Goal: Book appointment/travel/reservation

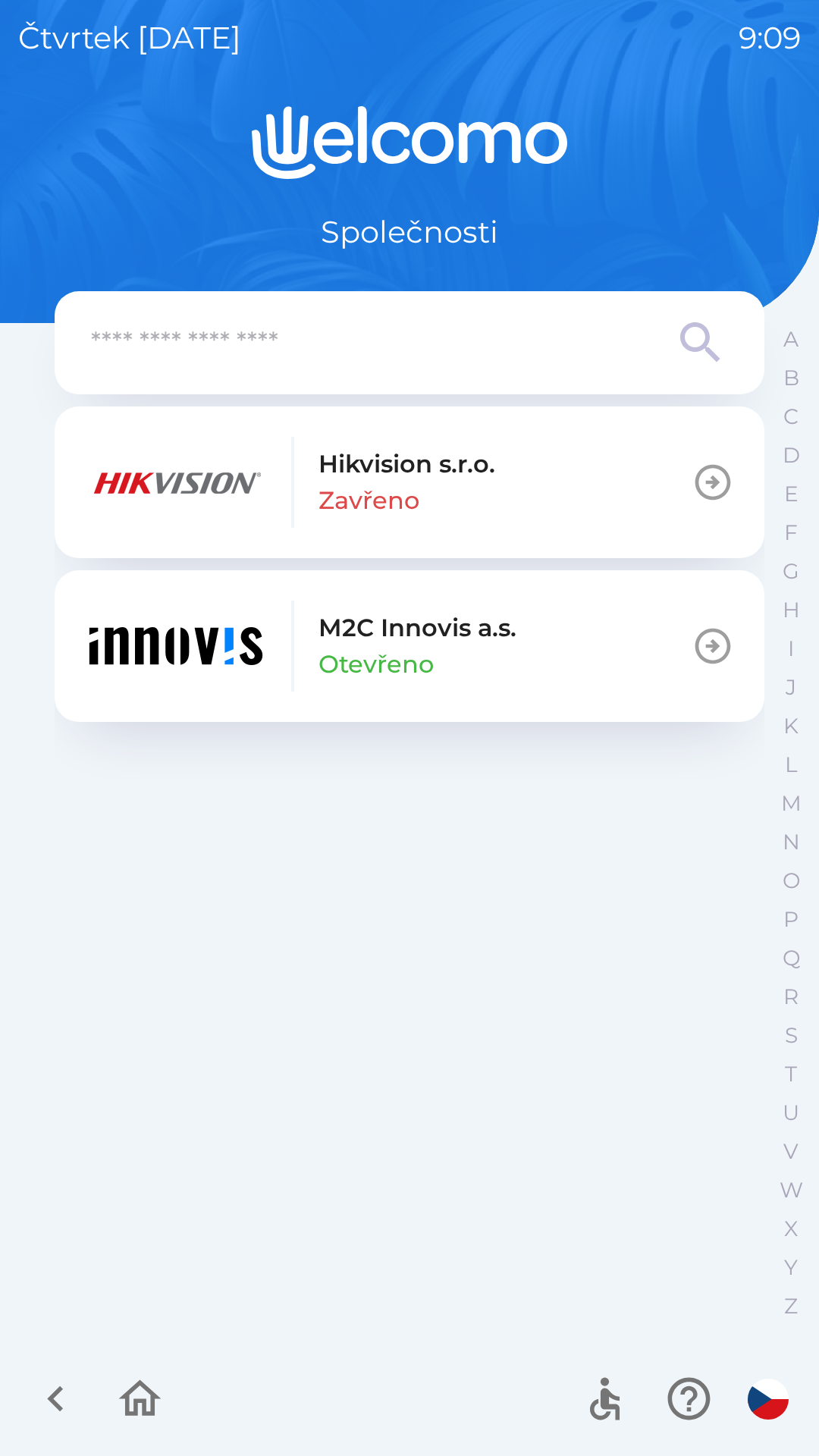
click at [123, 660] on img "button" at bounding box center [176, 645] width 182 height 91
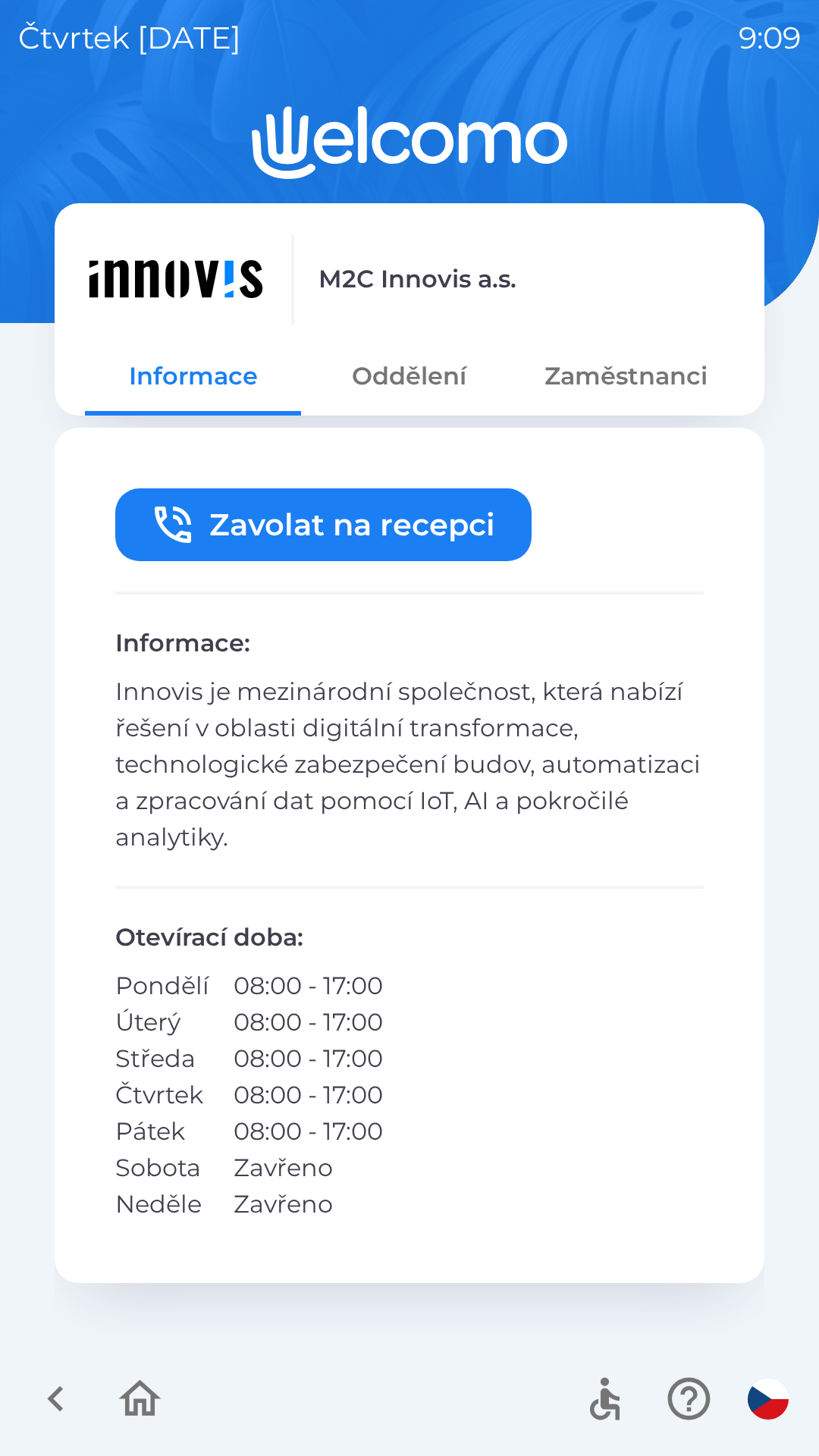
click at [54, 1399] on icon "button" at bounding box center [54, 1399] width 16 height 26
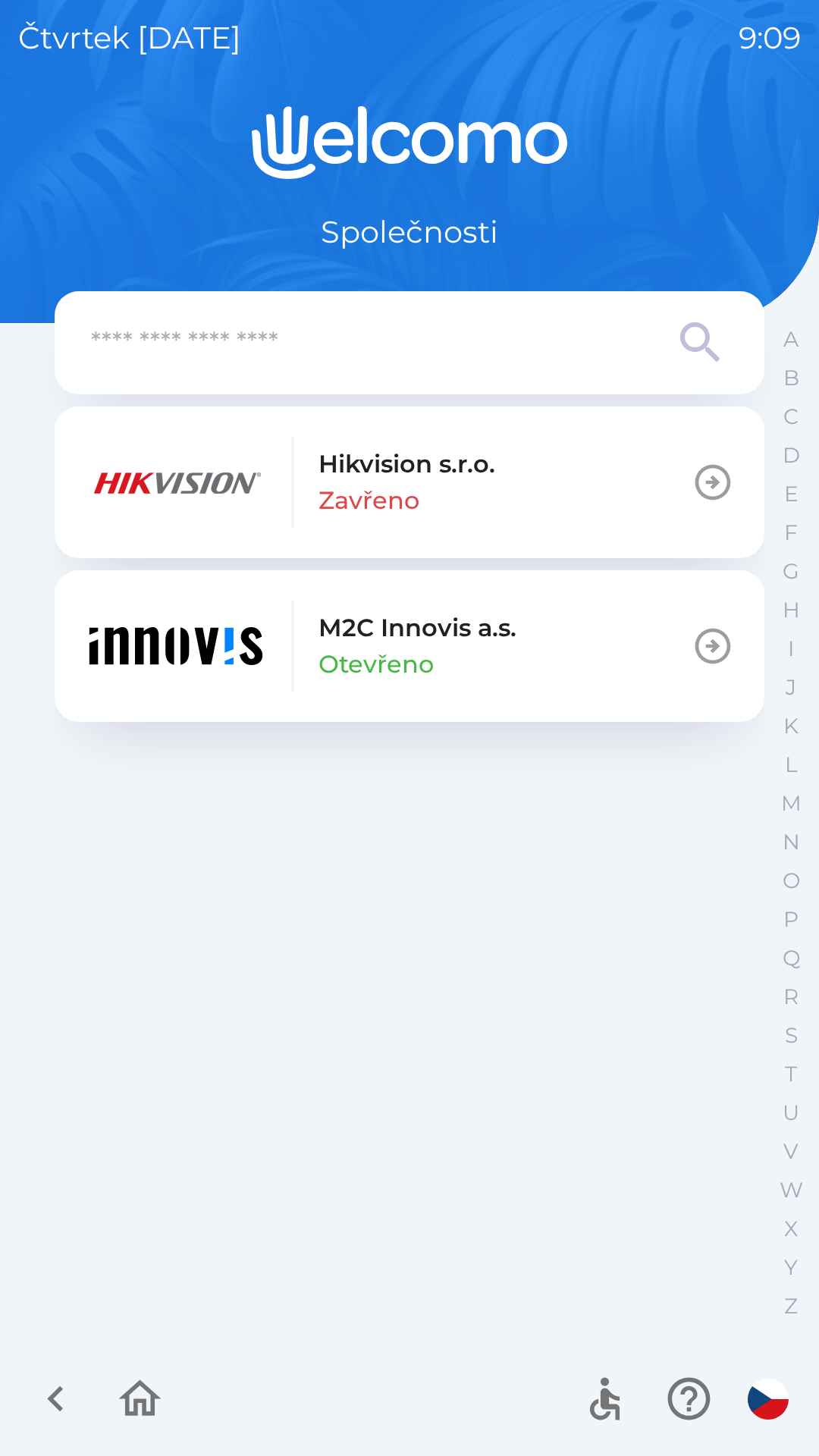
click at [46, 1407] on icon "button" at bounding box center [55, 1399] width 51 height 51
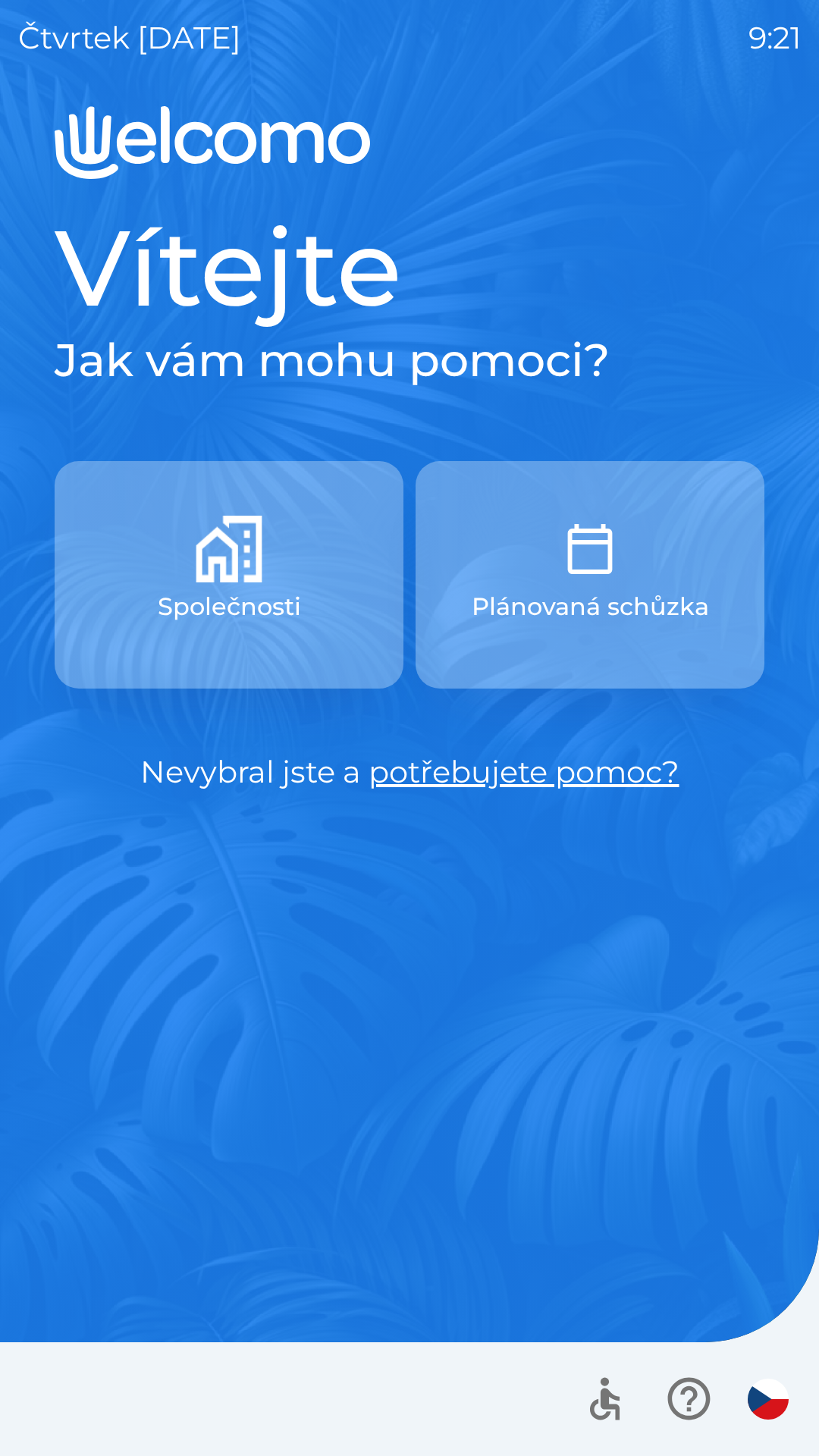
click at [216, 608] on p "Společnosti" at bounding box center [229, 607] width 143 height 36
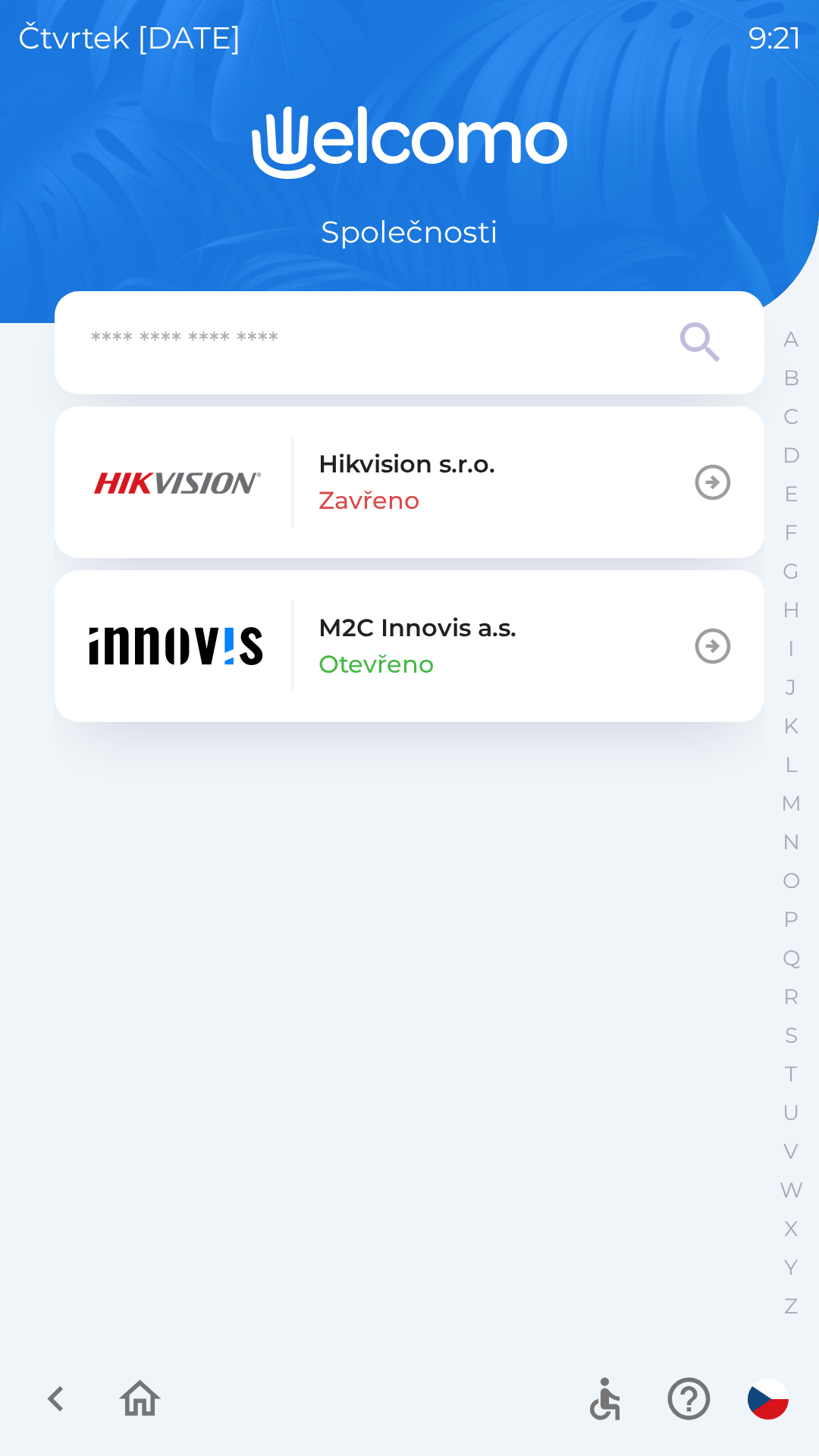
click at [365, 648] on p "Otevřeno" at bounding box center [376, 664] width 116 height 36
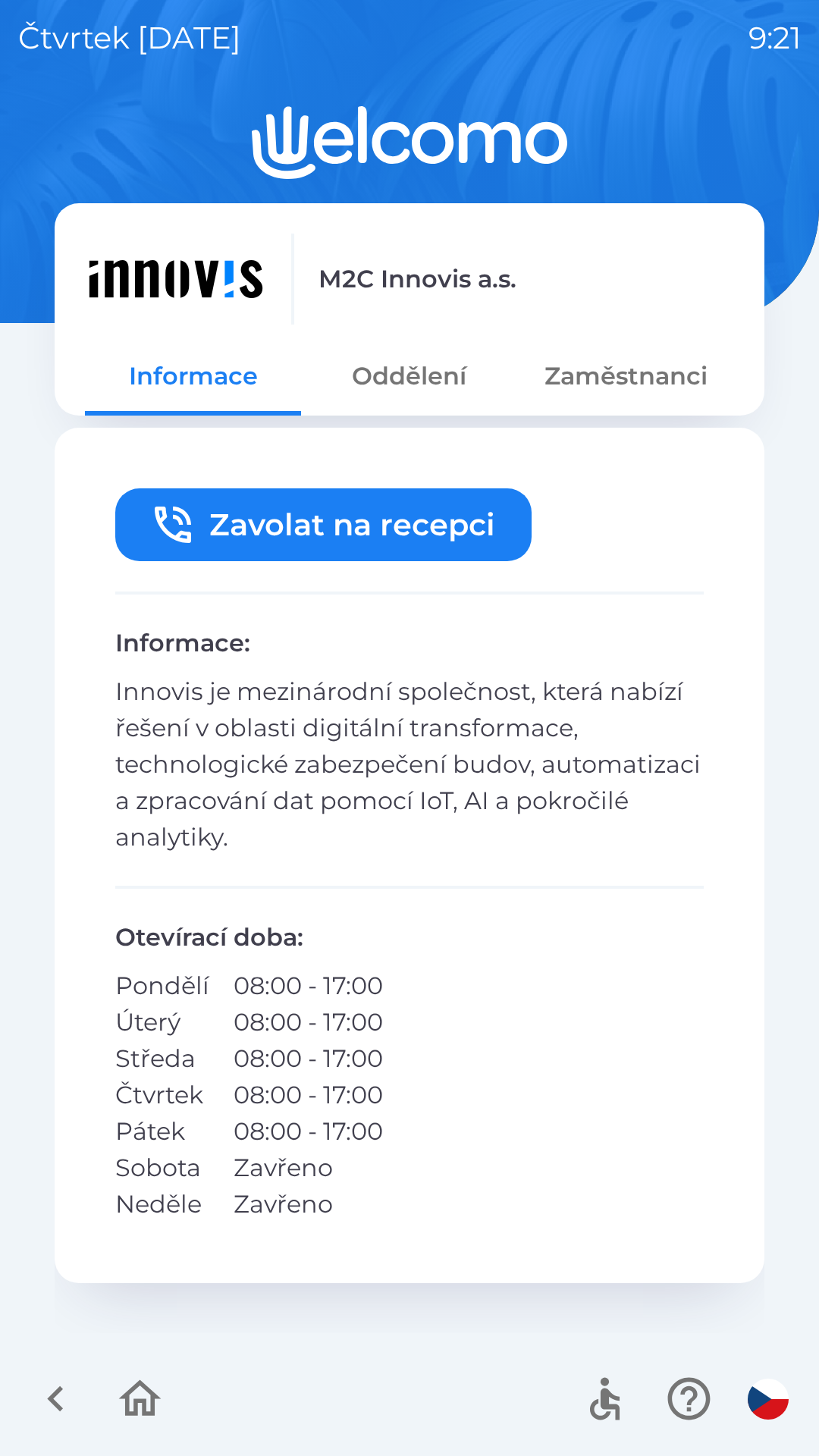
click at [46, 1379] on icon "button" at bounding box center [55, 1399] width 51 height 51
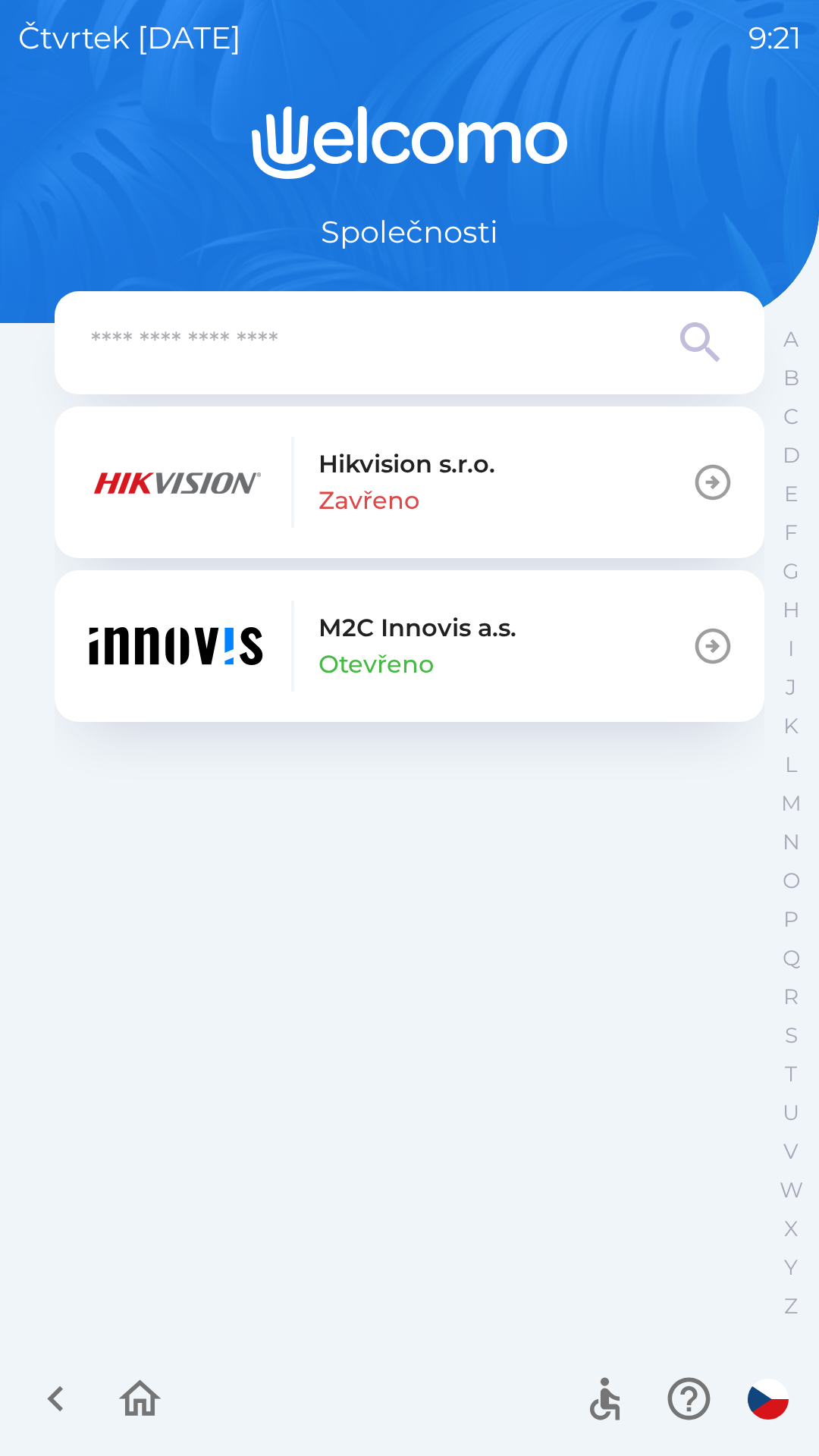
click at [54, 1387] on icon "button" at bounding box center [55, 1399] width 51 height 51
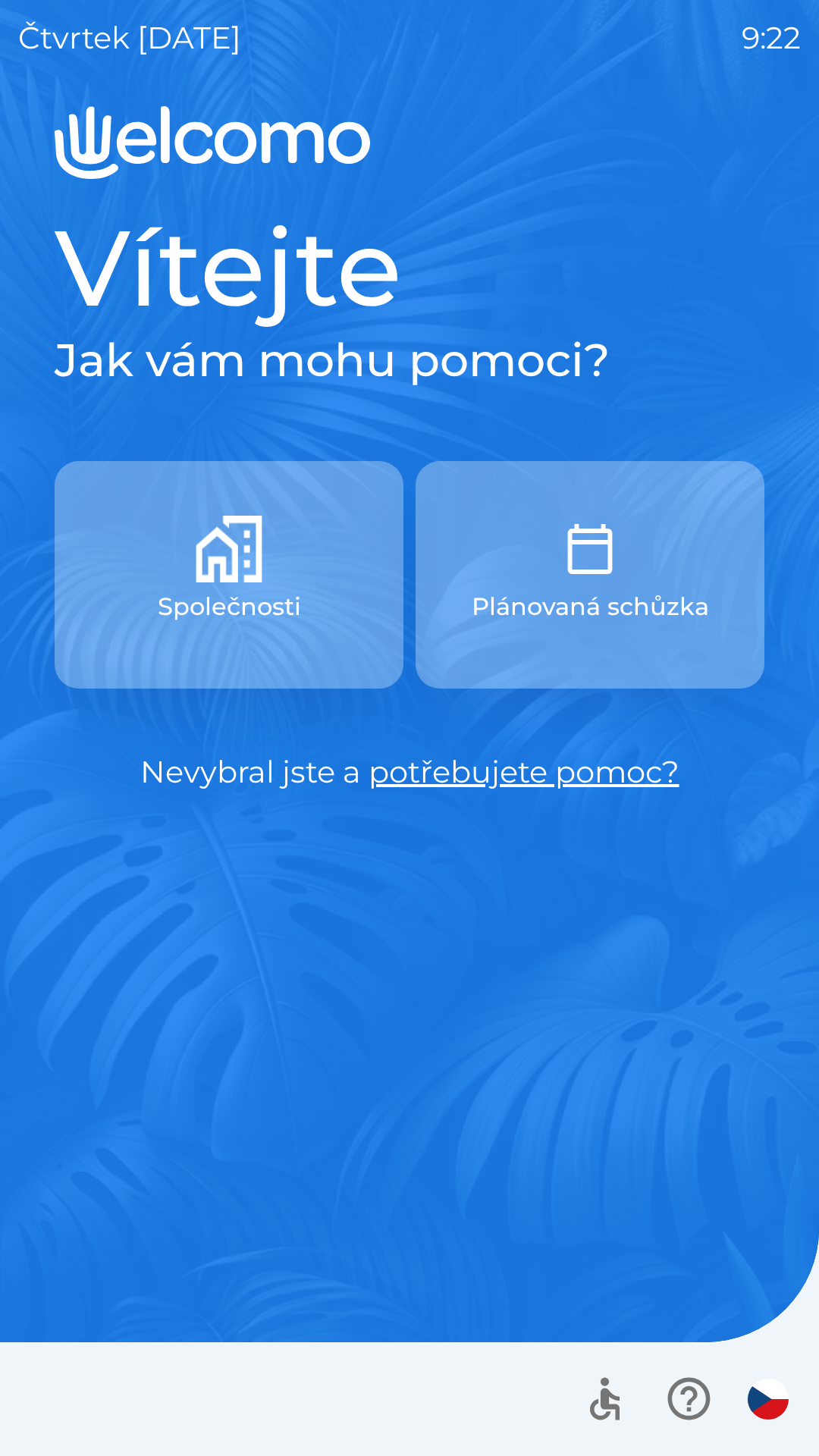
click at [457, 637] on button "Plánovaná schůzka" at bounding box center [590, 575] width 349 height 228
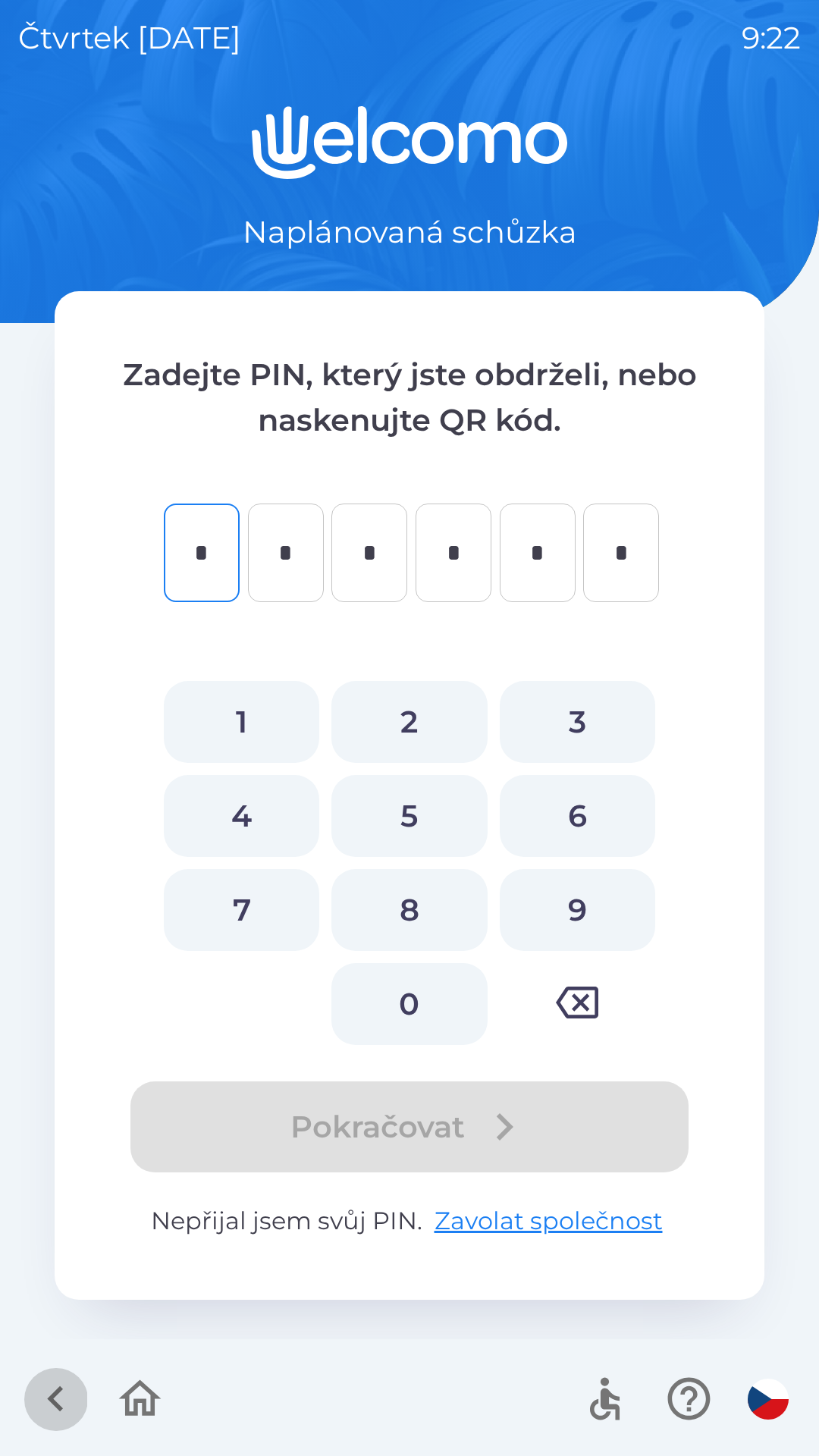
click at [46, 1388] on icon "button" at bounding box center [55, 1399] width 51 height 51
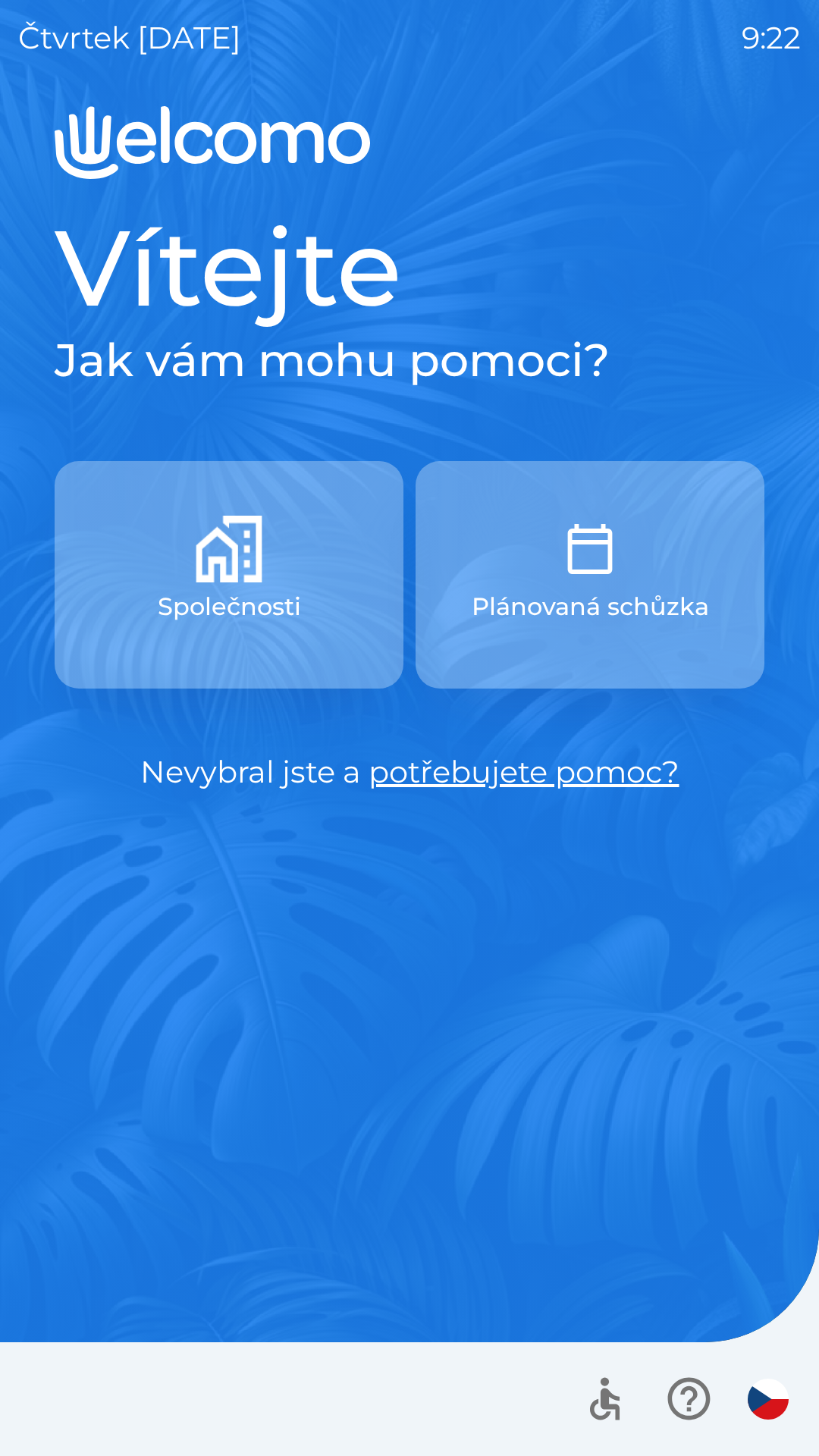
click at [119, 588] on button "Společnosti" at bounding box center [228, 575] width 349 height 228
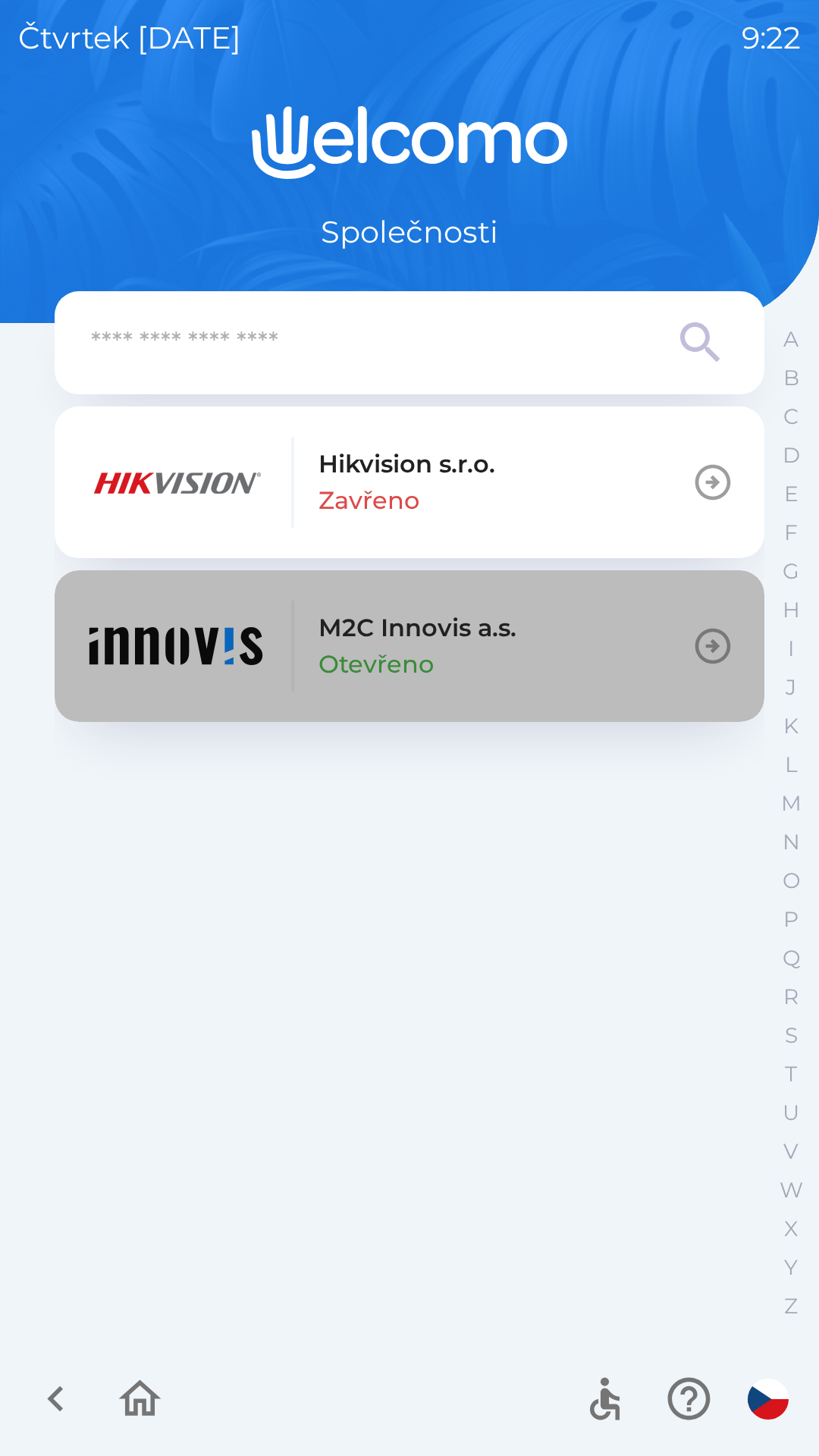
click at [101, 671] on img "button" at bounding box center [176, 645] width 182 height 91
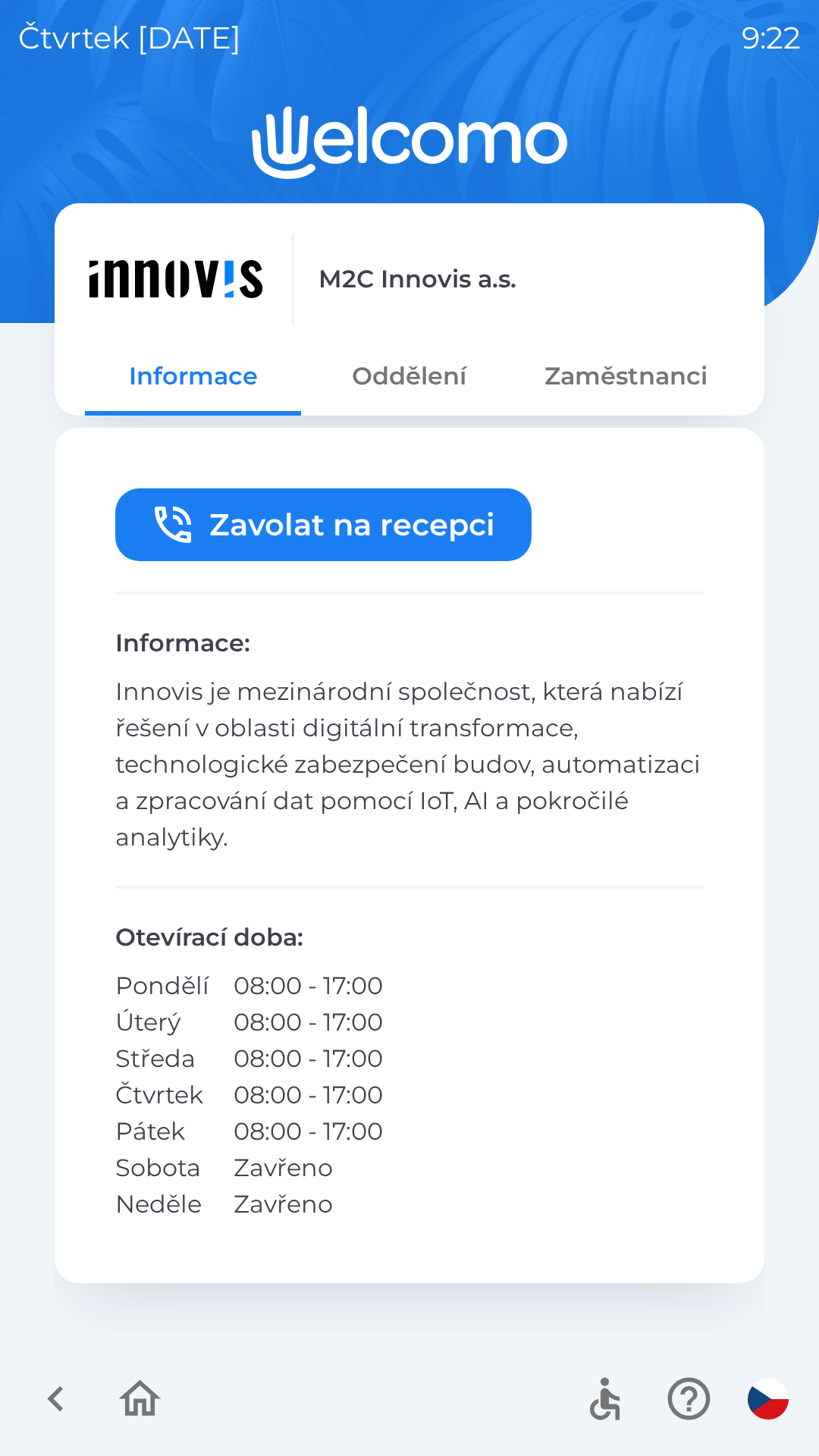
click at [395, 372] on button "Oddělení" at bounding box center [409, 376] width 216 height 54
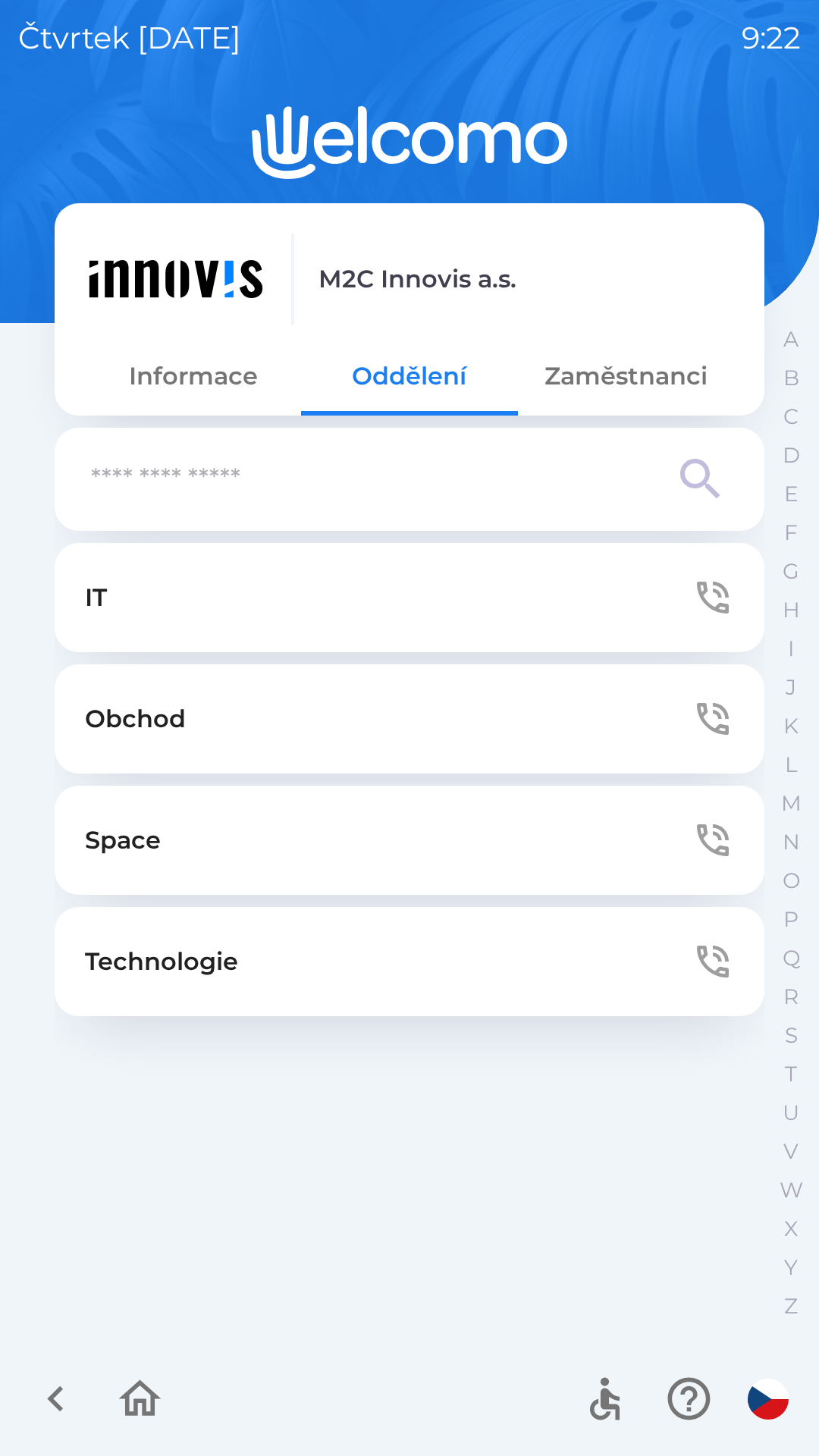
click at [582, 390] on button "Zaměstnanci" at bounding box center [626, 376] width 216 height 54
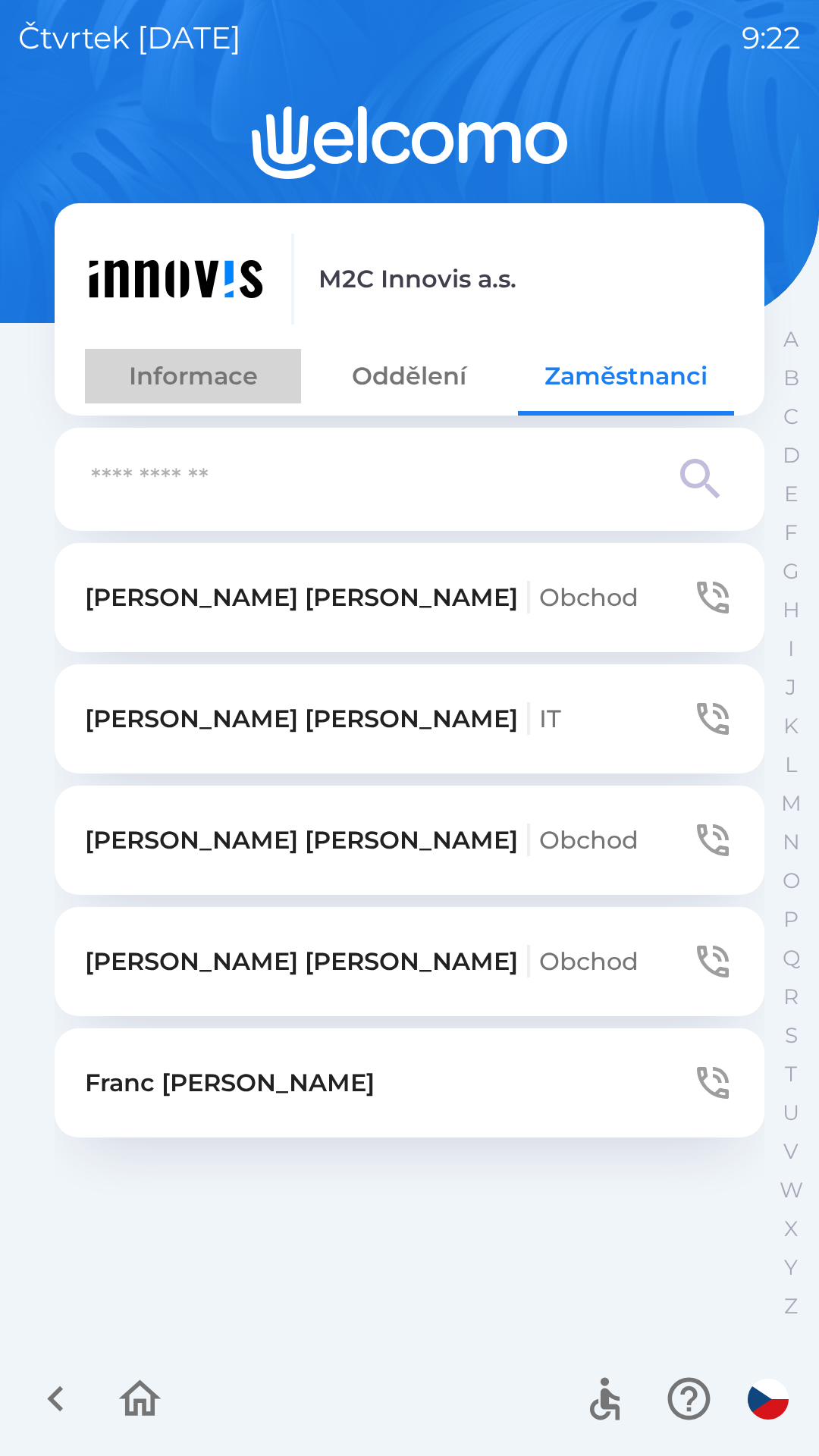
click at [150, 374] on button "Informace" at bounding box center [193, 376] width 216 height 54
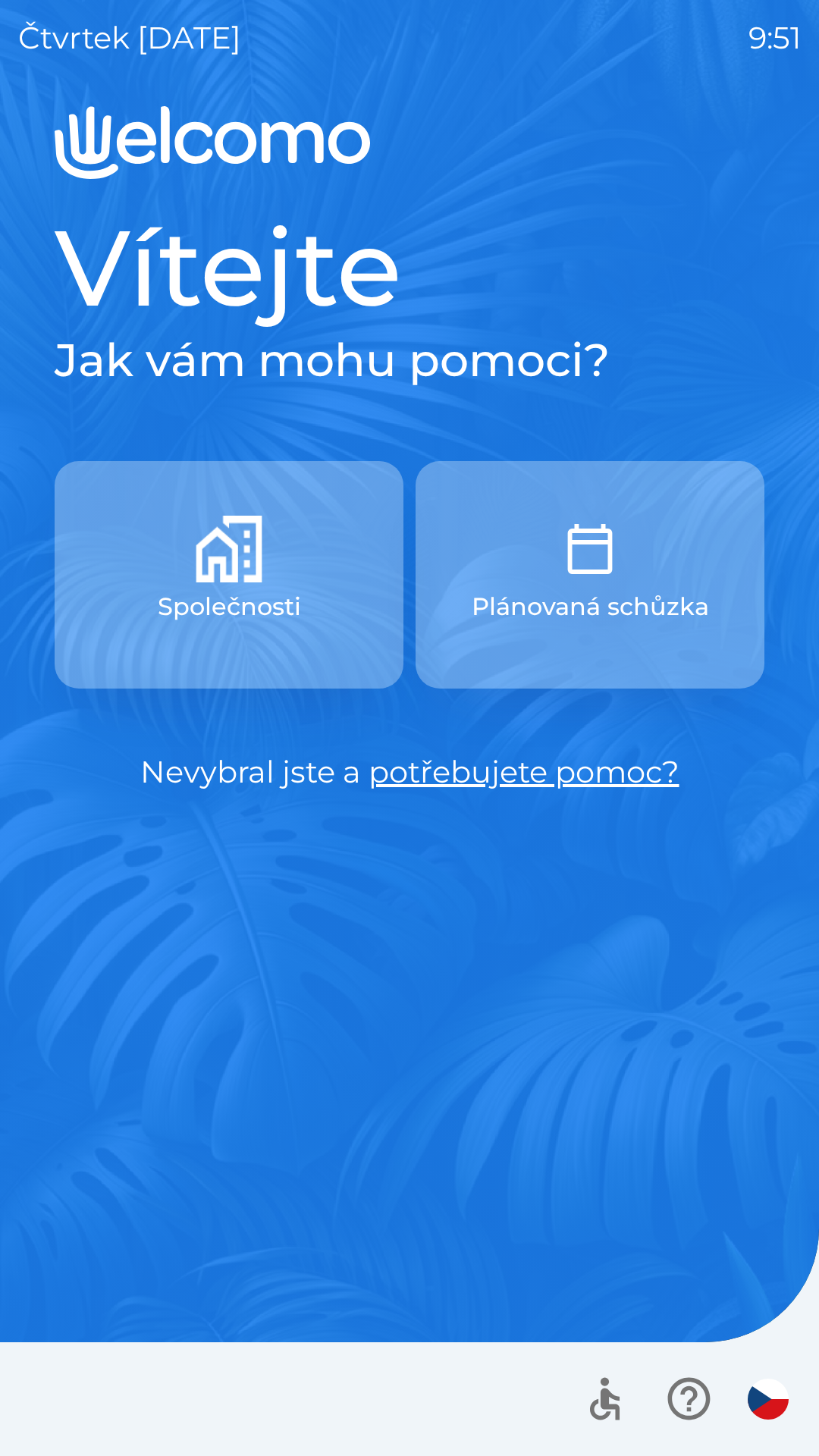
click at [421, 950] on div "Vítejte Jak vám mohu pomoci? Společnosti Plánovaná schůzka Nevybral jste a potř…" at bounding box center [409, 781] width 783 height 1350
click at [427, 959] on div "Vítejte Jak vám mohu pomoci? Společnosti Plánovaná schůzka Nevybral jste a potř…" at bounding box center [409, 781] width 783 height 1350
click at [491, 941] on div "Vítejte Jak vám mohu pomoci? Společnosti Plánovaná schůzka Nevybral jste a potř…" at bounding box center [409, 781] width 783 height 1350
click at [537, 927] on div "Vítejte Jak vám mohu pomoci? Společnosti Plánovaná schůzka Nevybral jste a potř…" at bounding box center [409, 781] width 783 height 1350
click at [291, 1105] on div "Vítejte Jak vám mohu pomoci? Společnosti Plánovaná schůzka Nevybral jste a potř…" at bounding box center [409, 781] width 783 height 1350
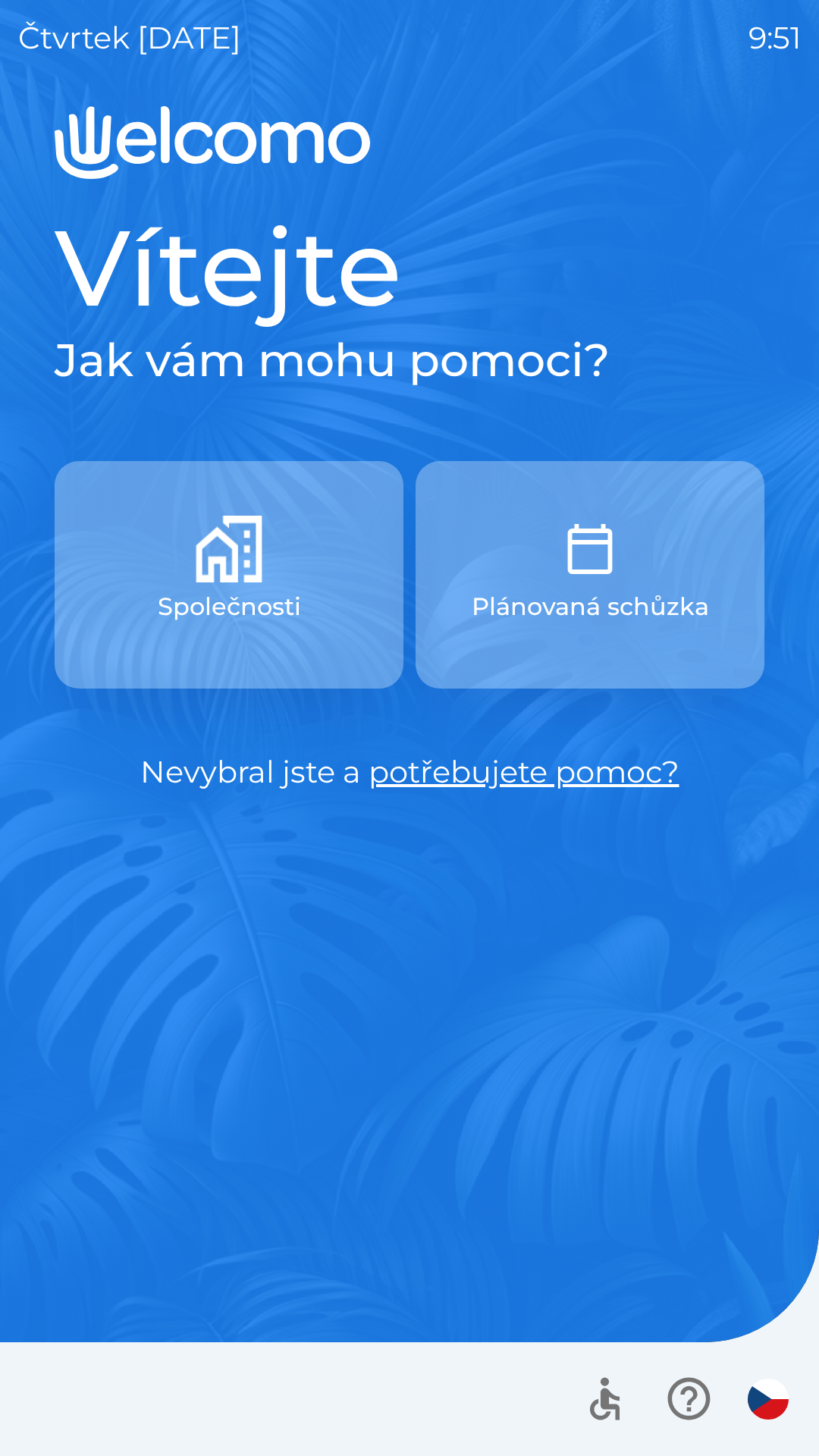
click at [205, 1121] on div "Vítejte Jak vám mohu pomoci? Společnosti Plánovaná schůzka Nevybral jste a potř…" at bounding box center [409, 781] width 783 height 1350
click at [136, 1035] on div "Vítejte Jak vám mohu pomoci? Společnosti Plánovaná schůzka Nevybral jste a potř…" at bounding box center [409, 781] width 783 height 1350
click at [198, 1020] on div "Vítejte Jak vám mohu pomoci? Společnosti Plánovaná schůzka Nevybral jste a potř…" at bounding box center [409, 781] width 783 height 1350
click at [205, 1005] on div "Vítejte Jak vám mohu pomoci? Společnosti Plánovaná schůzka Nevybral jste a potř…" at bounding box center [409, 781] width 783 height 1350
click at [412, 1004] on div "Vítejte Jak vám mohu pomoci? Společnosti Plánovaná schůzka Nevybral jste a potř…" at bounding box center [409, 781] width 783 height 1350
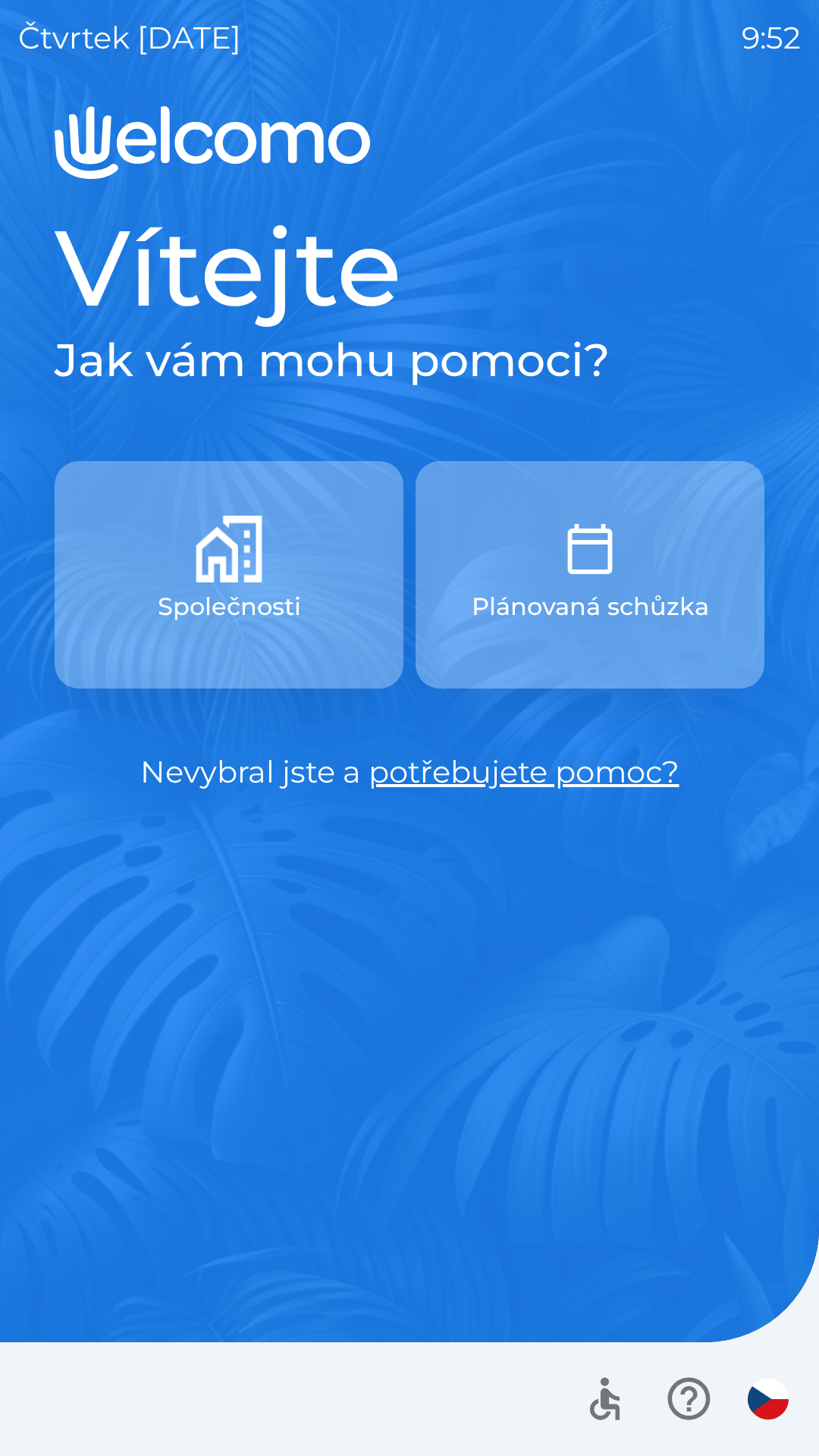
click at [243, 960] on div "Vítejte Jak vám mohu pomoci? Společnosti Plánovaná schůzka Nevybral jste a potř…" at bounding box center [409, 781] width 783 height 1350
click at [221, 974] on div "Vítejte Jak vám mohu pomoci? Společnosti Plánovaná schůzka Nevybral jste a potř…" at bounding box center [409, 781] width 783 height 1350
click at [395, 1004] on div "Vítejte Jak vám mohu pomoci? Společnosti Plánovaná schůzka Nevybral jste a potř…" at bounding box center [409, 781] width 783 height 1350
click at [215, 990] on div "Vítejte Jak vám mohu pomoci? Společnosti Plánovaná schůzka Nevybral jste a potř…" at bounding box center [409, 781] width 783 height 1350
click at [167, 1090] on div "Vítejte Jak vám mohu pomoci? Společnosti Plánovaná schůzka Nevybral jste a potř…" at bounding box center [409, 781] width 783 height 1350
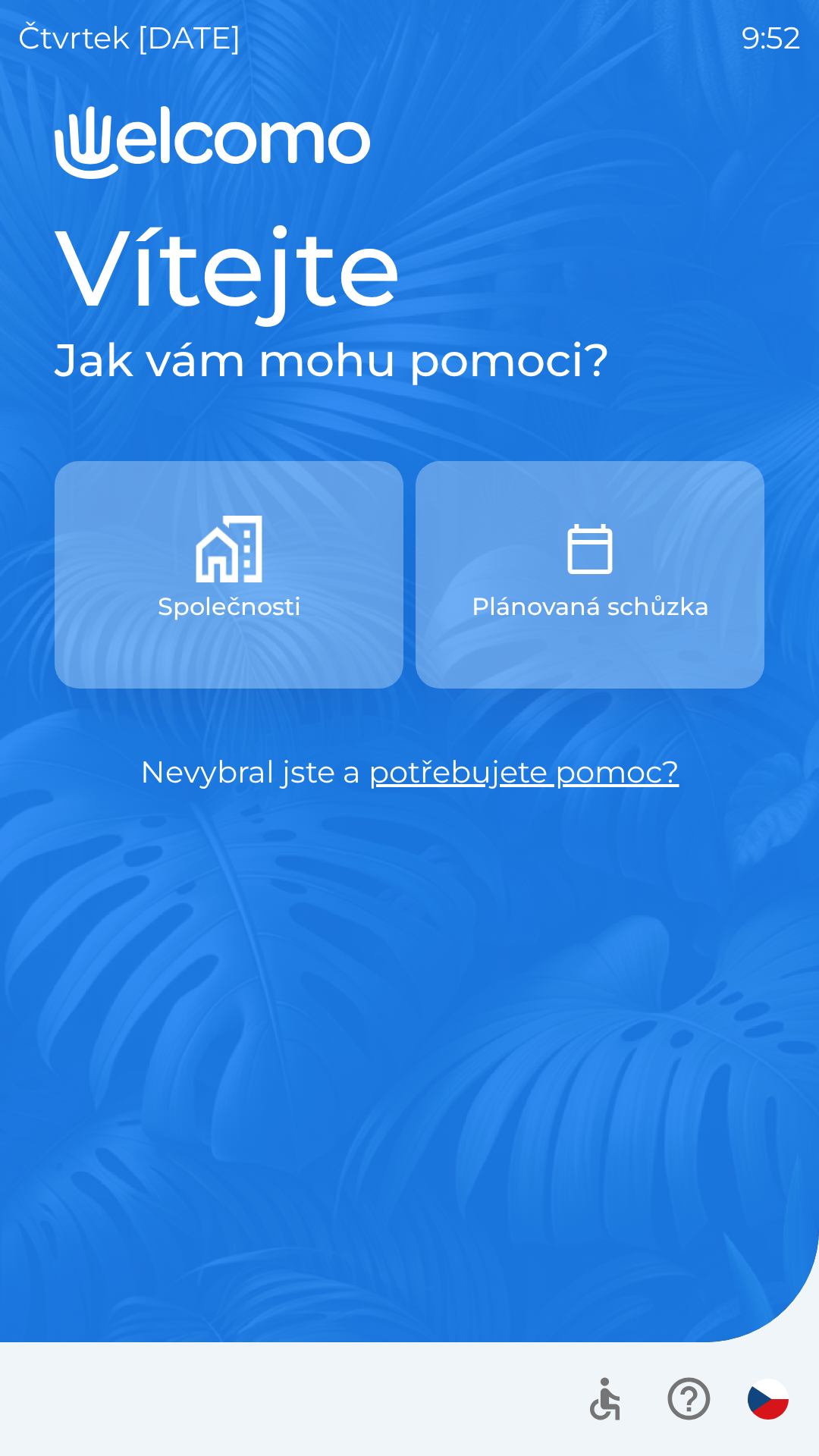
click at [174, 974] on div "Vítejte Jak vám mohu pomoci? Společnosti Plánovaná schůzka Nevybral jste a potř…" at bounding box center [409, 781] width 783 height 1350
click at [221, 982] on div "Vítejte Jak vám mohu pomoci? Společnosti Plánovaná schůzka Nevybral jste a potř…" at bounding box center [409, 781] width 783 height 1350
click at [160, 966] on div "Vítejte Jak vám mohu pomoci? Společnosti Plánovaná schůzka Nevybral jste a potř…" at bounding box center [409, 781] width 783 height 1350
drag, startPoint x: 810, startPoint y: 1124, endPoint x: 26, endPoint y: 639, distance: 921.9
click at [26, 639] on div "čtvrtek [DATE] 9:53 Vítejte Jak vám mohu pomoci? Společnosti Plánovaná schůzka …" at bounding box center [409, 728] width 819 height 1456
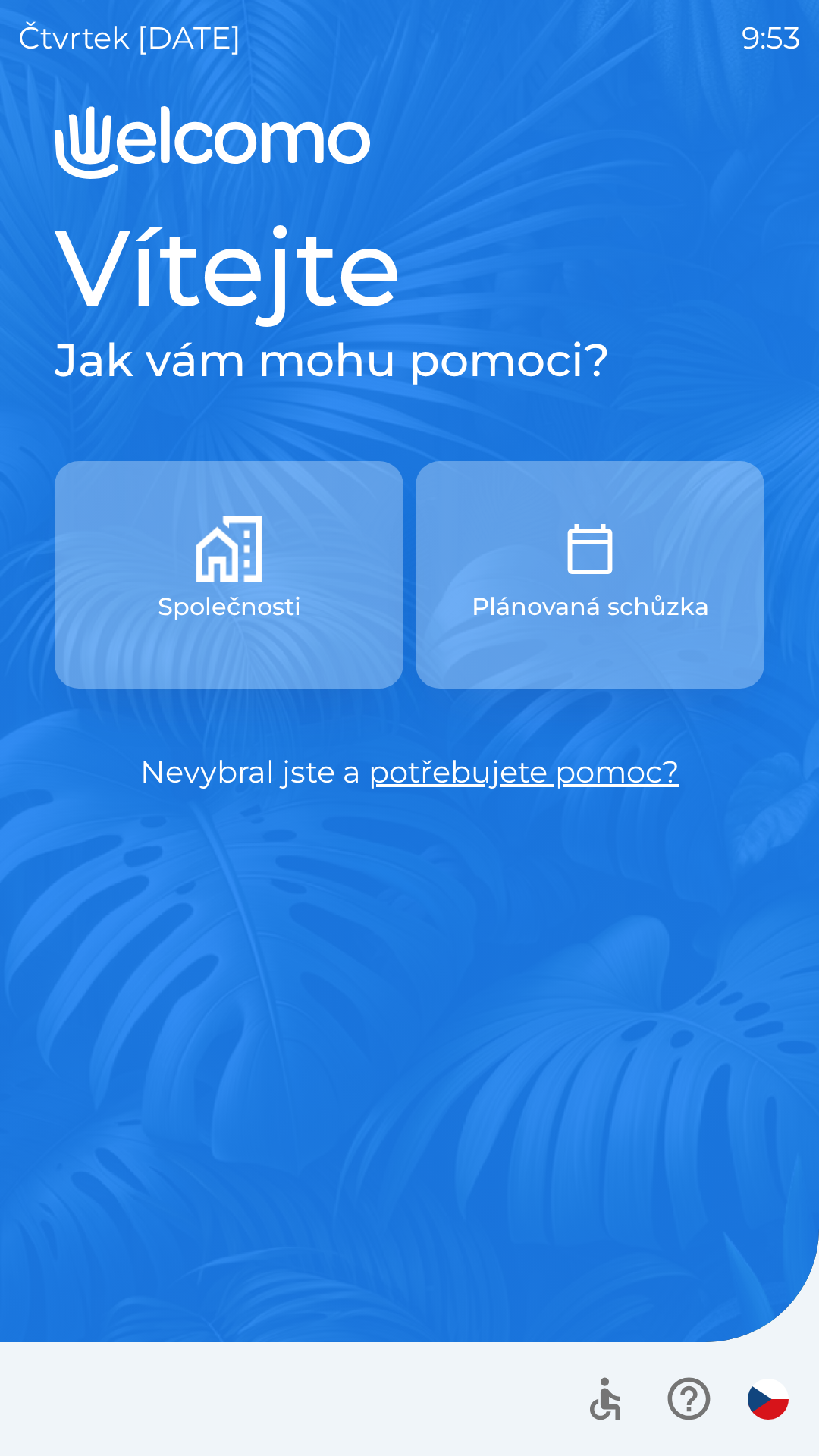
click at [0, 772] on div "čtvrtek [DATE] 9:53 Vítejte Jak vám mohu pomoci? Společnosti Plánovaná schůzka …" at bounding box center [409, 728] width 819 height 1456
click at [2, 820] on div "čtvrtek [DATE] 9:53 Vítejte Jak vám mohu pomoci? Společnosti Plánovaná schůzka …" at bounding box center [409, 728] width 819 height 1456
click at [31, 1250] on div "Vítejte Jak vám mohu pomoci? Společnosti Plánovaná schůzka Nevybral jste a potř…" at bounding box center [409, 781] width 783 height 1350
click at [31, 1237] on div "Vítejte Jak vám mohu pomoci? Společnosti Plánovaná schůzka Nevybral jste a potř…" at bounding box center [409, 781] width 783 height 1350
click at [28, 1237] on div "Vítejte Jak vám mohu pomoci? Společnosti Plánovaná schůzka Nevybral jste a potř…" at bounding box center [409, 781] width 783 height 1350
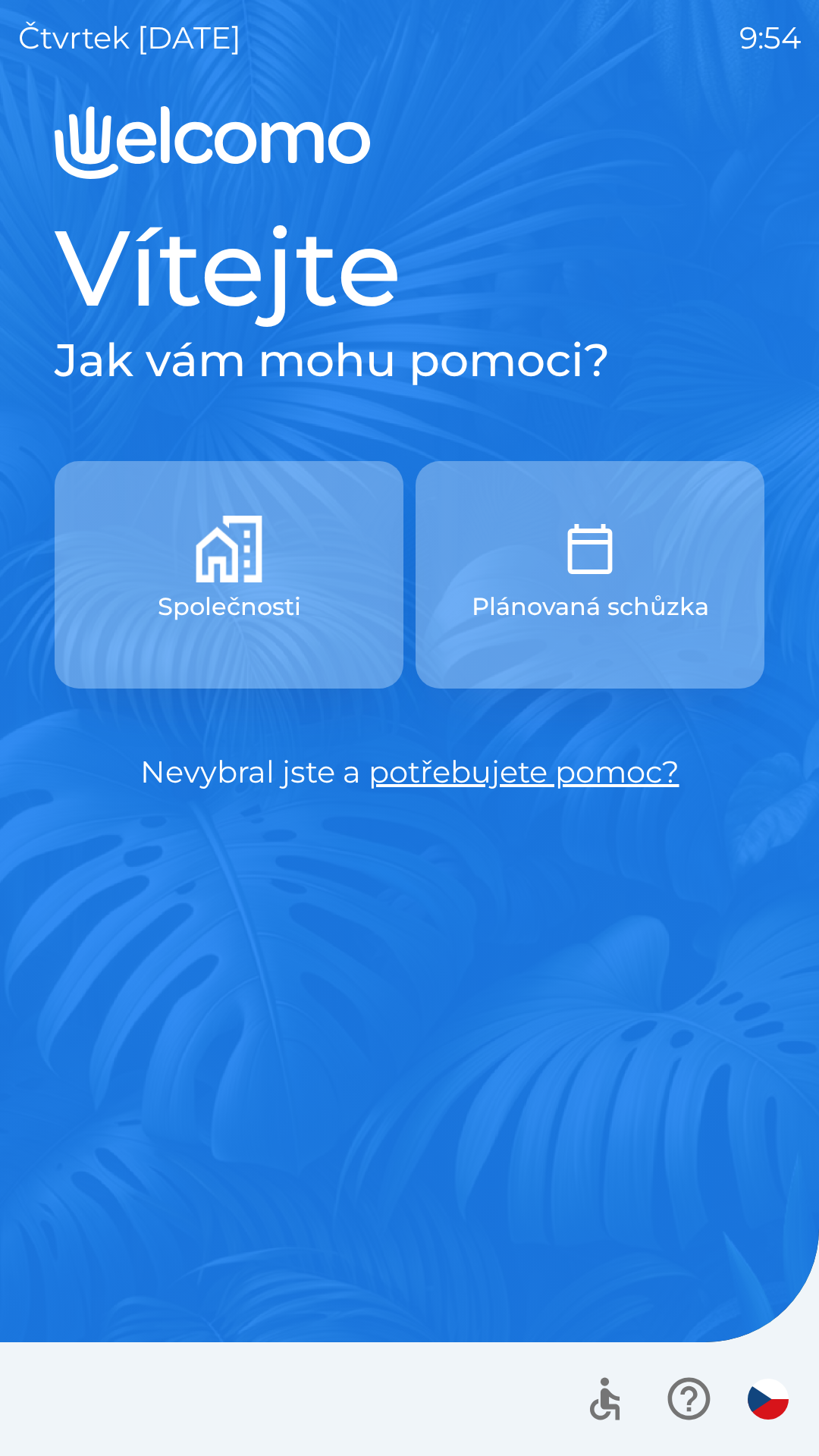
click at [16, 1235] on div "čtvrtek [DATE] 9:54 Vítejte Jak vám mohu pomoci? Společnosti Plánovaná schůzka …" at bounding box center [409, 728] width 819 height 1456
click at [14, 1237] on div "čtvrtek [DATE] 9:54 Vítejte Jak vám mohu pomoci? Společnosti Plánovaná schůzka …" at bounding box center [409, 728] width 819 height 1456
click at [399, 1022] on div "Vítejte Jak vám mohu pomoci? Společnosti Plánovaná schůzka Nevybral jste a potř…" at bounding box center [409, 781] width 783 height 1350
click at [399, 1035] on div "Vítejte Jak vám mohu pomoci? Společnosti Plánovaná schůzka Nevybral jste a potř…" at bounding box center [409, 781] width 783 height 1350
click at [41, 1221] on div "Vítejte Jak vám mohu pomoci? Společnosti Plánovaná schůzka Nevybral jste a potř…" at bounding box center [409, 781] width 783 height 1350
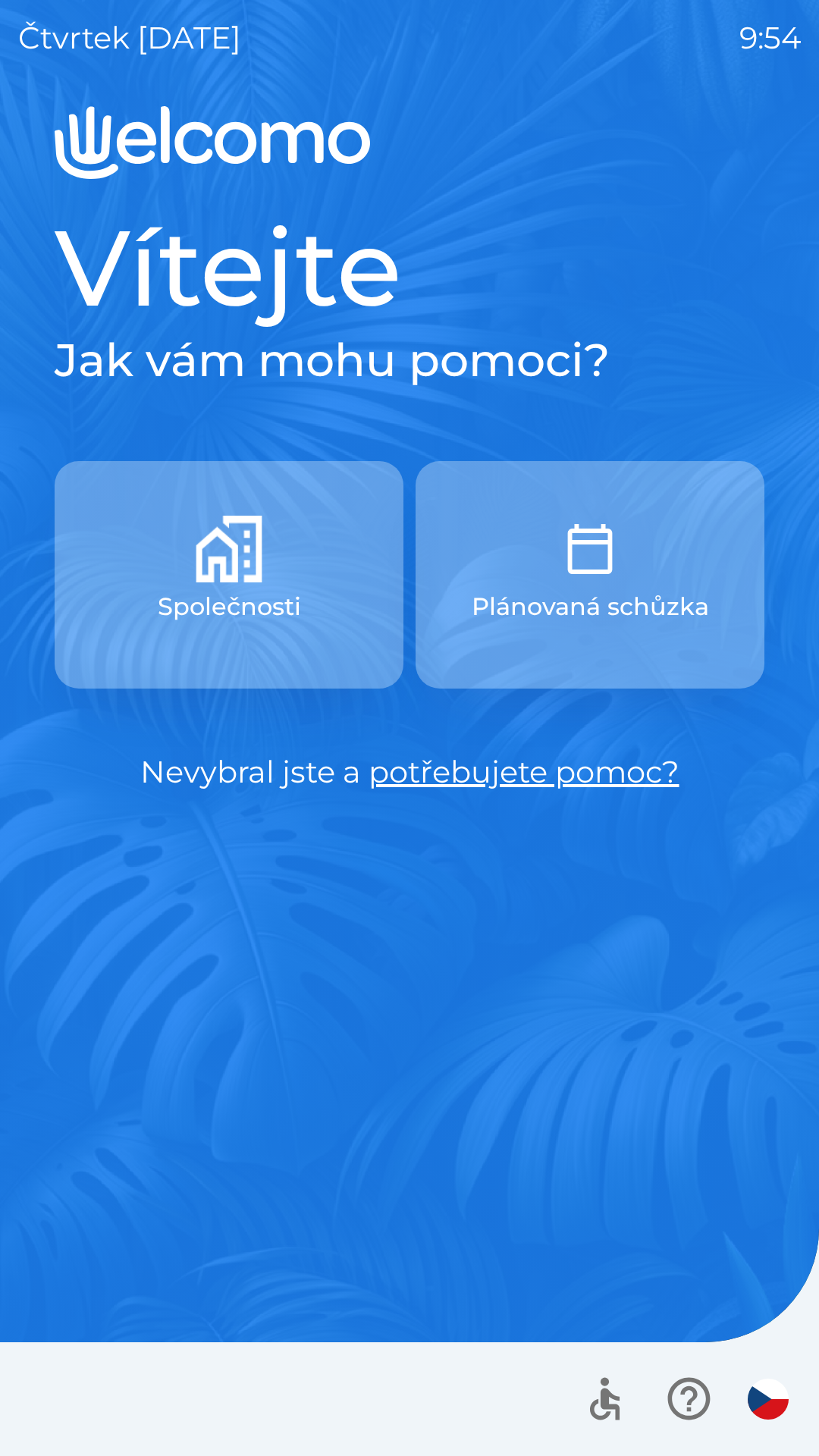
click at [31, 1222] on div "Vítejte Jak vám mohu pomoci? Společnosti Plánovaná schůzka Nevybral jste a potř…" at bounding box center [409, 781] width 783 height 1350
click at [368, 1052] on div "Vítejte Jak vám mohu pomoci? Společnosti Plánovaná schůzka Nevybral jste a potř…" at bounding box center [409, 781] width 783 height 1350
click at [194, 654] on button "Společnosti" at bounding box center [228, 575] width 349 height 228
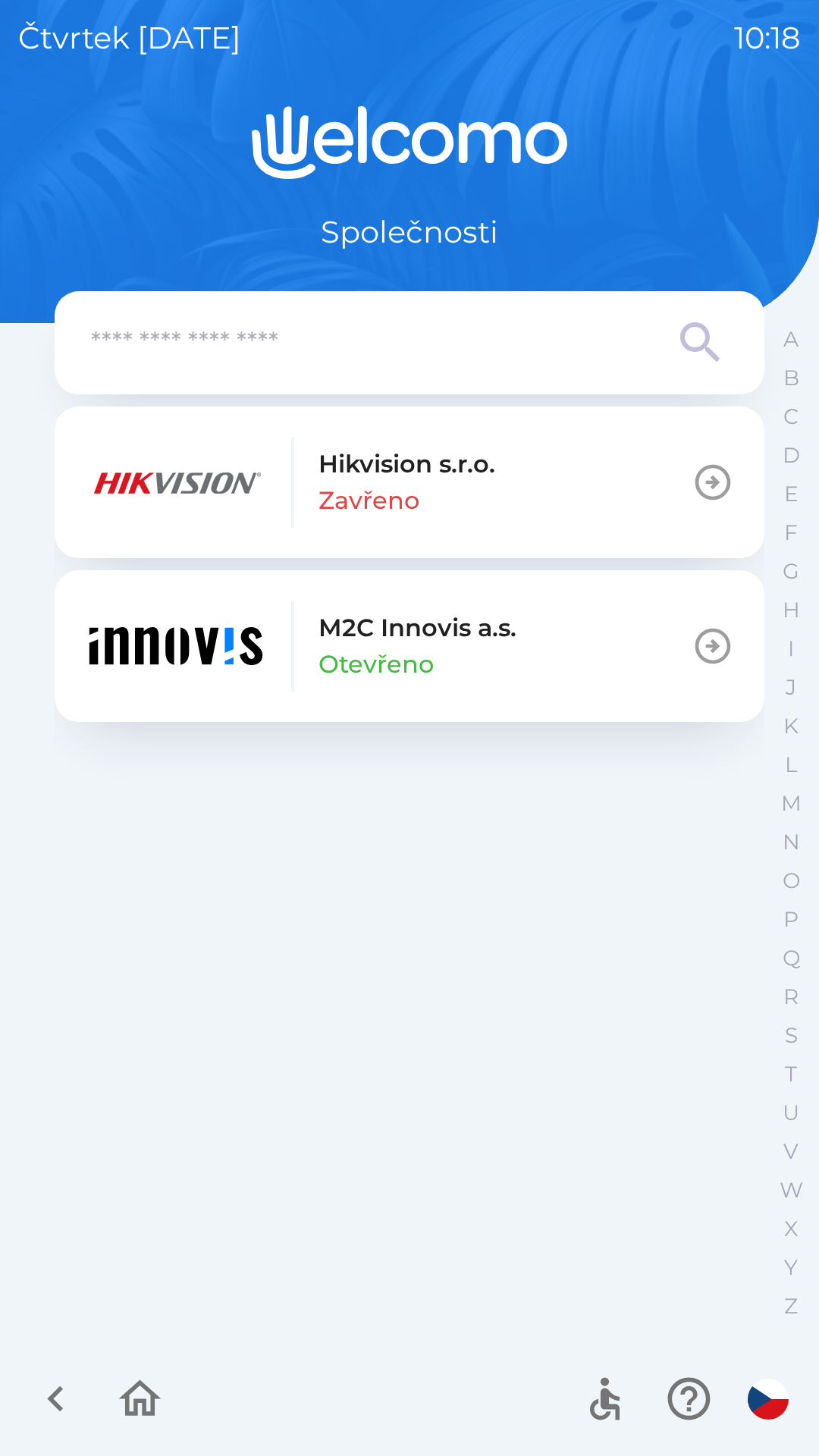
click at [133, 651] on img "button" at bounding box center [176, 645] width 182 height 91
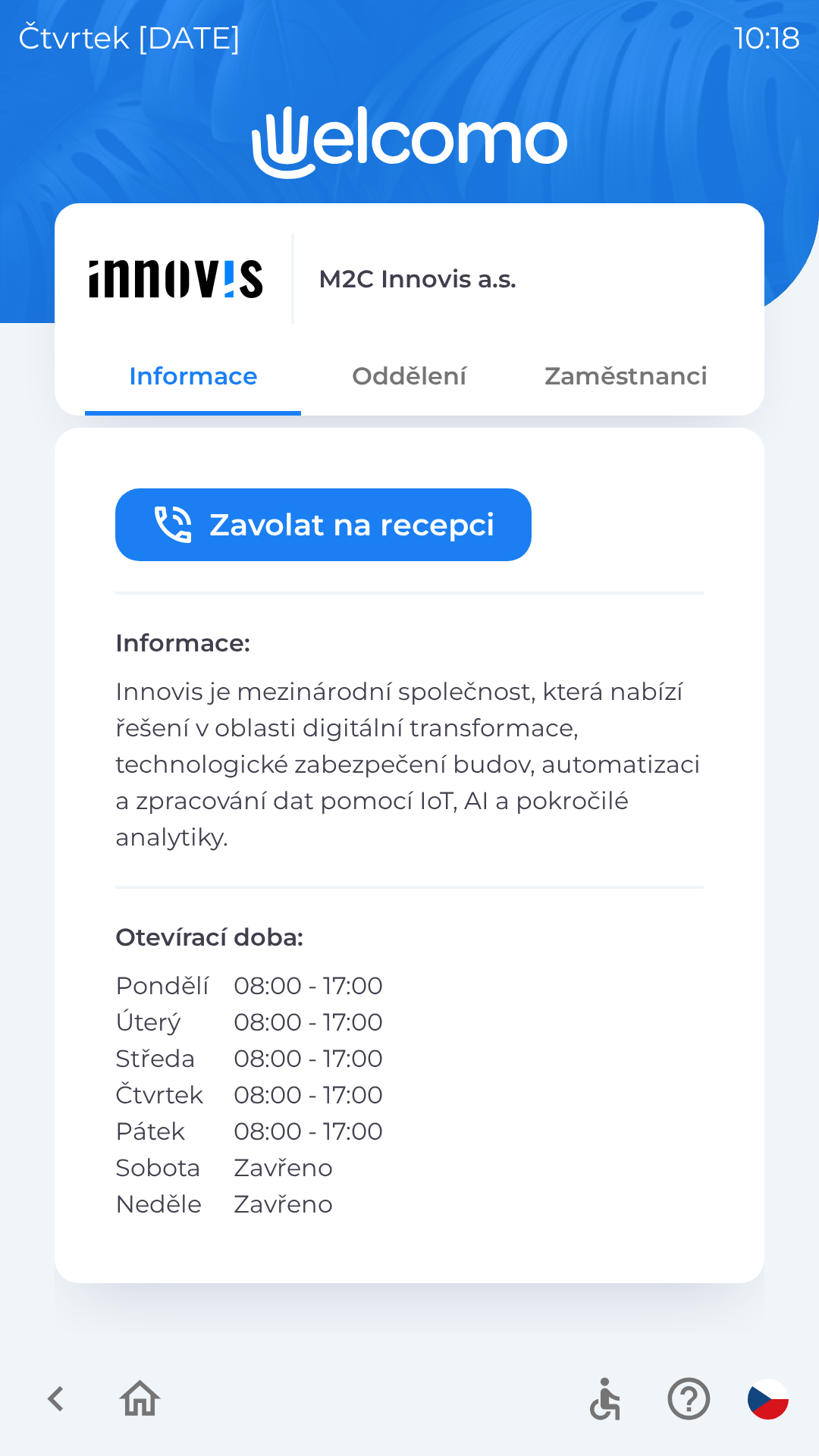
click at [399, 398] on button "Oddělení" at bounding box center [409, 376] width 216 height 54
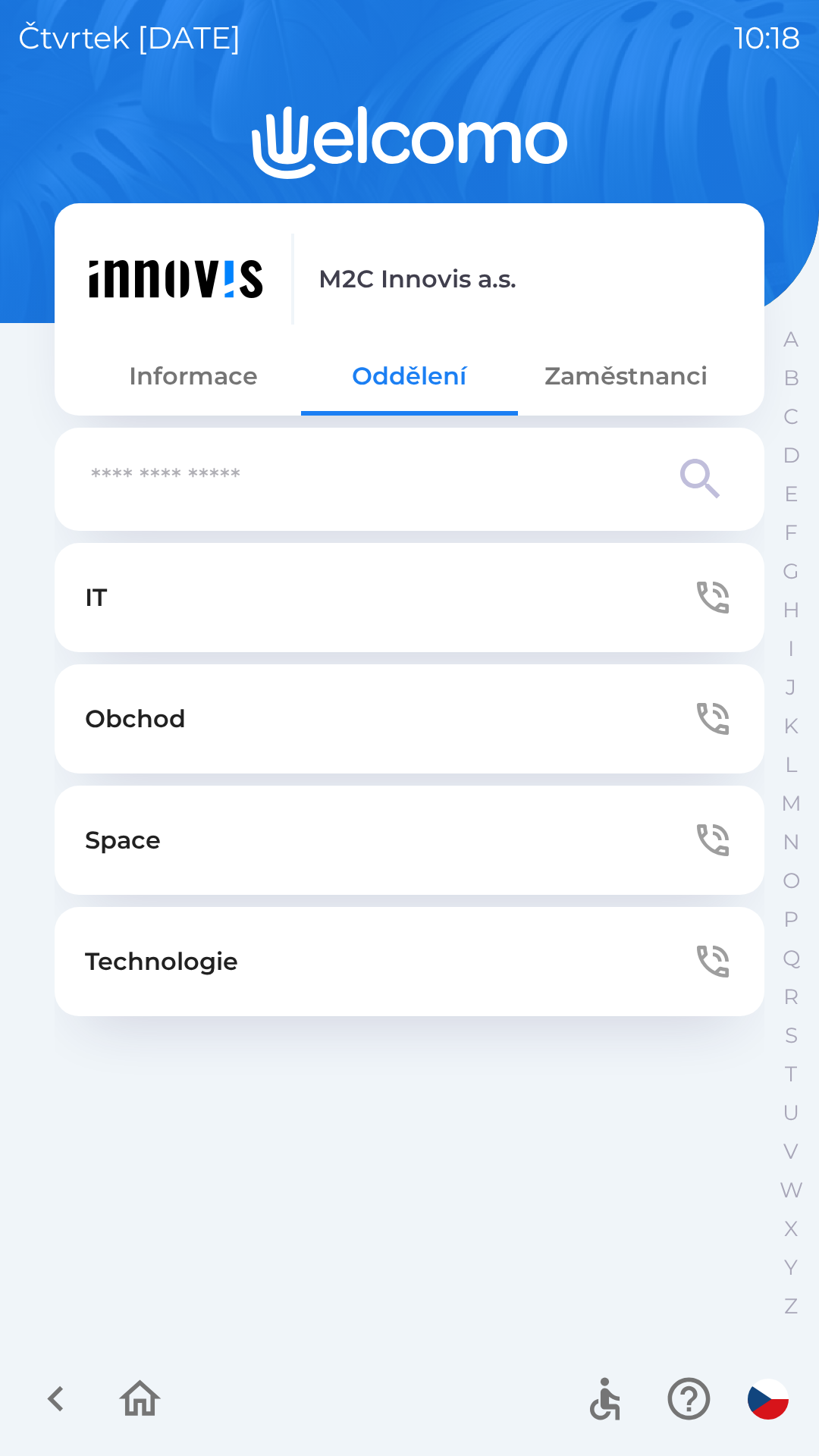
click at [167, 724] on p "Obchod" at bounding box center [136, 719] width 101 height 36
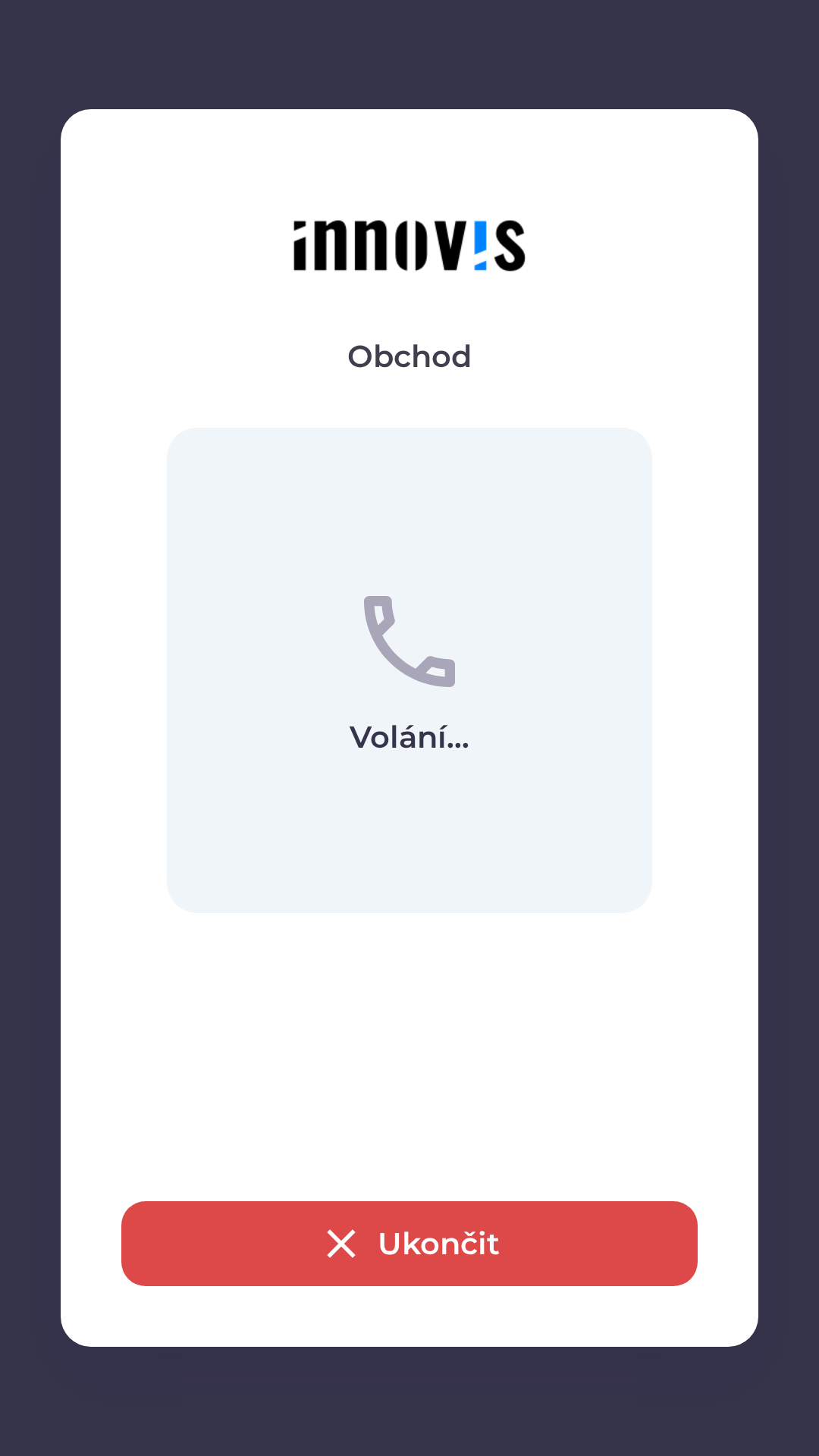
click at [377, 1266] on button "Ukončit" at bounding box center [409, 1244] width 576 height 85
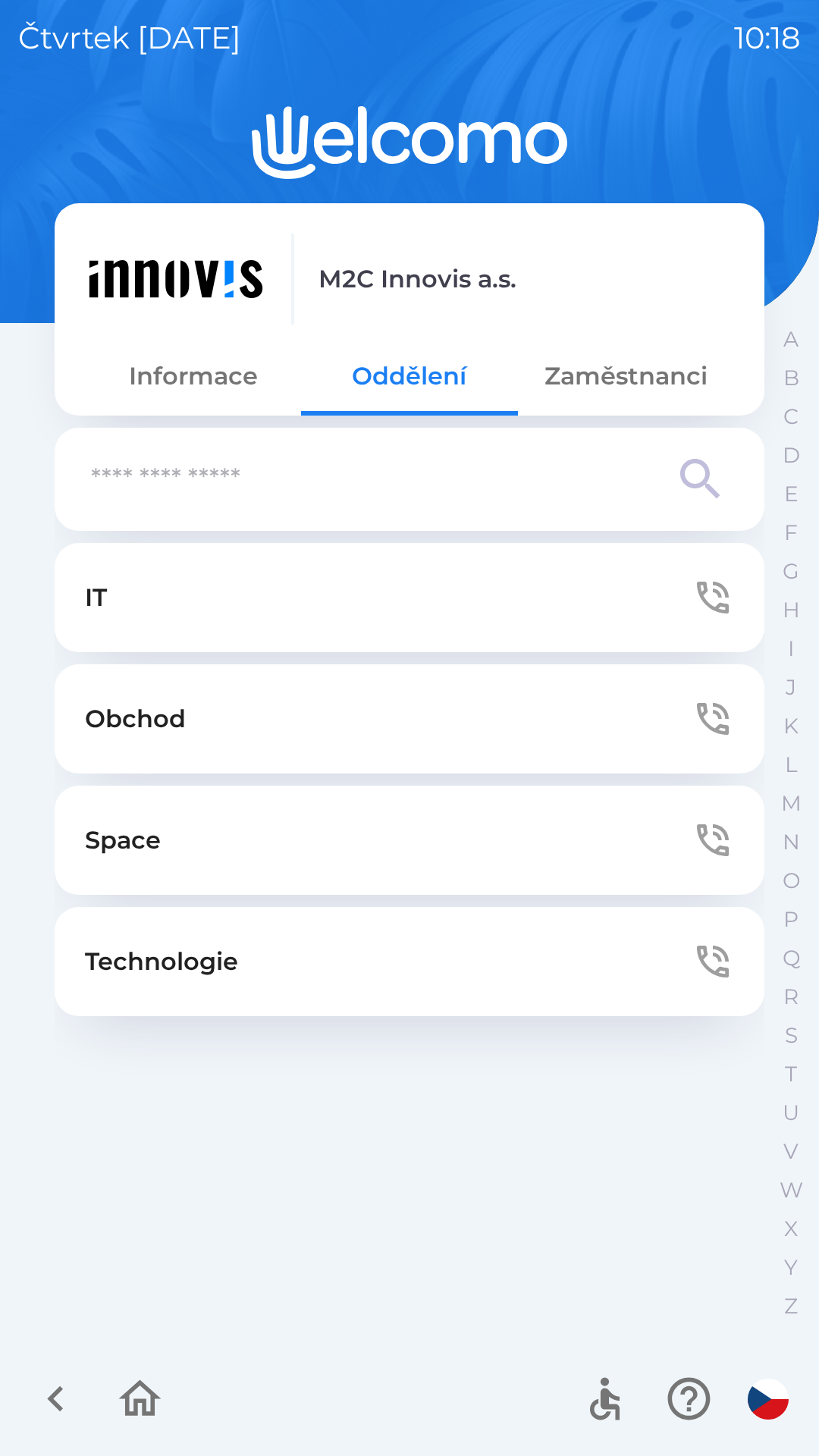
click at [571, 391] on button "Zaměstnanci" at bounding box center [626, 376] width 216 height 54
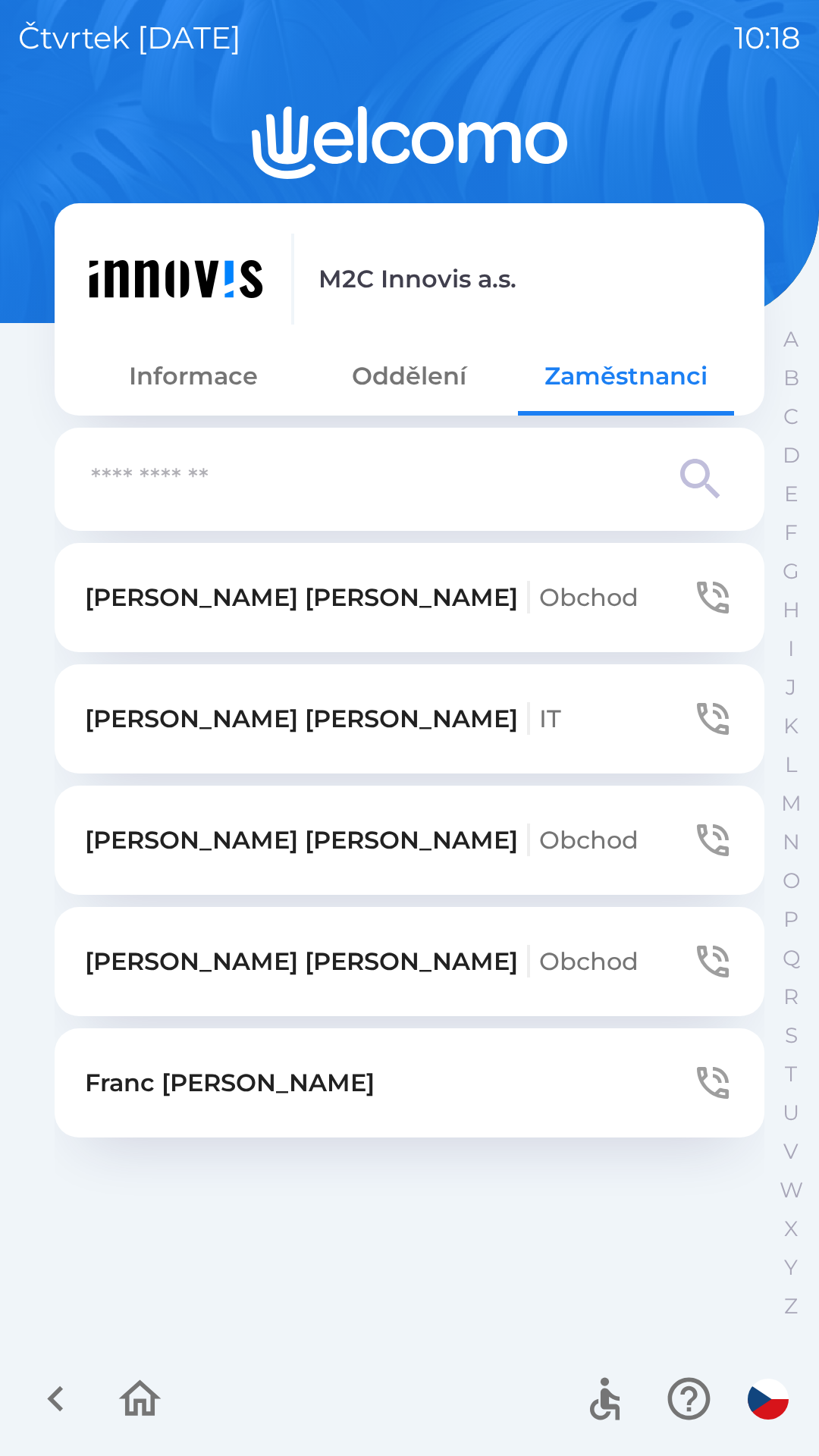
click at [201, 622] on button "[PERSON_NAME]" at bounding box center [409, 598] width 710 height 109
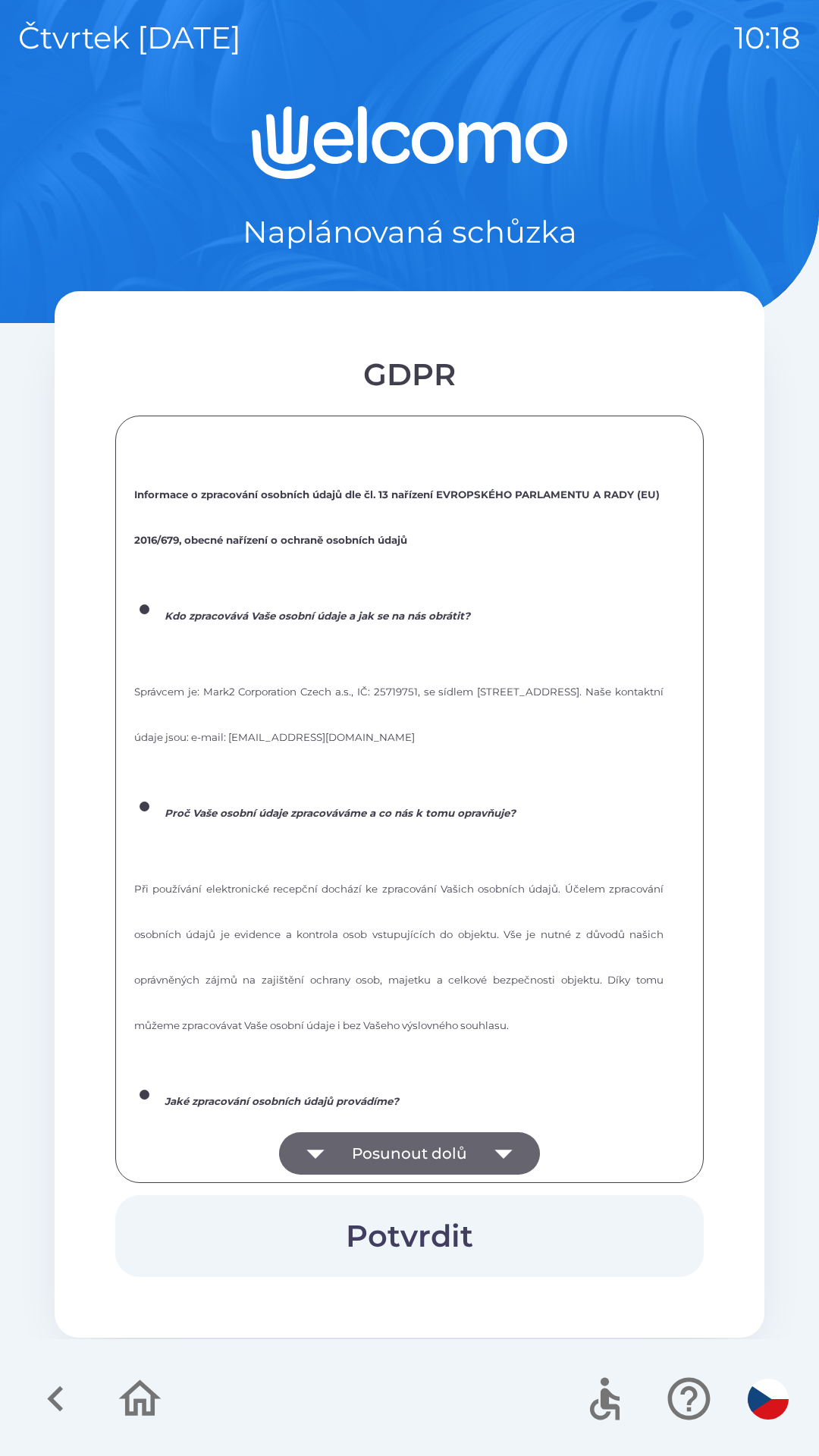
click at [353, 1160] on button "Posunout dolů" at bounding box center [409, 1153] width 261 height 42
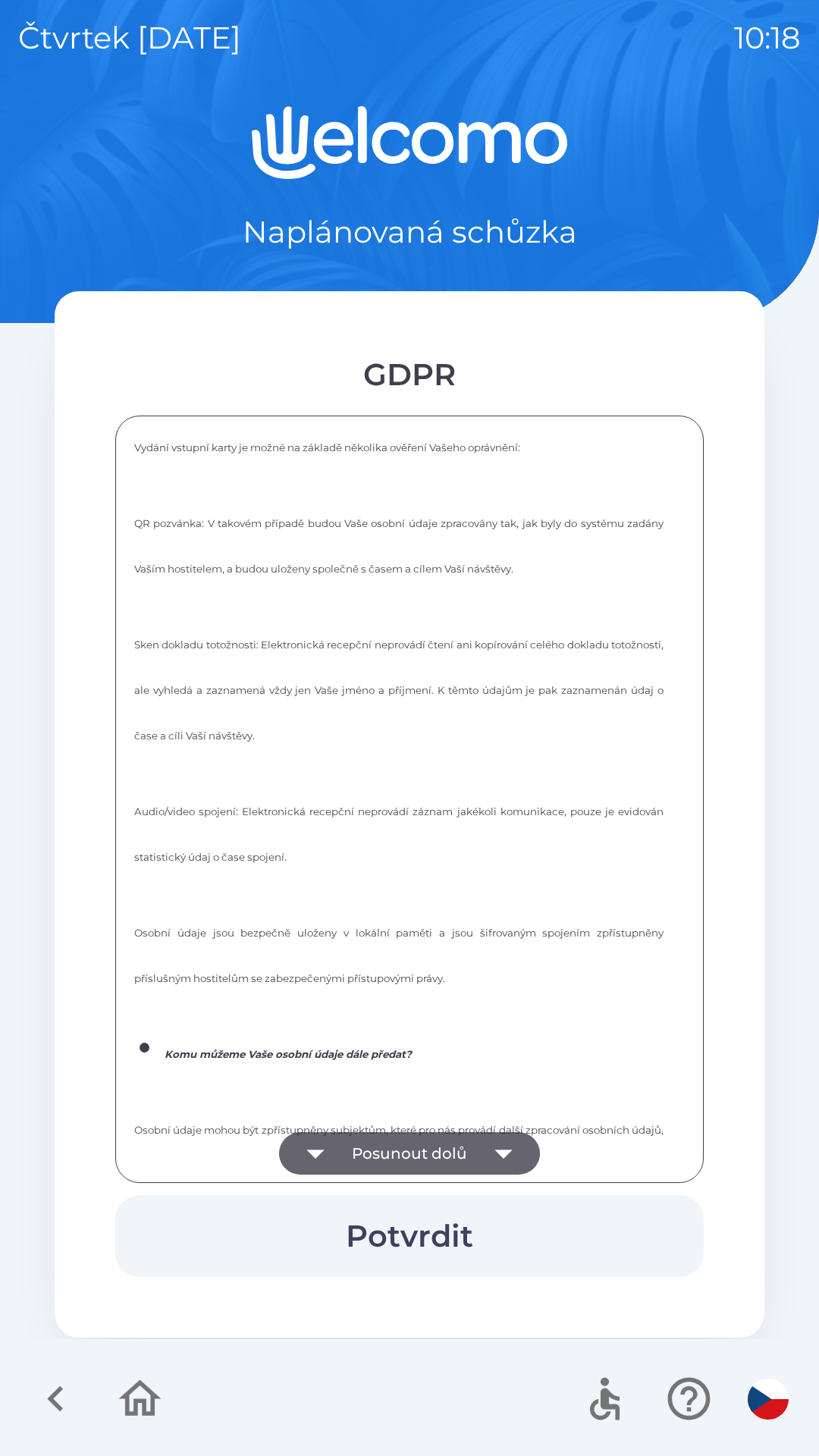
click at [351, 1154] on button "Posunout dolů" at bounding box center [409, 1153] width 261 height 42
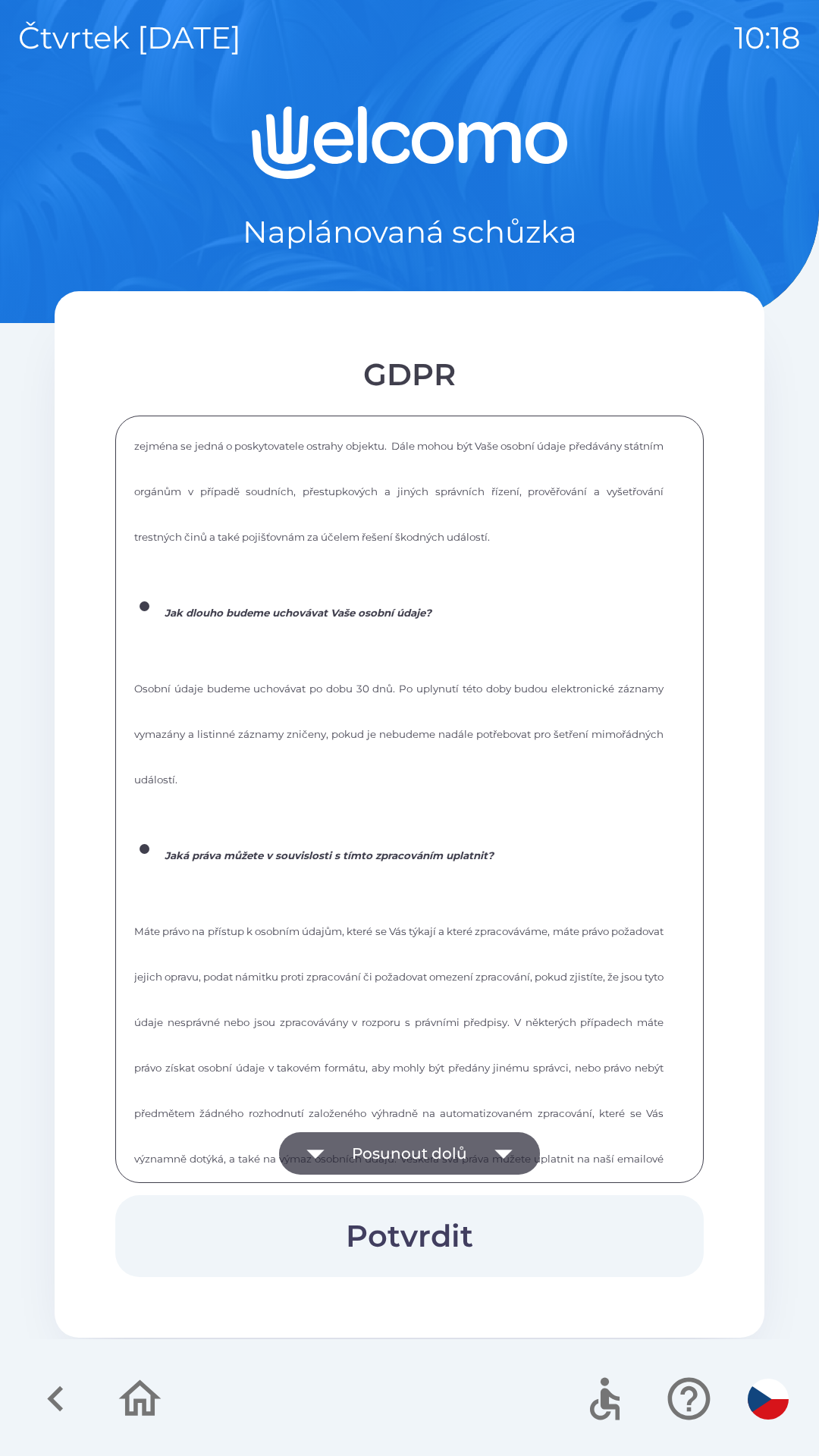
click at [334, 1155] on icon "button" at bounding box center [315, 1153] width 42 height 42
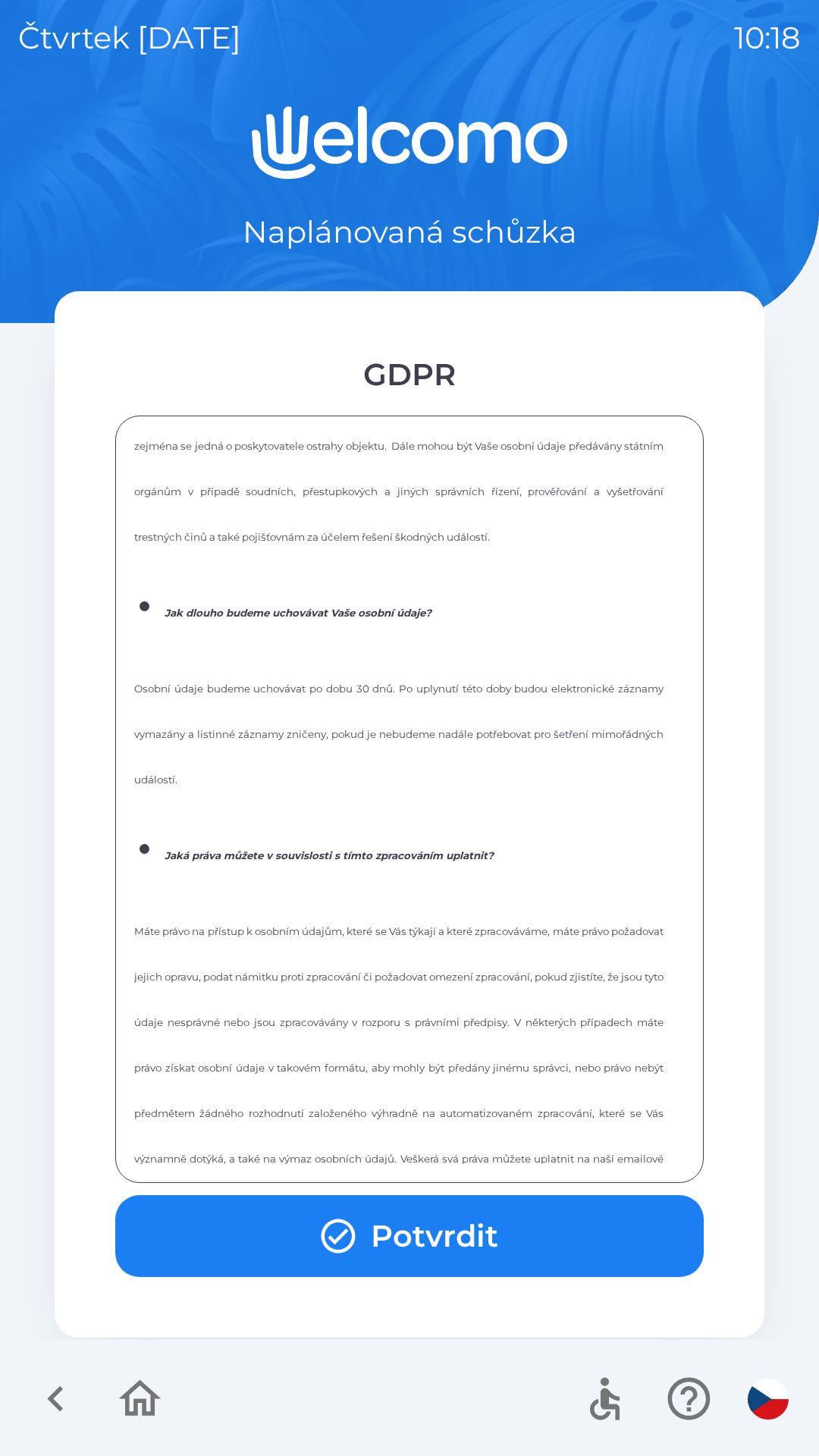
scroll to position [2046, 0]
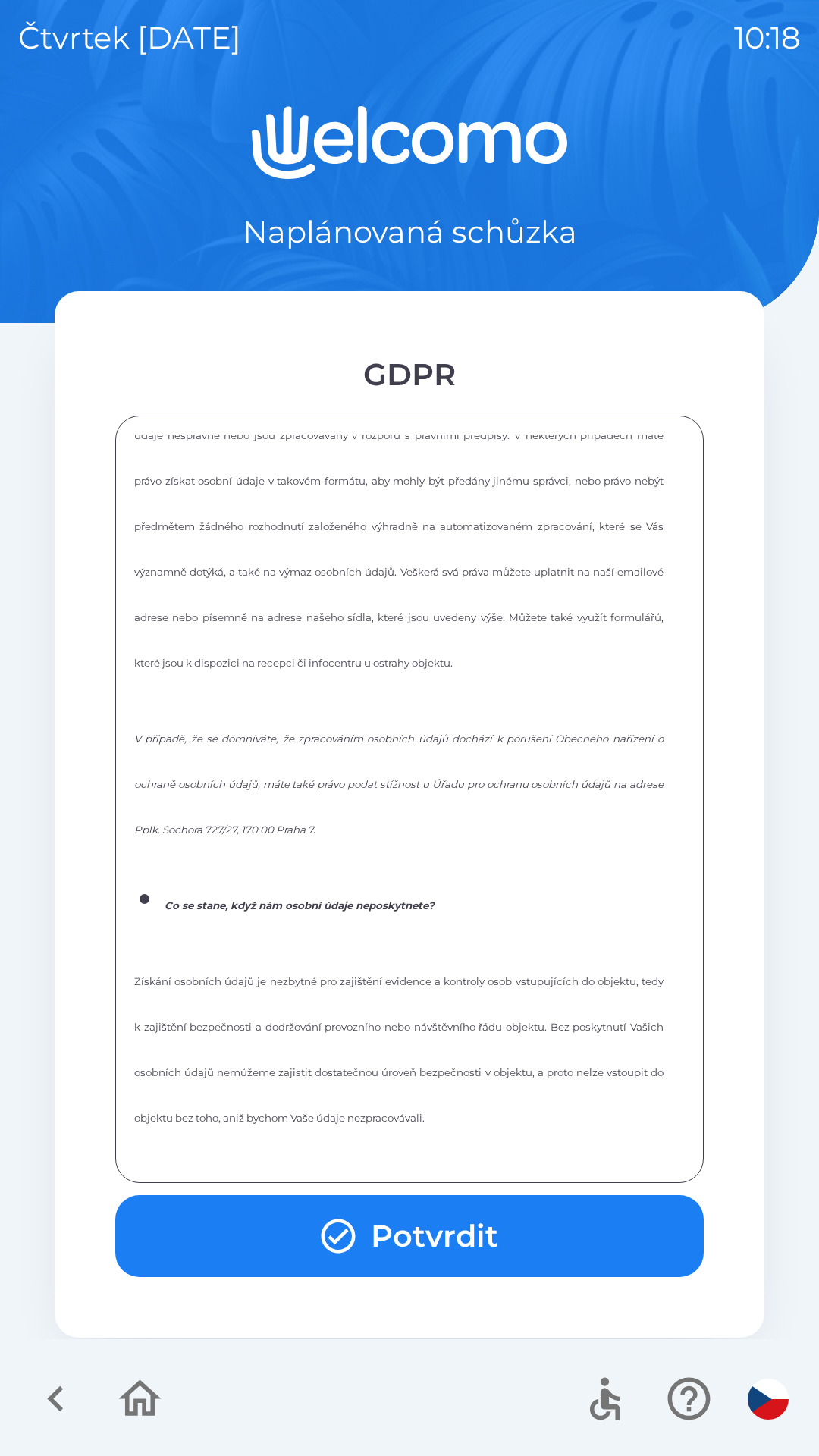
click at [326, 1157] on div "Informace o zpracování osobních údajů dle čl. 13 nařízení EVROPSKÉHO PARLAMENTU…" at bounding box center [409, 799] width 550 height 729
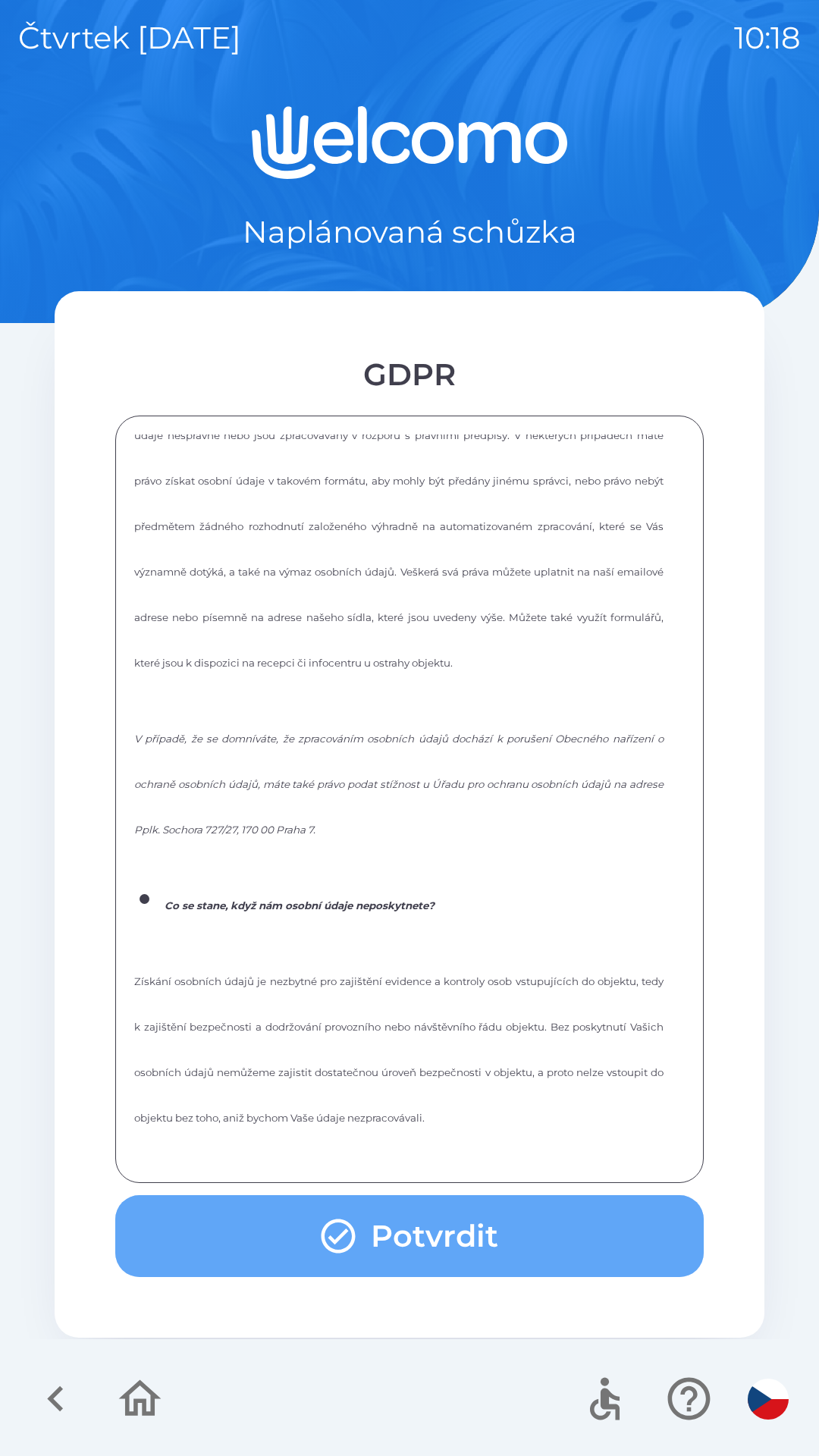
click at [385, 1224] on button "Potvrdit" at bounding box center [410, 1236] width 589 height 82
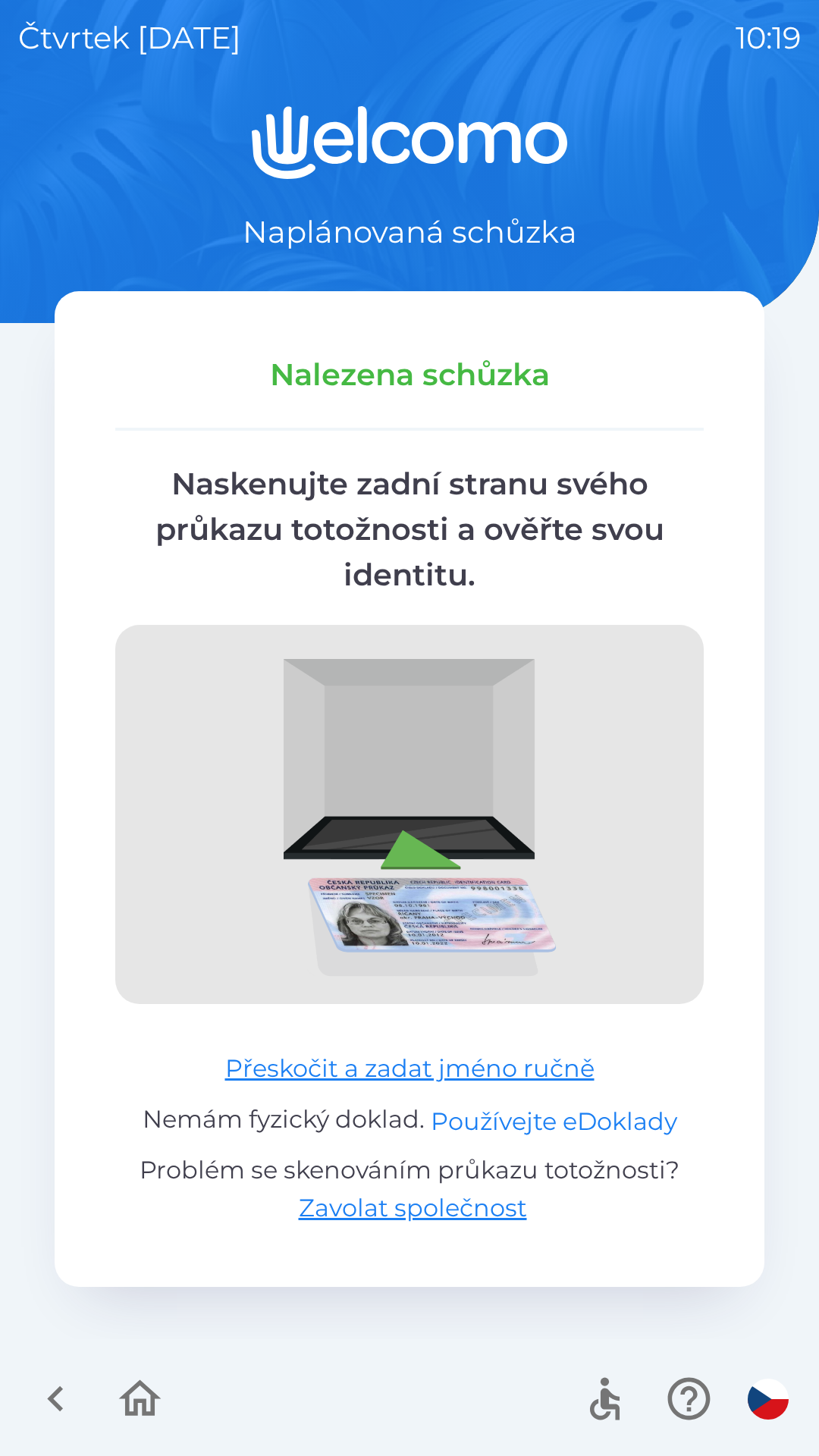
click at [493, 1115] on button "Používejte eDoklady" at bounding box center [554, 1121] width 247 height 36
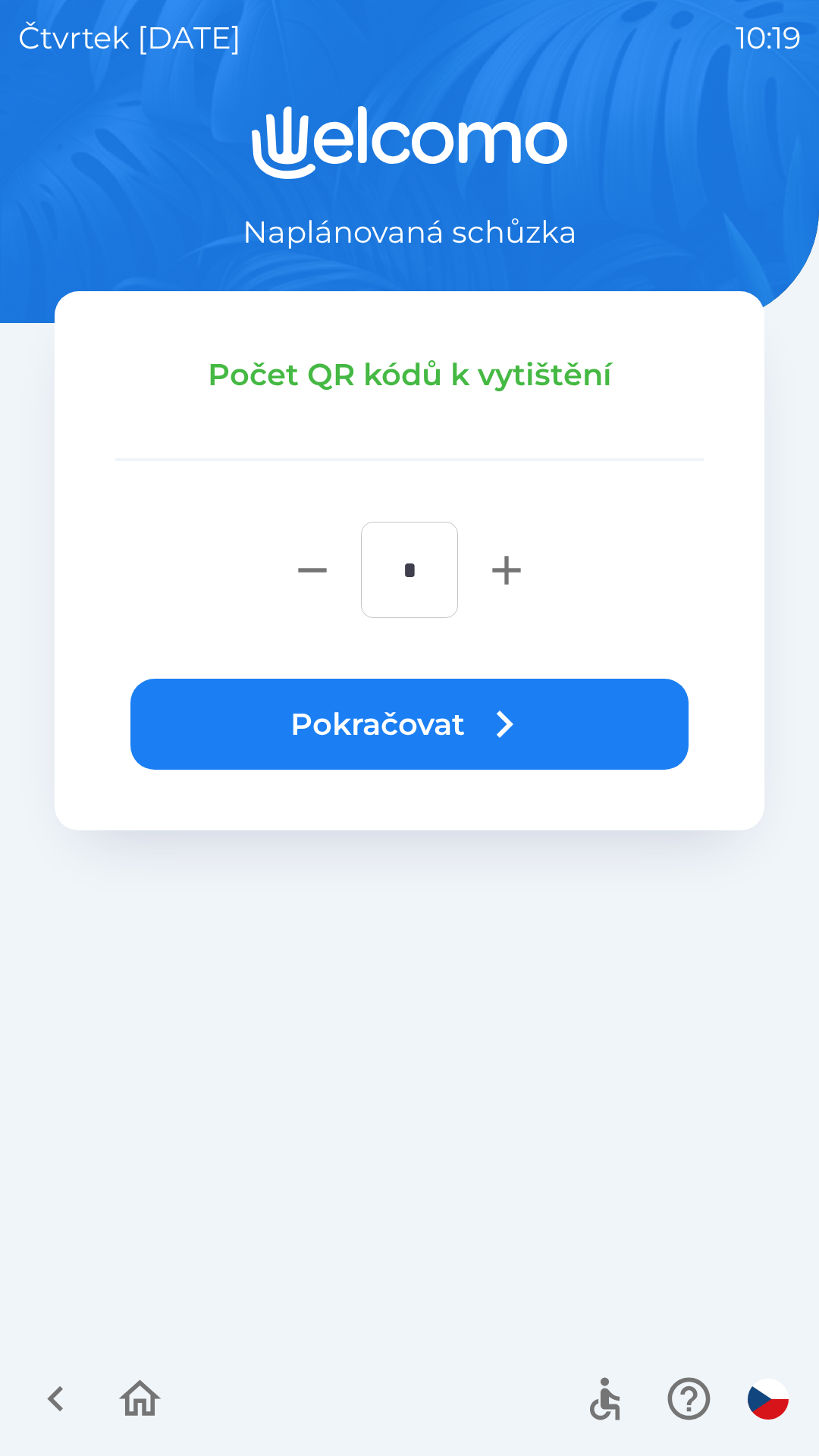
click at [368, 724] on button "Pokračovat" at bounding box center [409, 724] width 558 height 91
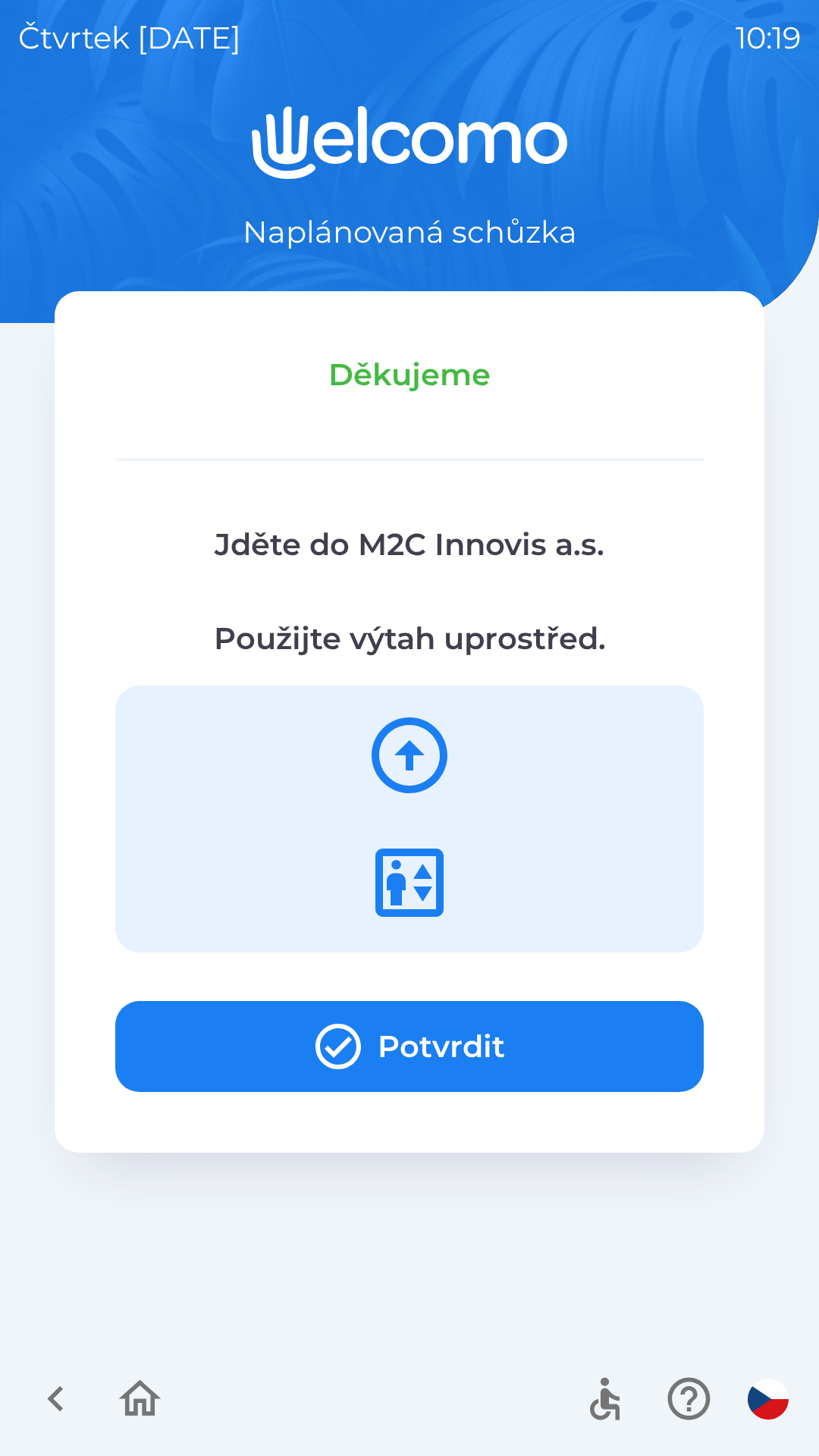
click at [319, 1034] on icon "button" at bounding box center [337, 1046] width 54 height 54
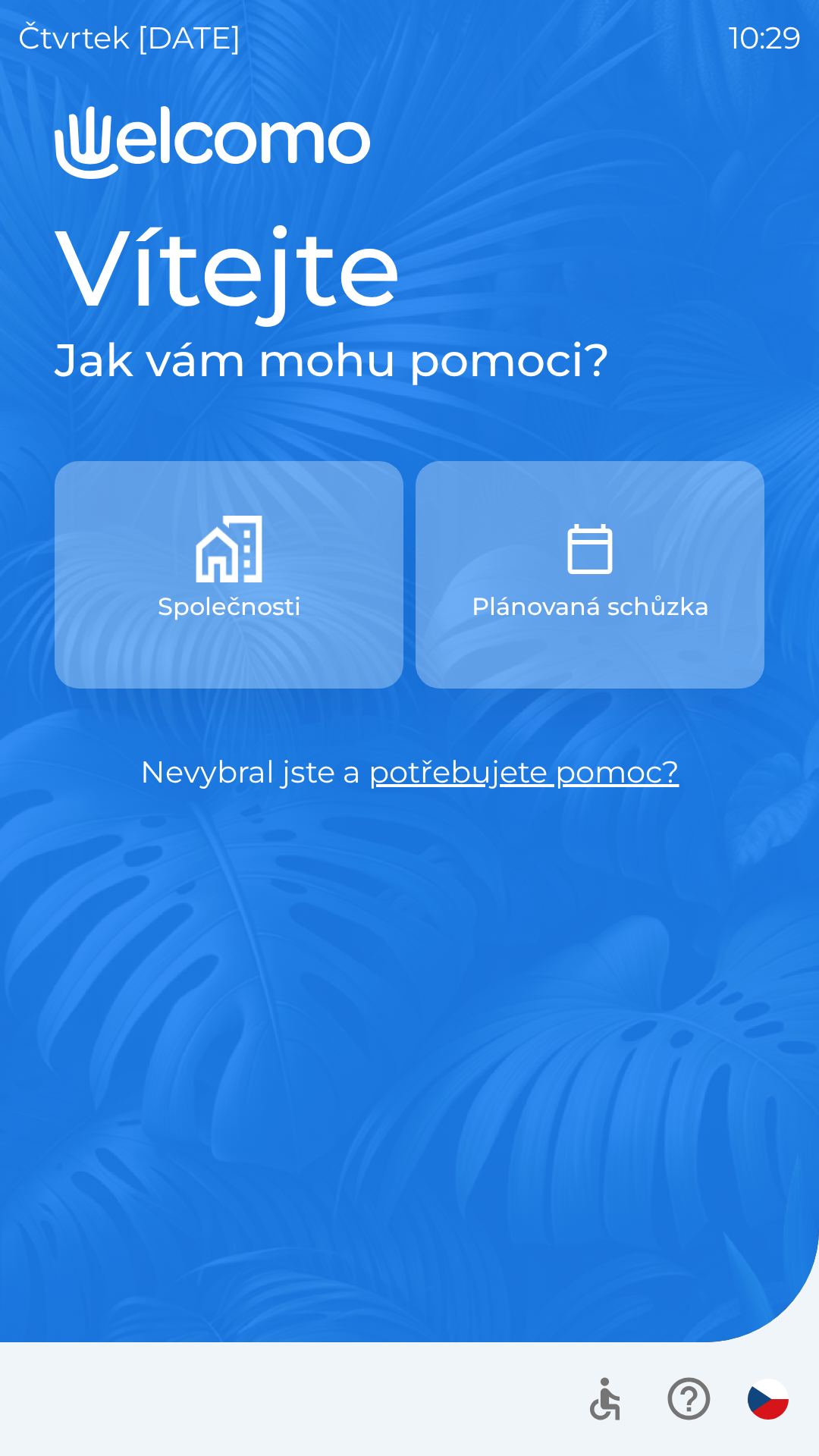
click at [200, 555] on img "button" at bounding box center [229, 549] width 67 height 67
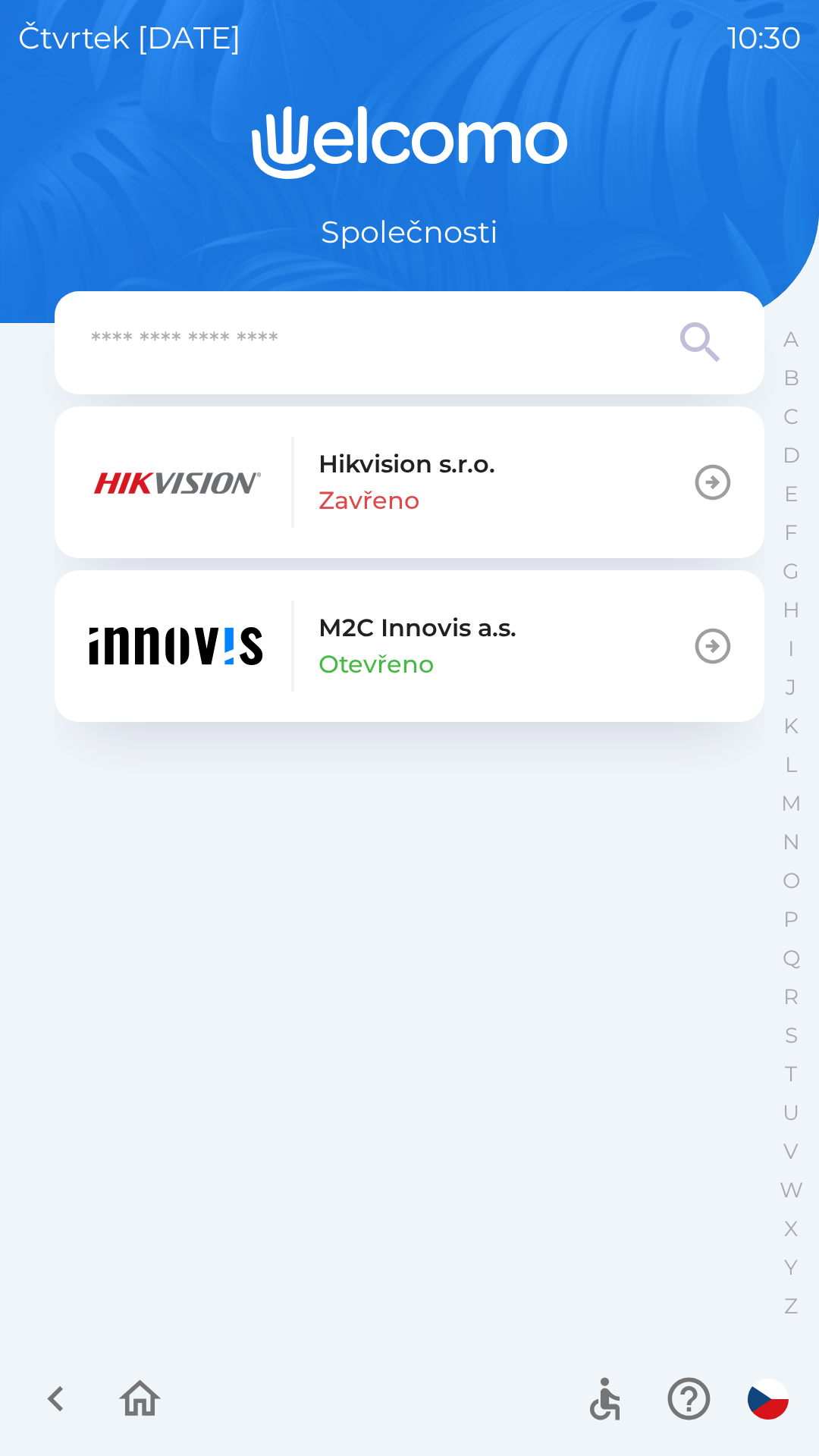
click at [401, 651] on p "Otevřeno" at bounding box center [376, 664] width 116 height 36
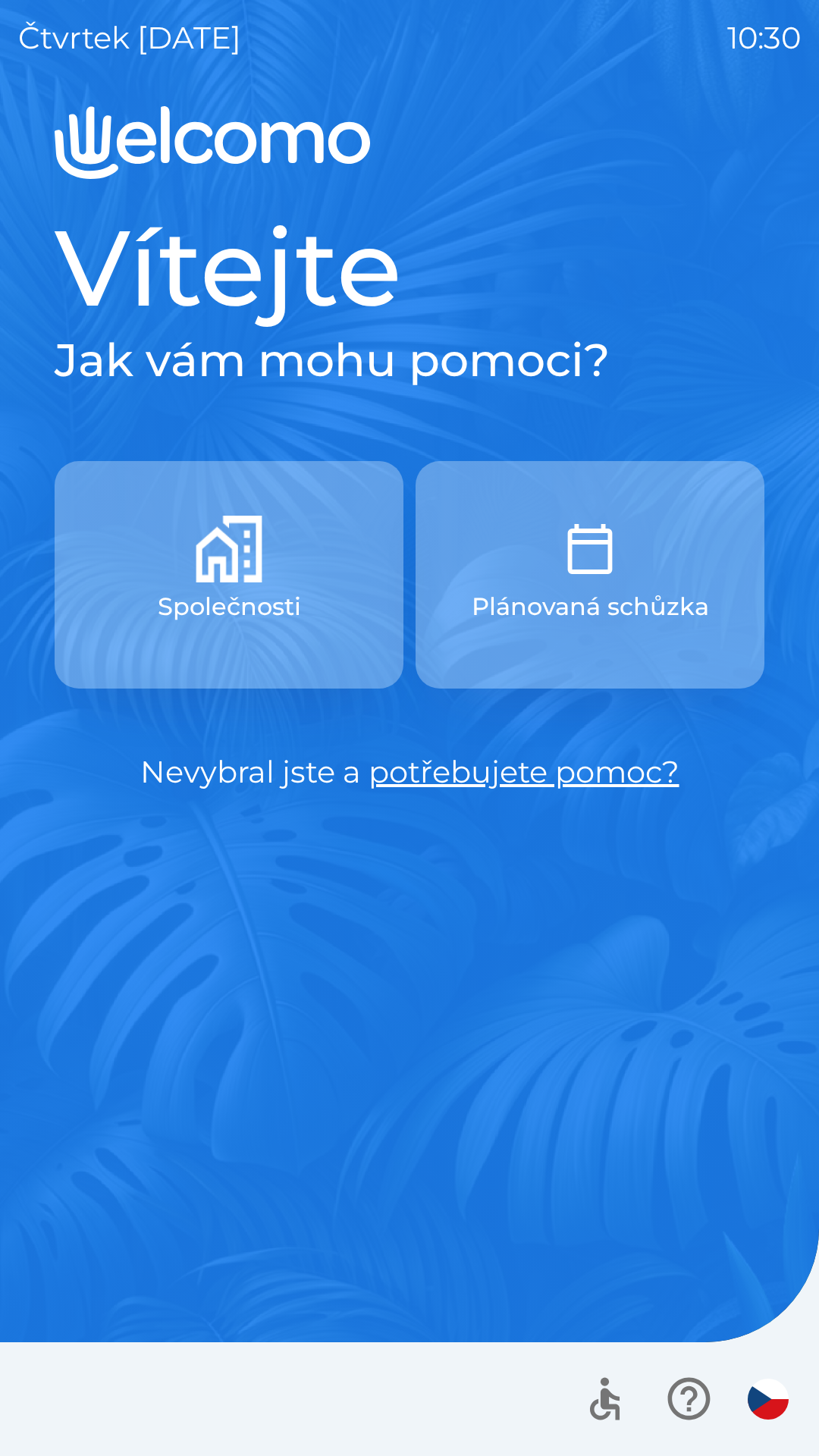
click at [784, 1394] on img "button" at bounding box center [767, 1399] width 41 height 41
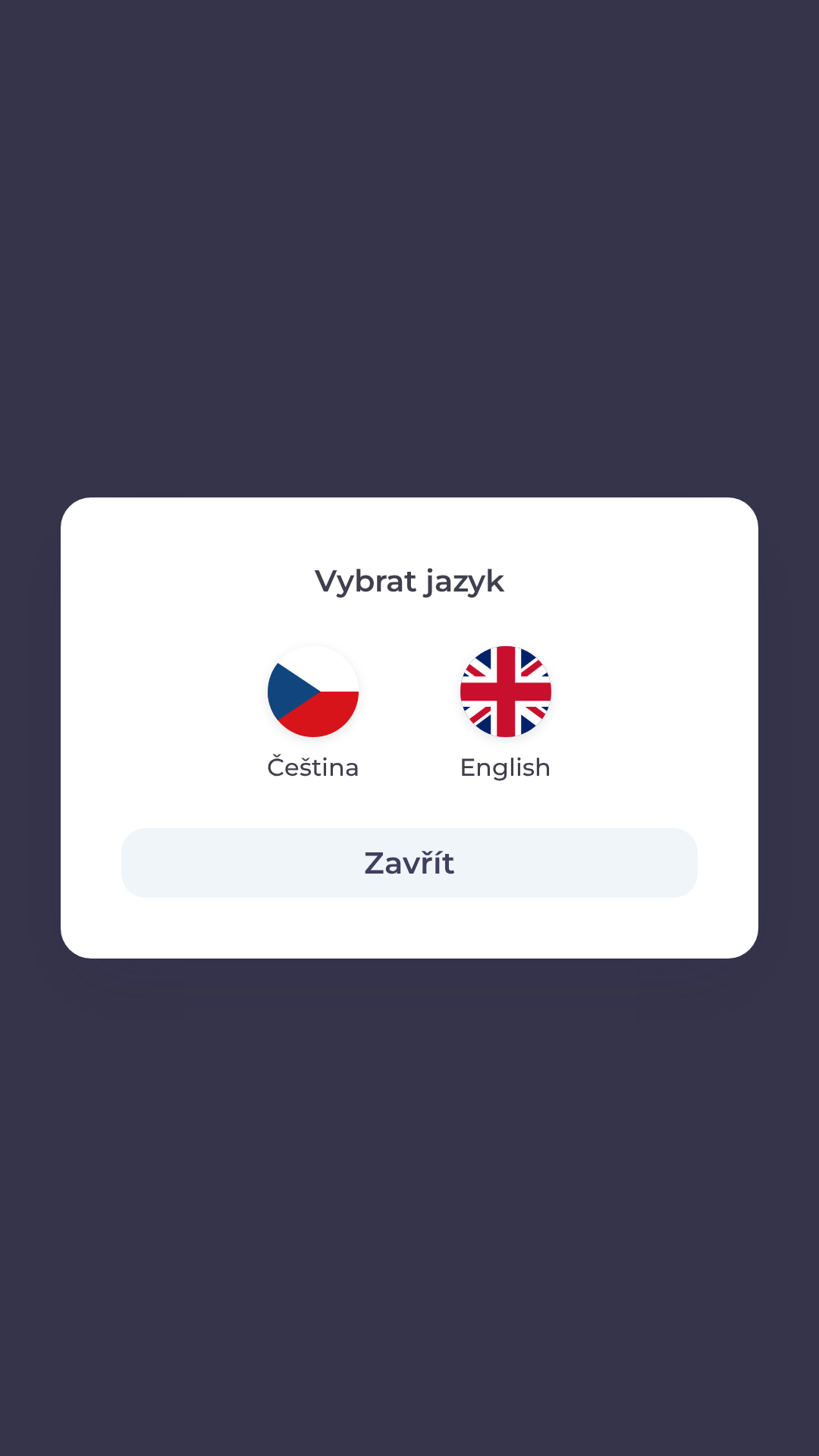
click at [563, 828] on button "Zavřít" at bounding box center [409, 862] width 576 height 70
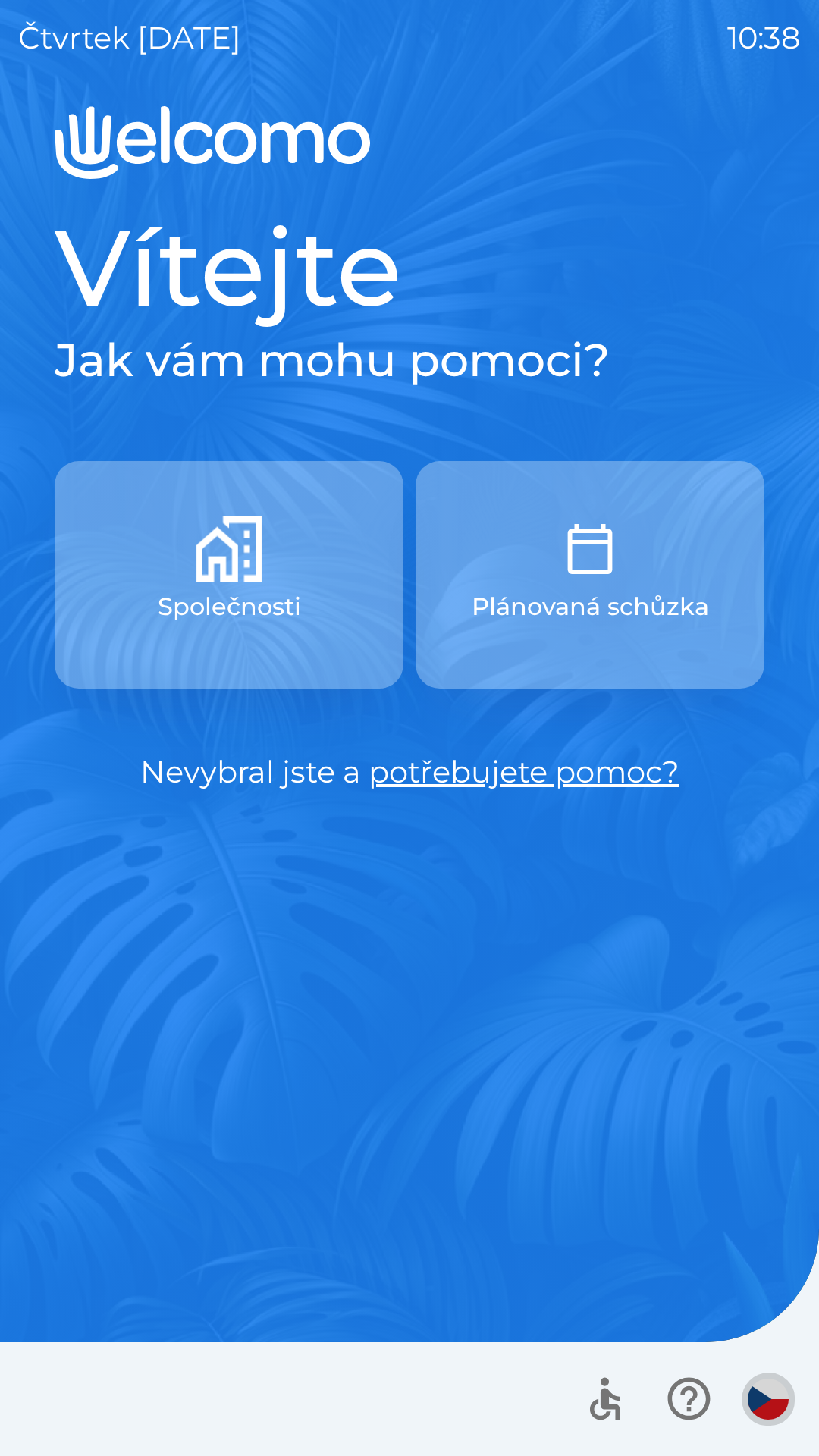
click at [770, 1396] on img "button" at bounding box center [767, 1399] width 41 height 41
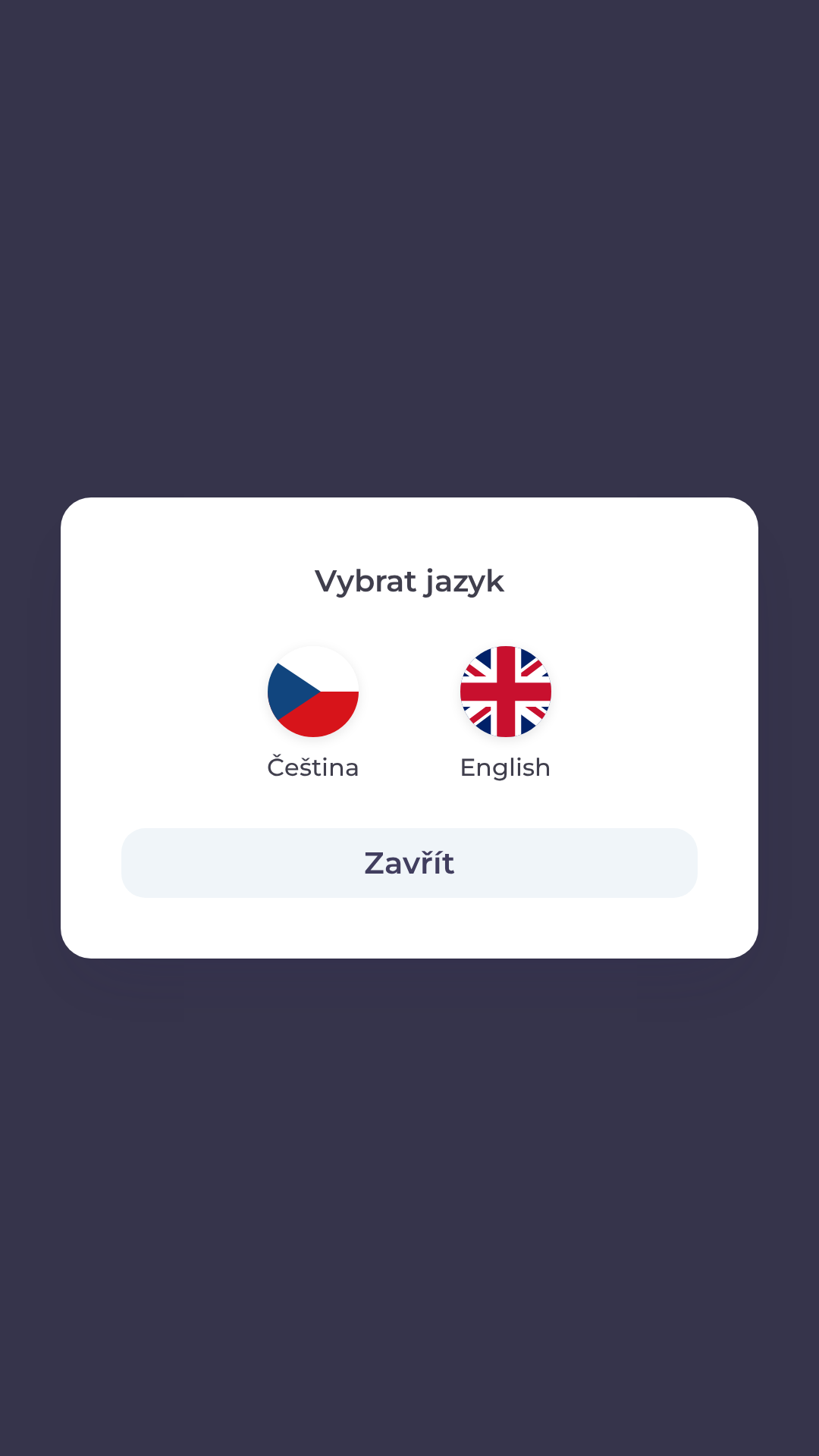
click at [505, 722] on img "button" at bounding box center [506, 691] width 91 height 91
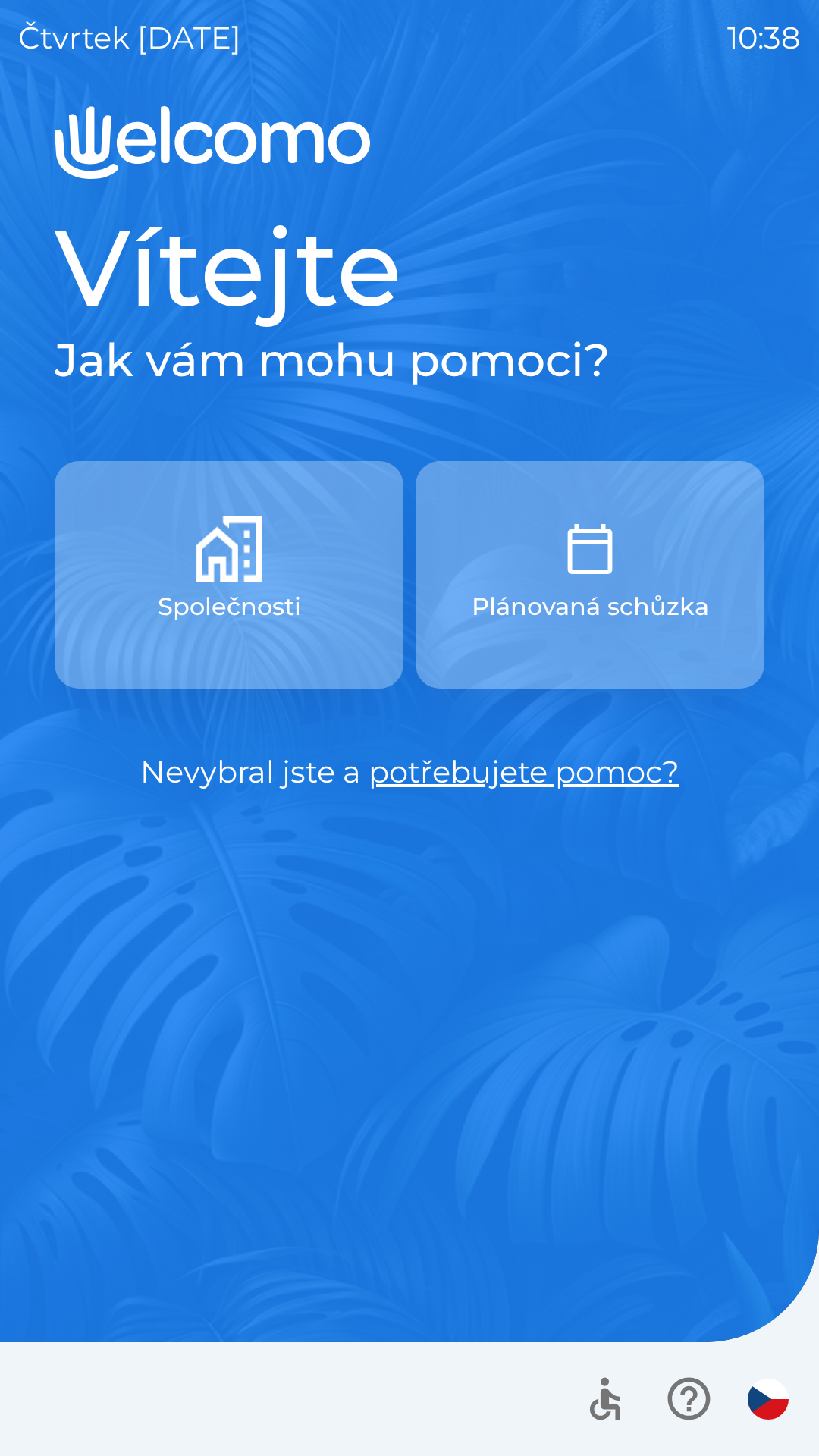
click at [753, 1399] on img "button" at bounding box center [767, 1399] width 41 height 41
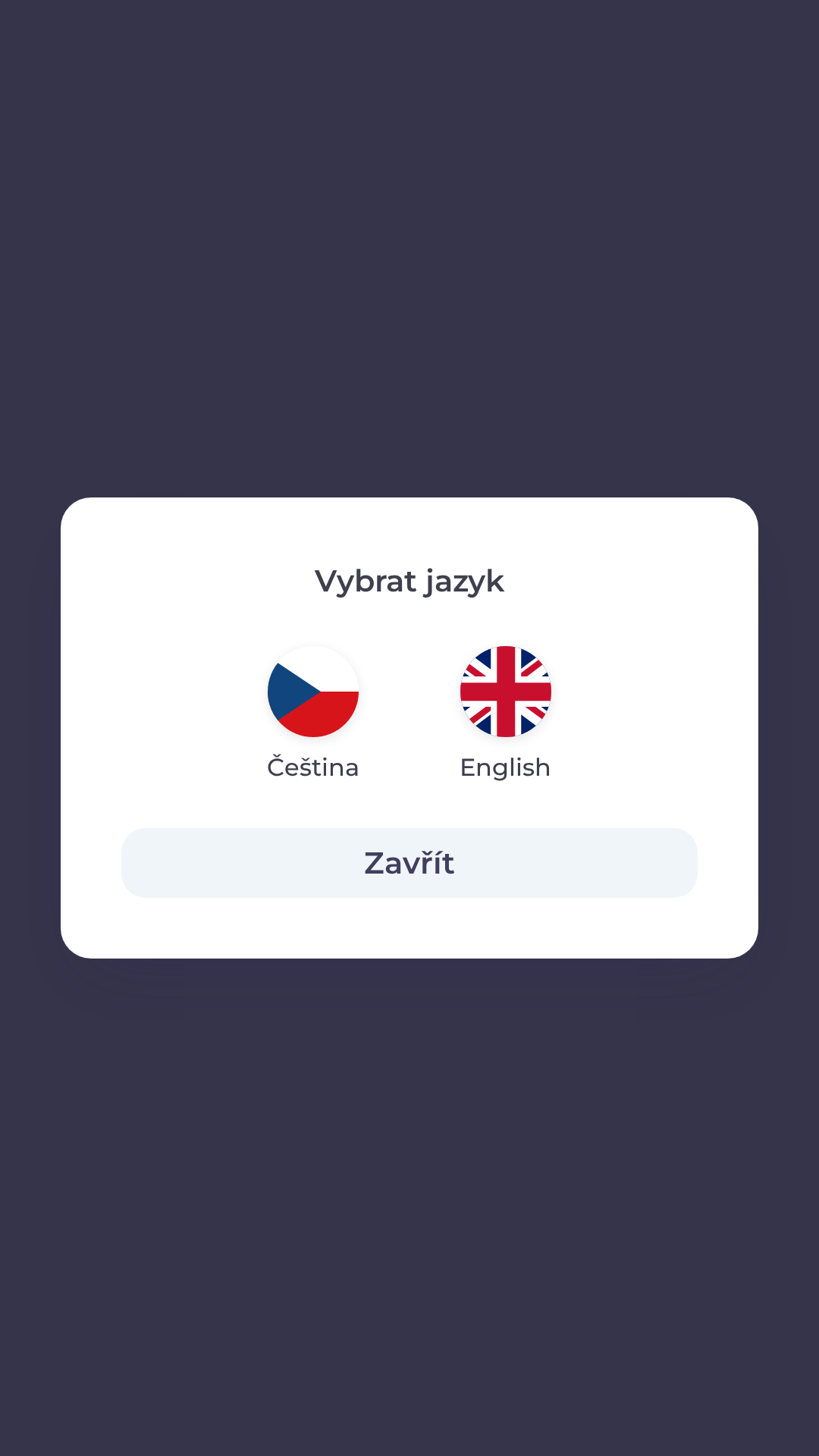
click at [519, 690] on img "button" at bounding box center [506, 691] width 91 height 91
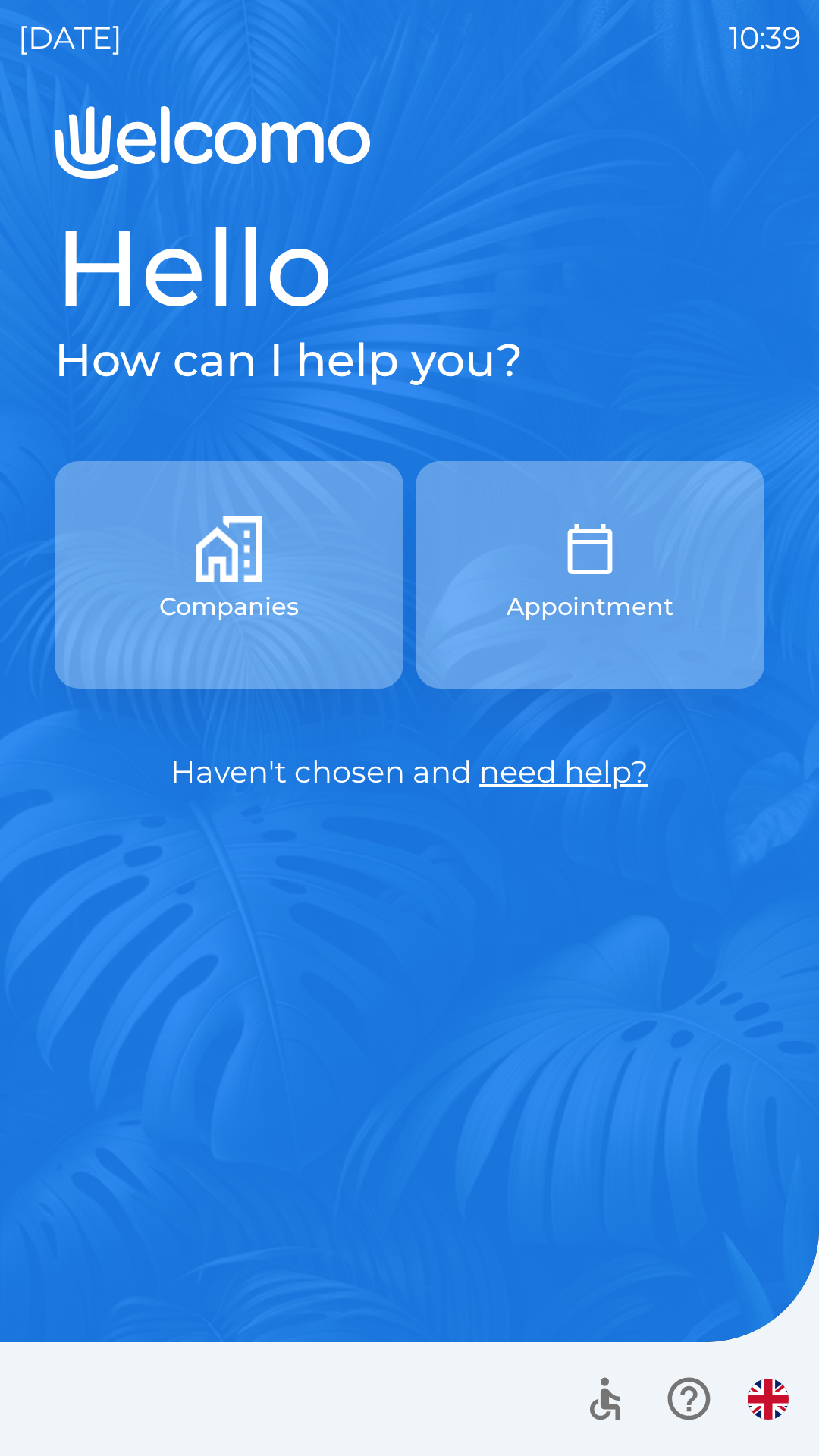
click at [180, 591] on p "Companies" at bounding box center [229, 607] width 140 height 36
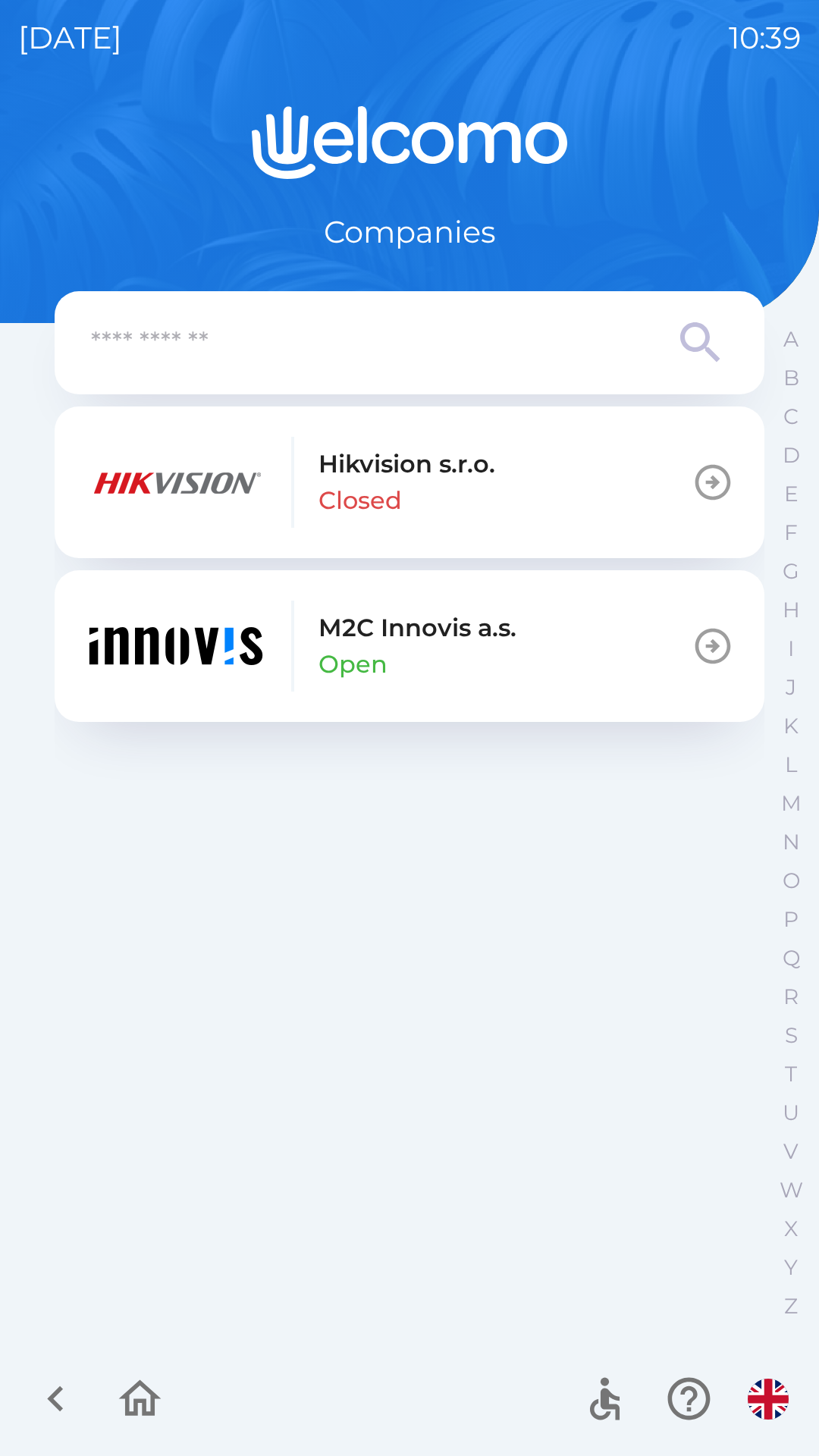
click at [418, 662] on div "M2C Innovis a.s. Open" at bounding box center [417, 646] width 198 height 73
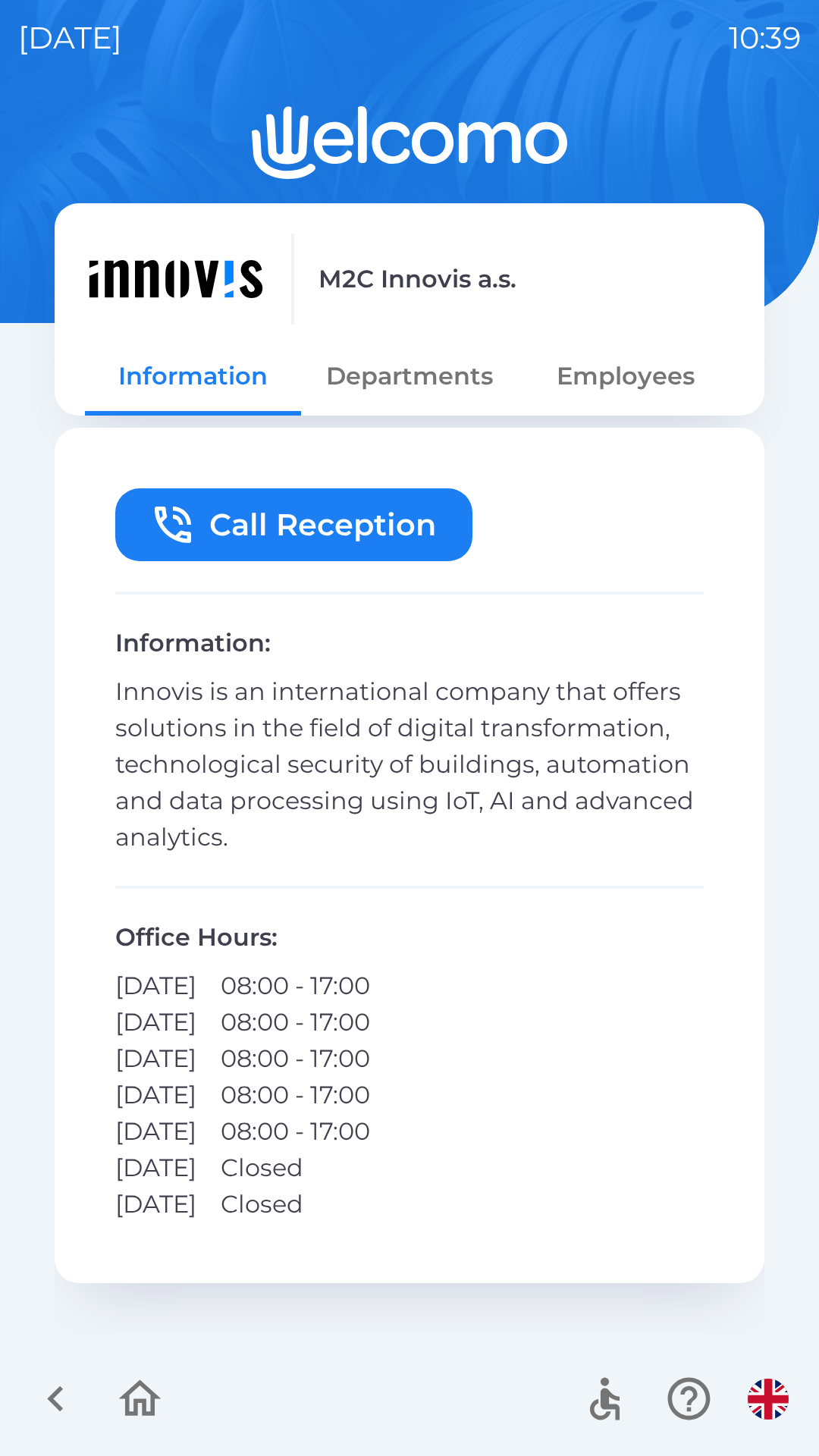
click at [355, 385] on button "Departments" at bounding box center [409, 376] width 216 height 54
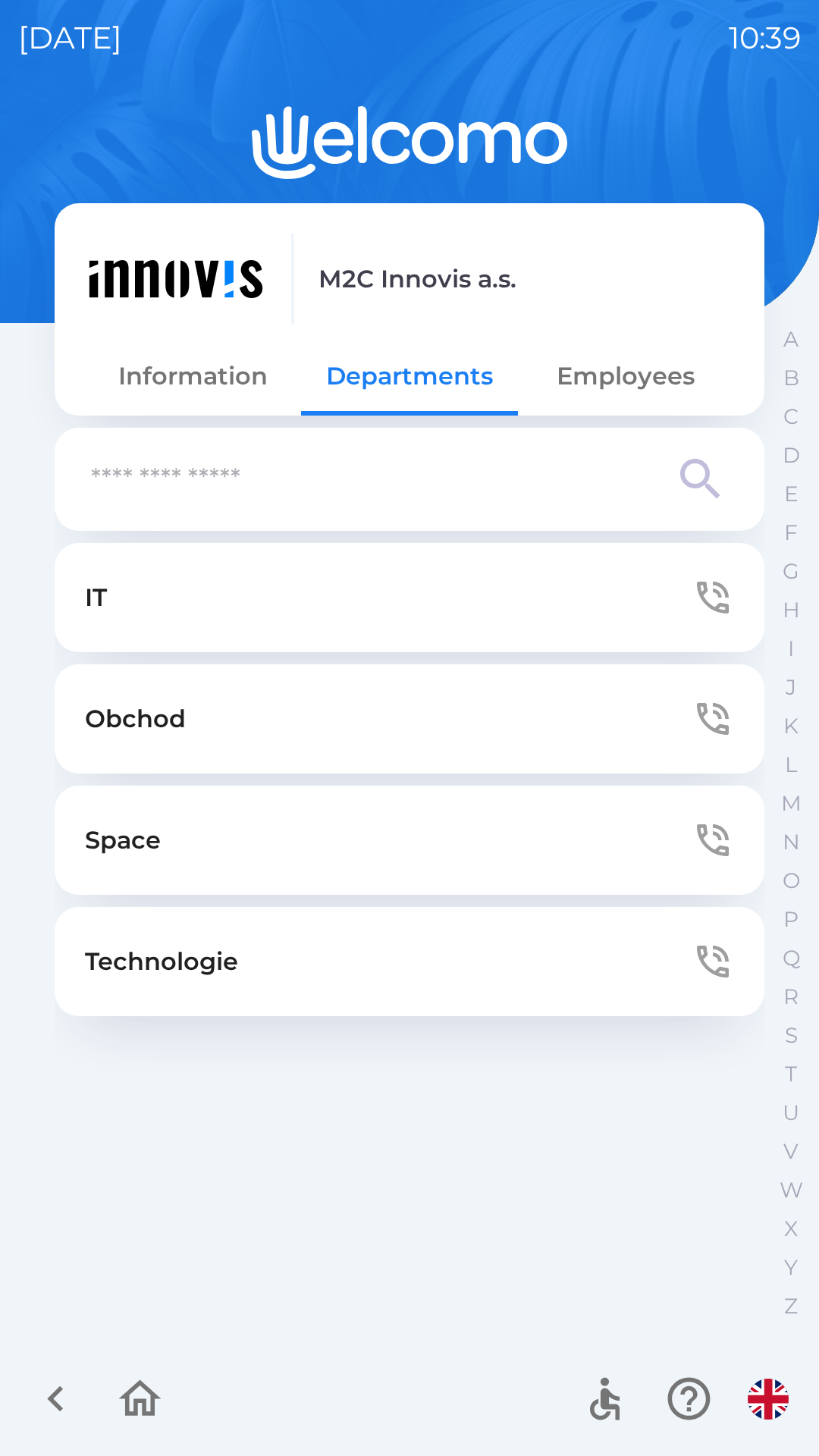
click at [571, 402] on button "Employees" at bounding box center [626, 376] width 216 height 54
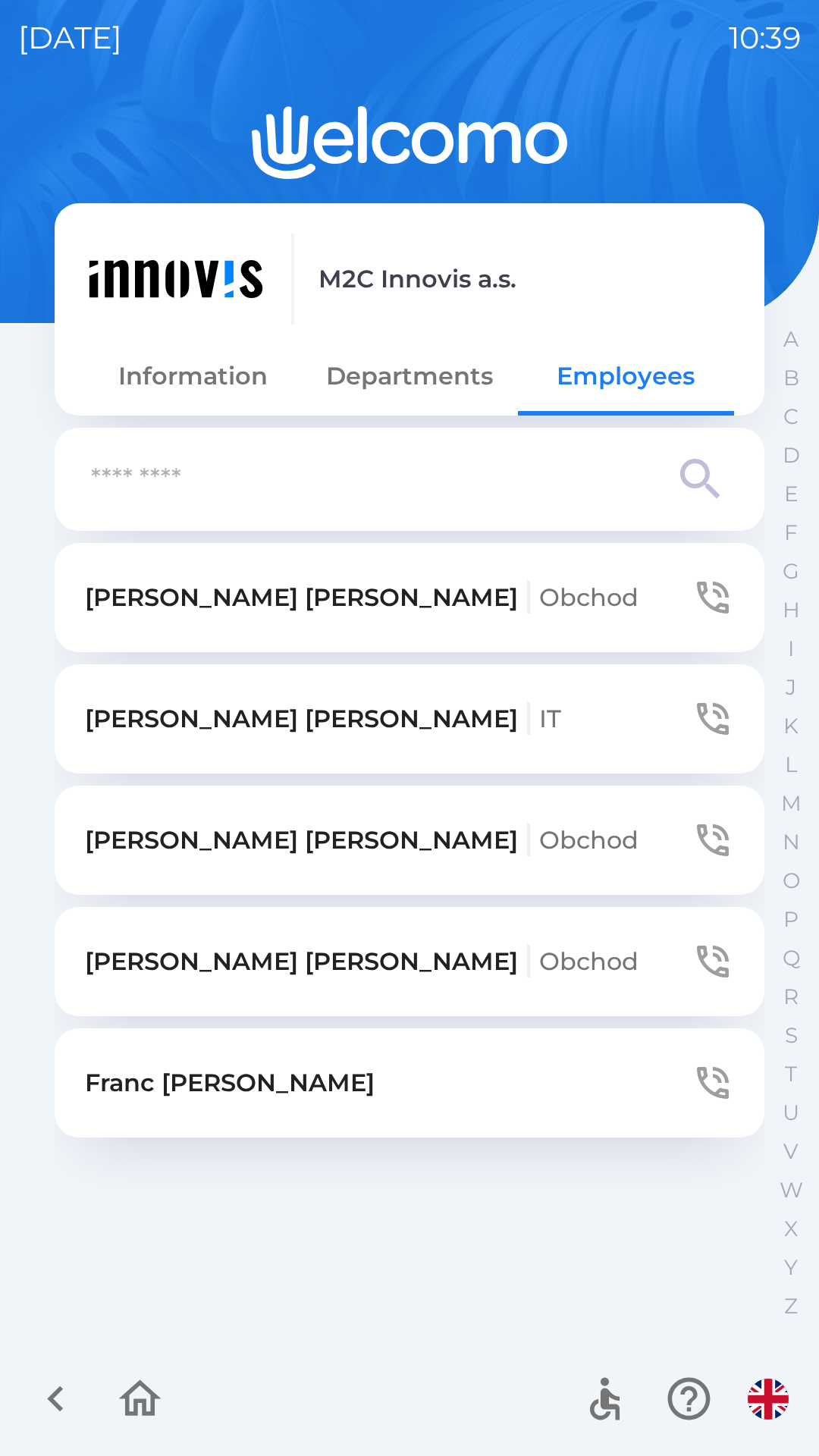
click at [170, 593] on p "[PERSON_NAME]" at bounding box center [361, 598] width 553 height 36
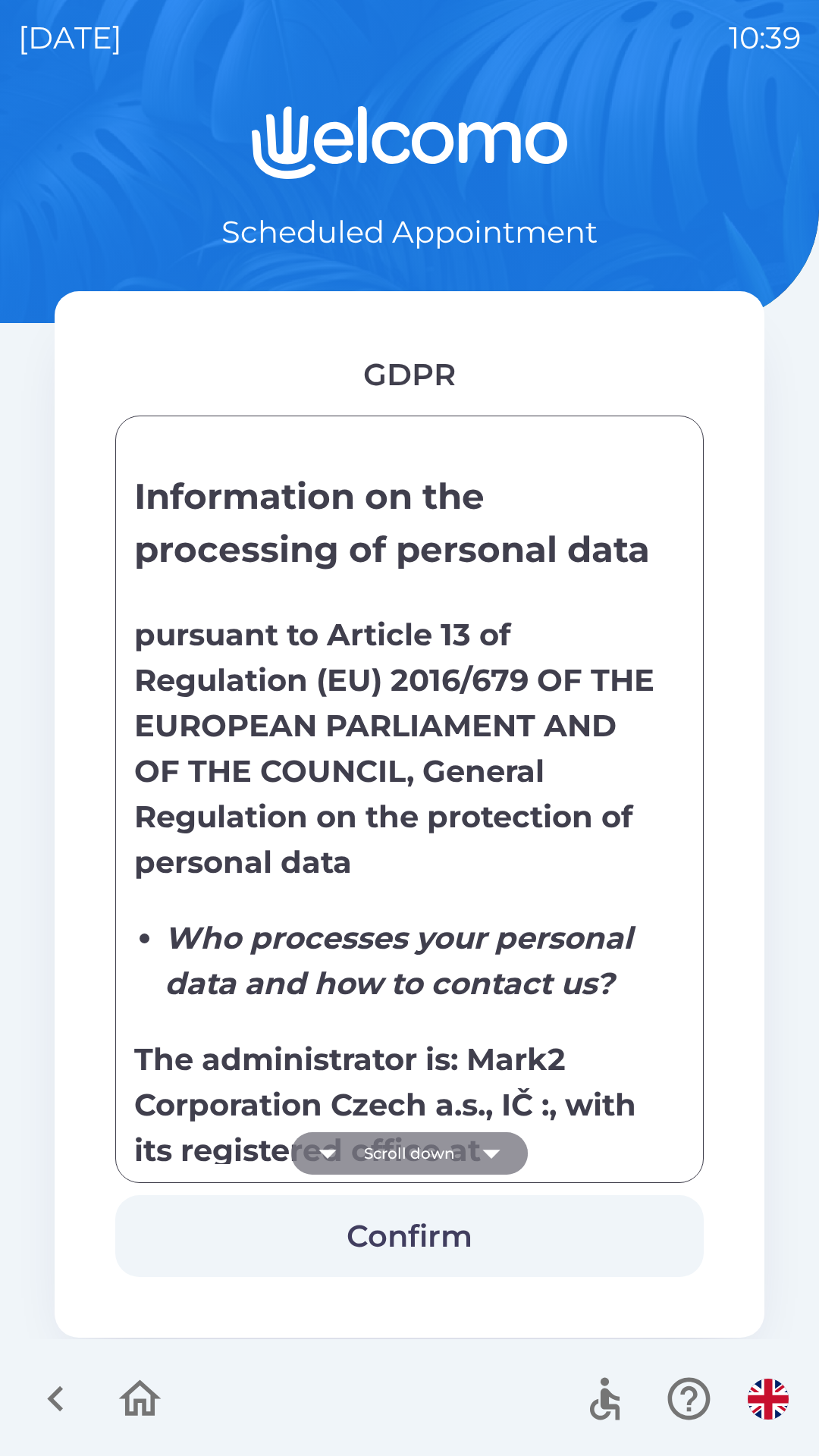
click at [476, 1145] on icon "button" at bounding box center [491, 1153] width 42 height 42
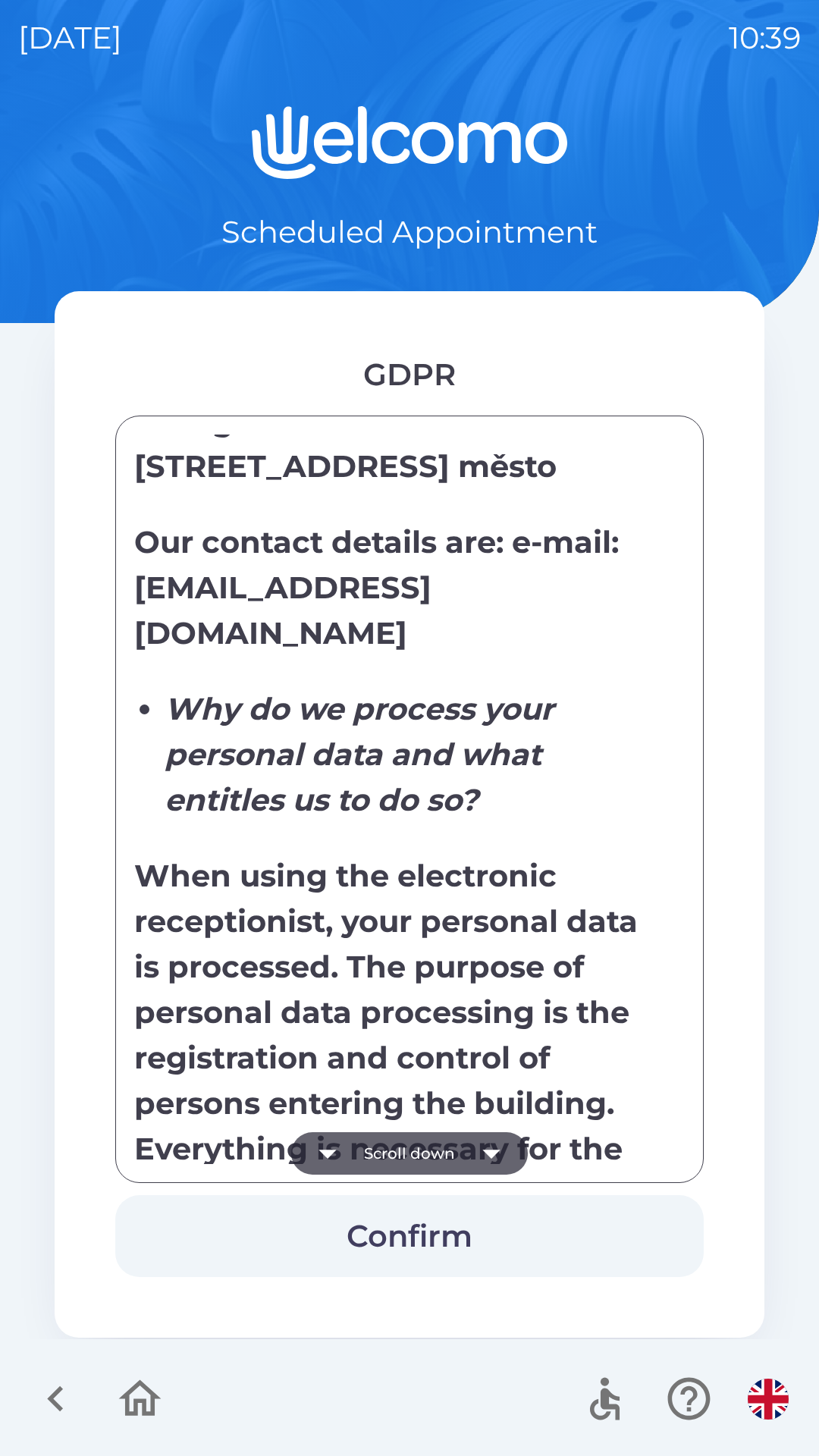
click at [424, 1225] on button "Confirm" at bounding box center [410, 1236] width 589 height 82
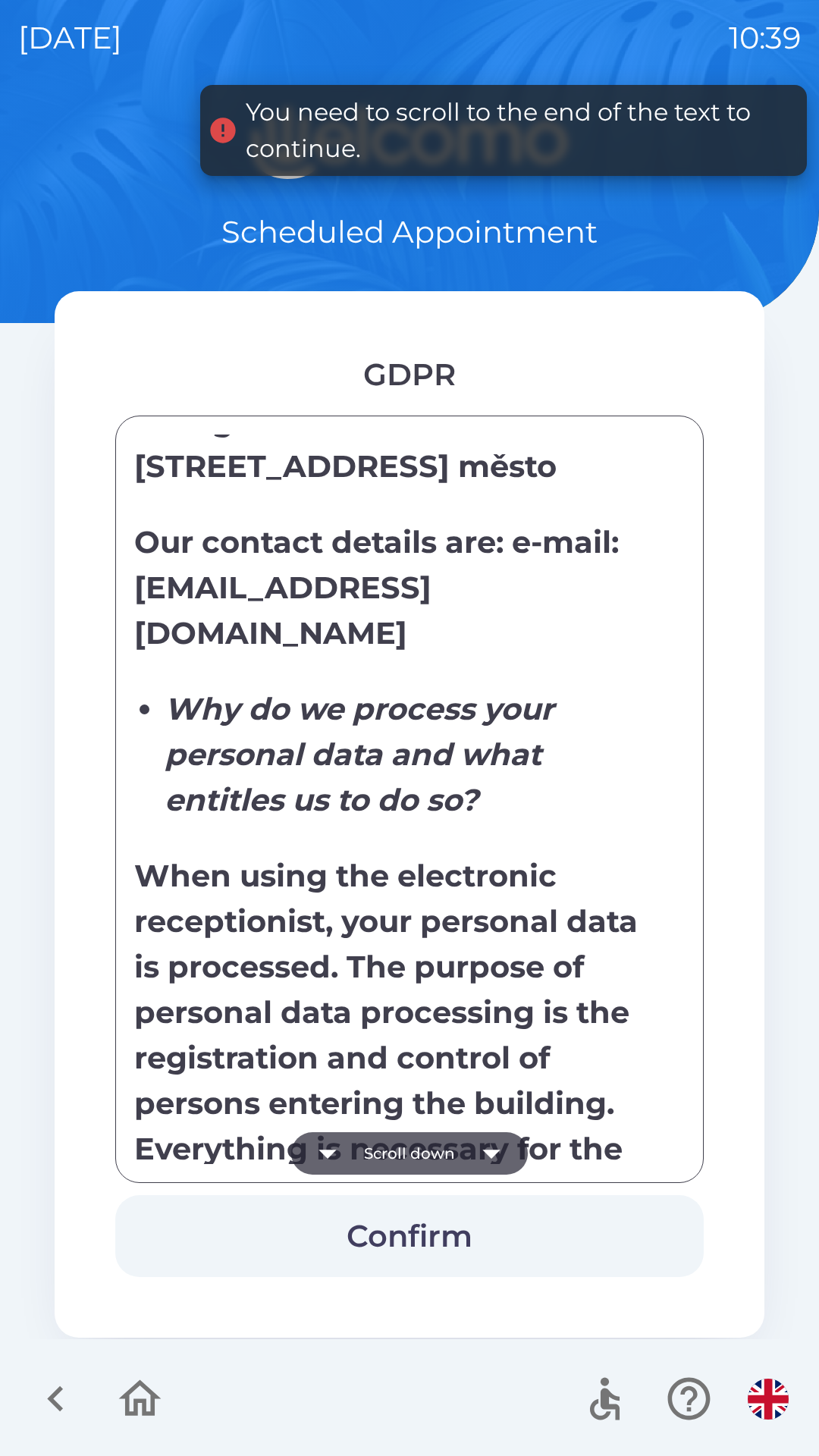
click at [332, 1143] on icon "button" at bounding box center [328, 1153] width 42 height 42
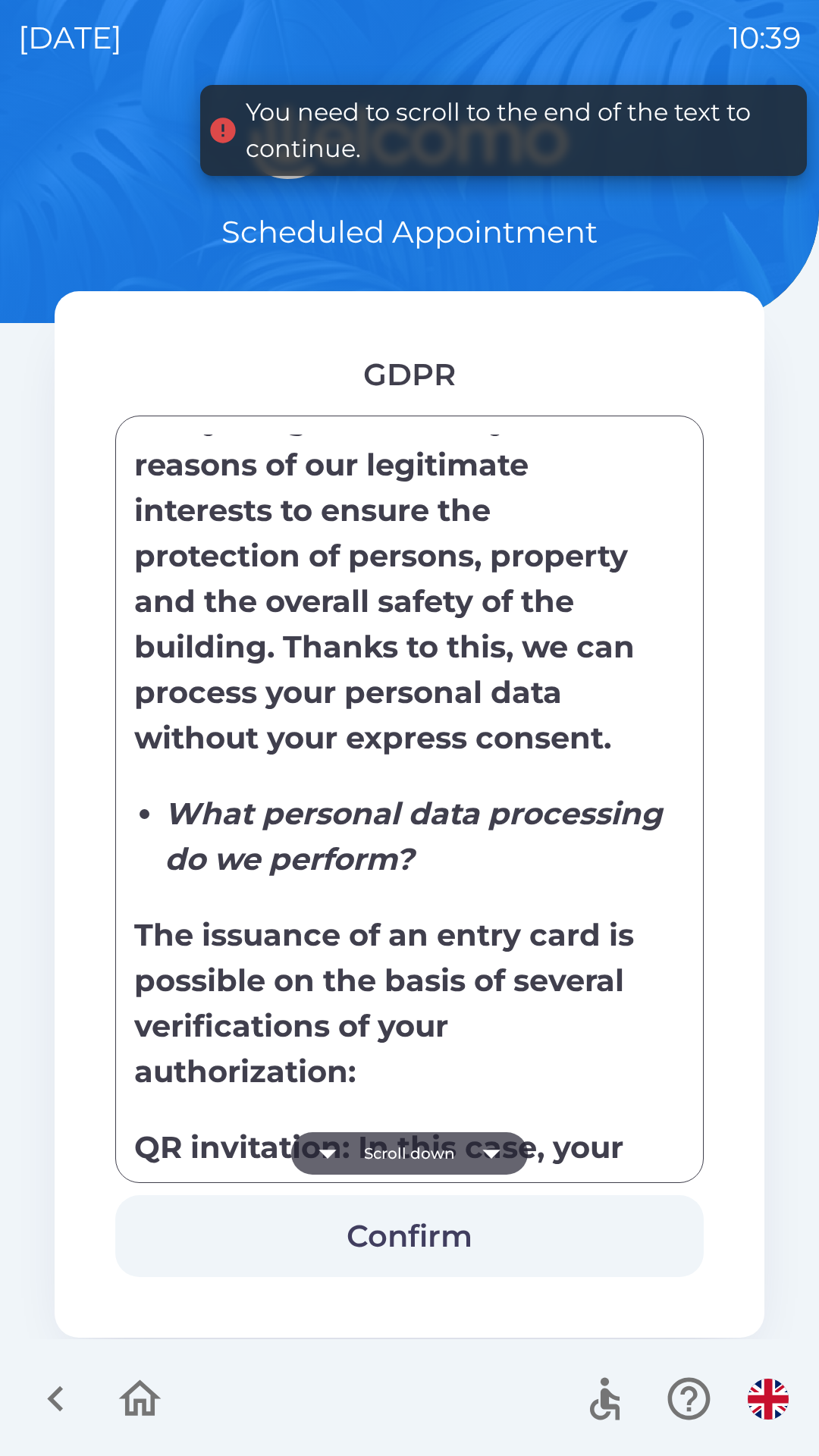
click at [351, 1161] on button "Scroll down" at bounding box center [410, 1153] width 237 height 42
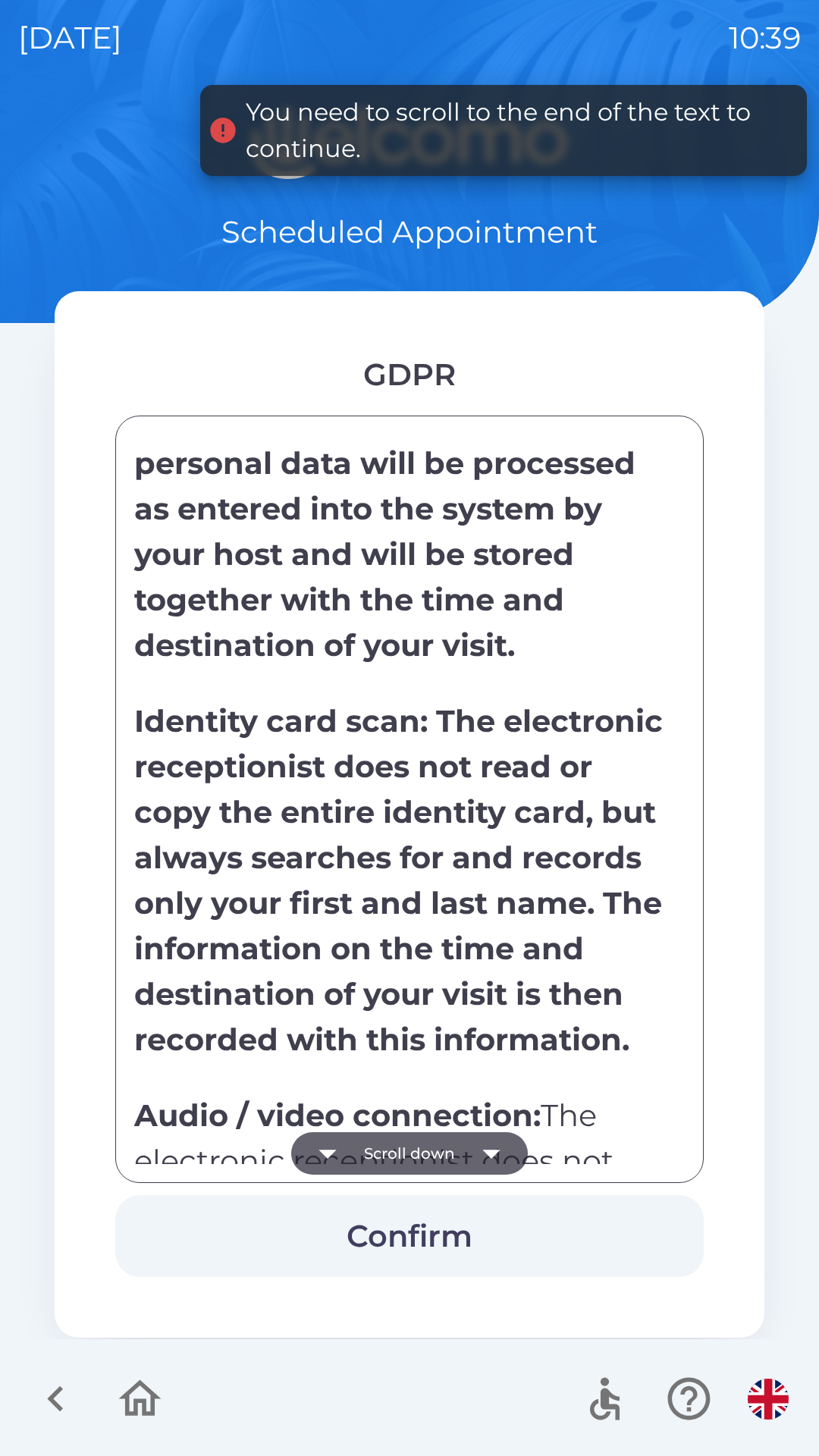
click at [350, 1161] on button "Scroll down" at bounding box center [410, 1153] width 237 height 42
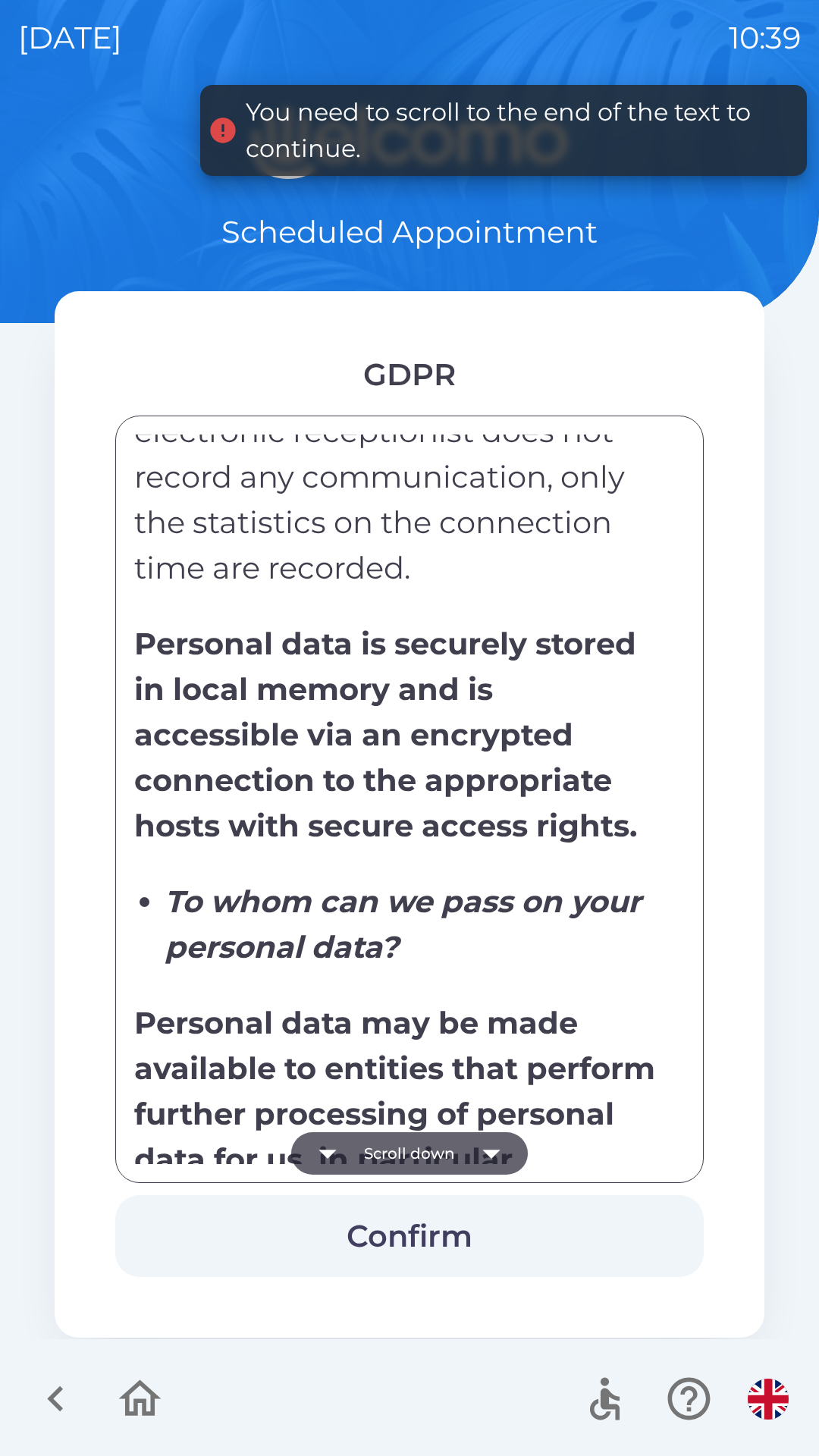
click at [349, 1156] on icon "button" at bounding box center [328, 1153] width 42 height 42
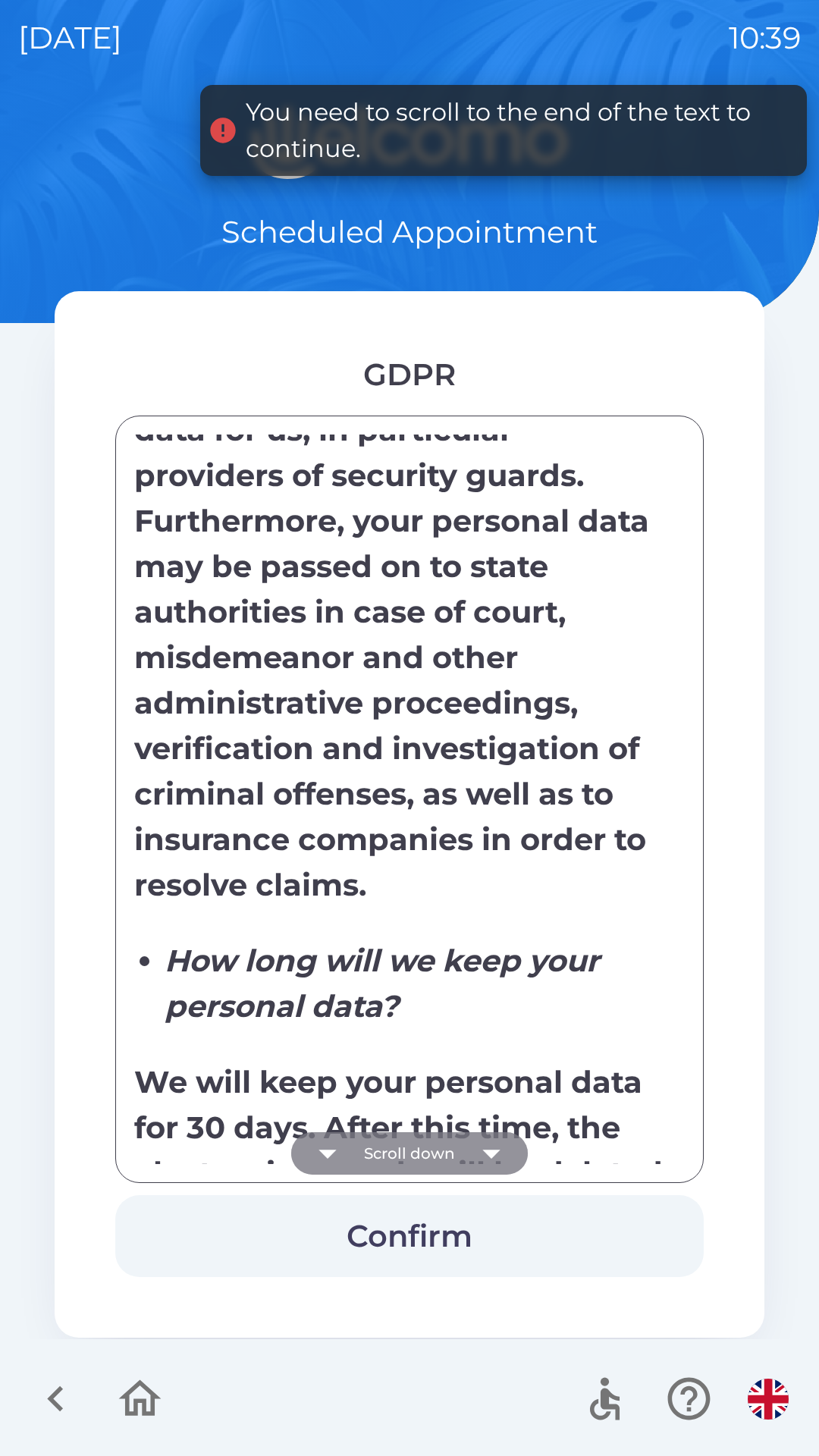
click at [348, 1144] on icon "button" at bounding box center [328, 1153] width 42 height 42
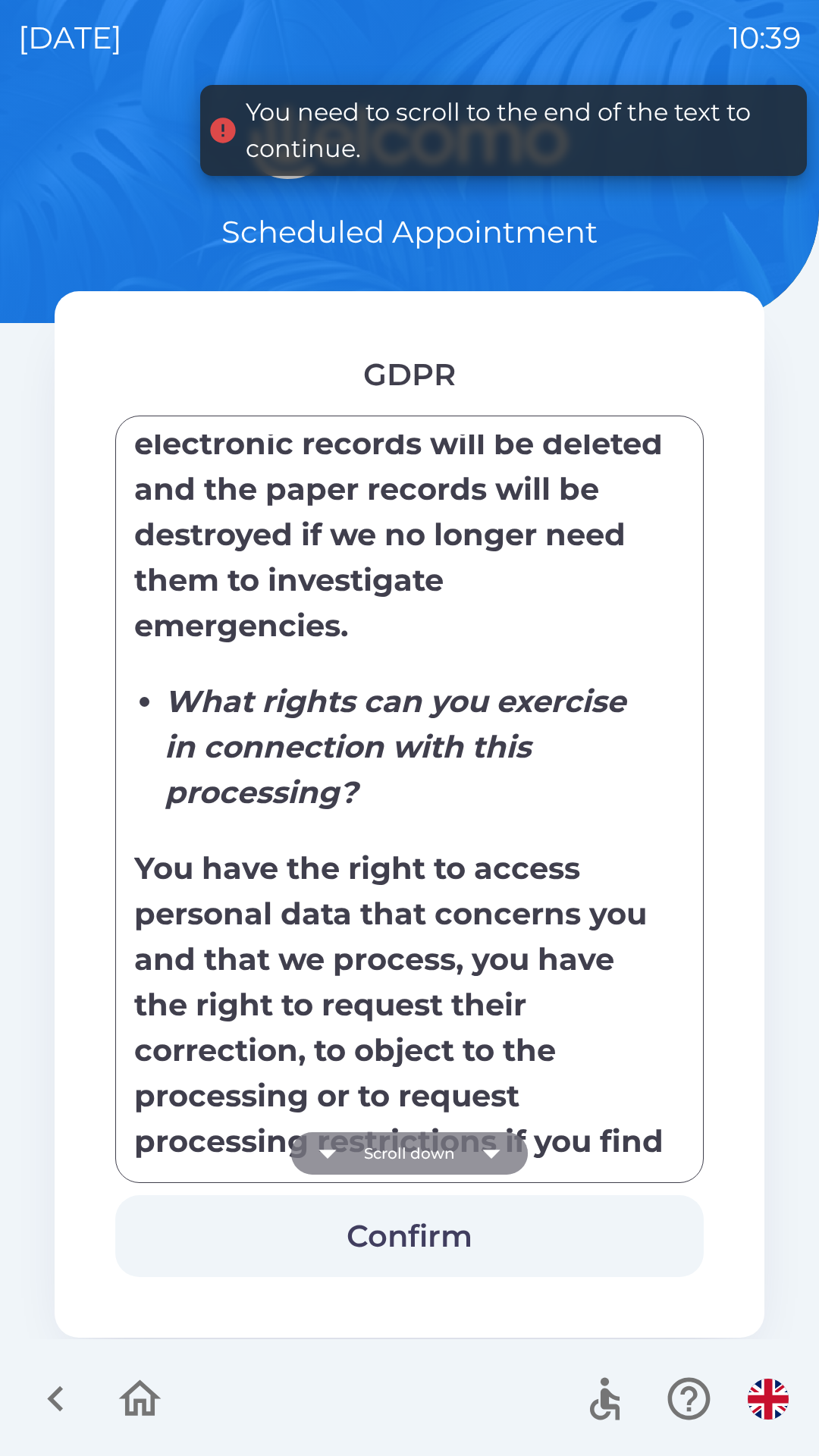
click at [351, 1150] on button "Scroll down" at bounding box center [410, 1153] width 237 height 42
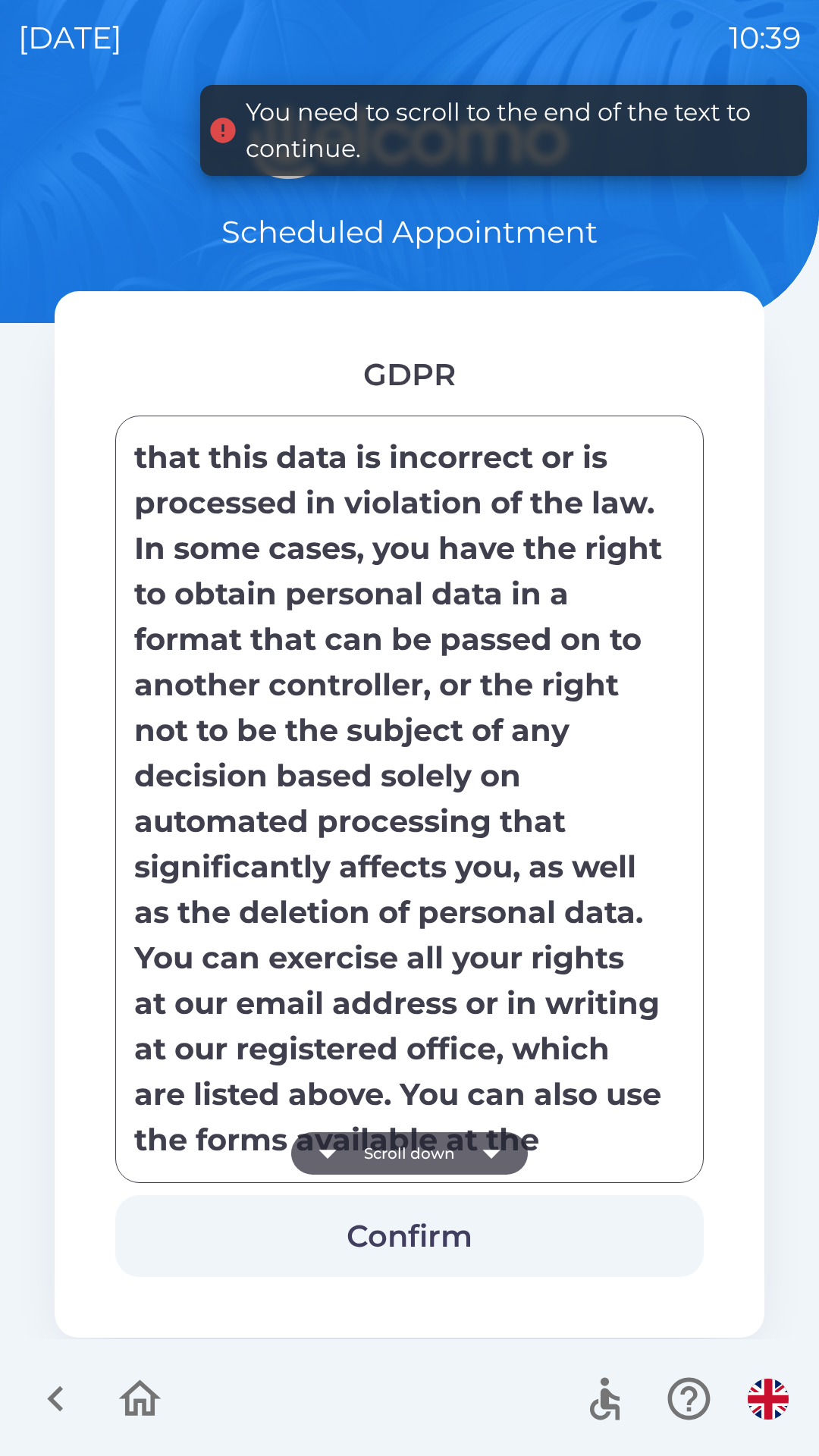
click at [351, 1155] on button "Scroll down" at bounding box center [410, 1153] width 237 height 42
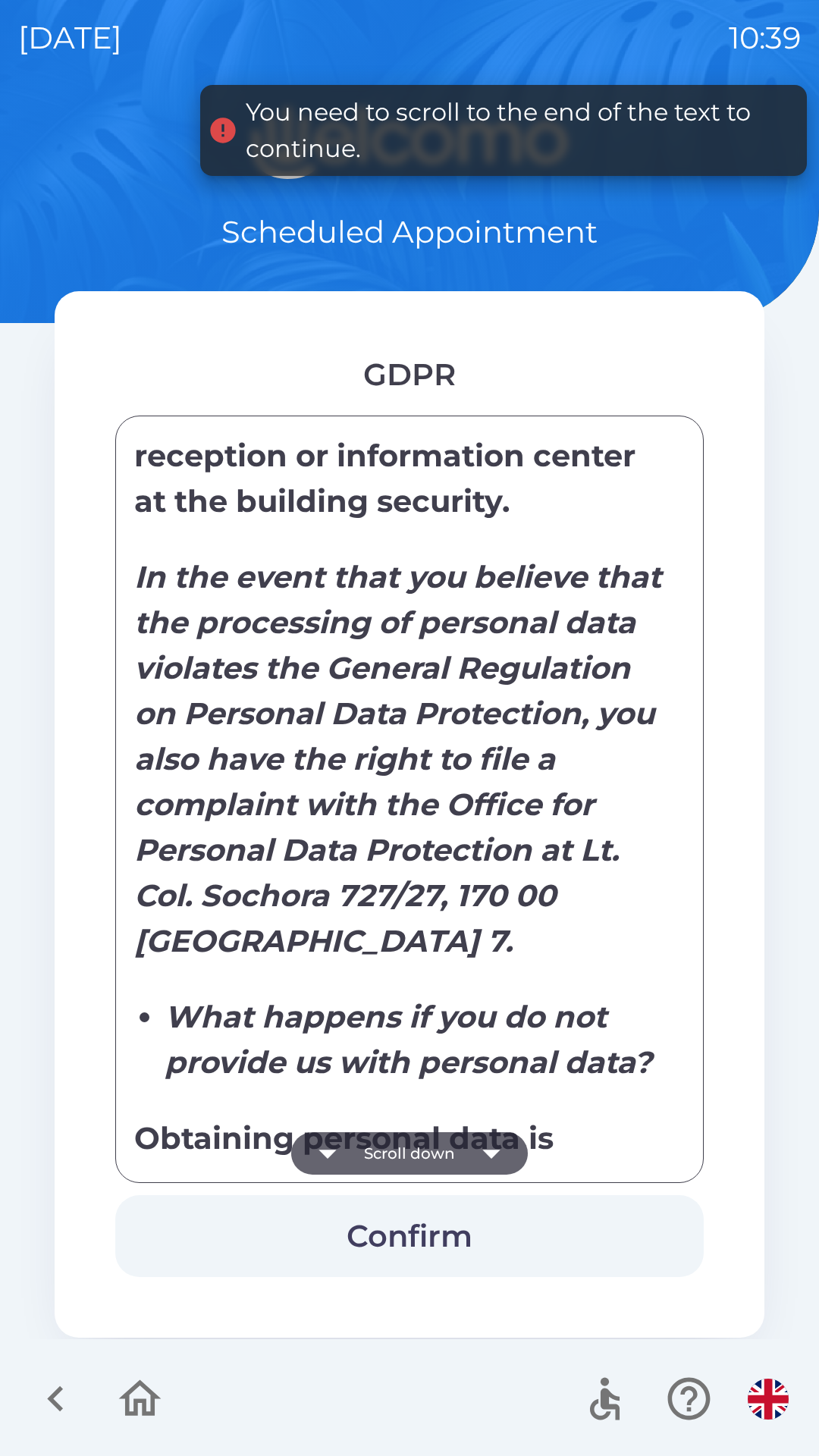
click at [353, 1155] on button "Scroll down" at bounding box center [410, 1153] width 237 height 42
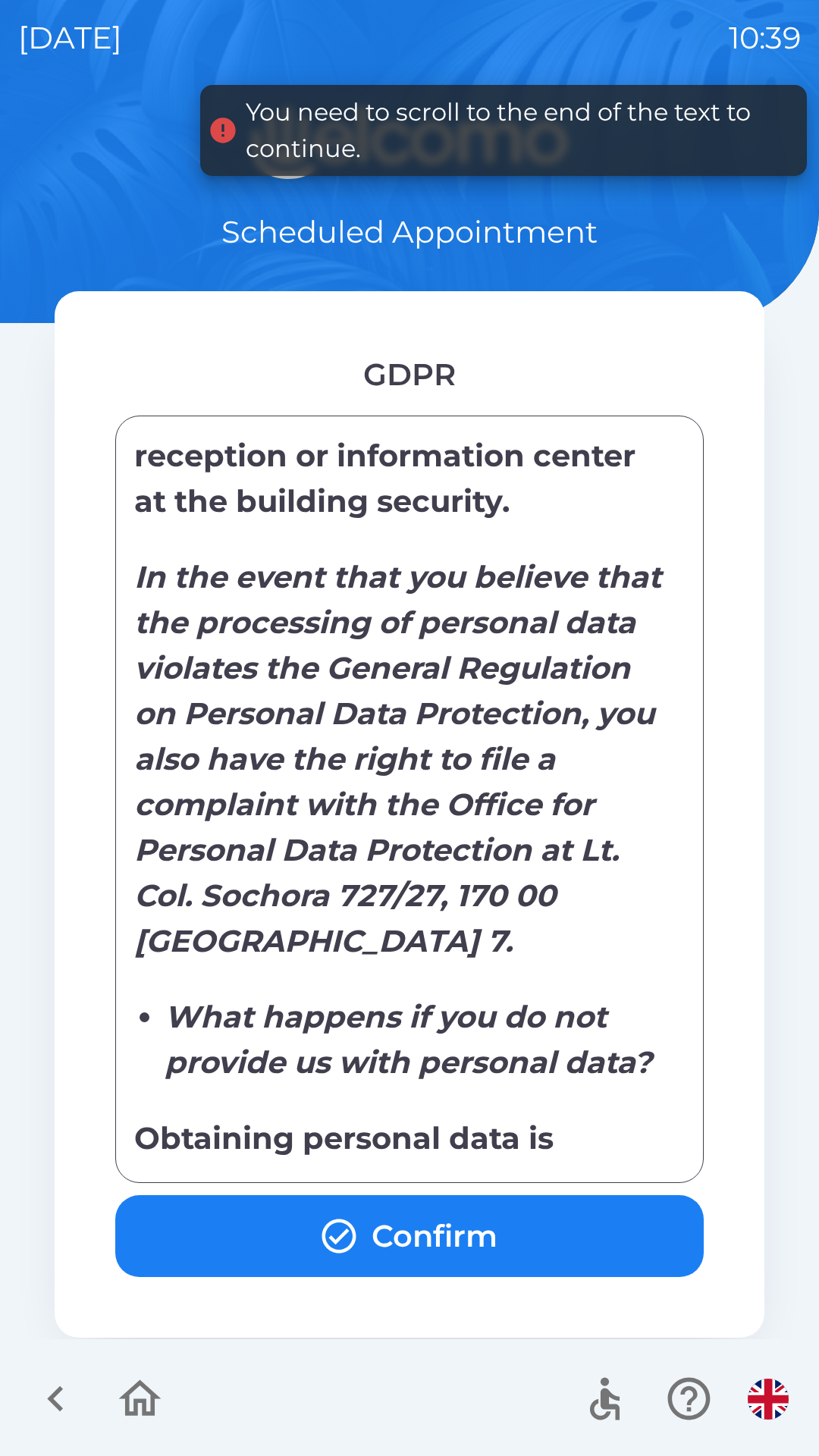
scroll to position [6502, 0]
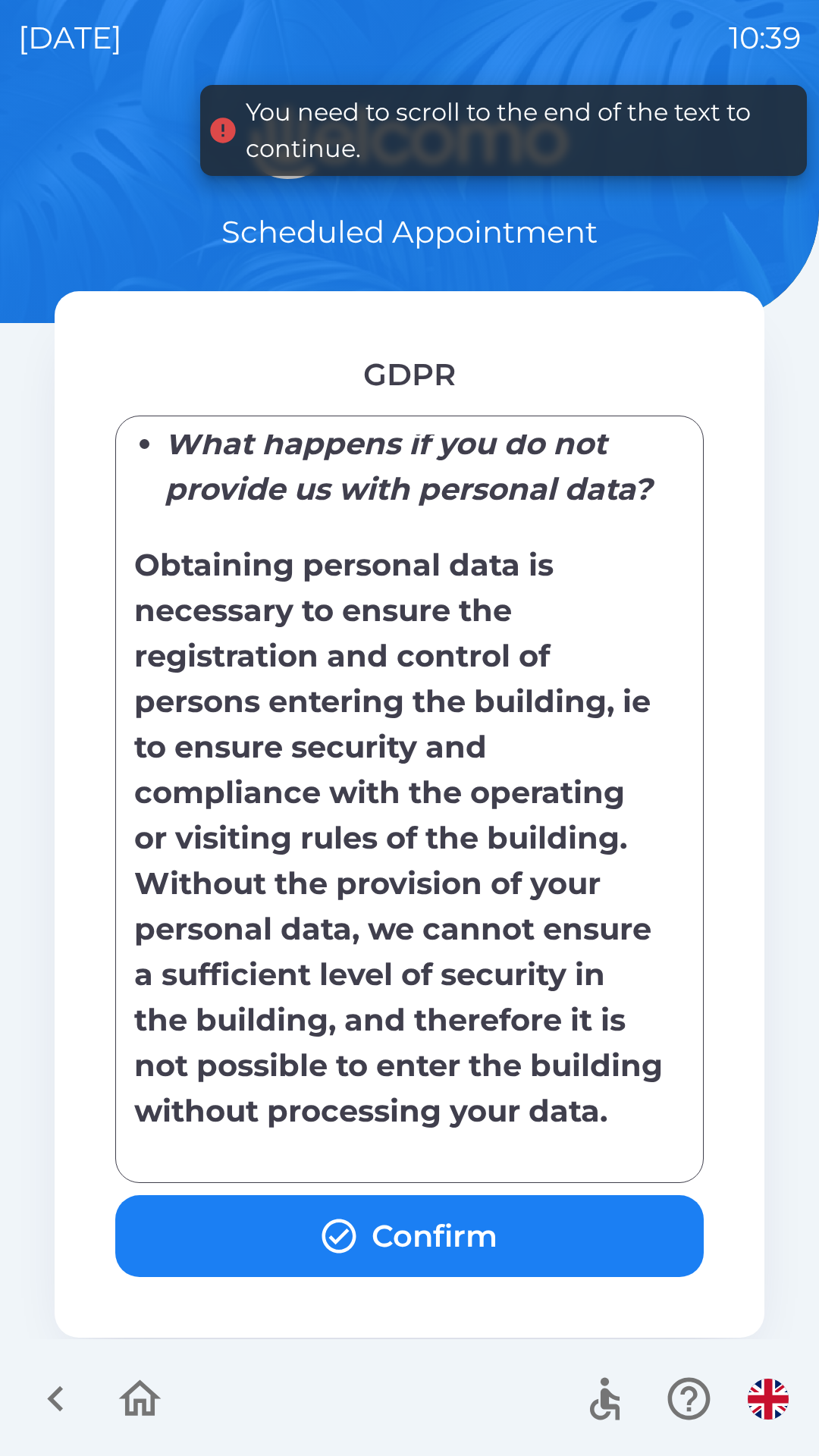
click at [352, 1154] on div "Information on the processing of personal data pursuant to Article 13 of Regula…" at bounding box center [409, 799] width 550 height 729
click at [350, 1148] on div "Information on the processing of personal data pursuant to Article 13 of Regula…" at bounding box center [409, 799] width 550 height 729
click at [363, 1249] on button "Confirm" at bounding box center [410, 1236] width 589 height 82
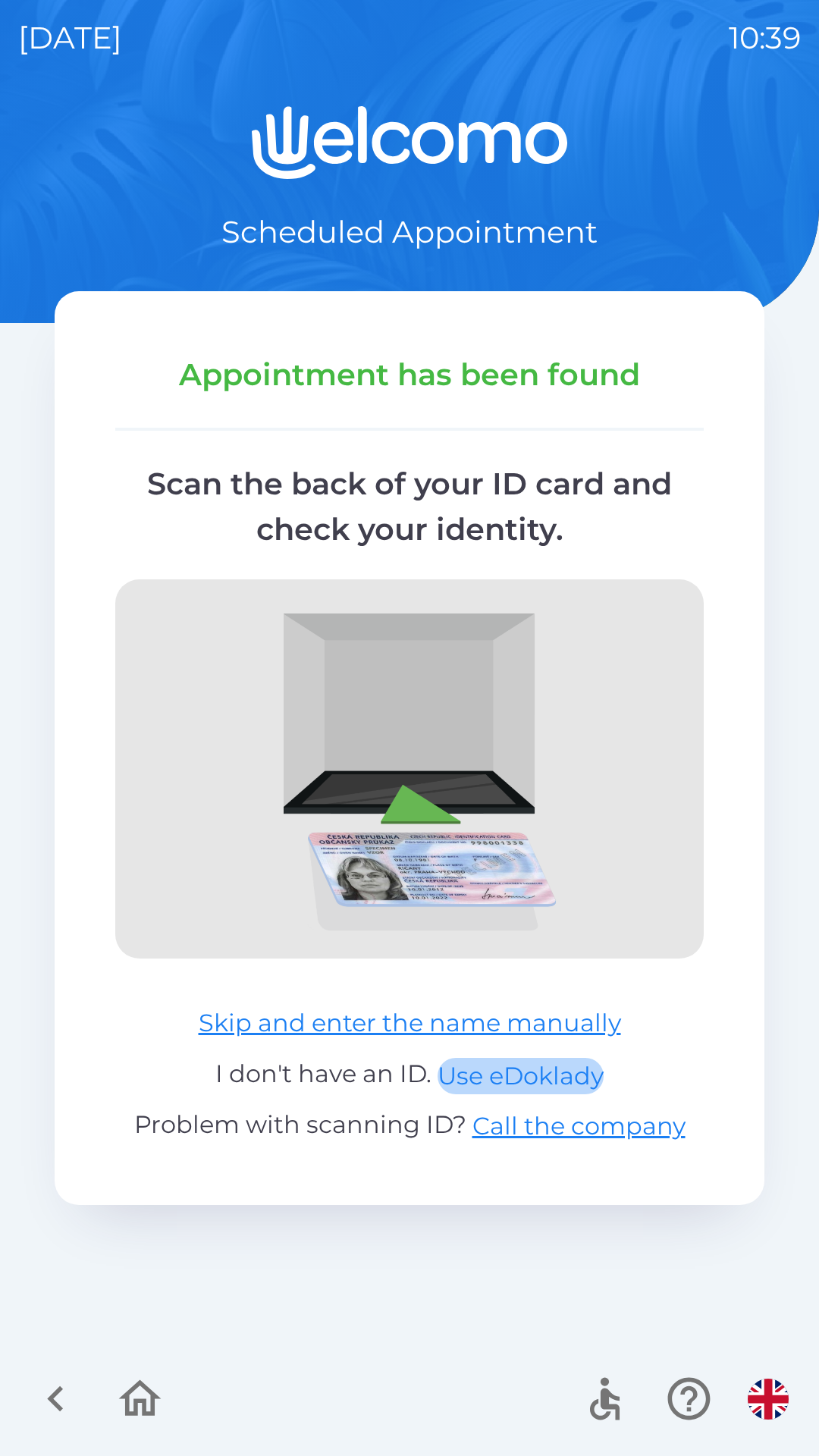
click at [460, 1084] on button "Use eDoklady" at bounding box center [521, 1076] width 166 height 36
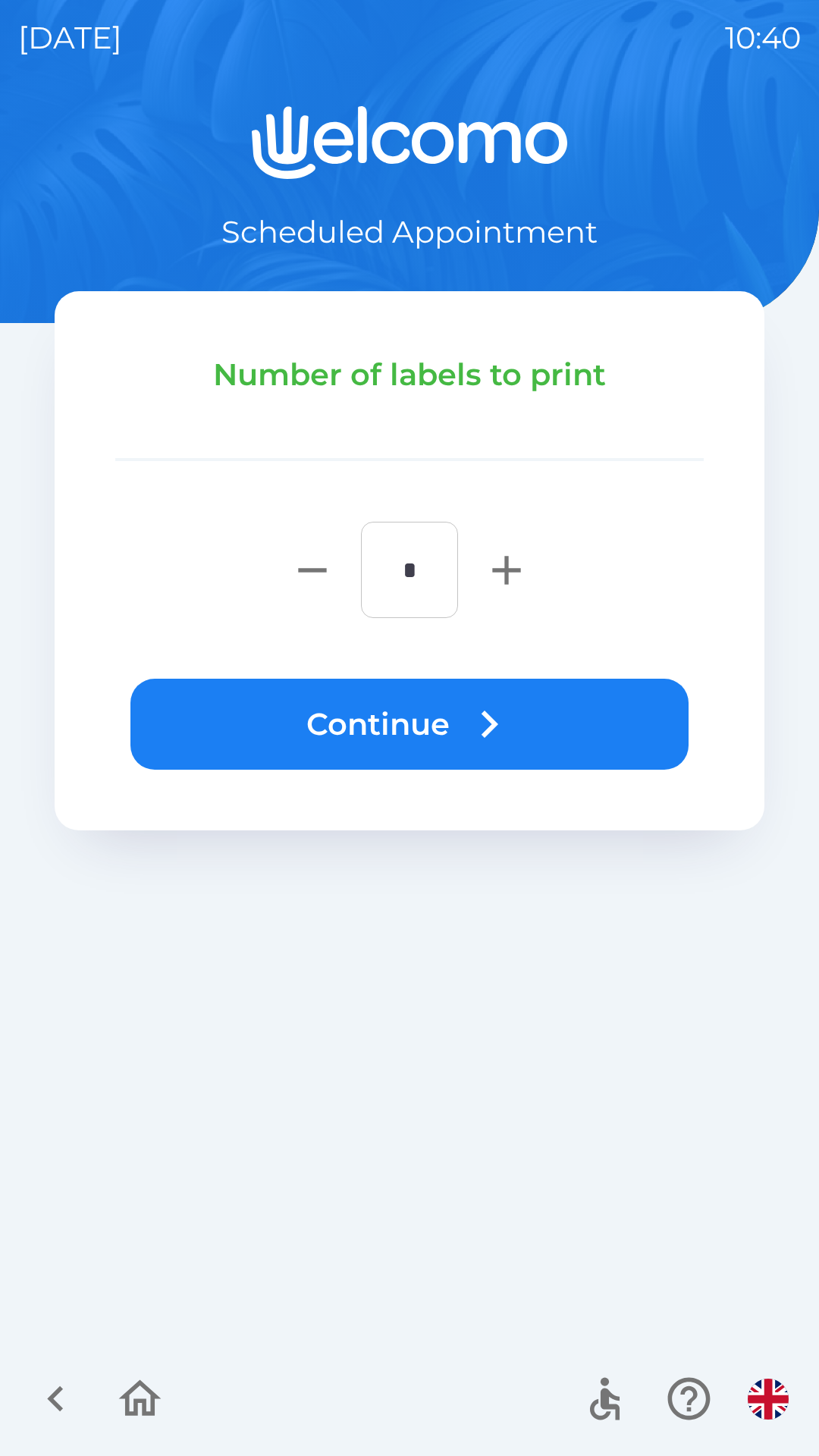
click at [604, 715] on button "Continue" at bounding box center [409, 724] width 558 height 91
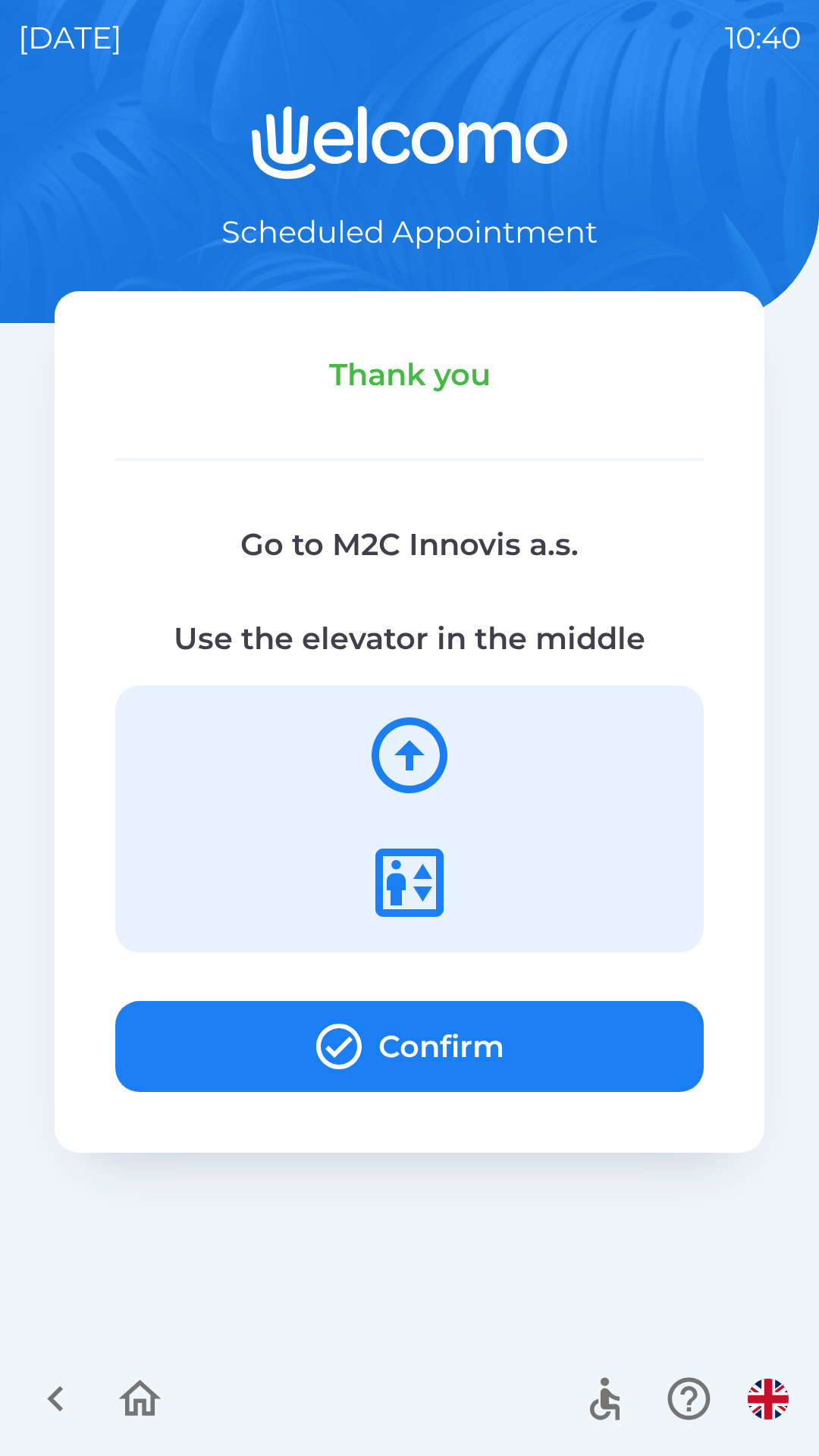
click at [196, 1048] on button "Confirm" at bounding box center [410, 1046] width 589 height 91
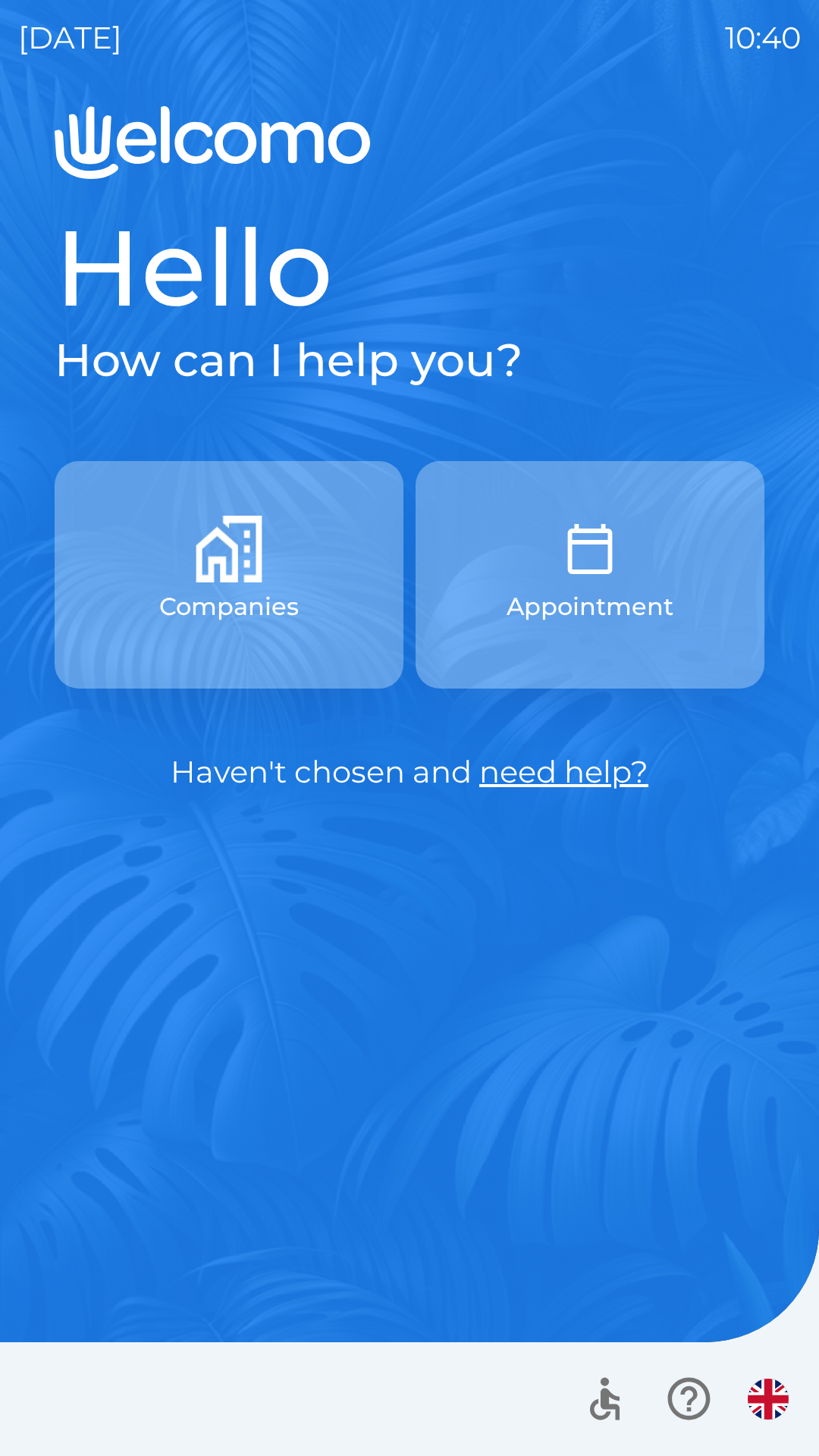
click at [556, 607] on p "Appointment" at bounding box center [590, 607] width 167 height 36
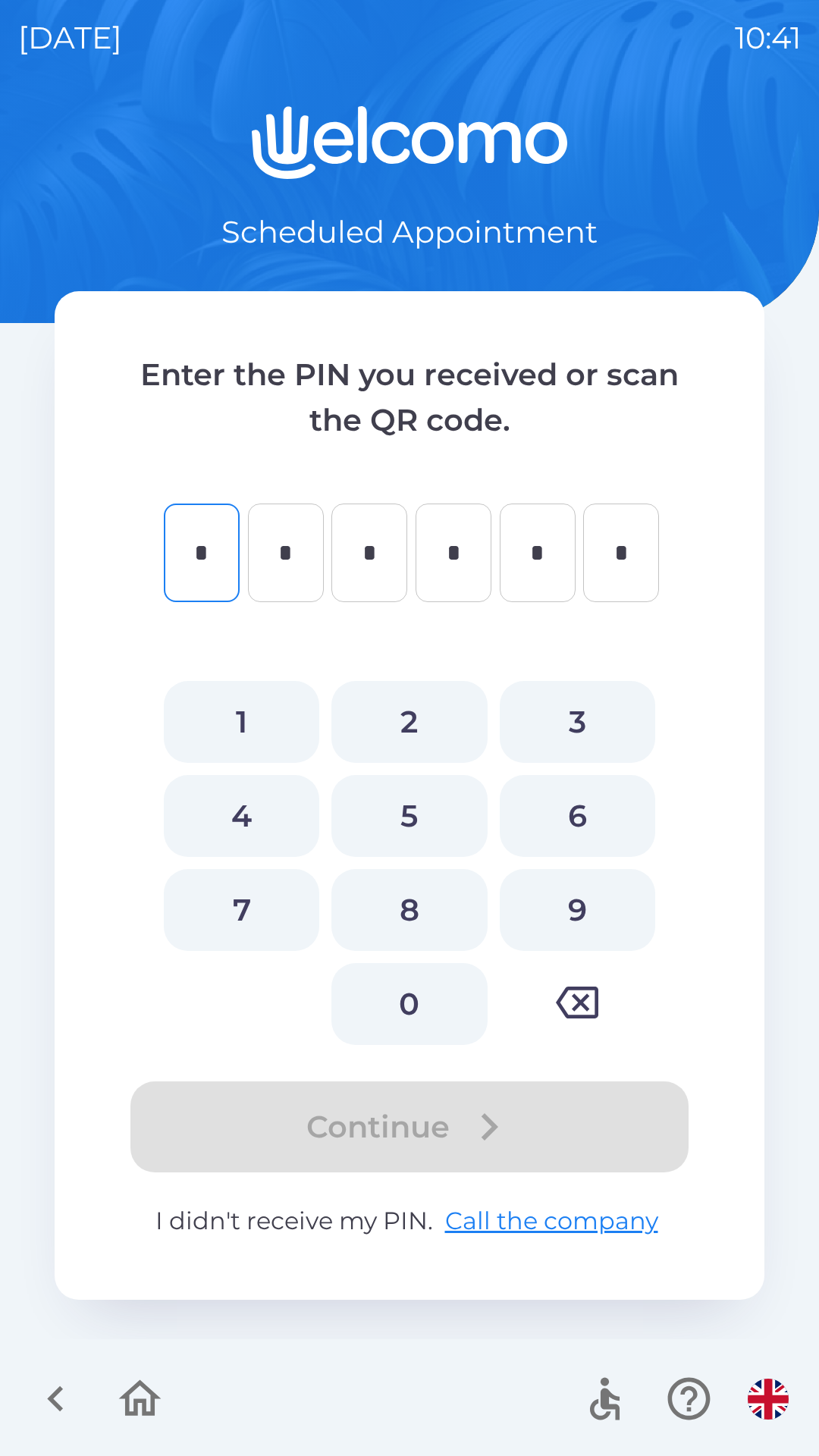
click at [277, 742] on button "1" at bounding box center [241, 722] width 156 height 82
type input "*"
click at [355, 723] on button "2" at bounding box center [409, 722] width 156 height 82
type input "*"
click at [549, 699] on button "3" at bounding box center [577, 722] width 156 height 82
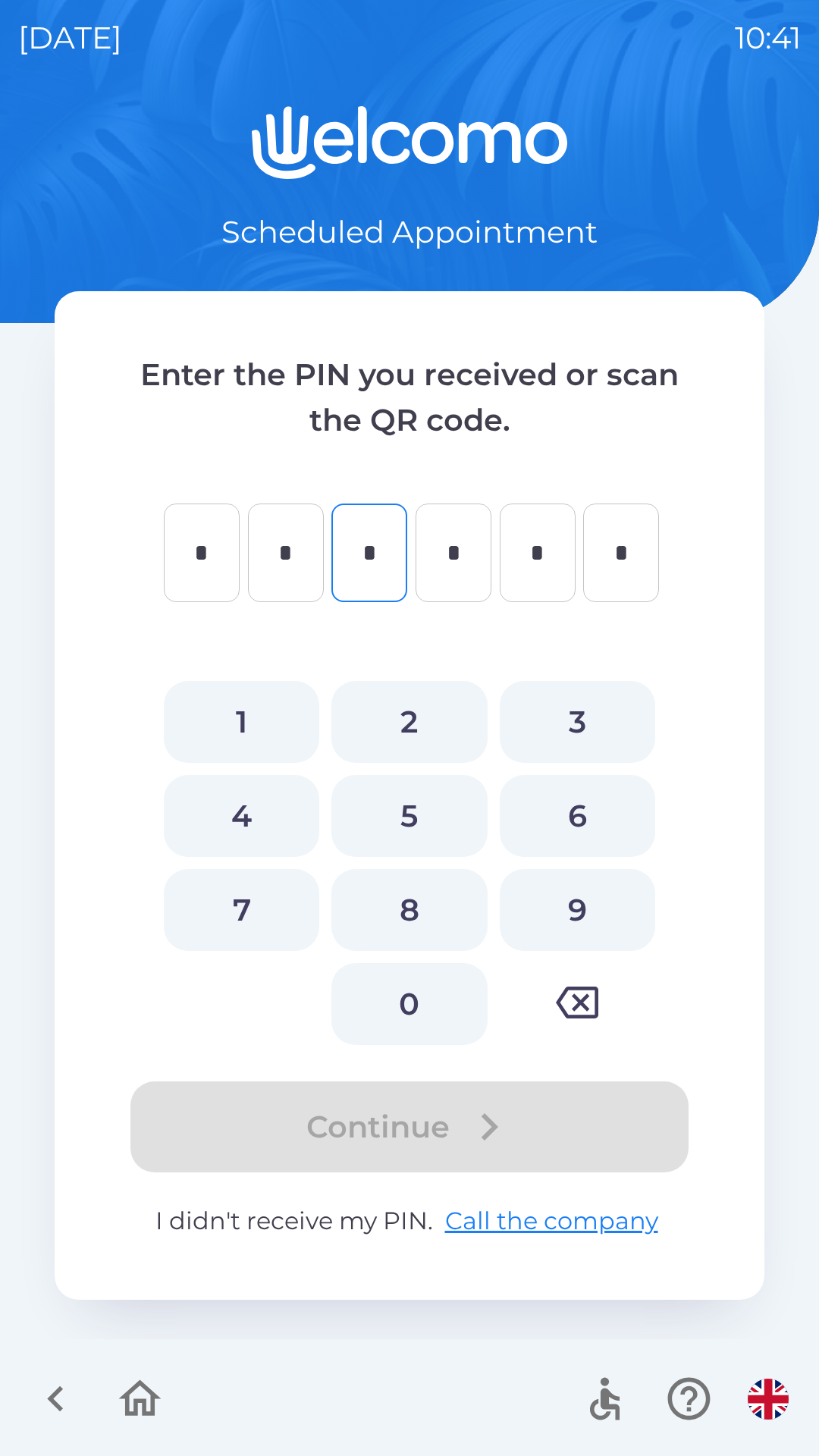
type input "*"
click at [226, 790] on button "4" at bounding box center [241, 816] width 156 height 82
type input "*"
click at [413, 803] on button "5" at bounding box center [409, 816] width 156 height 82
type input "*"
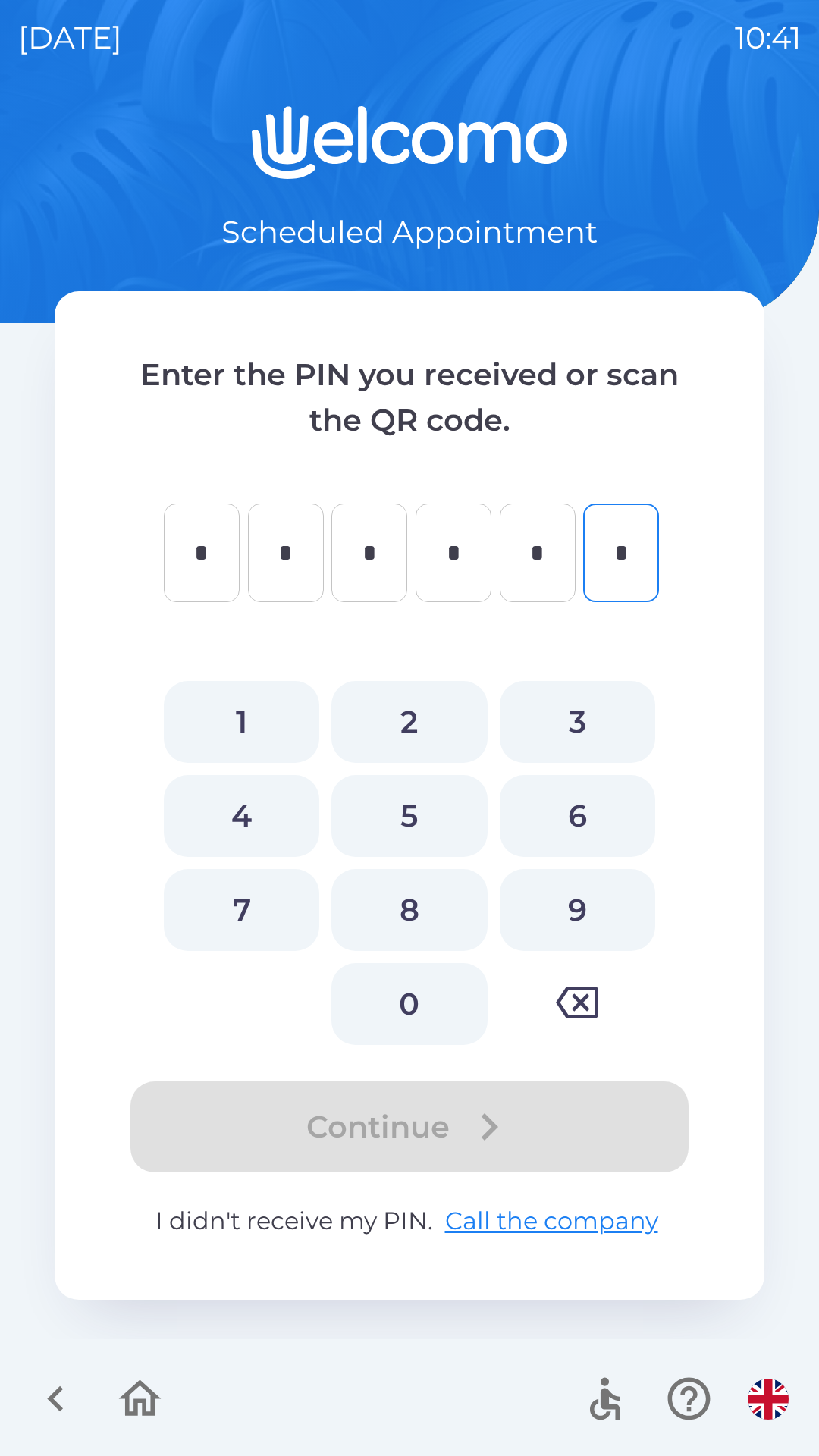
click at [554, 807] on button "6" at bounding box center [577, 816] width 156 height 82
type input "*"
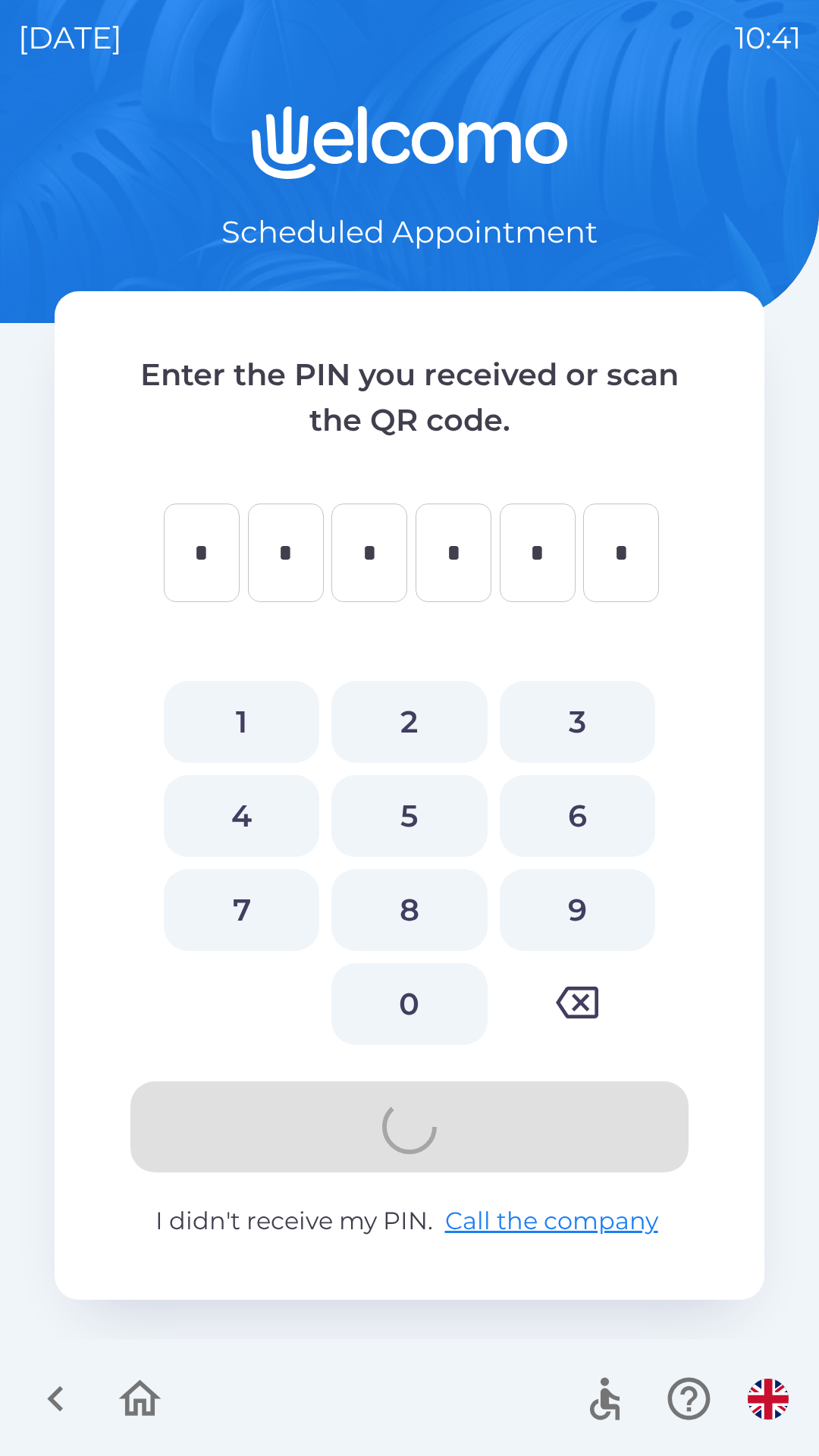
type input "*"
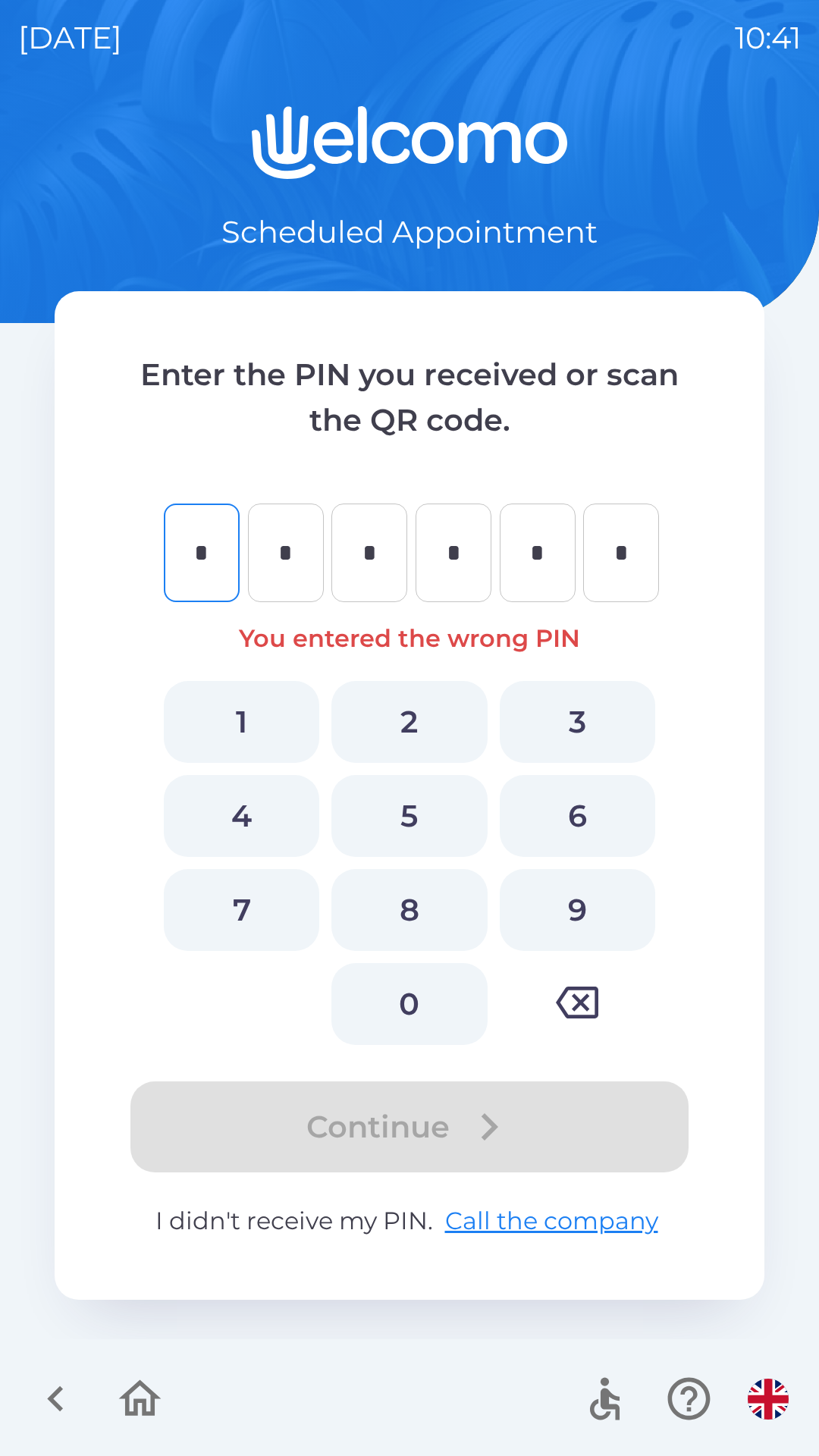
click at [431, 1016] on button "0" at bounding box center [409, 1005] width 156 height 82
type input "*"
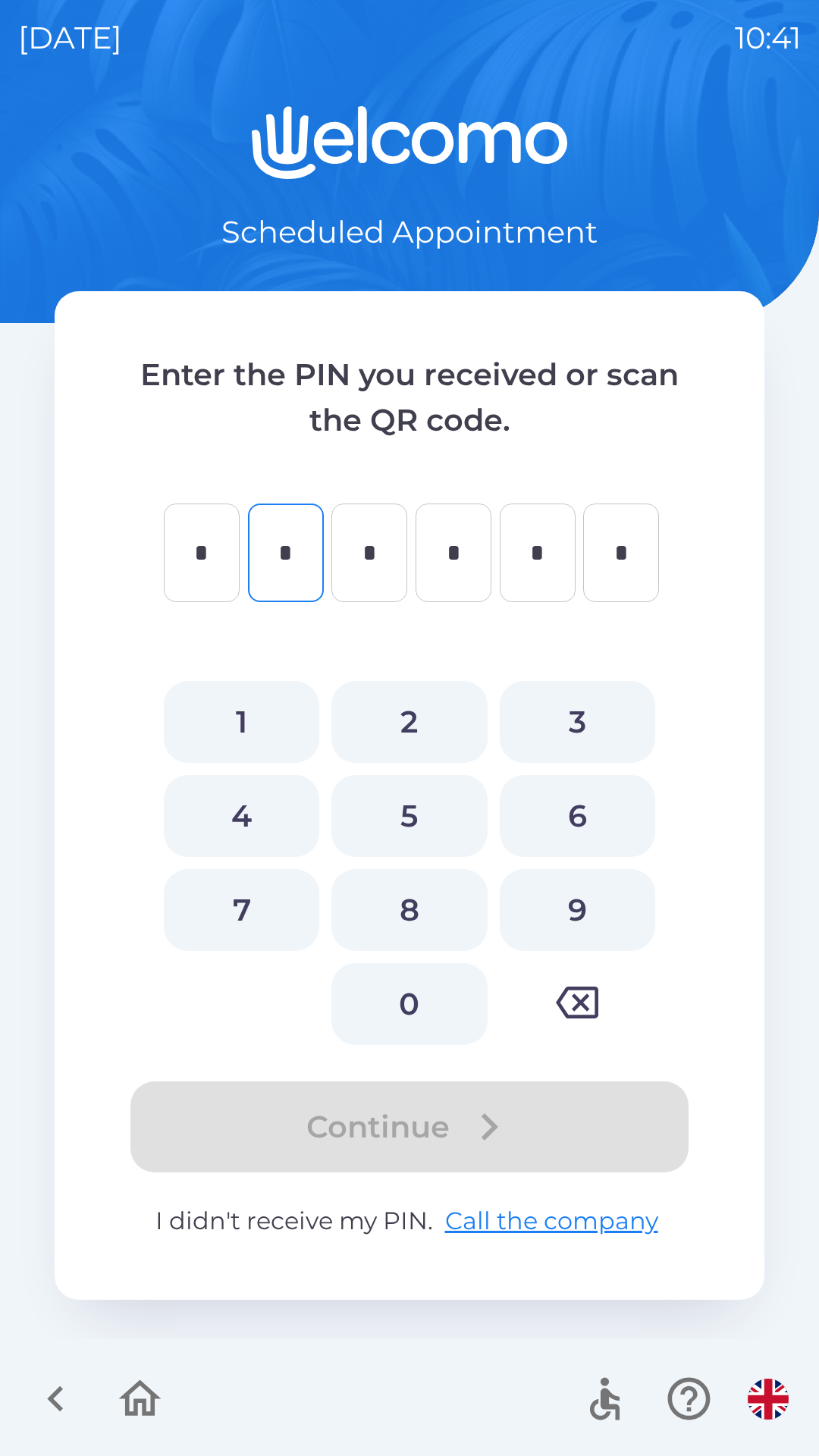
click at [442, 1011] on button "0" at bounding box center [409, 1005] width 156 height 82
type input "*"
click at [441, 1008] on button "0" at bounding box center [409, 1005] width 156 height 82
type input "*"
click at [442, 1011] on button "0" at bounding box center [409, 1005] width 156 height 82
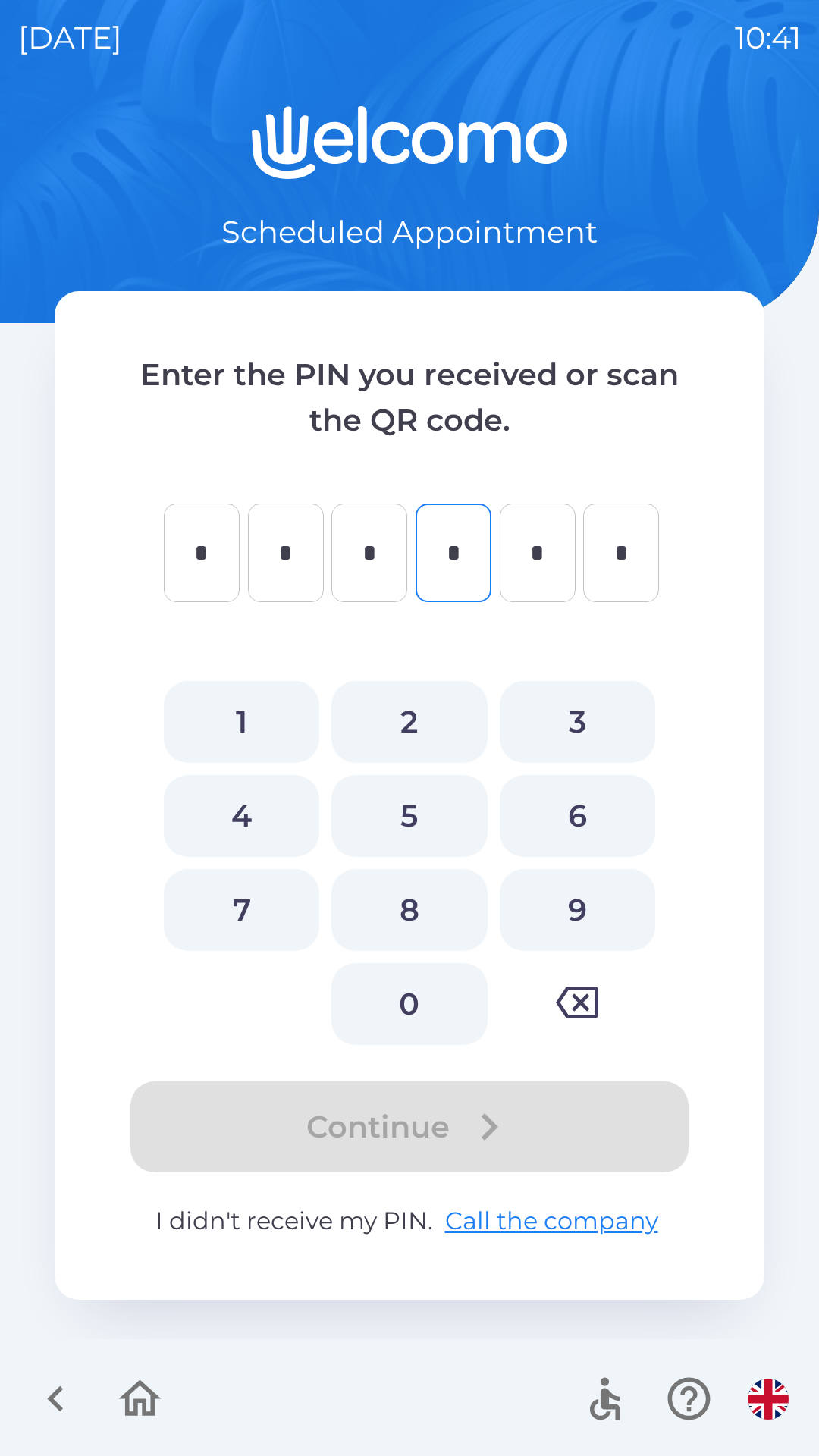
type input "*"
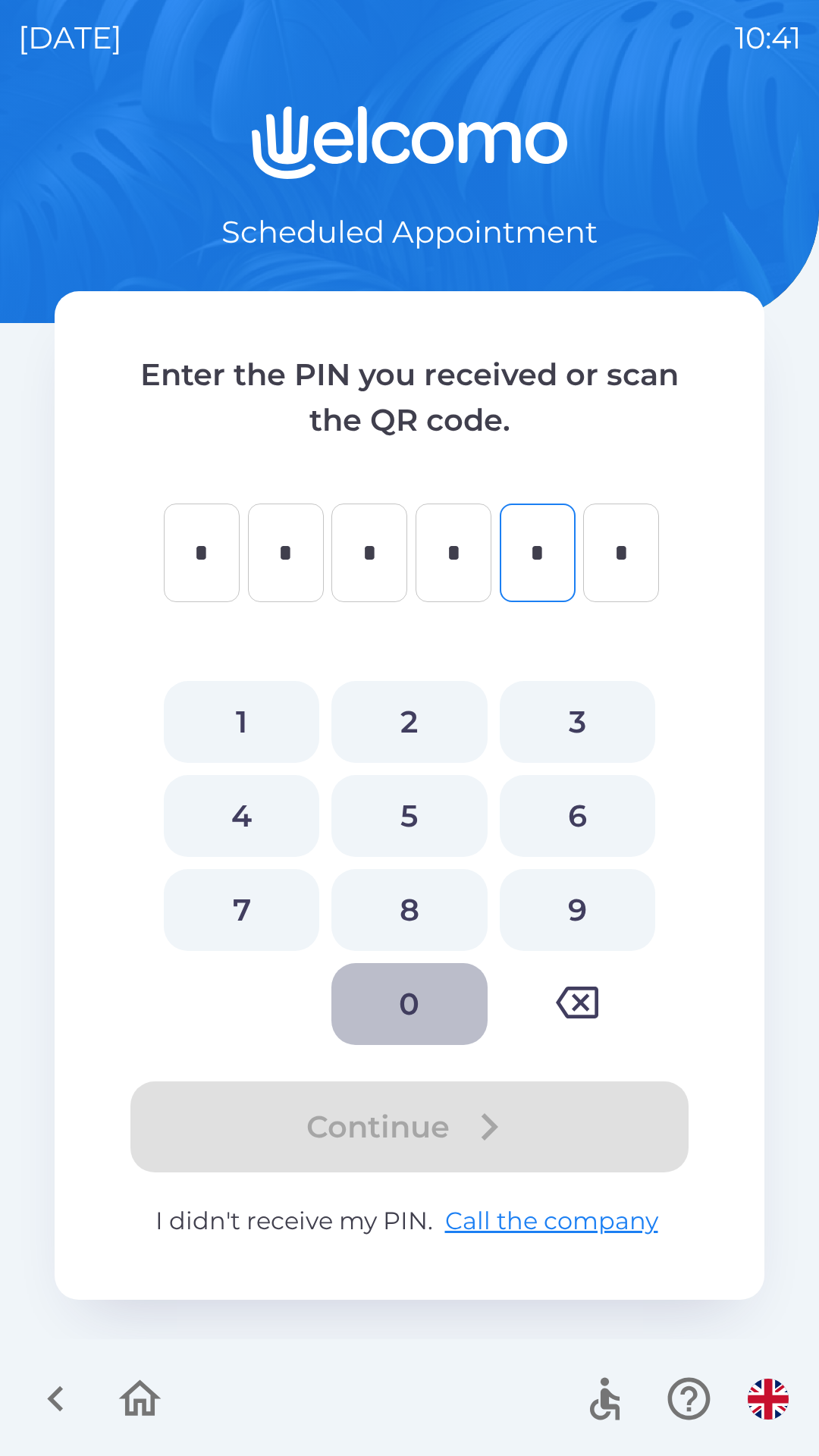
click at [449, 1009] on button "0" at bounding box center [409, 1005] width 156 height 82
type input "*"
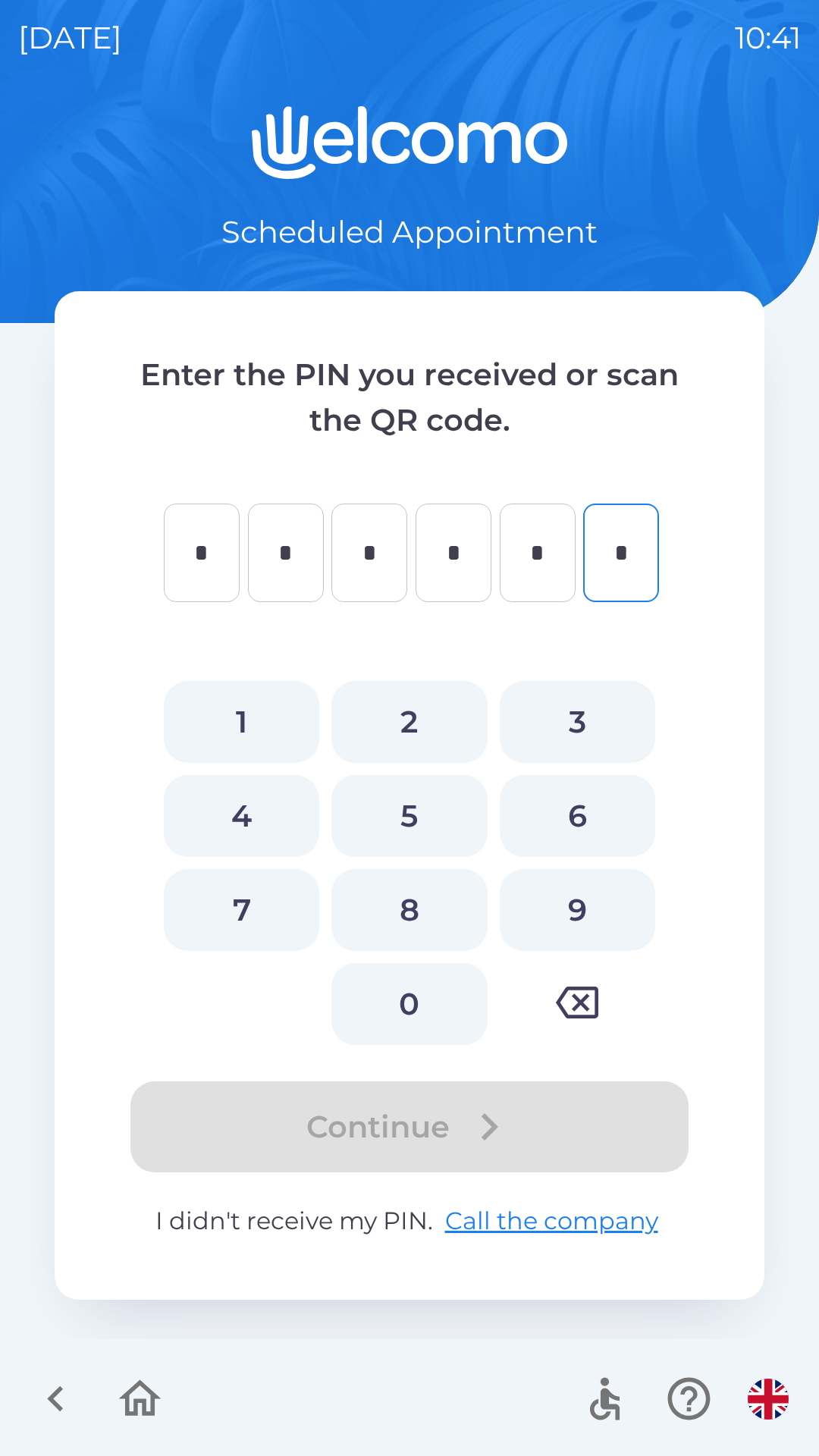
click at [441, 1007] on button "0" at bounding box center [409, 1005] width 156 height 82
type input "*"
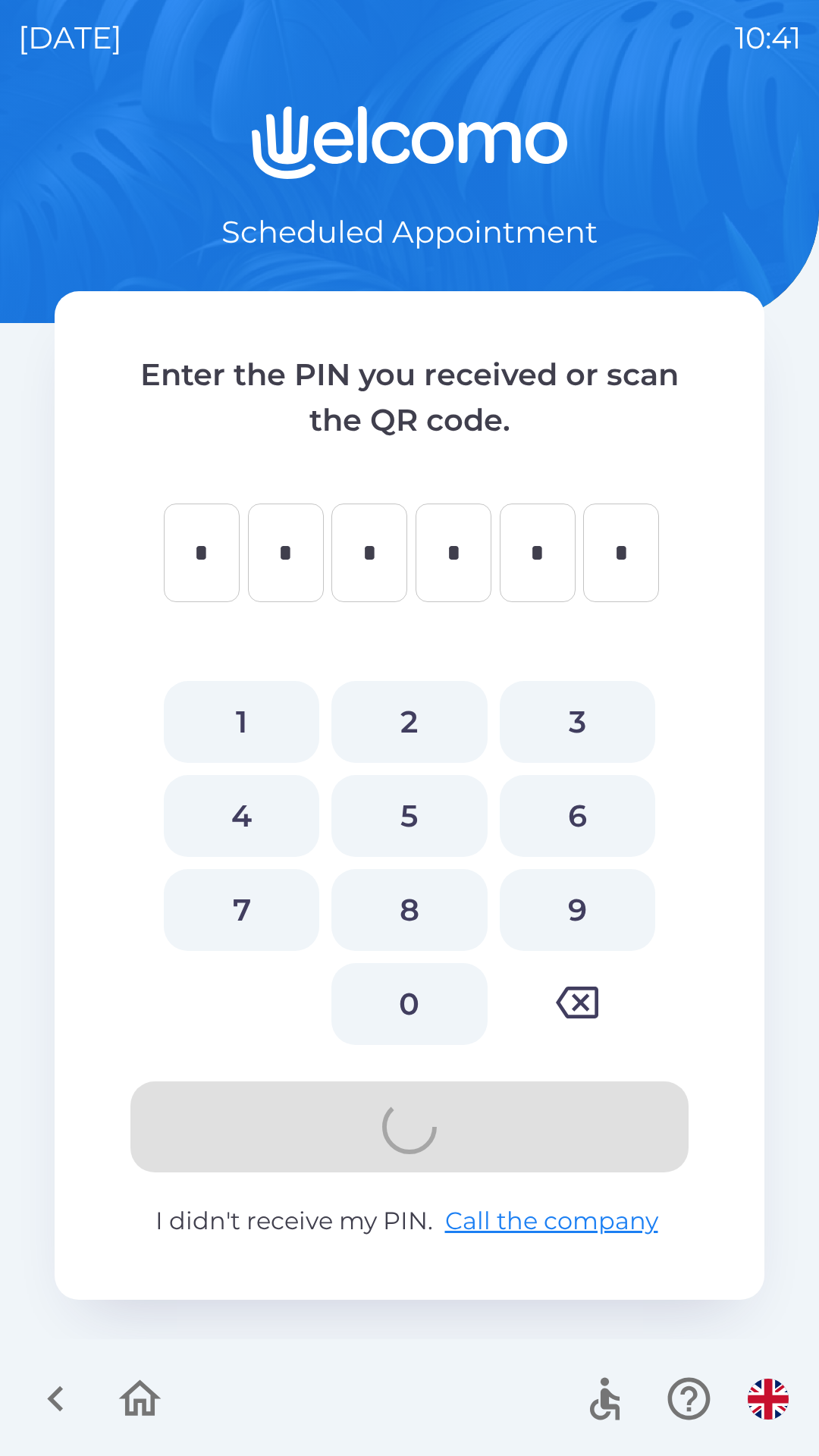
type input "*"
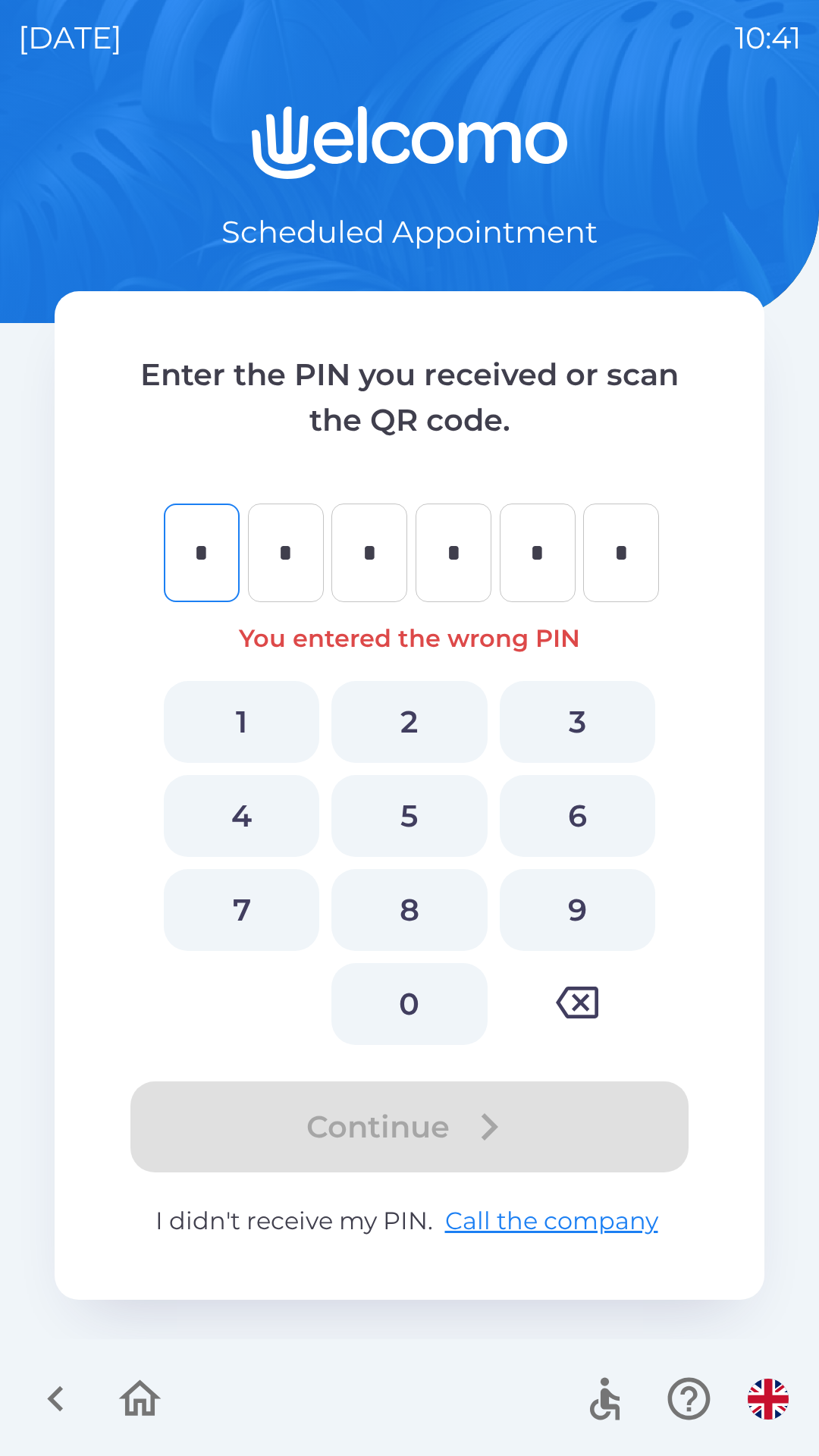
click at [134, 1419] on icon "button" at bounding box center [140, 1399] width 51 height 51
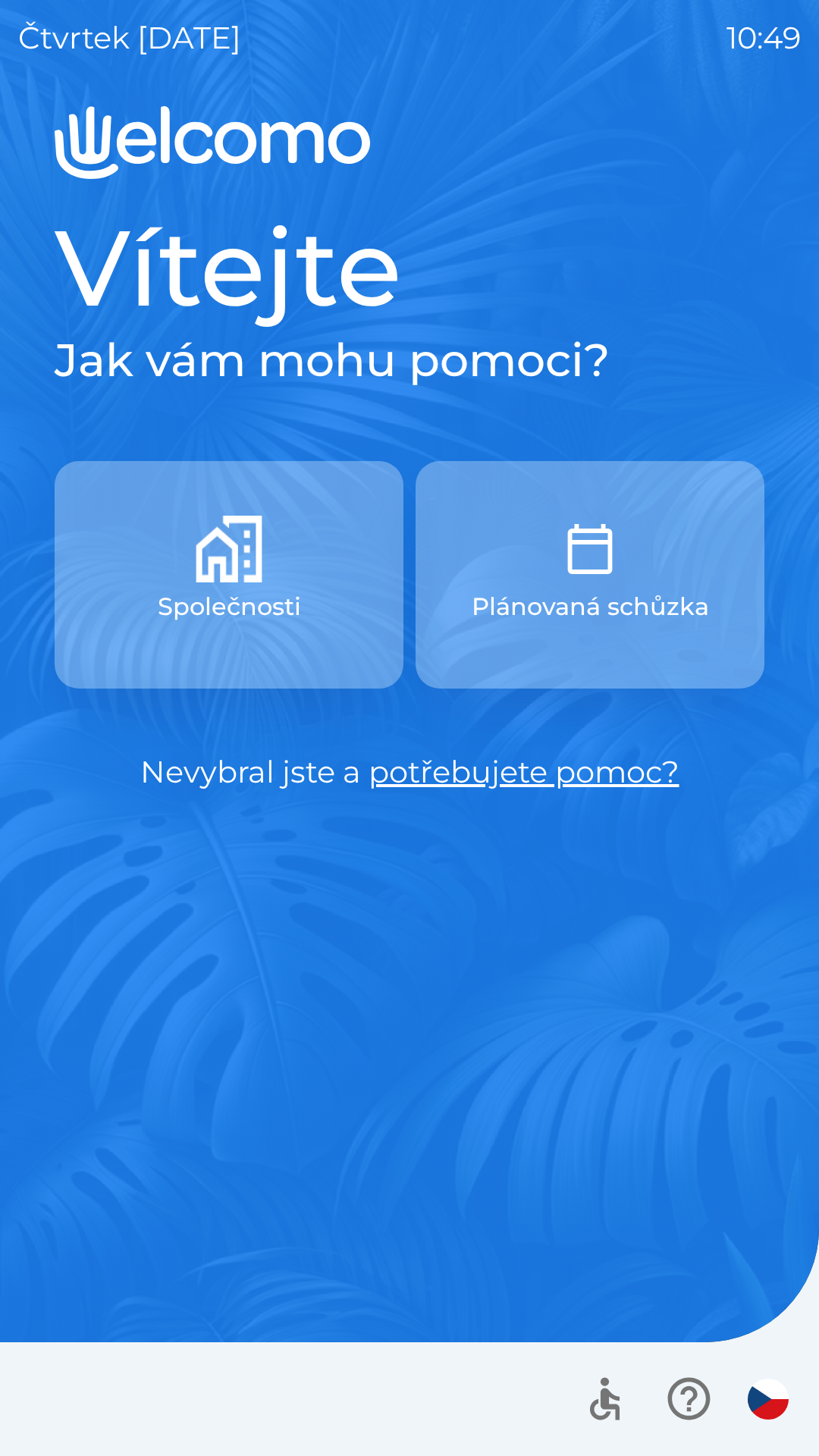
click at [680, 1391] on icon "button" at bounding box center [688, 1399] width 51 height 51
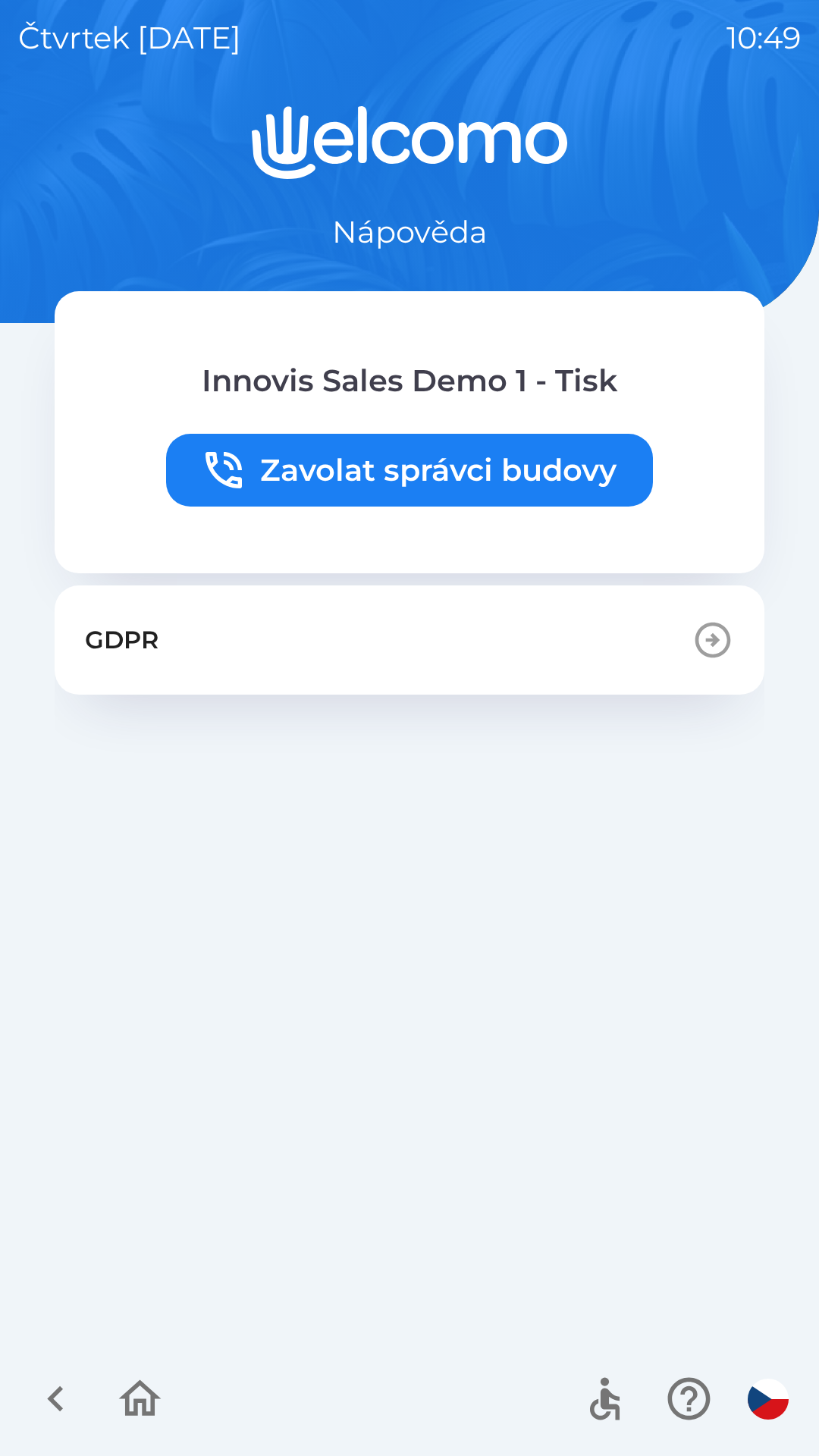
click at [69, 1424] on icon "button" at bounding box center [55, 1399] width 51 height 51
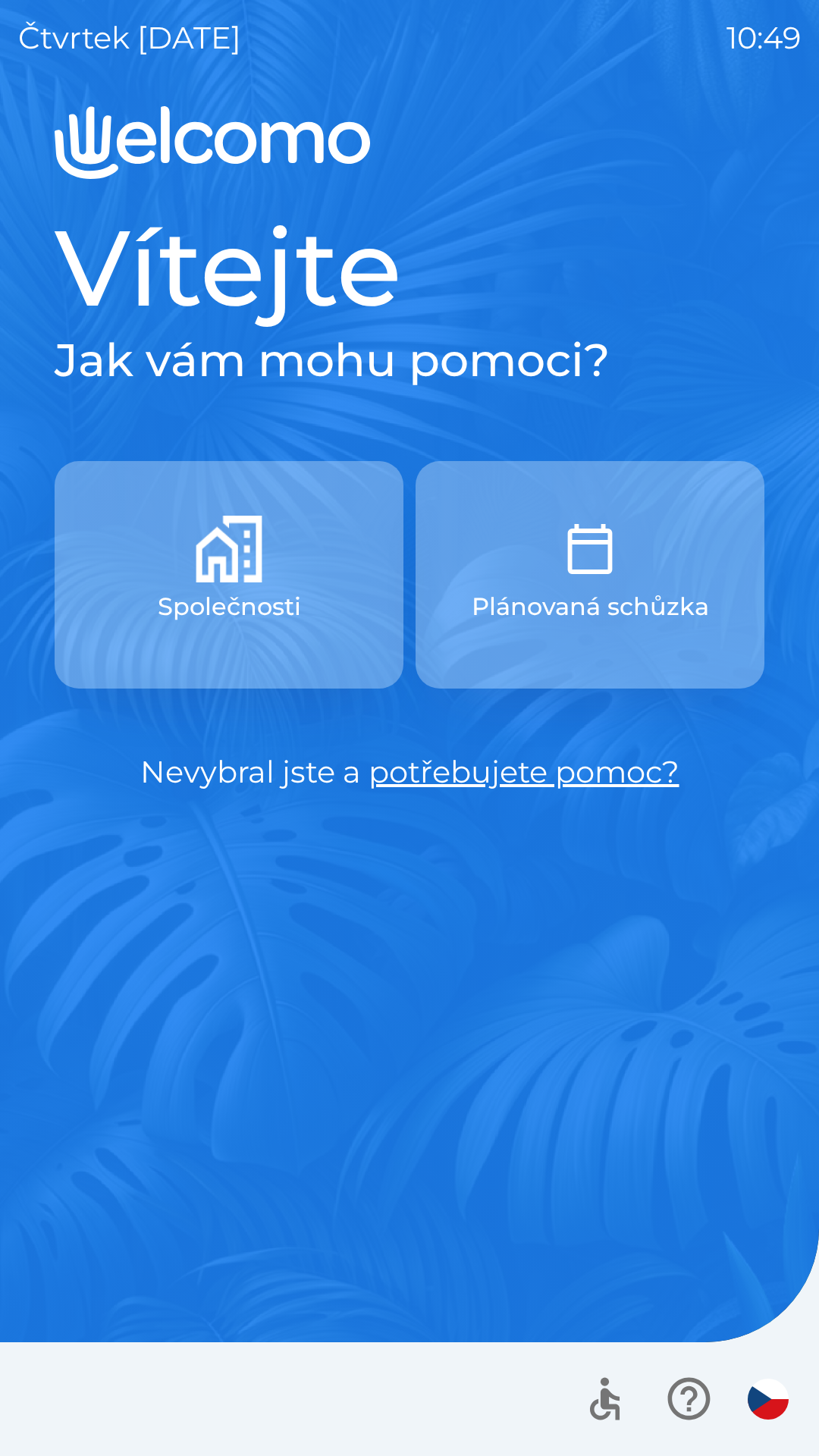
click at [596, 1405] on icon "button" at bounding box center [604, 1399] width 51 height 51
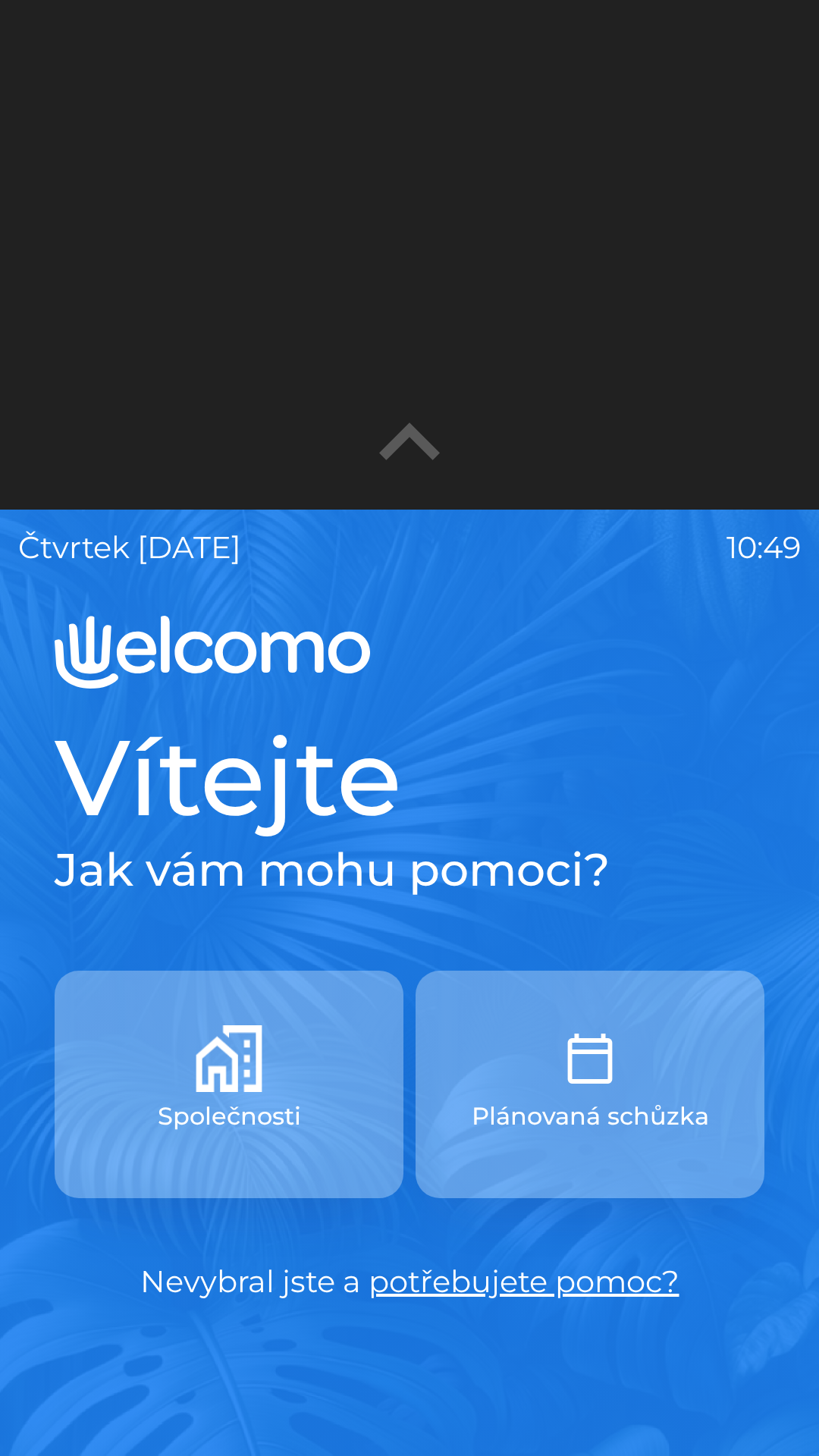
click at [346, 413] on button "button" at bounding box center [410, 444] width 134 height 134
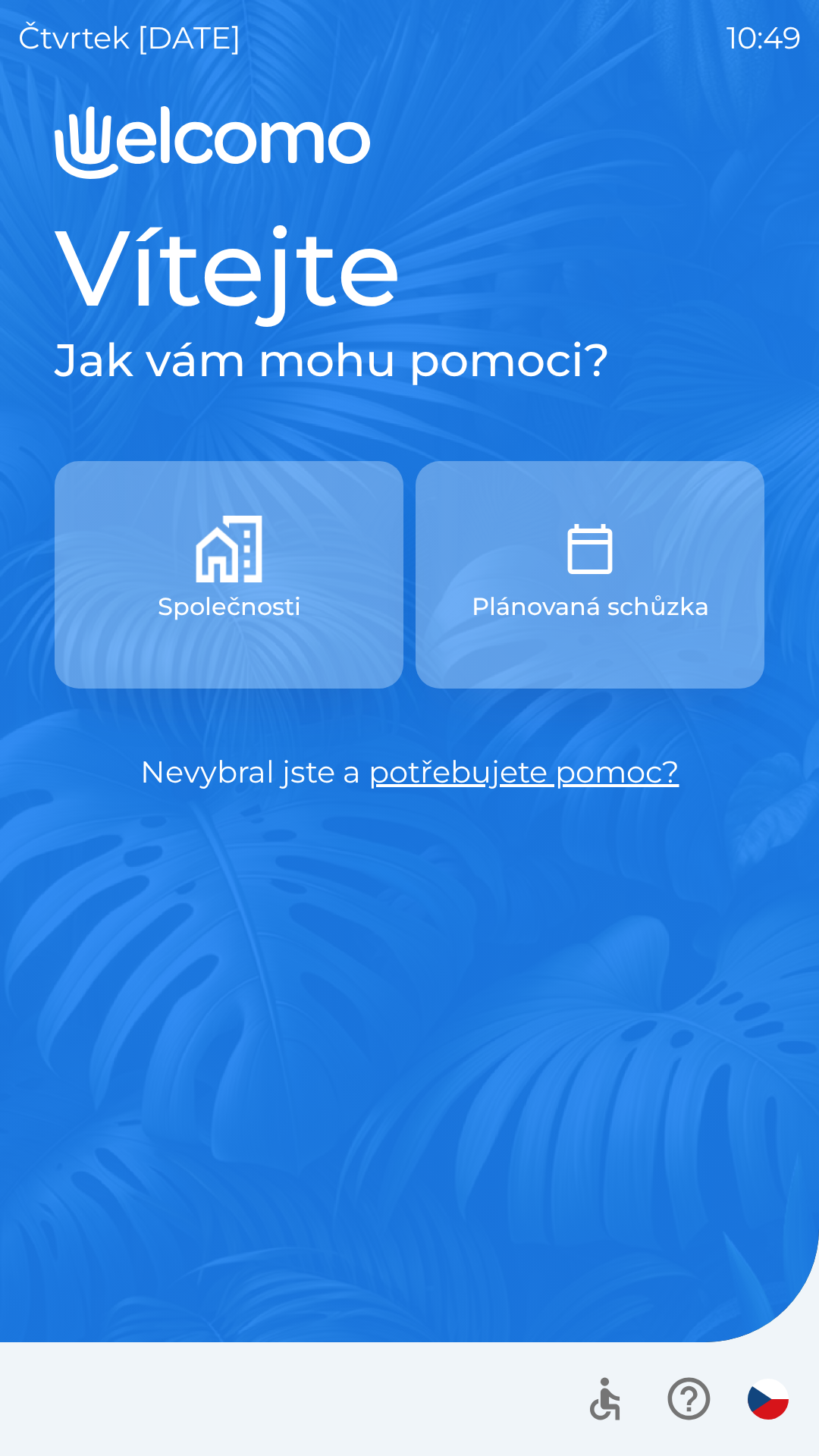
click at [385, 1110] on div "Vítejte Jak vám mohu pomoci? Společnosti Plánovaná schůzka Nevybral jste a potř…" at bounding box center [409, 781] width 783 height 1350
click at [263, 685] on button "Společnosti" at bounding box center [228, 575] width 349 height 228
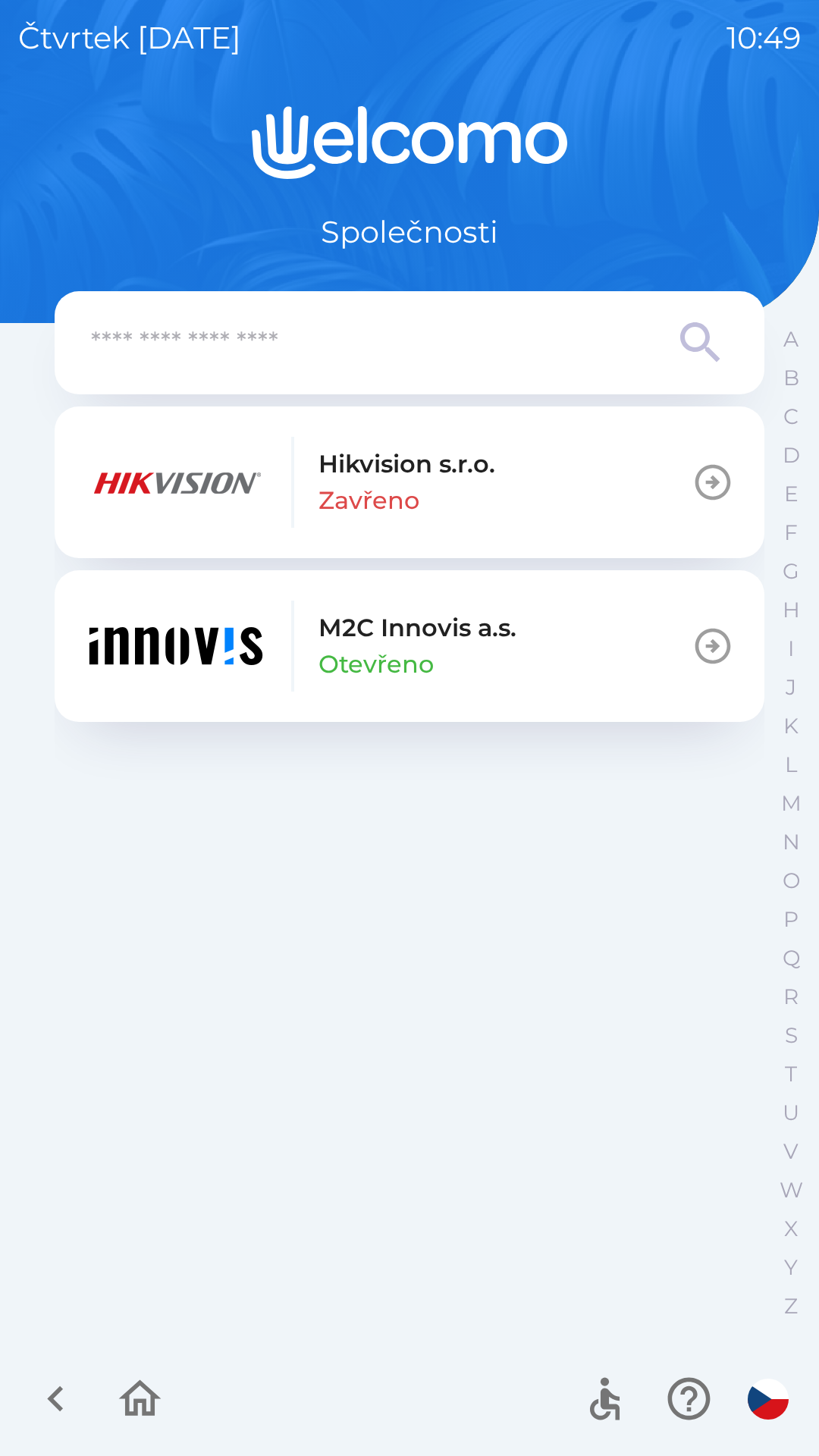
click at [141, 1409] on icon "button" at bounding box center [140, 1399] width 51 height 51
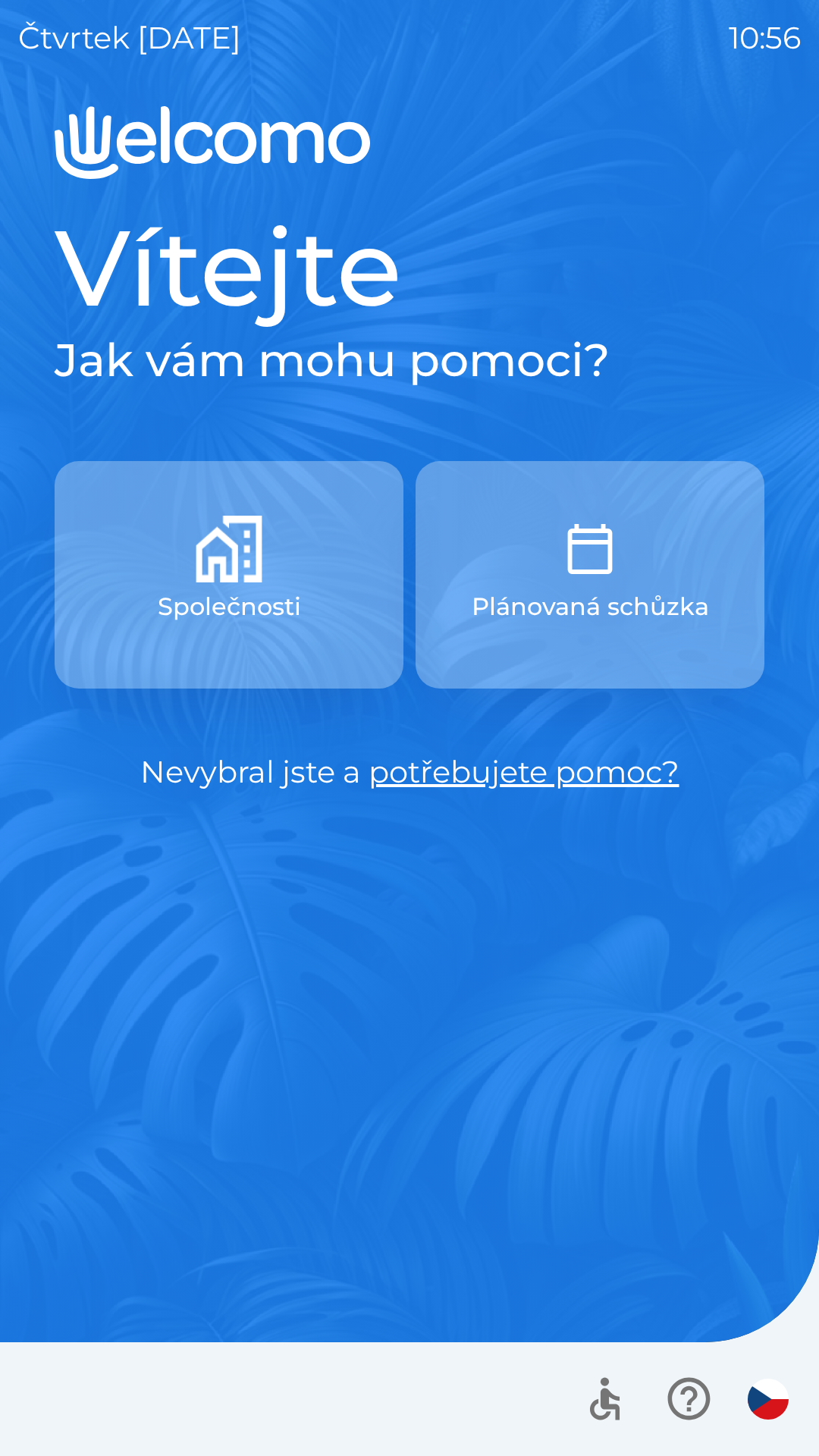
click at [307, 562] on button "Společnosti" at bounding box center [228, 575] width 349 height 228
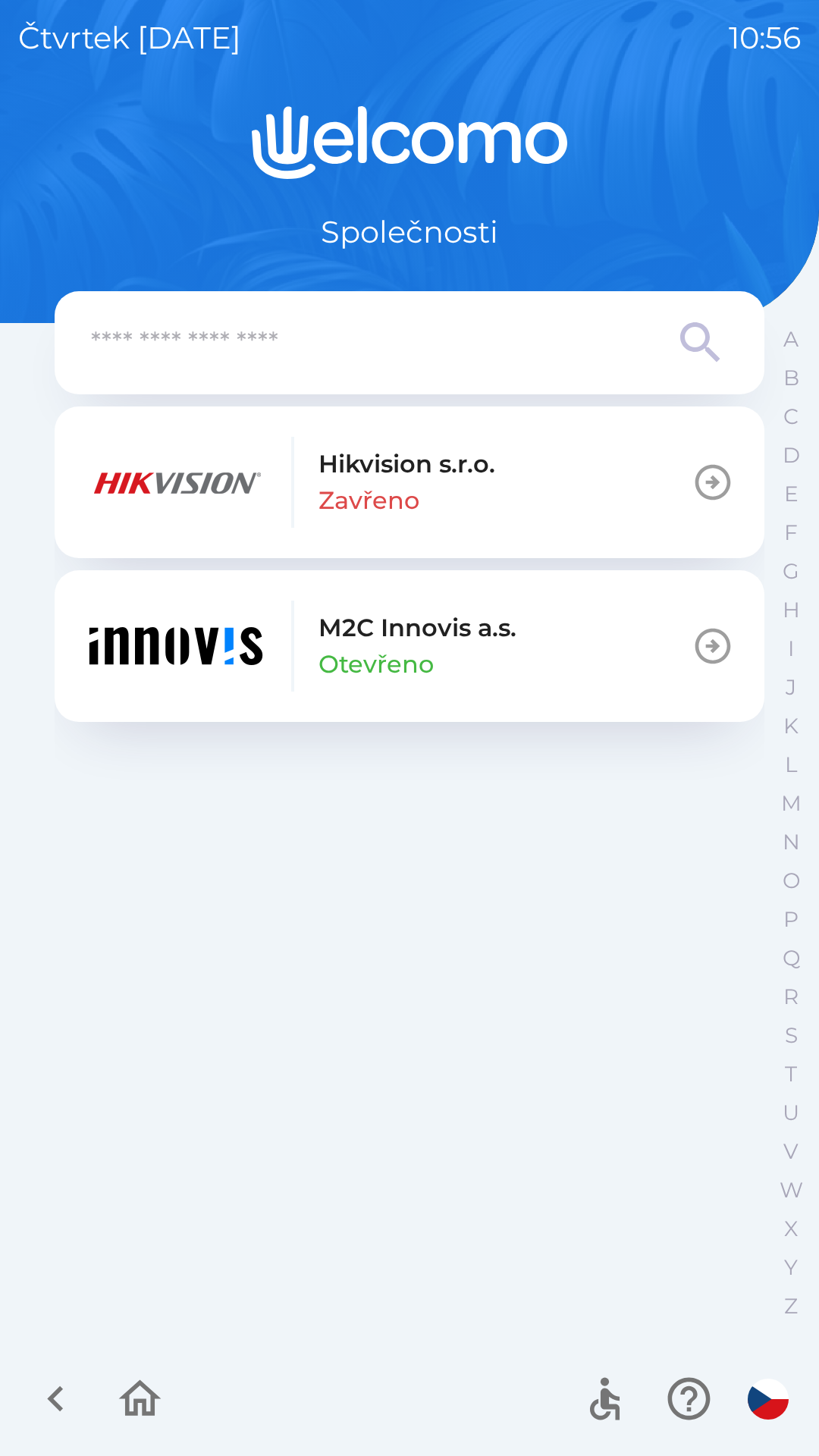
click at [248, 648] on img "button" at bounding box center [176, 645] width 182 height 91
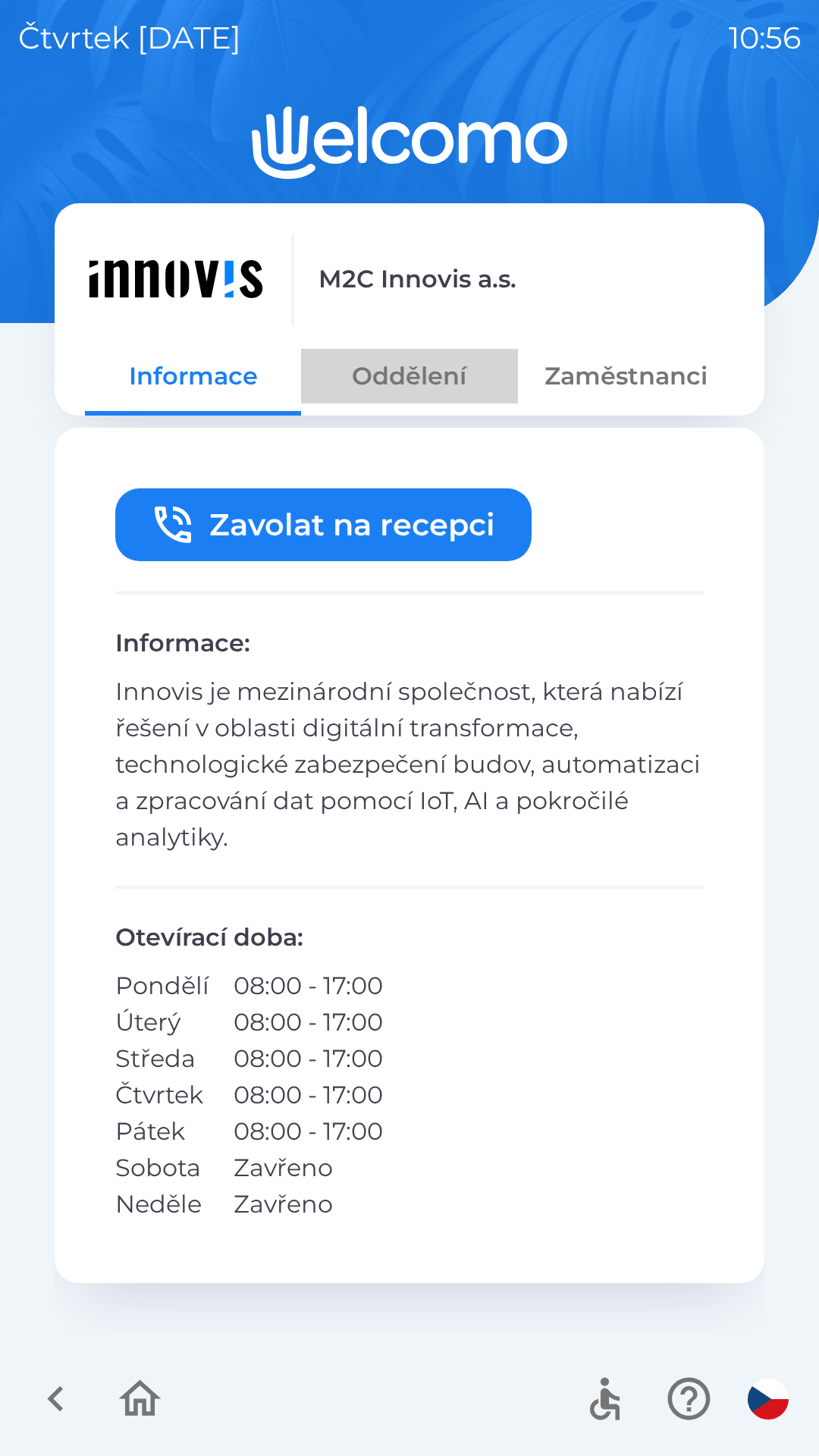
click at [395, 387] on button "Oddělení" at bounding box center [409, 376] width 216 height 54
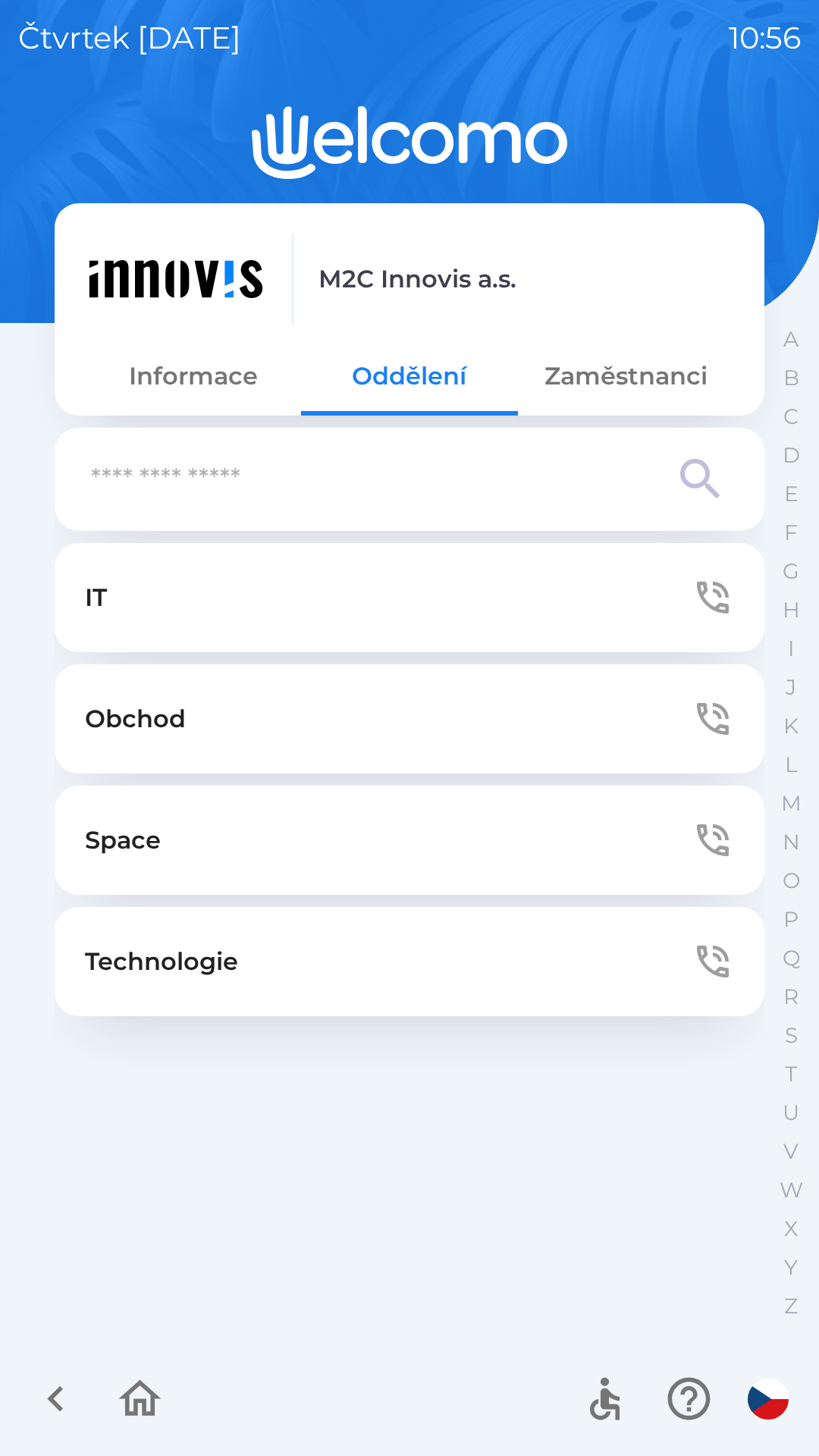
click at [580, 386] on button "Zaměstnanci" at bounding box center [626, 376] width 216 height 54
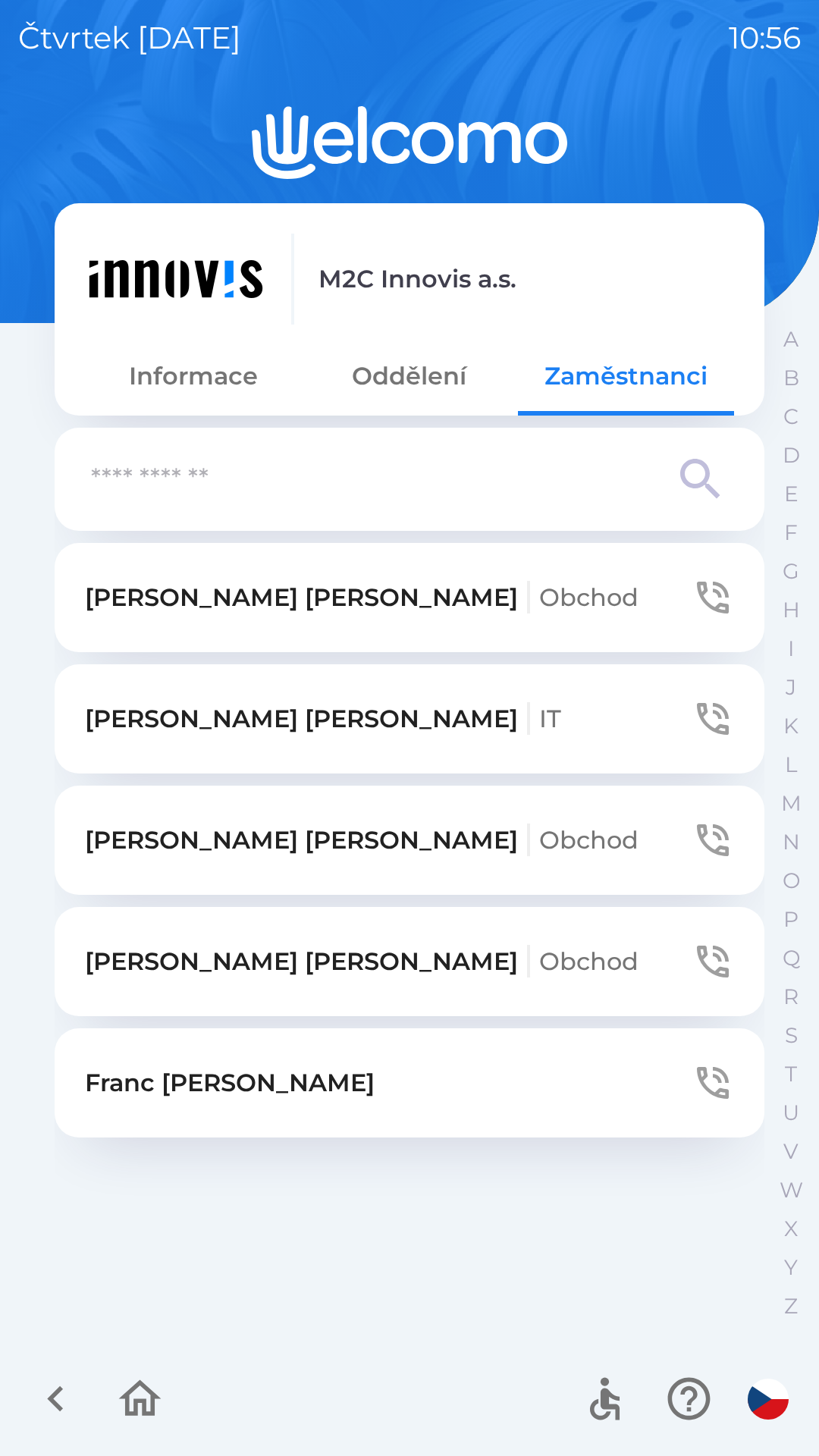
click at [133, 969] on p "[PERSON_NAME] Obchod" at bounding box center [361, 962] width 553 height 36
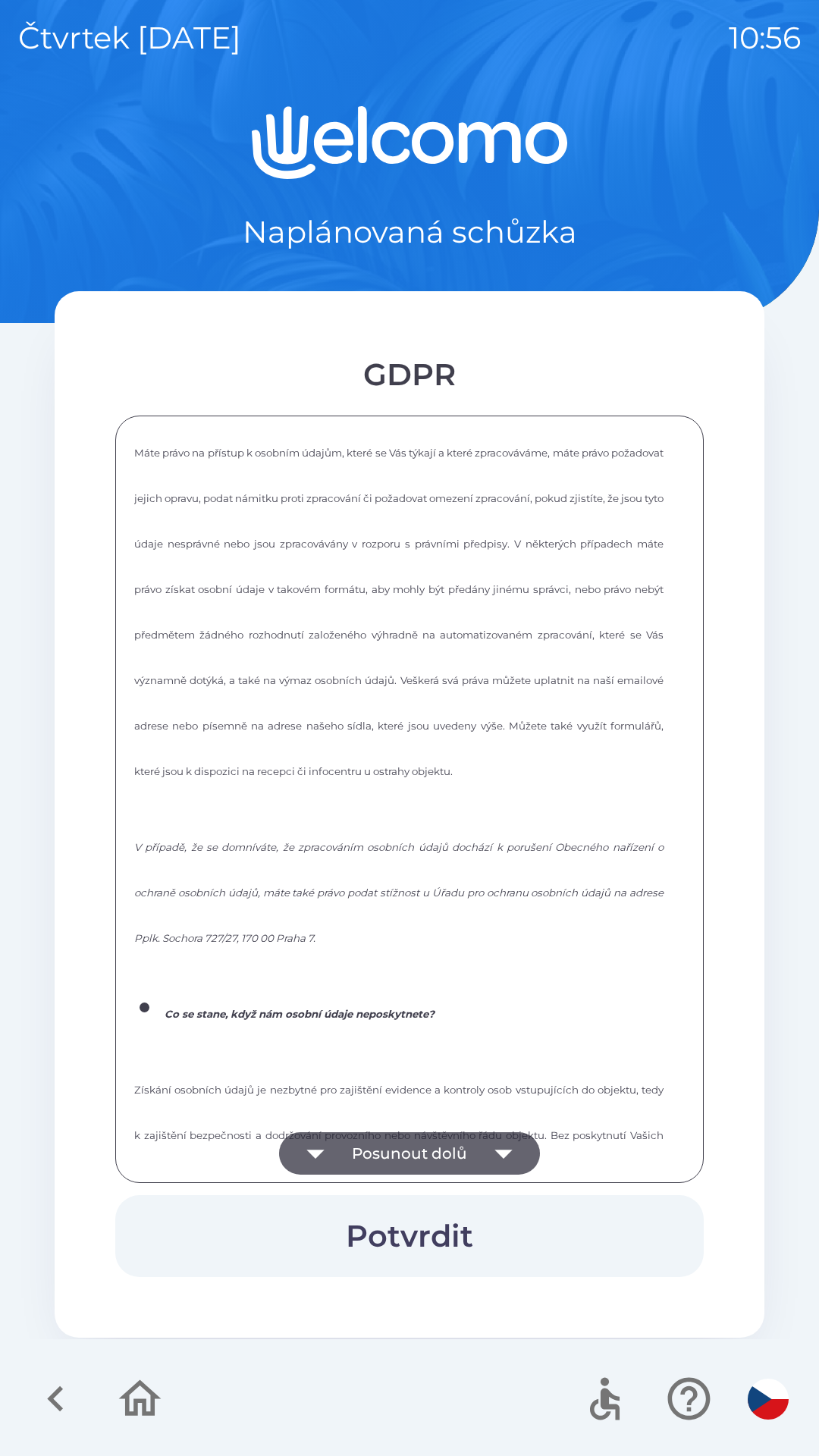
scroll to position [2046, 0]
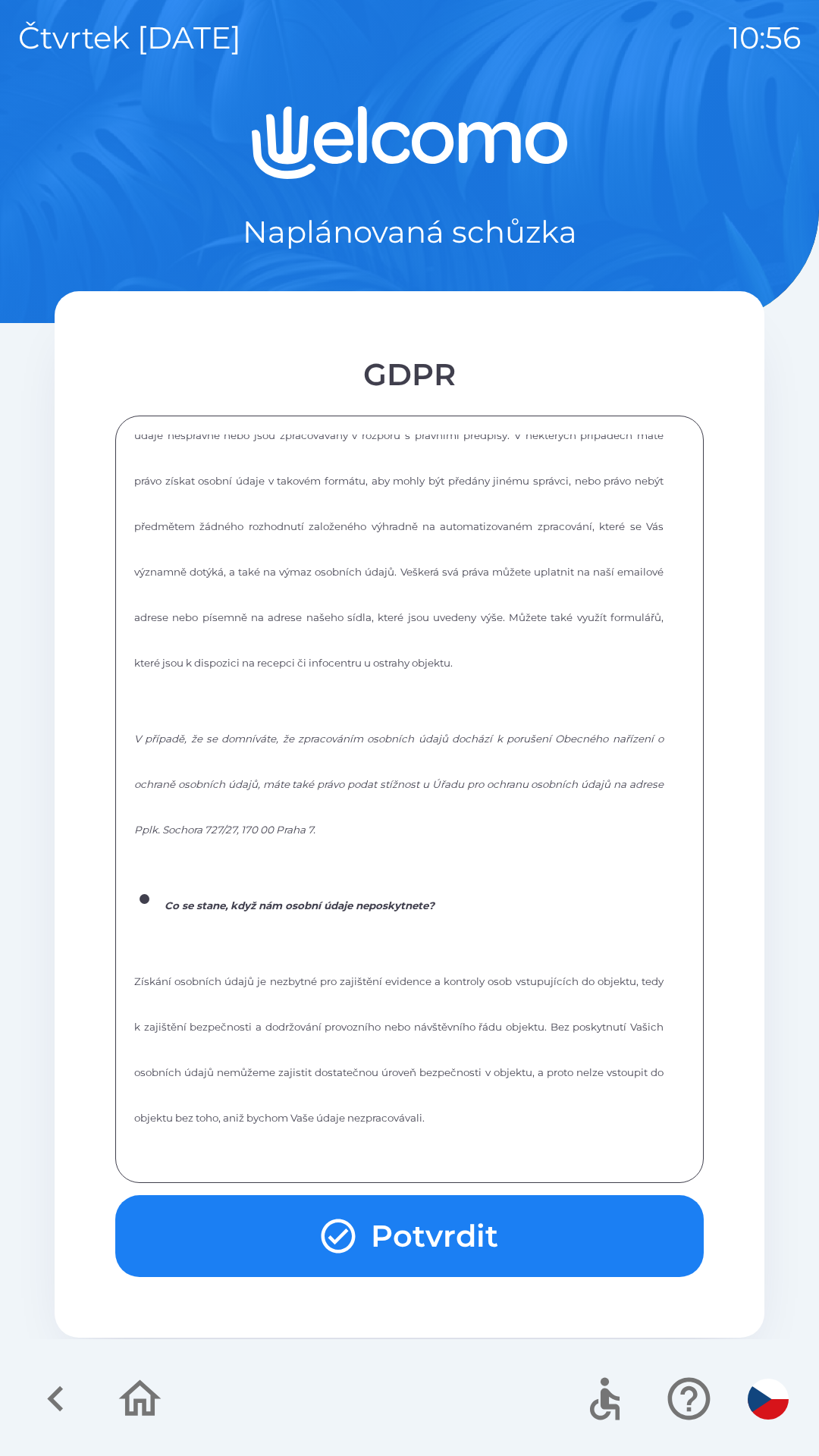
click at [294, 1232] on button "Potvrdit" at bounding box center [410, 1236] width 589 height 82
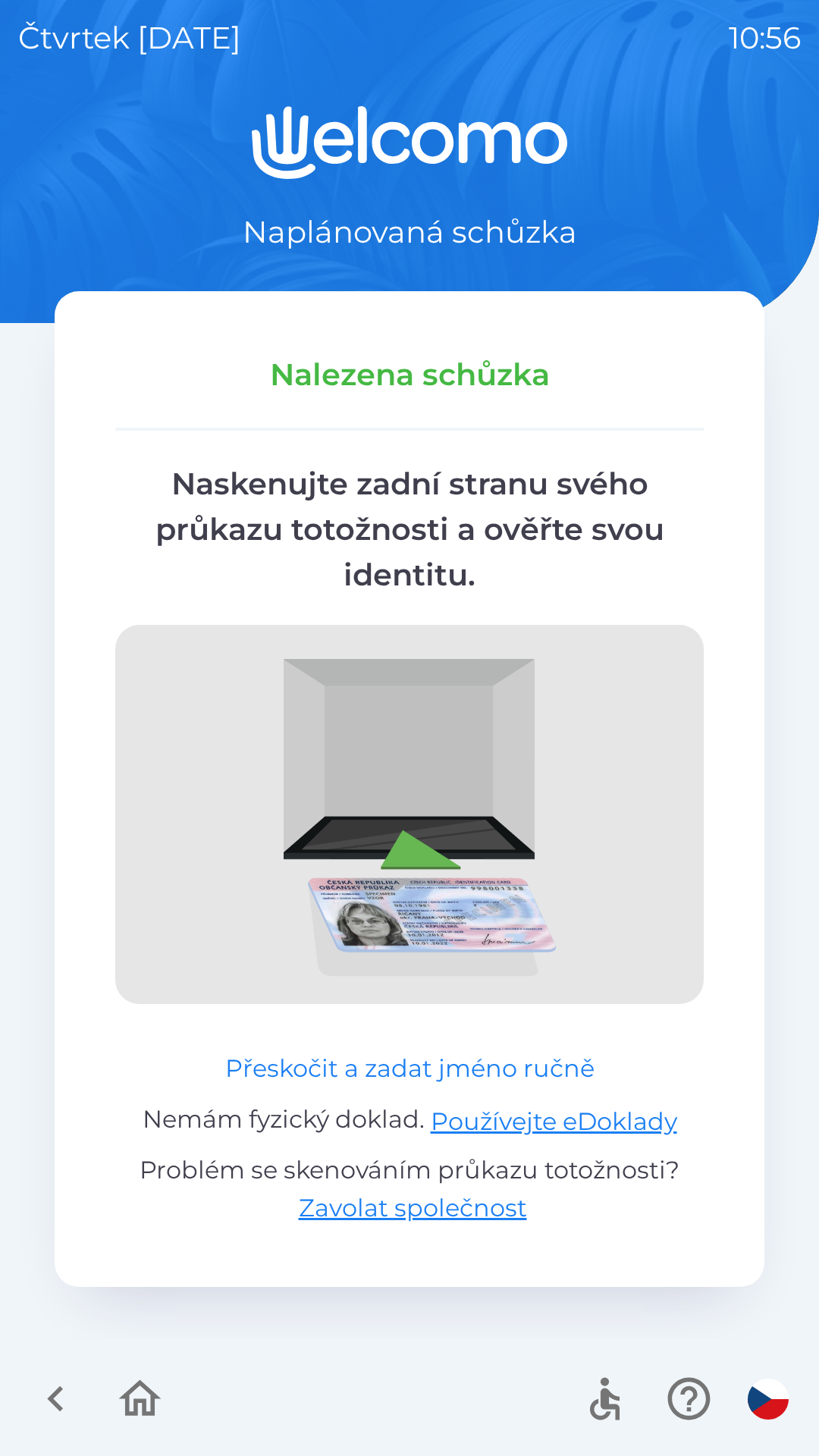
click at [334, 1066] on button "Přeskočit a zadat jméno ručně" at bounding box center [409, 1069] width 381 height 36
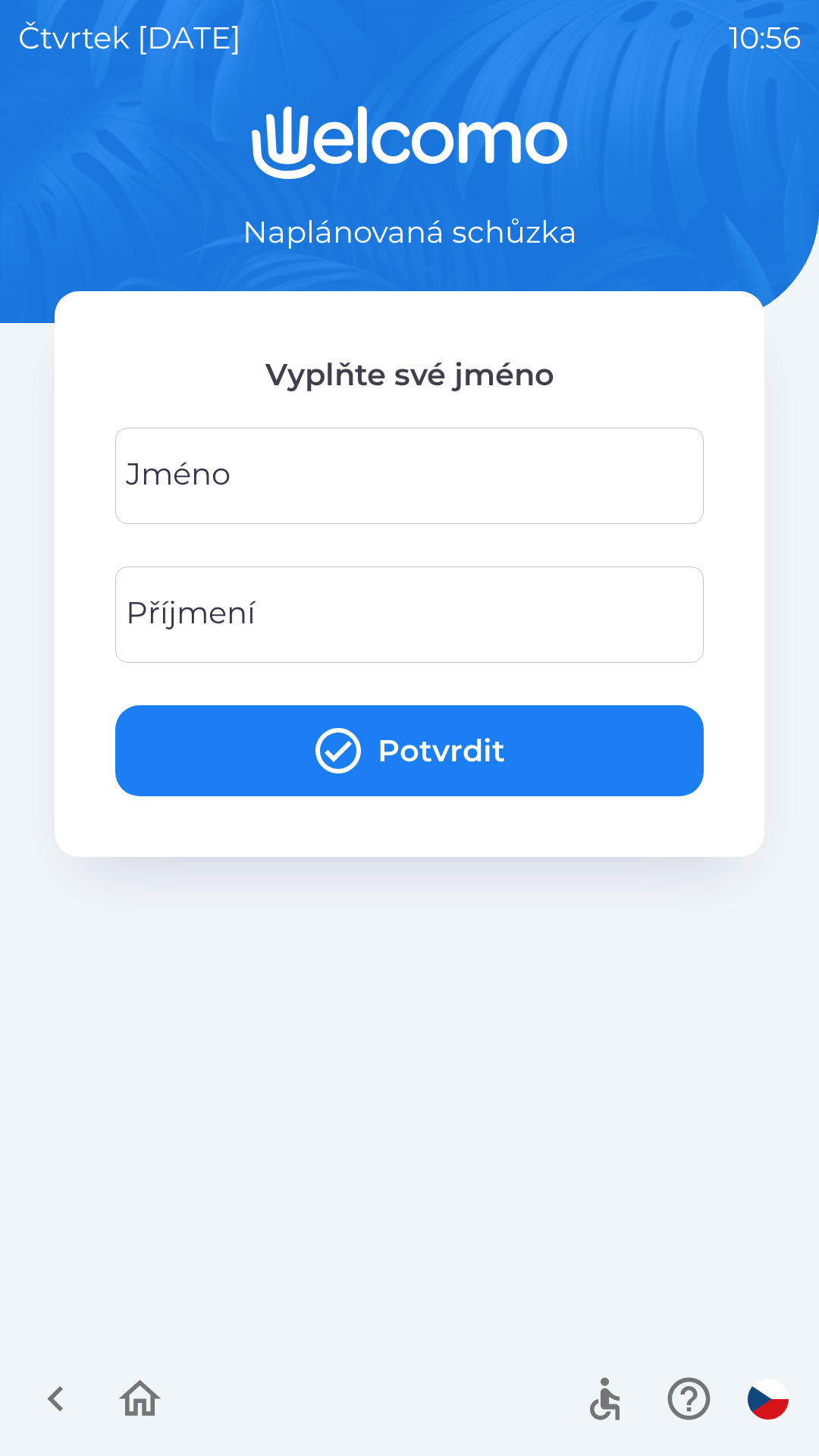
click at [229, 490] on div "[PERSON_NAME]" at bounding box center [410, 475] width 589 height 97
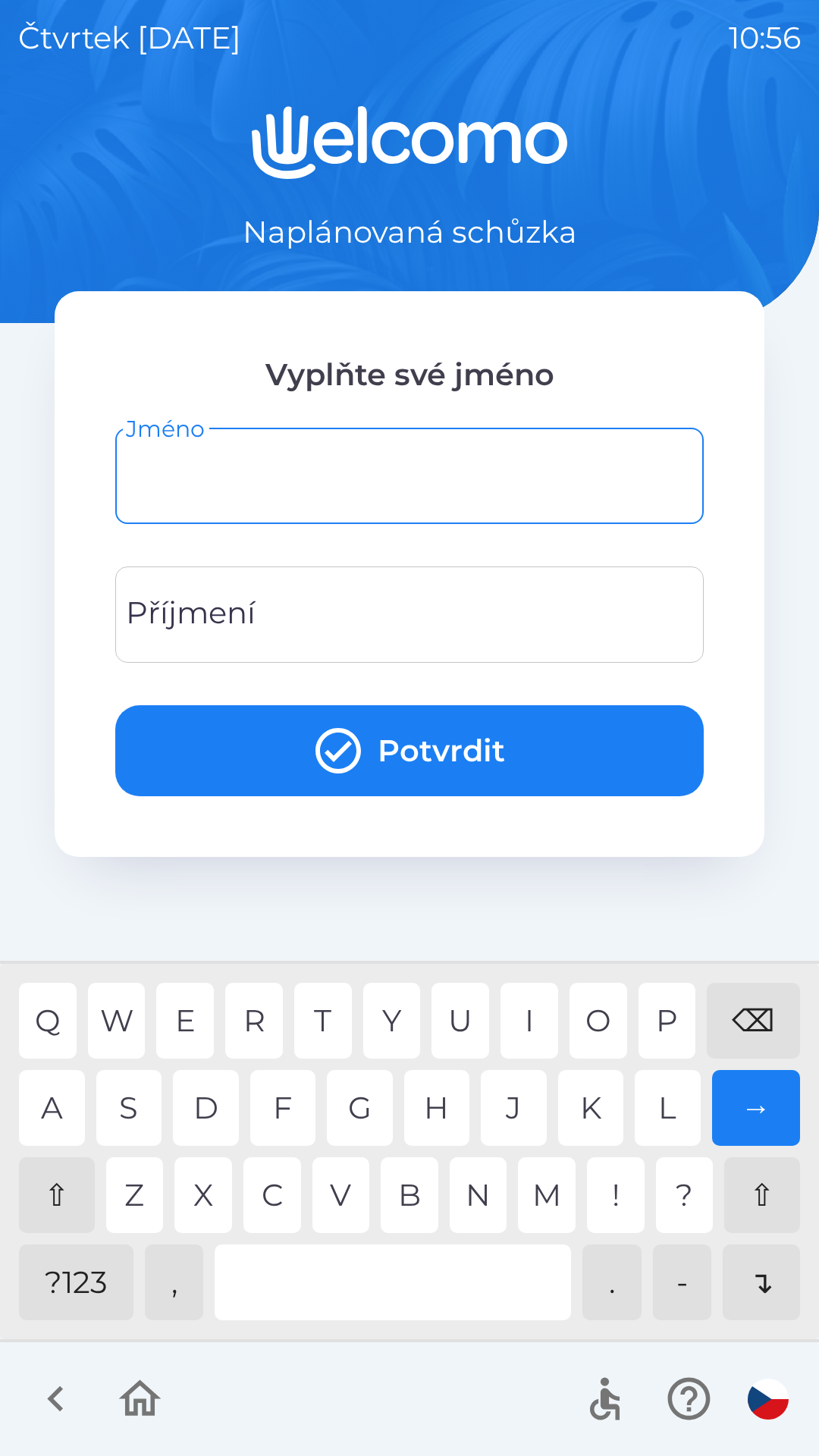
click at [54, 1205] on div "⇧" at bounding box center [56, 1195] width 75 height 76
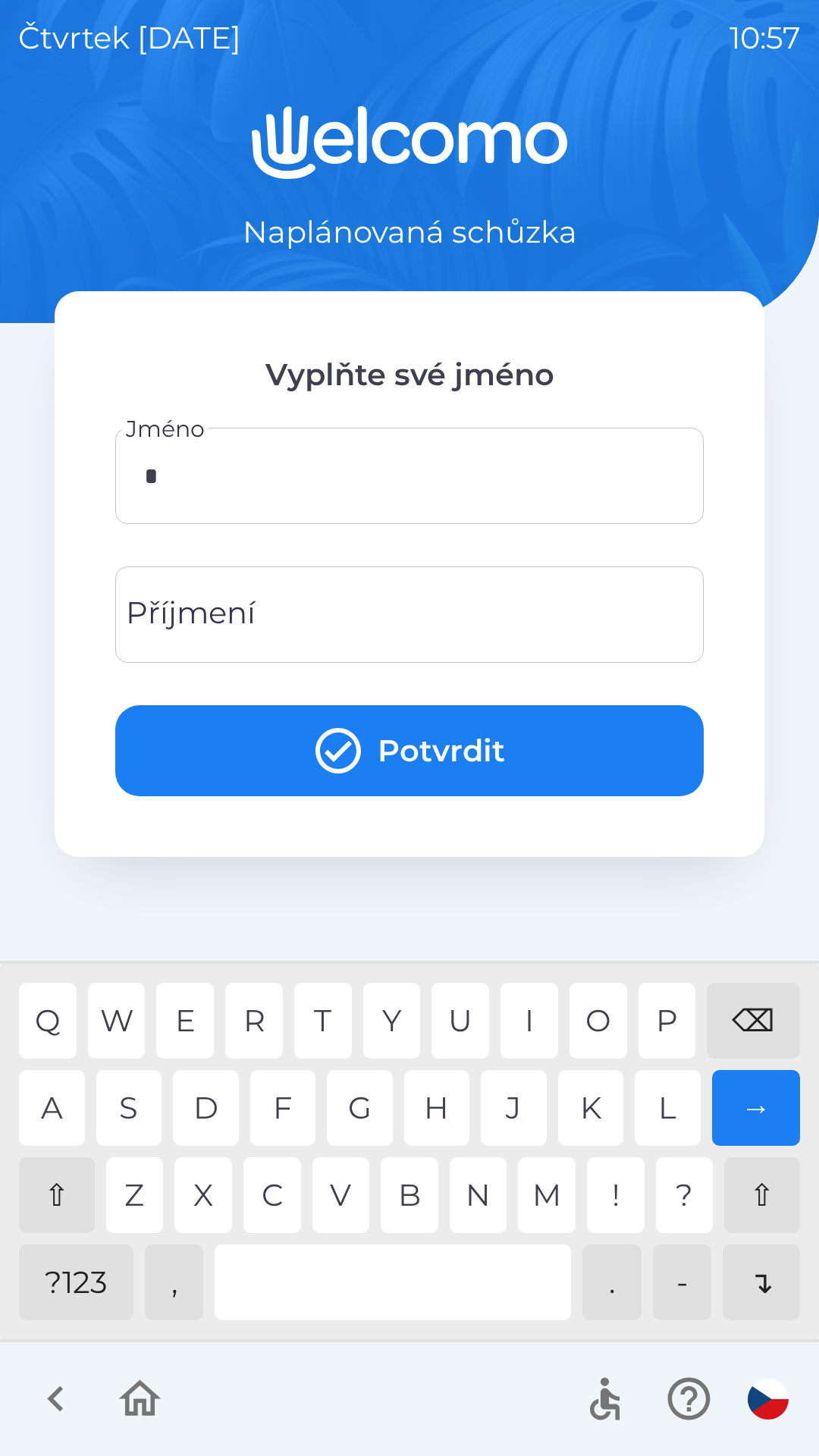
click at [537, 1189] on div "M" at bounding box center [547, 1195] width 57 height 76
click at [44, 1107] on div "A" at bounding box center [52, 1107] width 66 height 76
click at [316, 1018] on div "T" at bounding box center [323, 1020] width 57 height 76
type input "******"
click at [225, 606] on div "Příjmení Příjmení" at bounding box center [410, 615] width 589 height 97
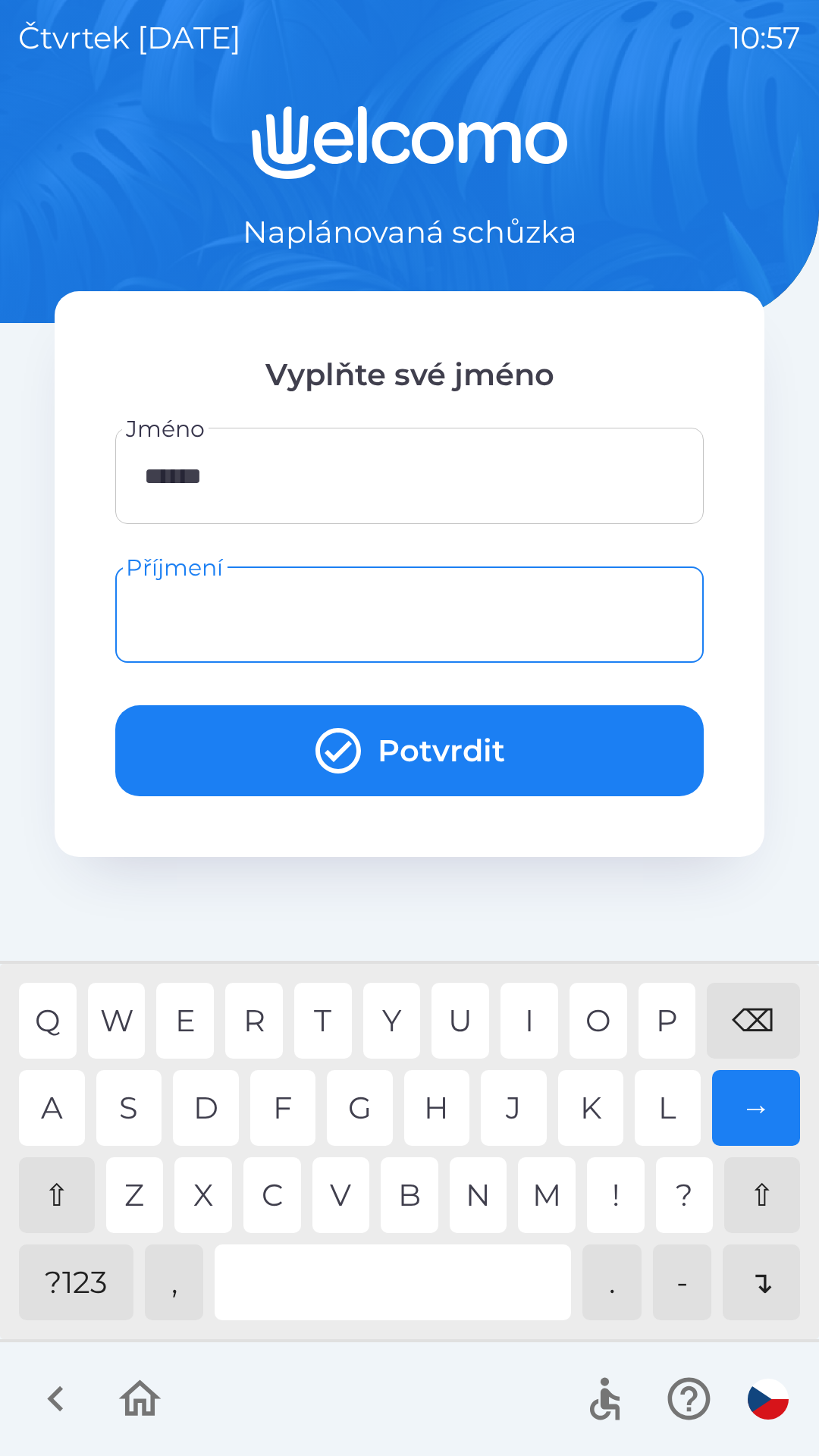
click at [62, 1187] on div "⇧" at bounding box center [56, 1195] width 75 height 76
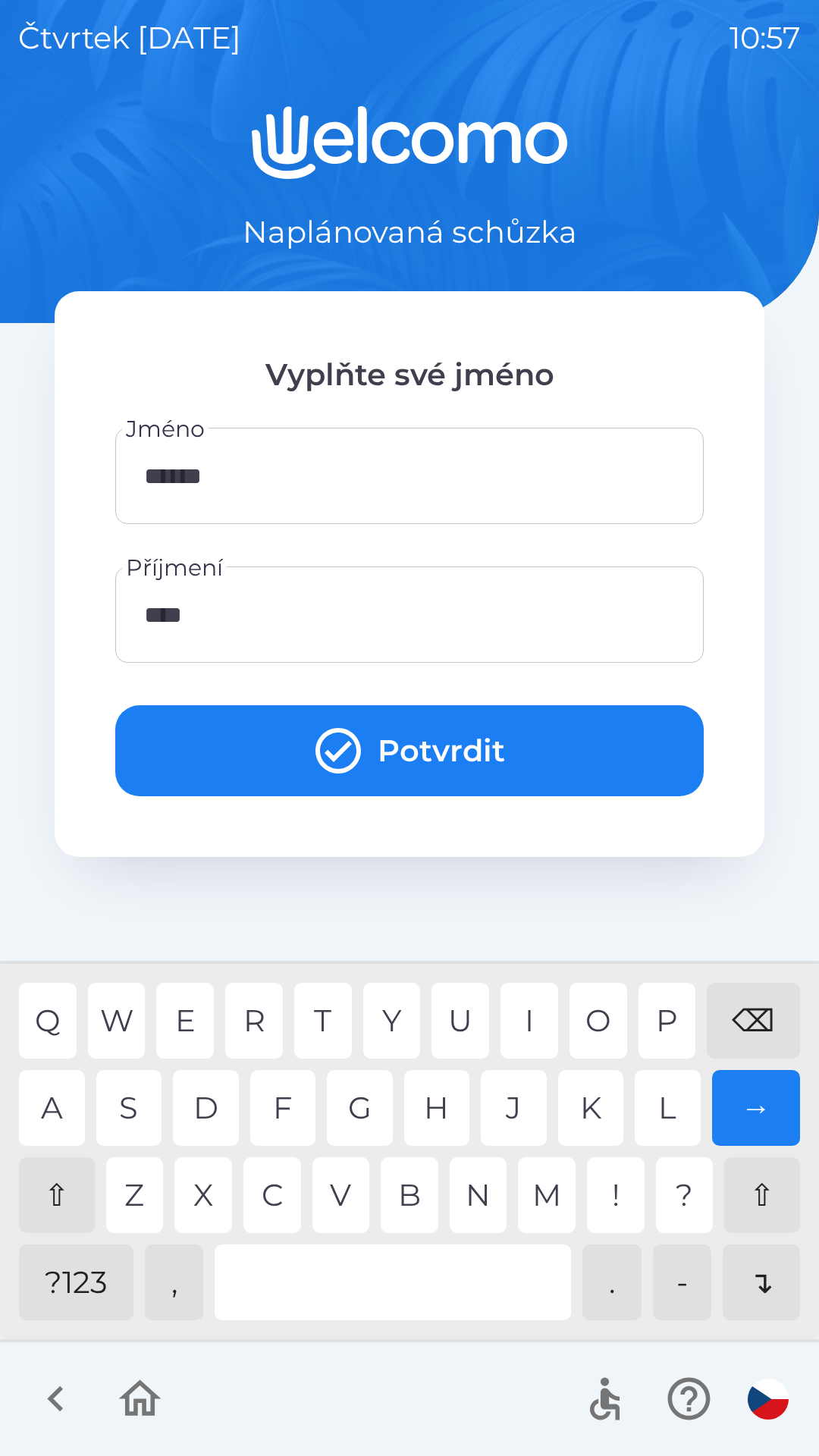
click at [187, 1004] on div "E" at bounding box center [184, 1020] width 57 height 76
type input "*******"
click at [248, 743] on button "Potvrdit" at bounding box center [410, 750] width 589 height 91
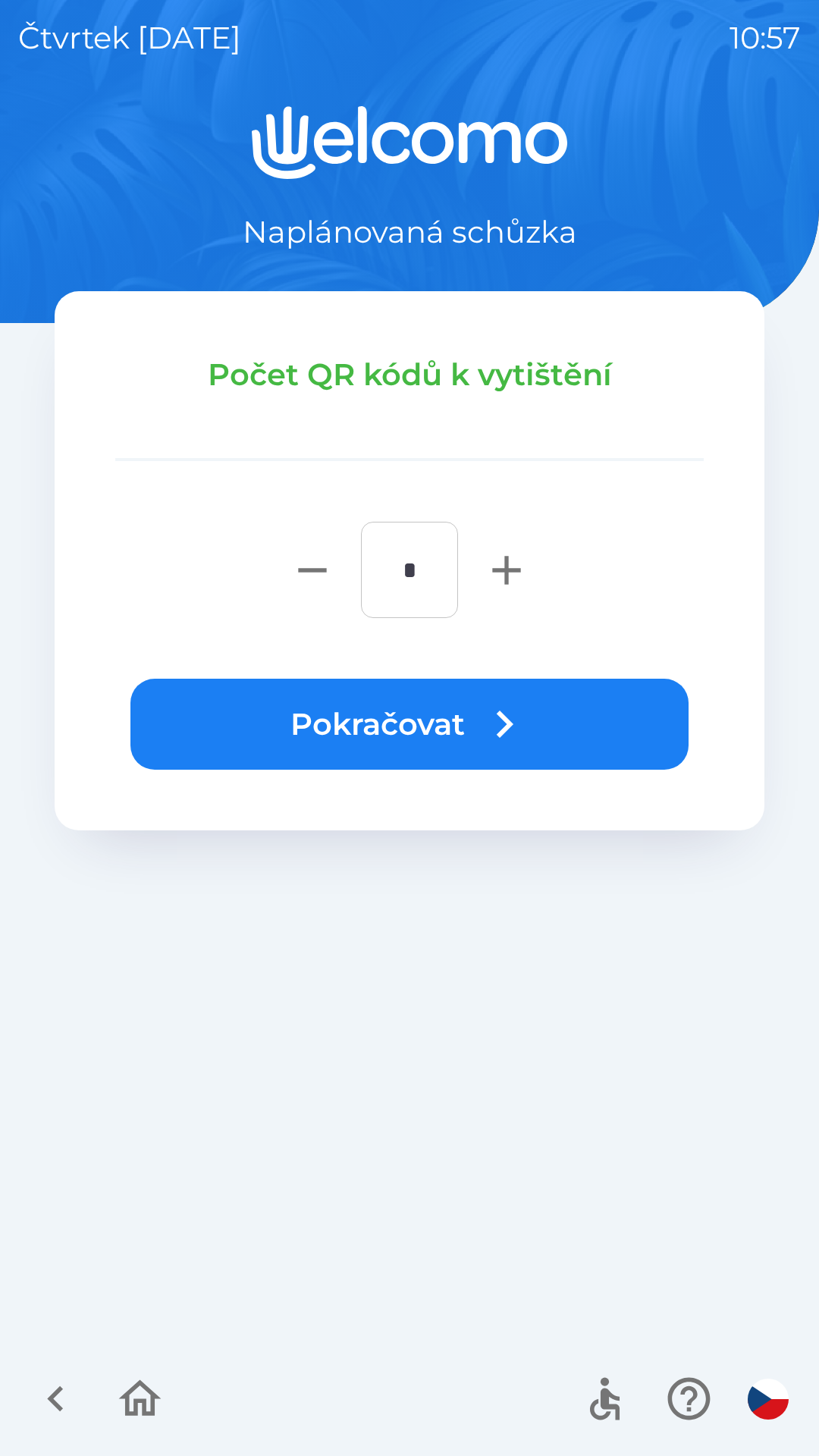
click at [489, 568] on icon "button" at bounding box center [506, 570] width 49 height 49
type input "*"
click at [349, 731] on button "Pokračovat" at bounding box center [409, 724] width 558 height 91
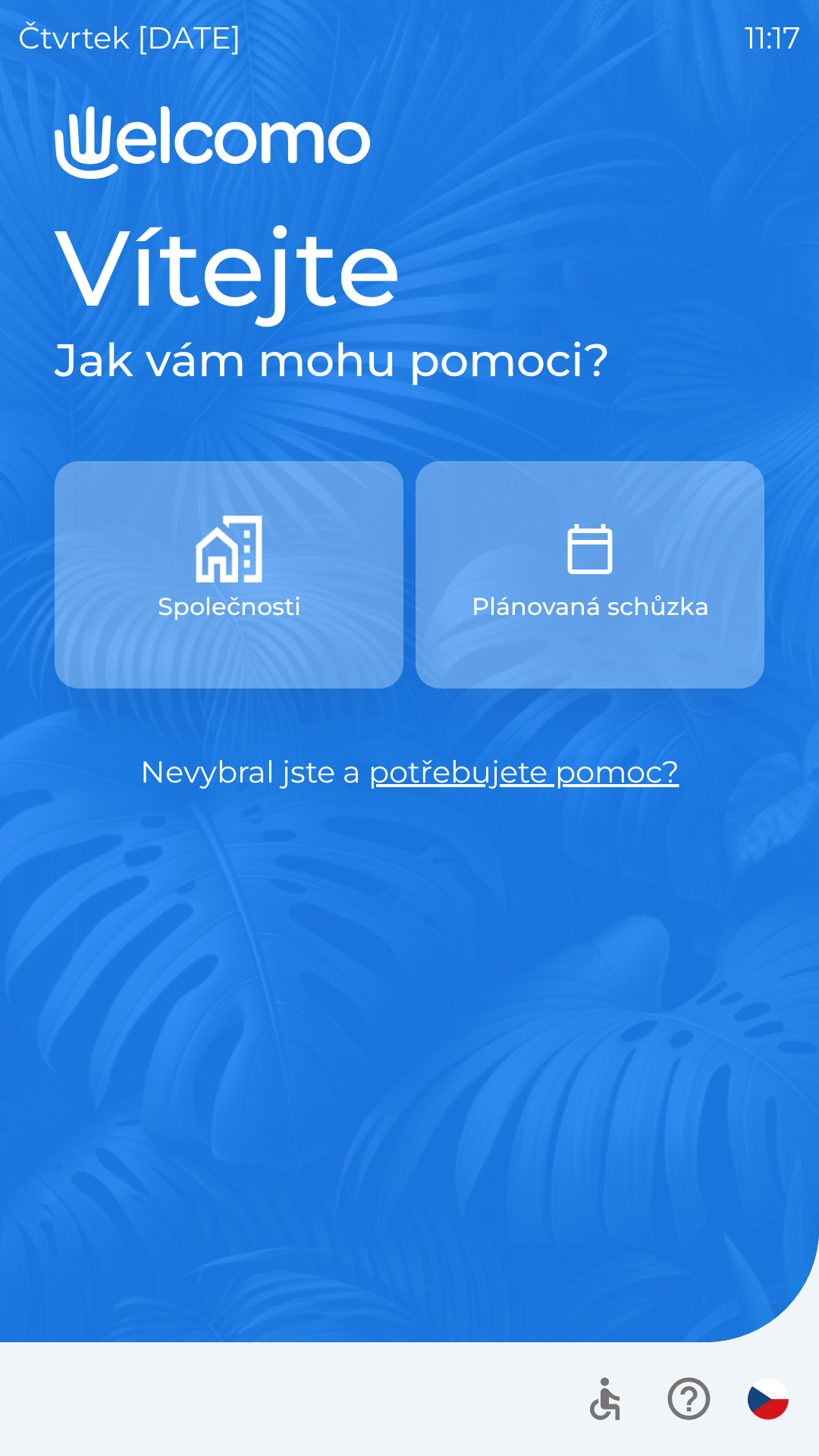
click at [197, 592] on p "Společnosti" at bounding box center [229, 607] width 143 height 36
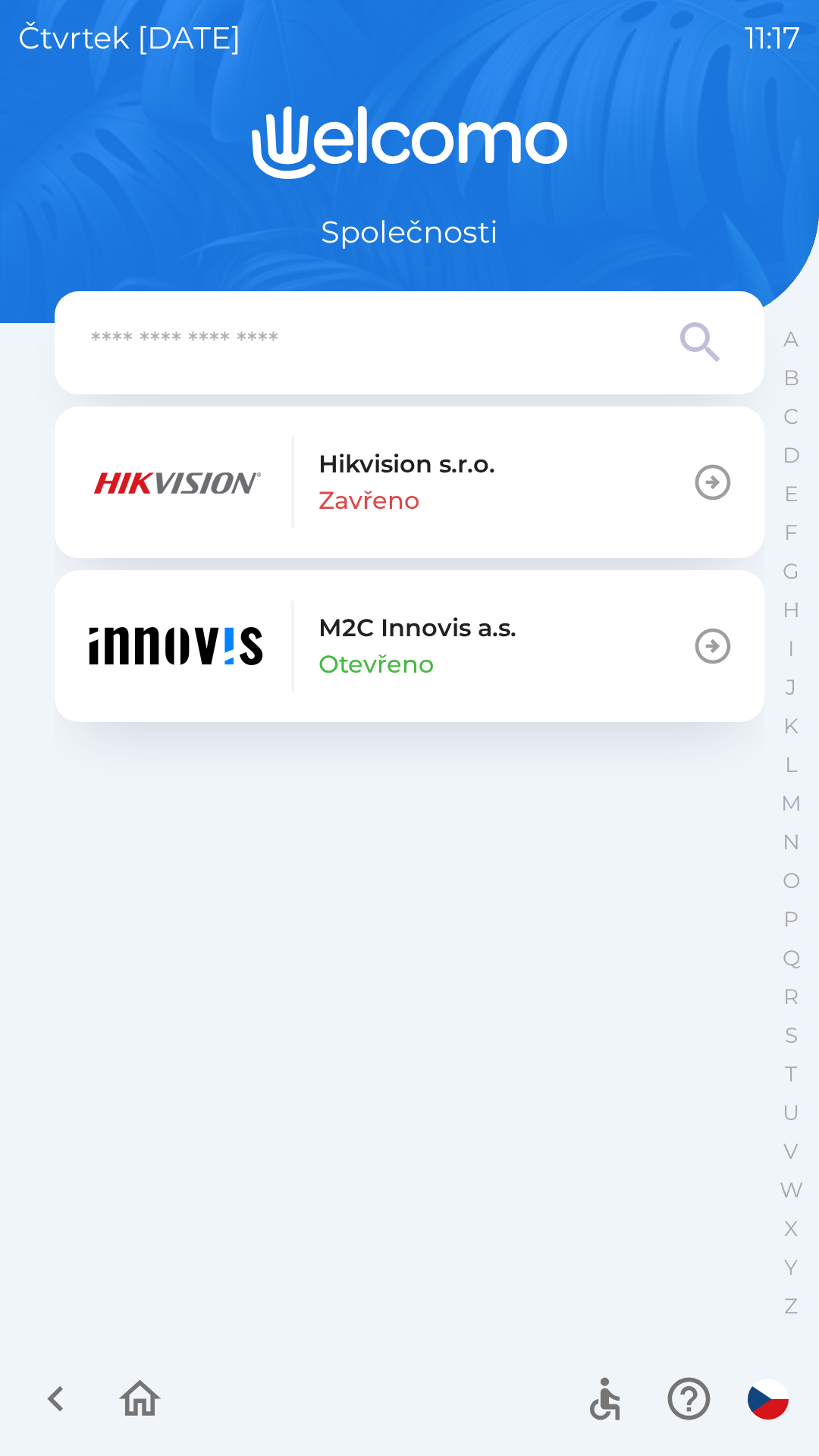
click at [355, 633] on p "M2C Innovis a.s." at bounding box center [417, 628] width 198 height 36
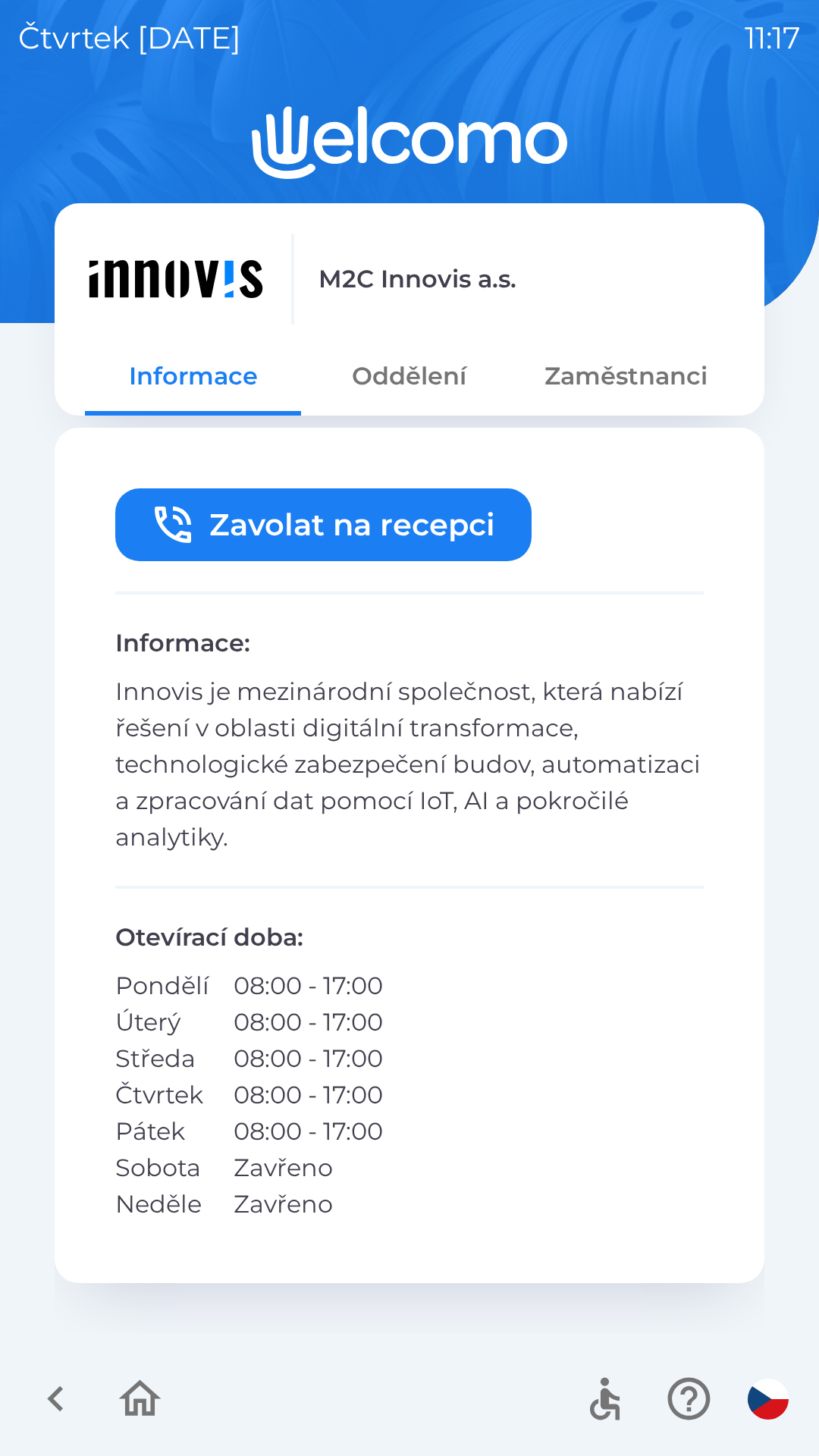
click at [369, 369] on button "Oddělení" at bounding box center [409, 376] width 216 height 54
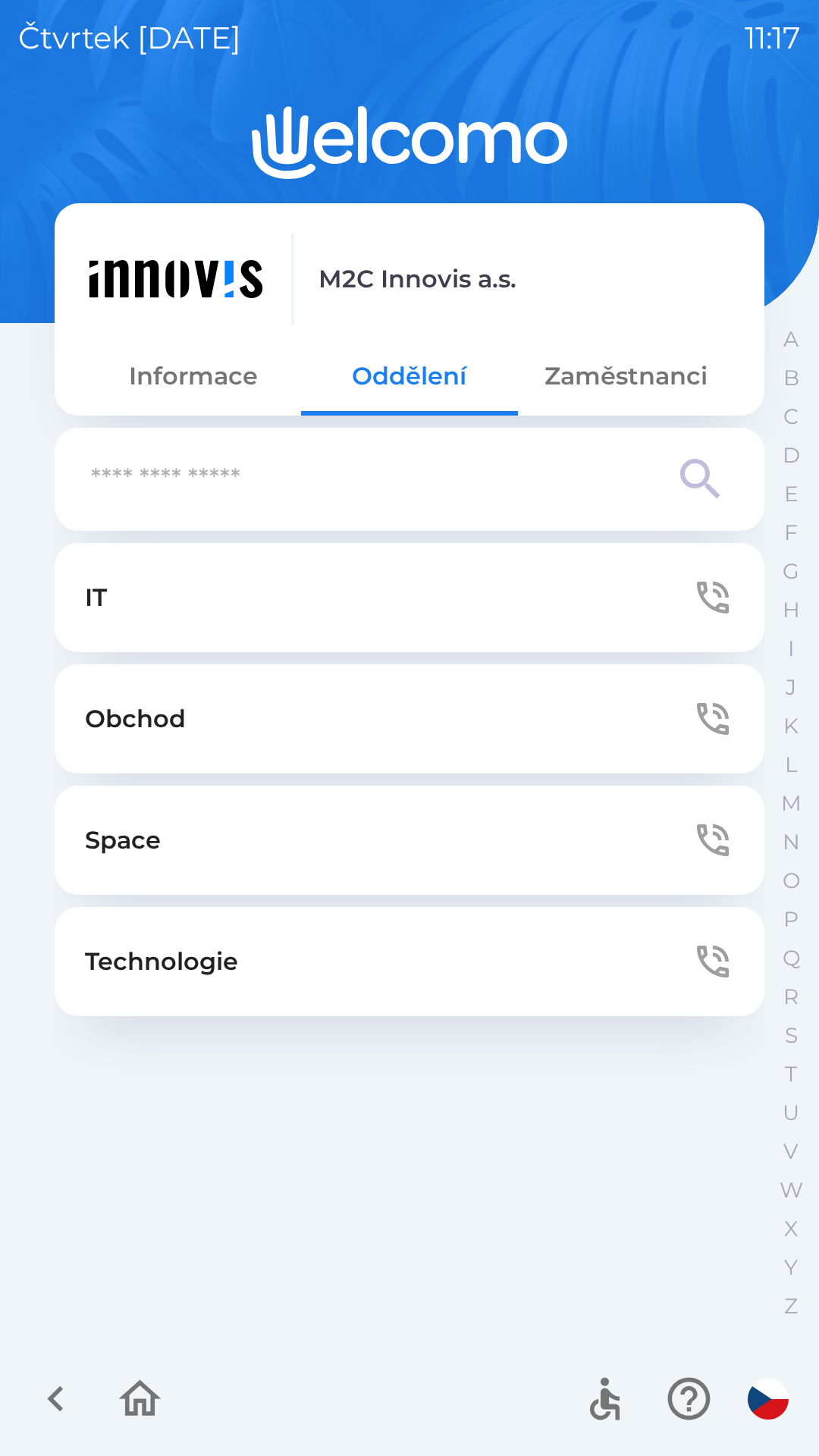
click at [583, 380] on button "Zaměstnanci" at bounding box center [626, 376] width 216 height 54
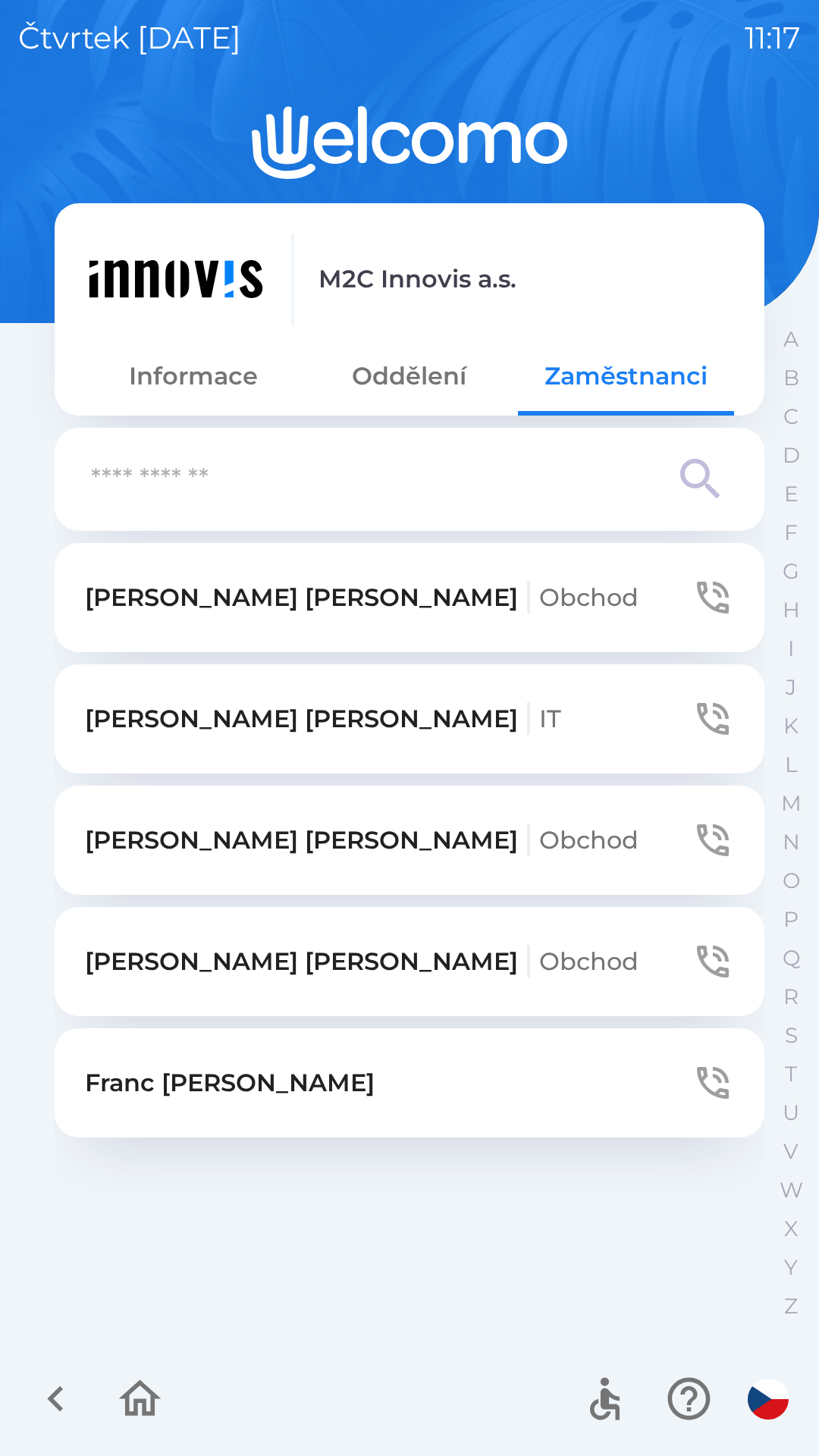
click at [146, 1387] on icon "button" at bounding box center [140, 1399] width 42 height 36
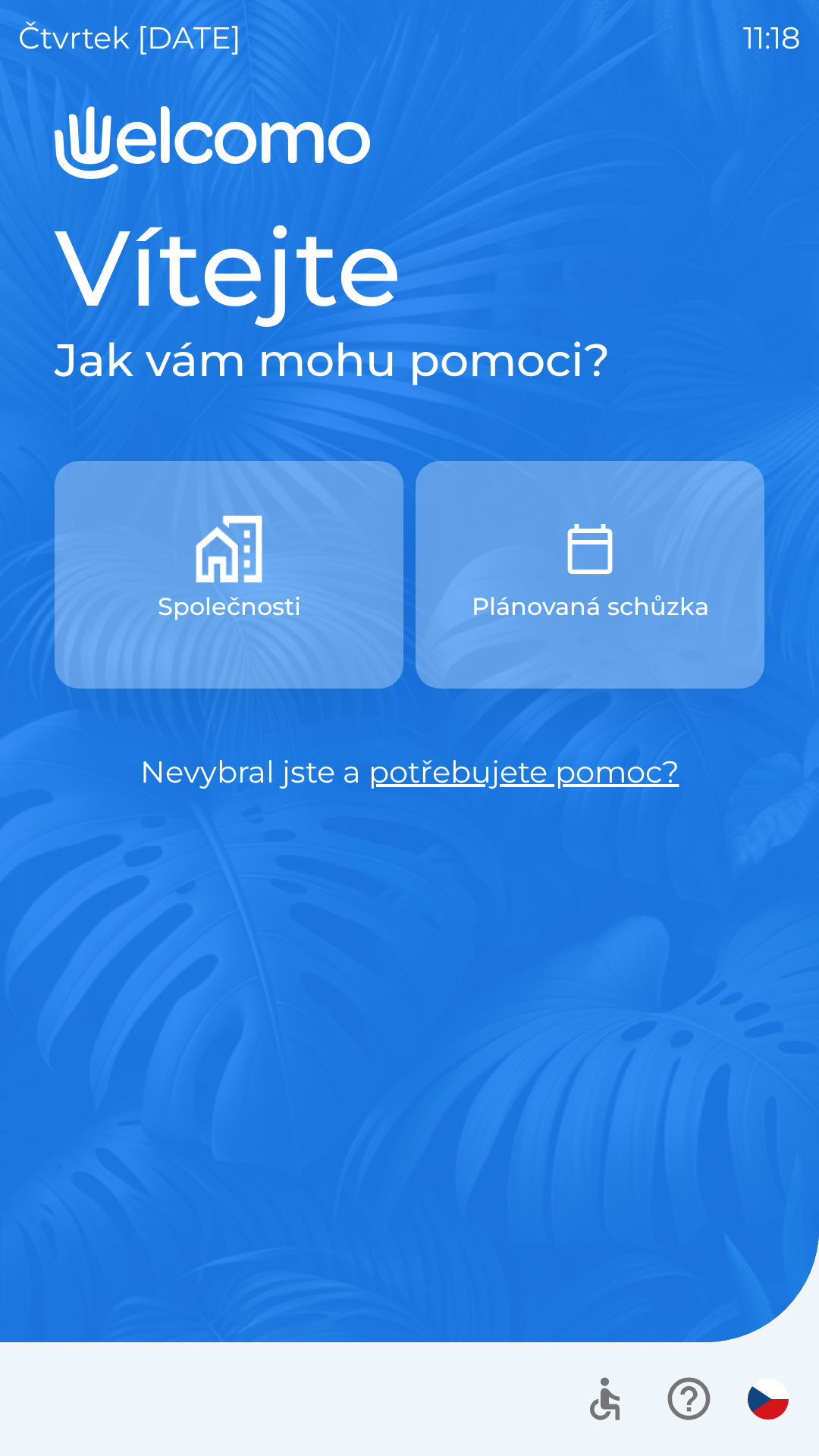
click at [765, 1390] on img "button" at bounding box center [767, 1399] width 41 height 41
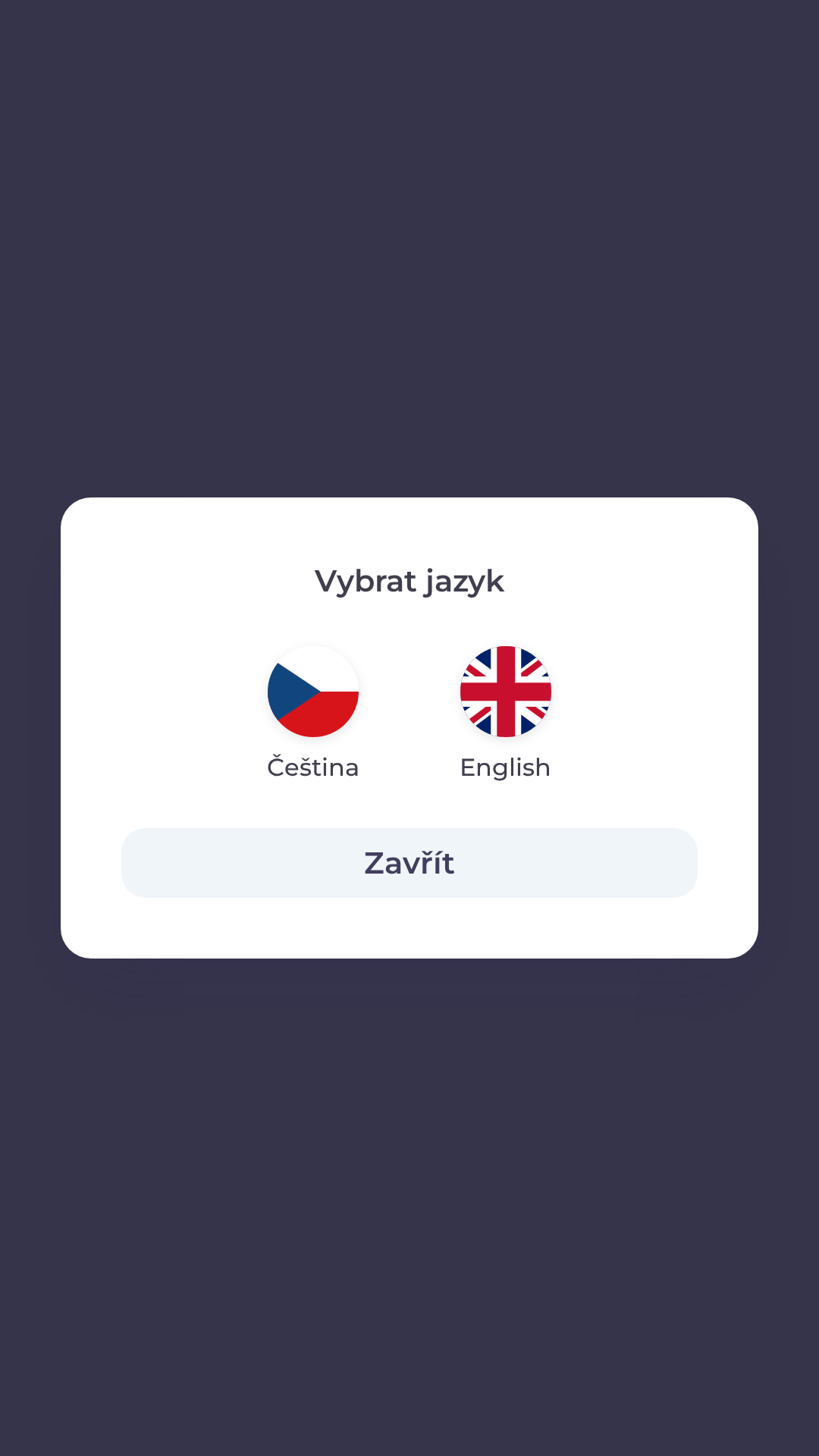
click at [412, 864] on button "Zavřít" at bounding box center [409, 862] width 576 height 70
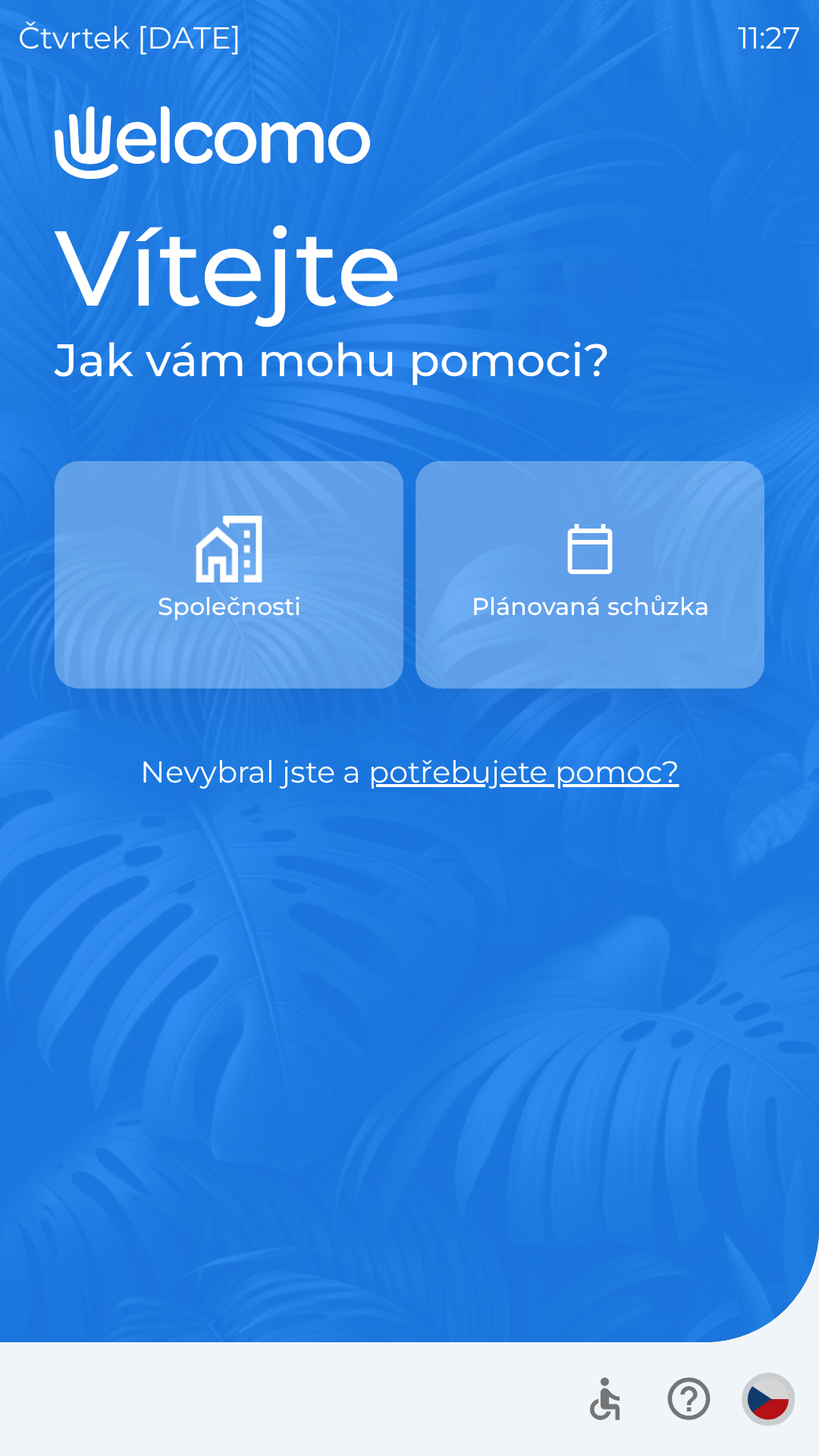
click at [746, 1412] on button "button" at bounding box center [768, 1400] width 54 height 54
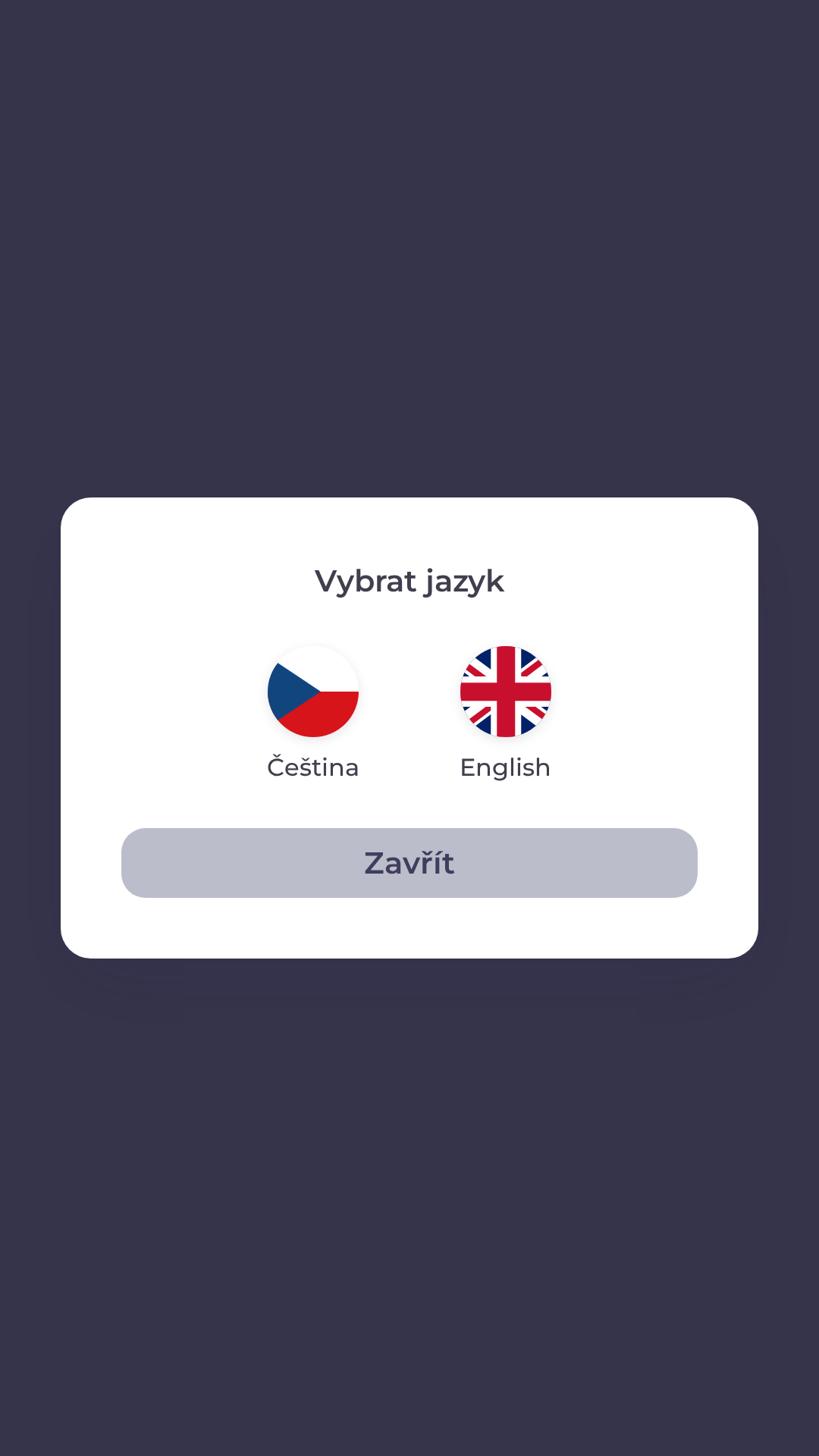
click at [351, 852] on button "Zavřít" at bounding box center [409, 862] width 576 height 70
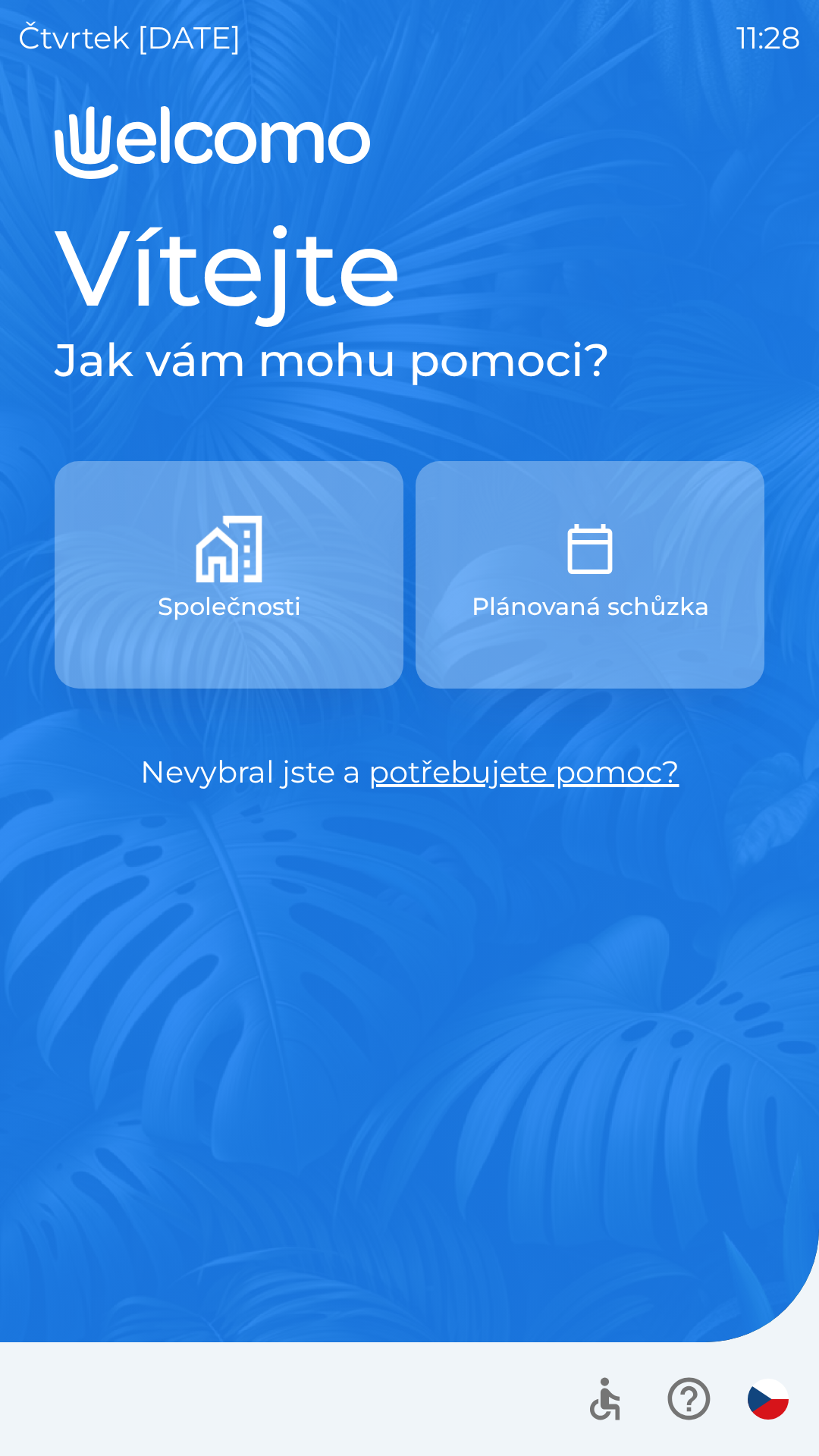
click at [569, 570] on img "button" at bounding box center [590, 549] width 67 height 67
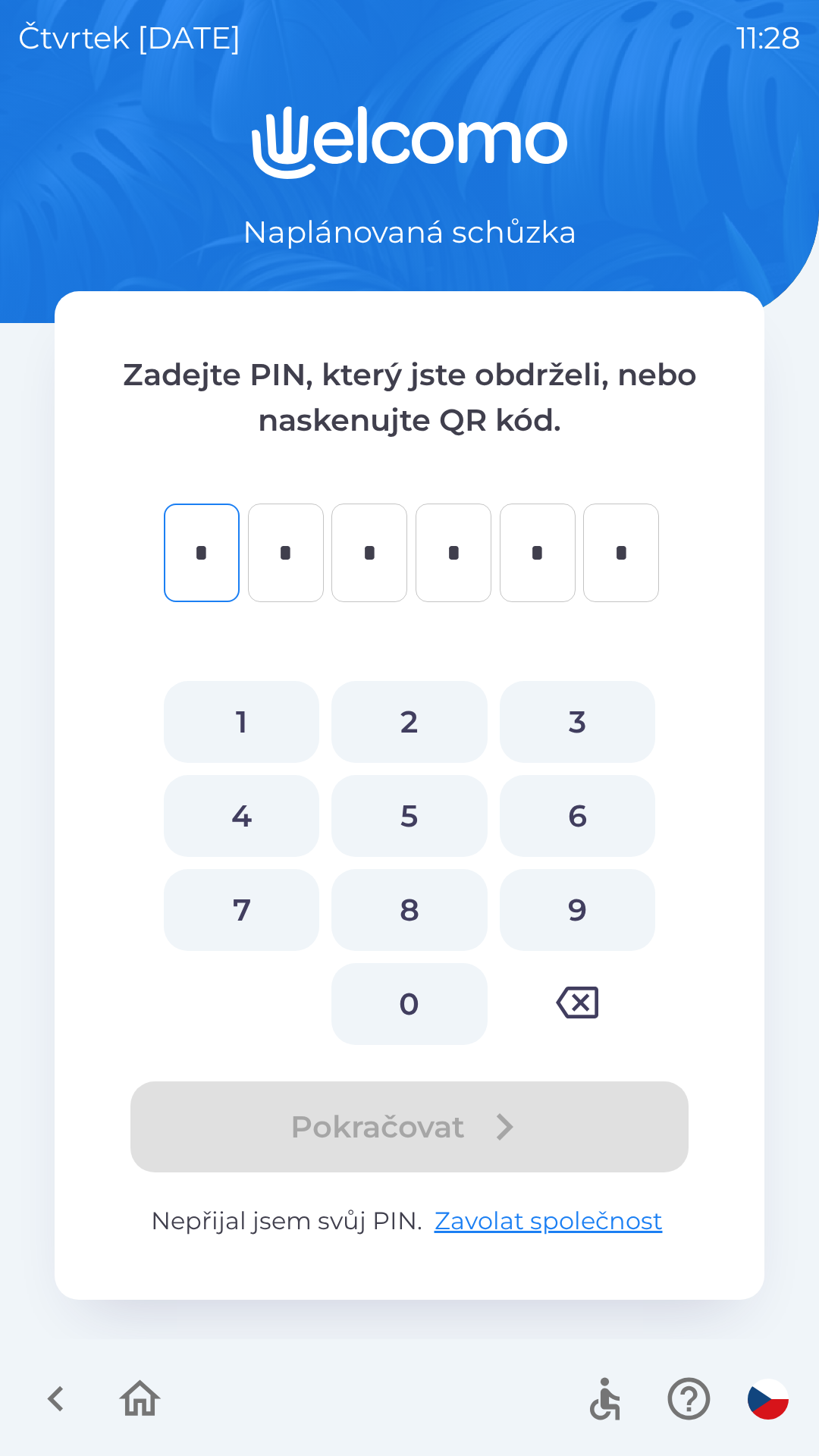
click at [61, 1407] on icon "button" at bounding box center [54, 1399] width 16 height 26
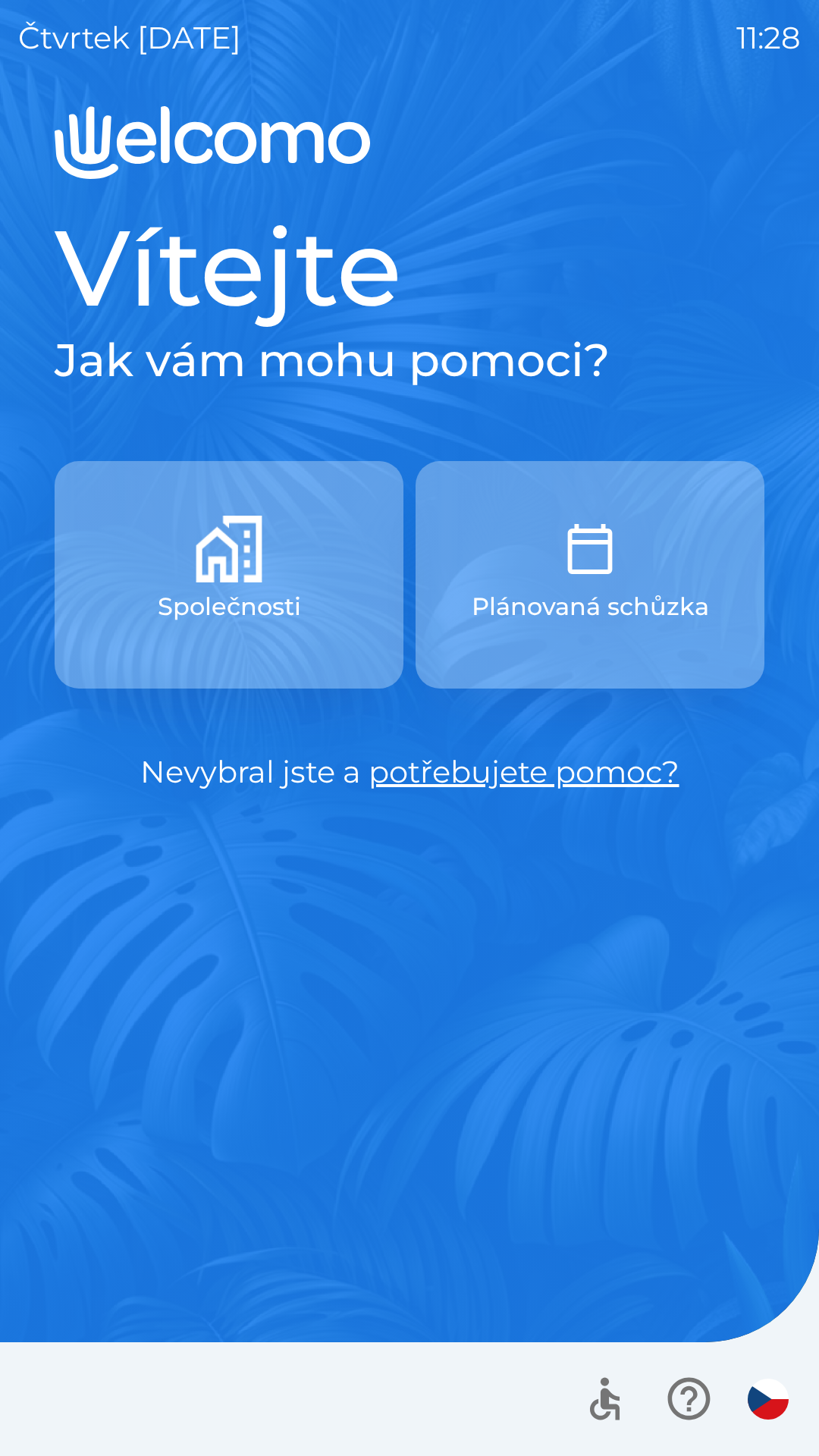
click at [232, 586] on button "Společnosti" at bounding box center [228, 575] width 349 height 228
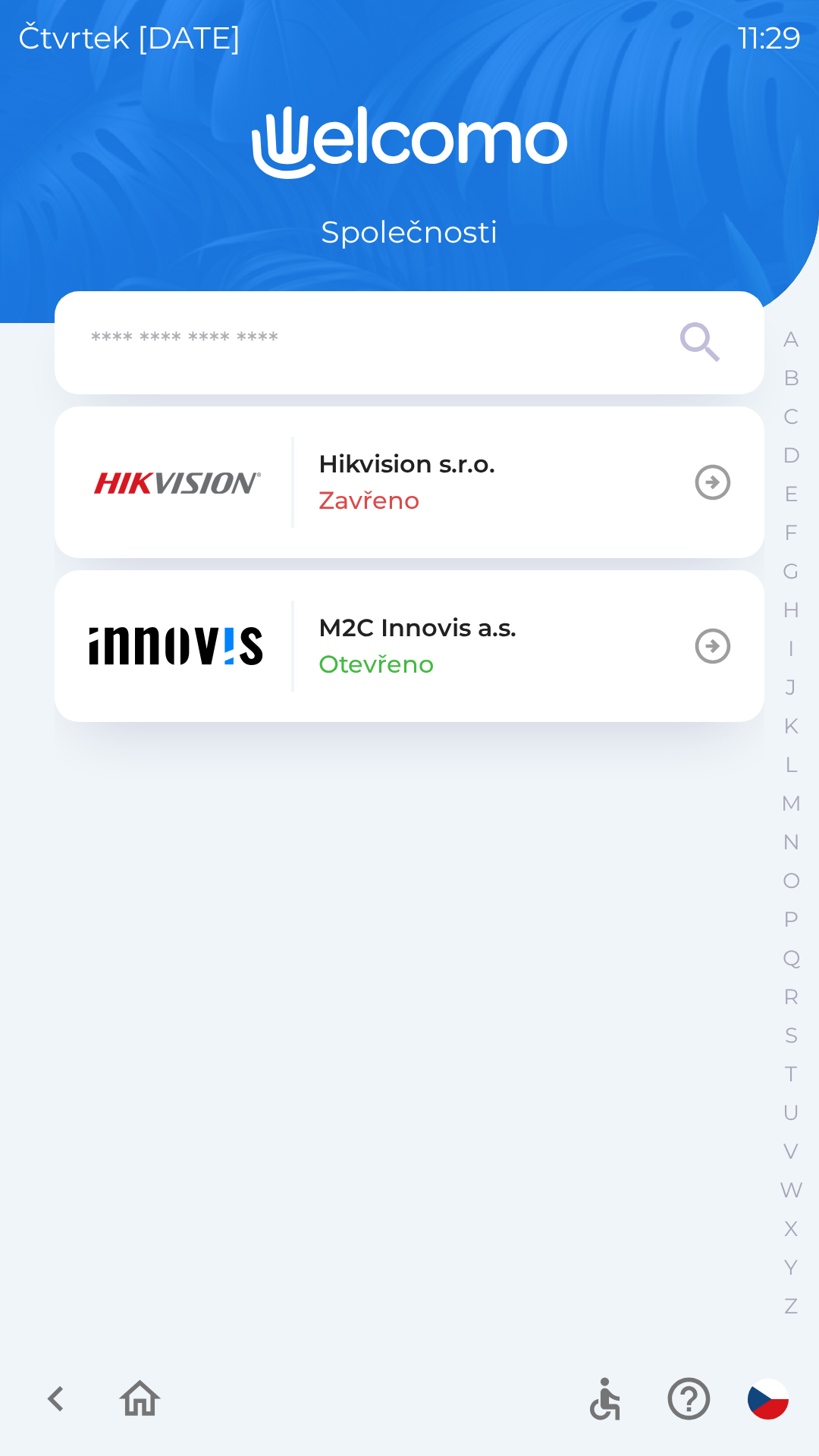
click at [305, 665] on div "M2C Innovis a.s. Otevřeno" at bounding box center [300, 645] width 431 height 91
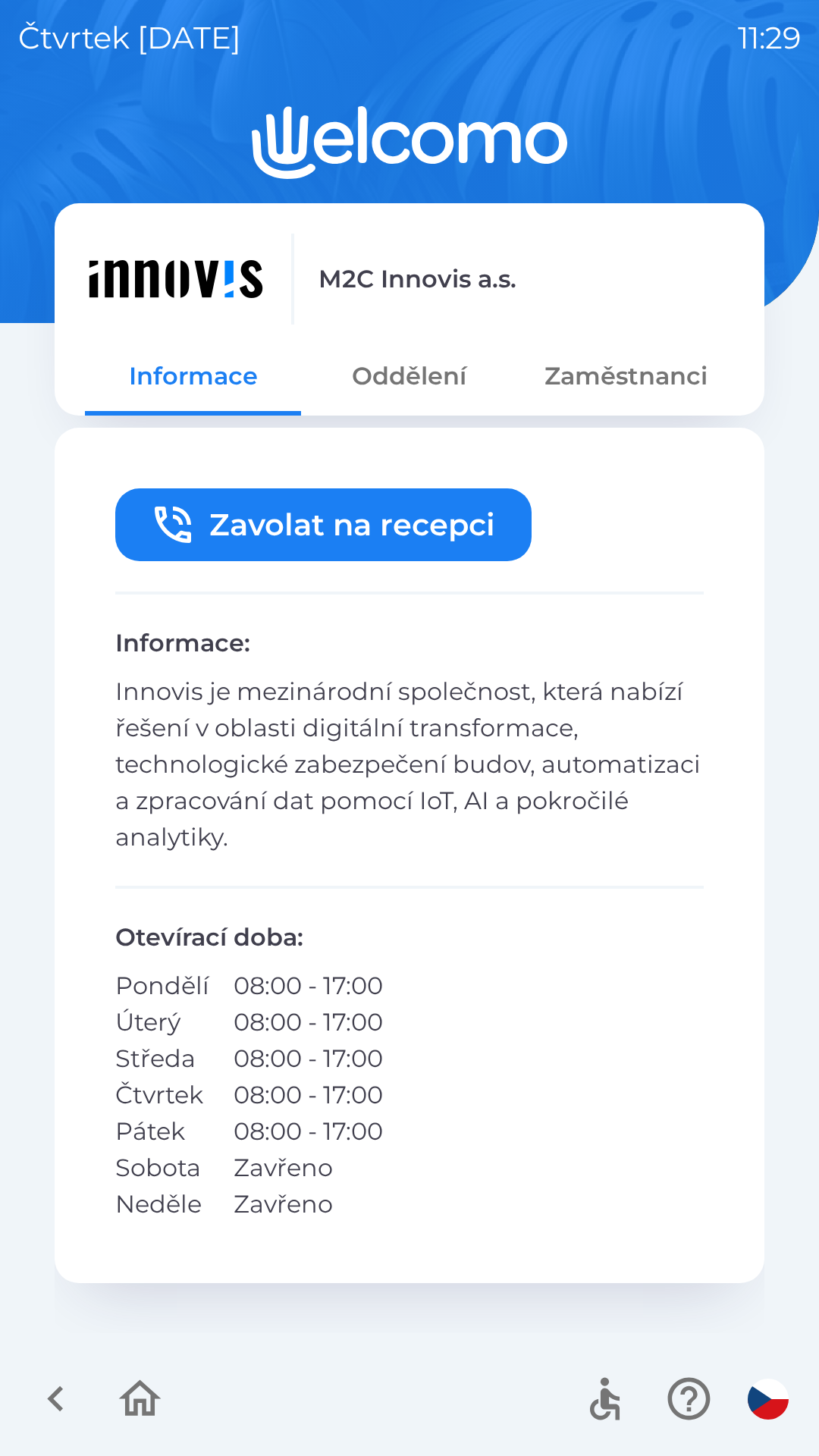
click at [402, 382] on button "Oddělení" at bounding box center [409, 376] width 216 height 54
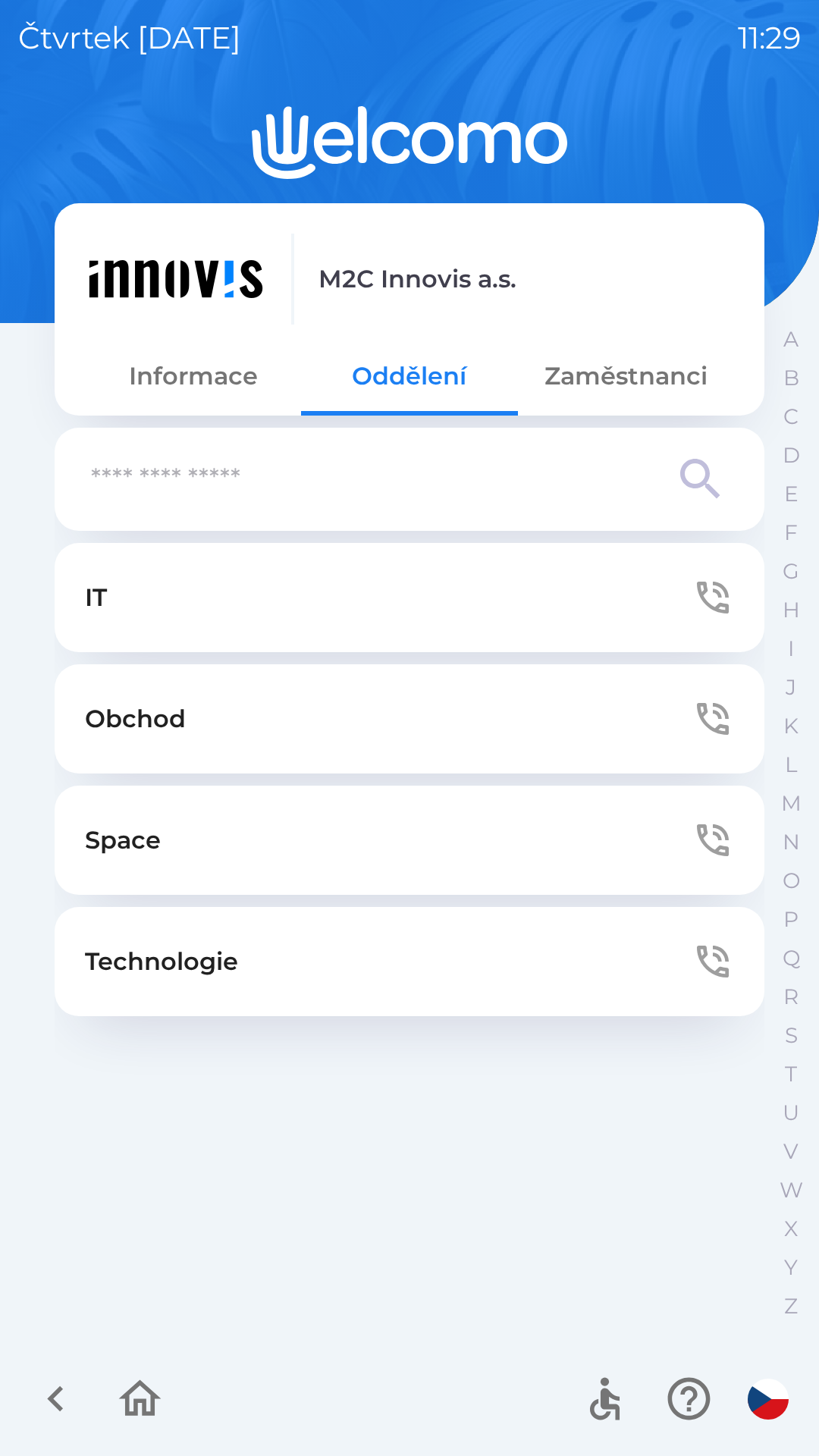
click at [599, 381] on button "Zaměstnanci" at bounding box center [626, 376] width 216 height 54
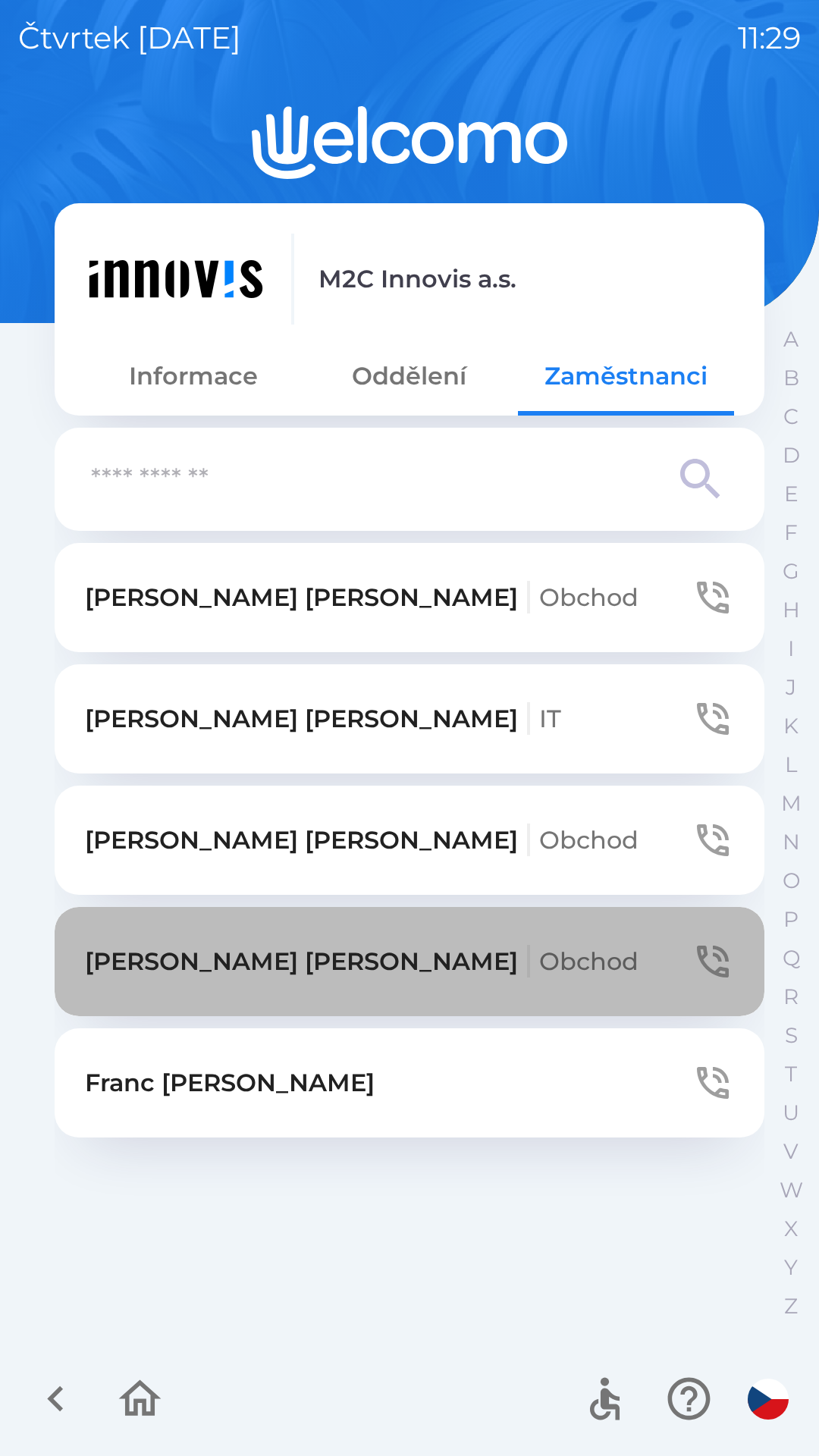
click at [227, 971] on p "[PERSON_NAME] Obchod" at bounding box center [361, 962] width 553 height 36
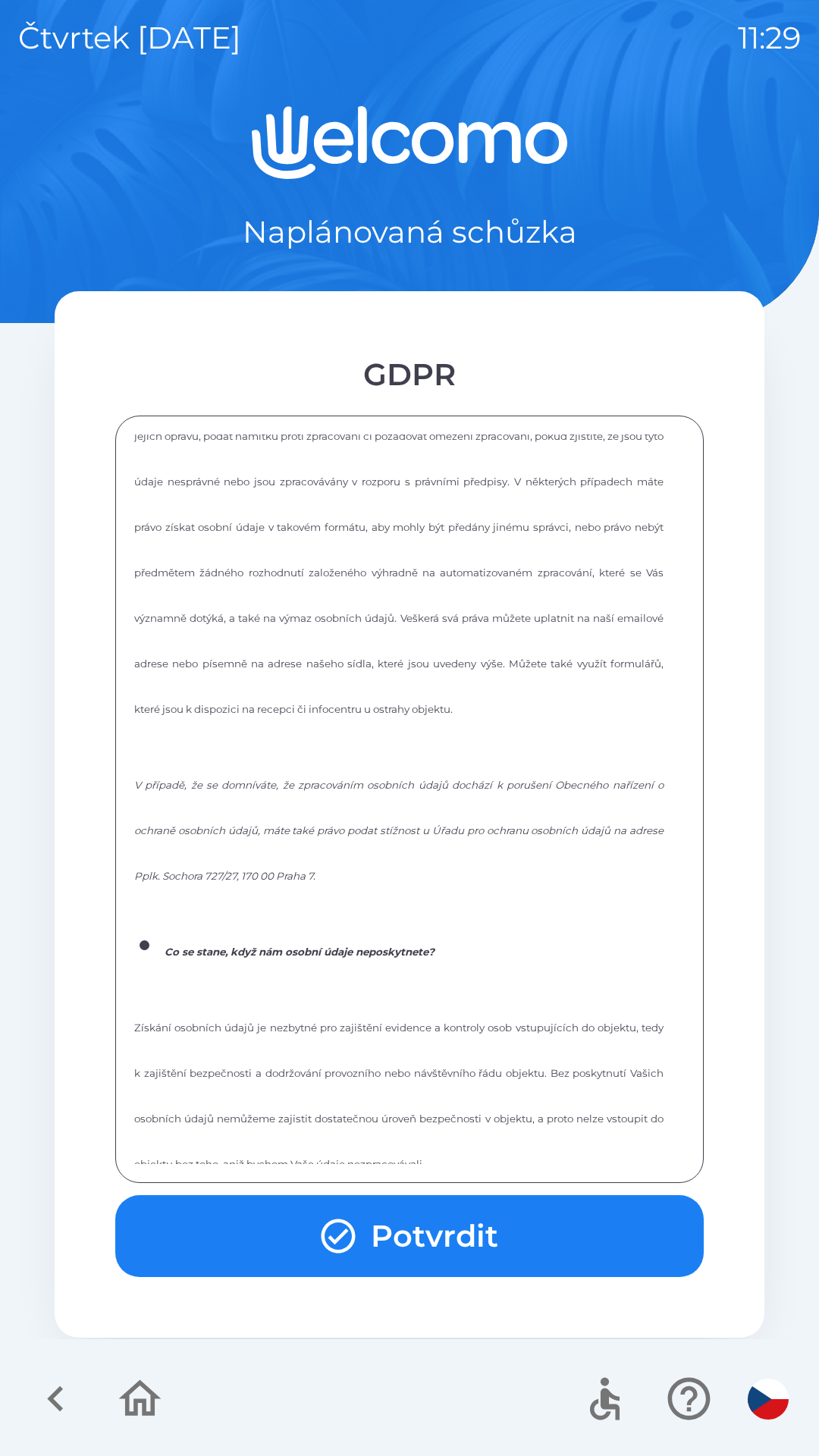
scroll to position [2046, 0]
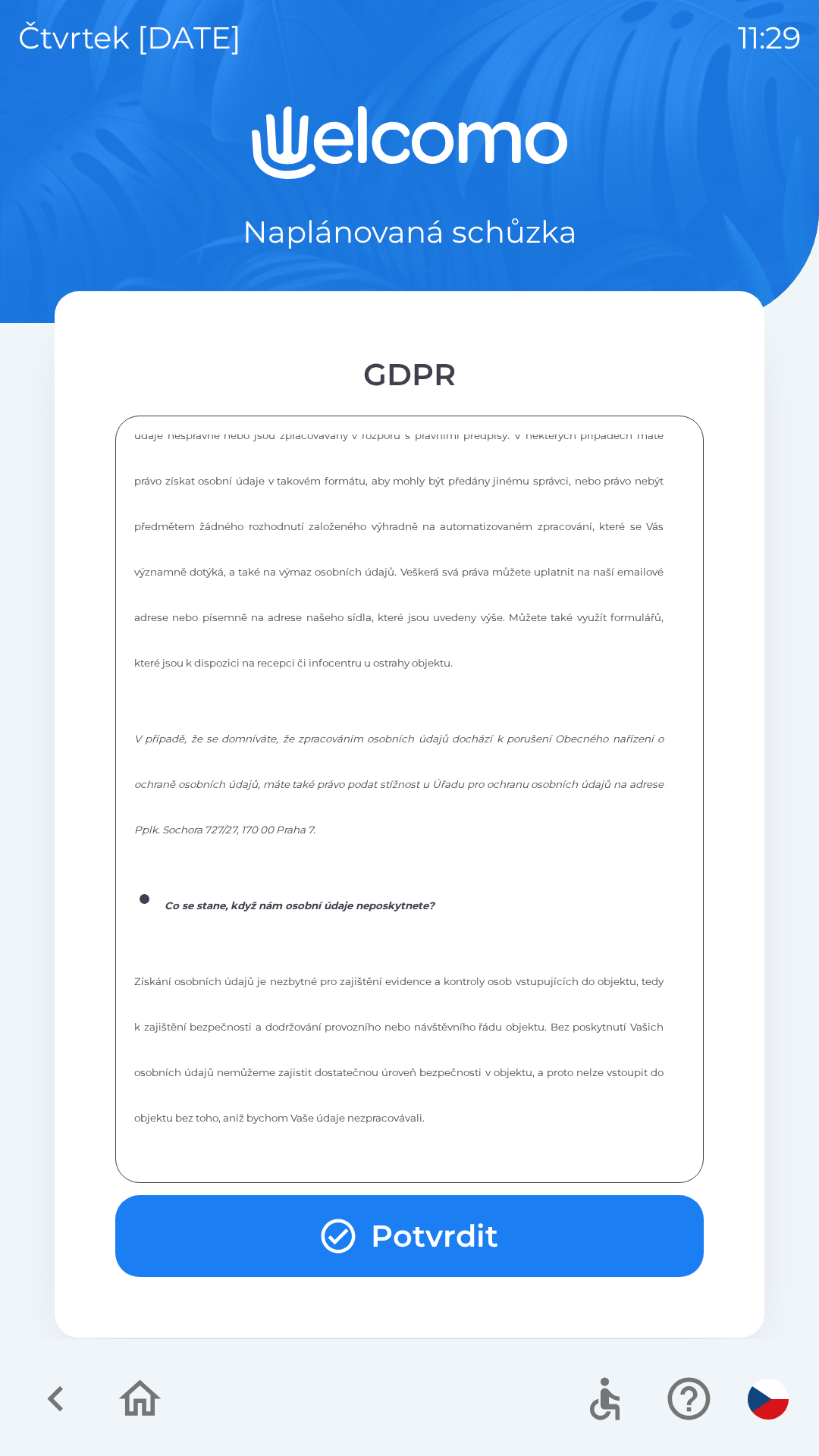
click at [363, 1242] on button "Potvrdit" at bounding box center [410, 1236] width 589 height 82
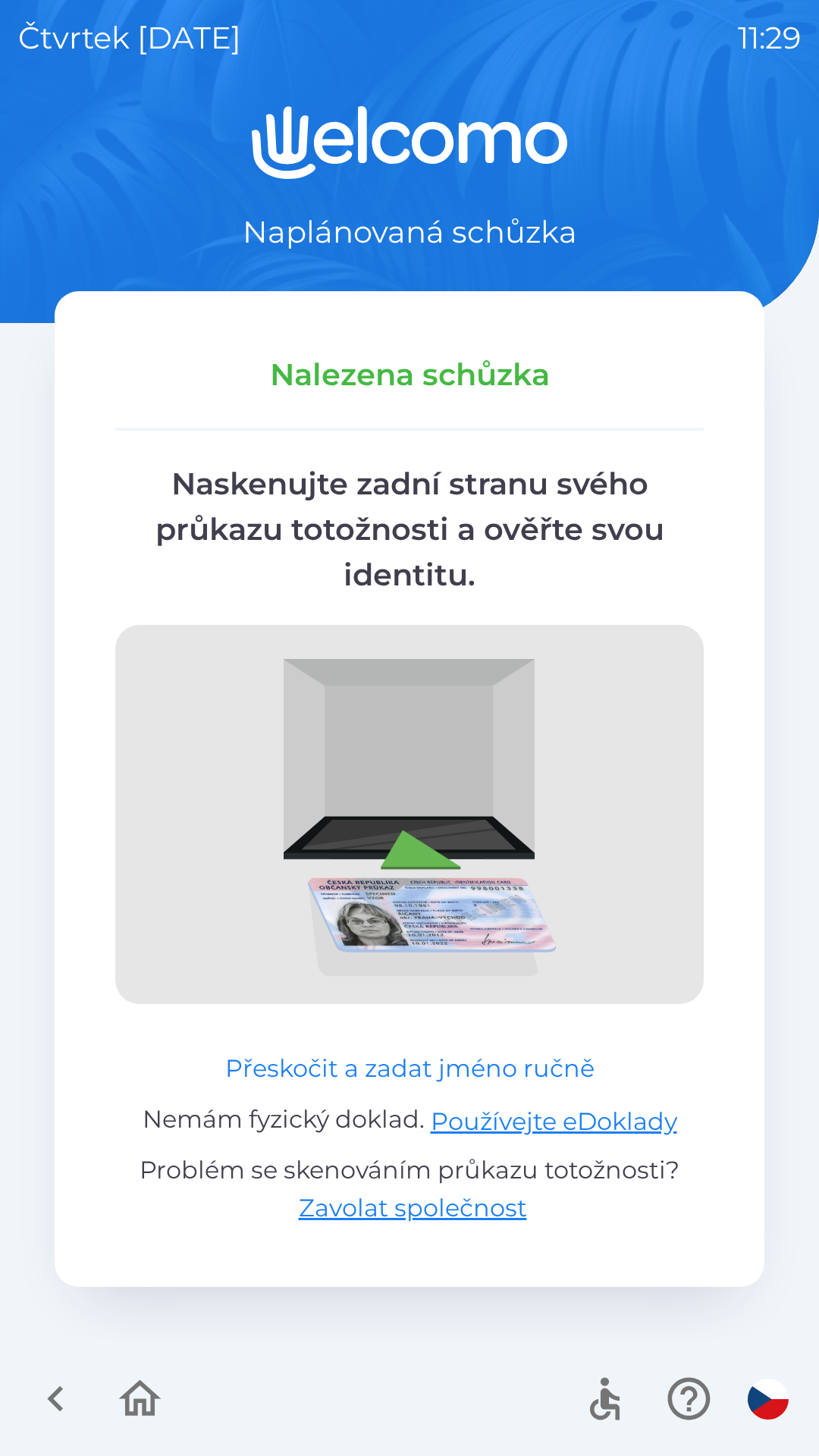
click at [308, 1070] on button "Přeskočit a zadat jméno ručně" at bounding box center [409, 1069] width 381 height 36
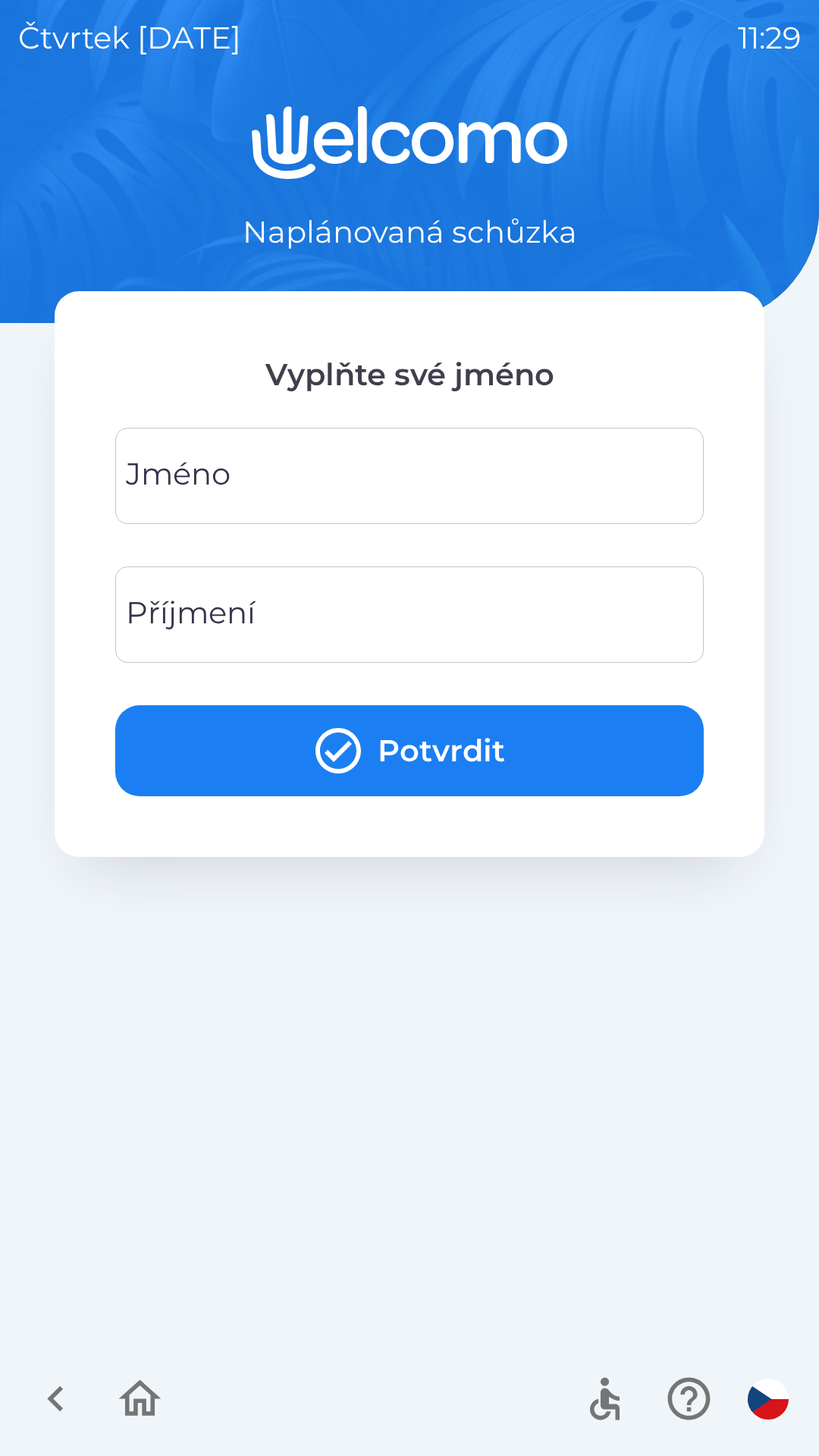
click at [167, 490] on div "[PERSON_NAME]" at bounding box center [410, 475] width 589 height 97
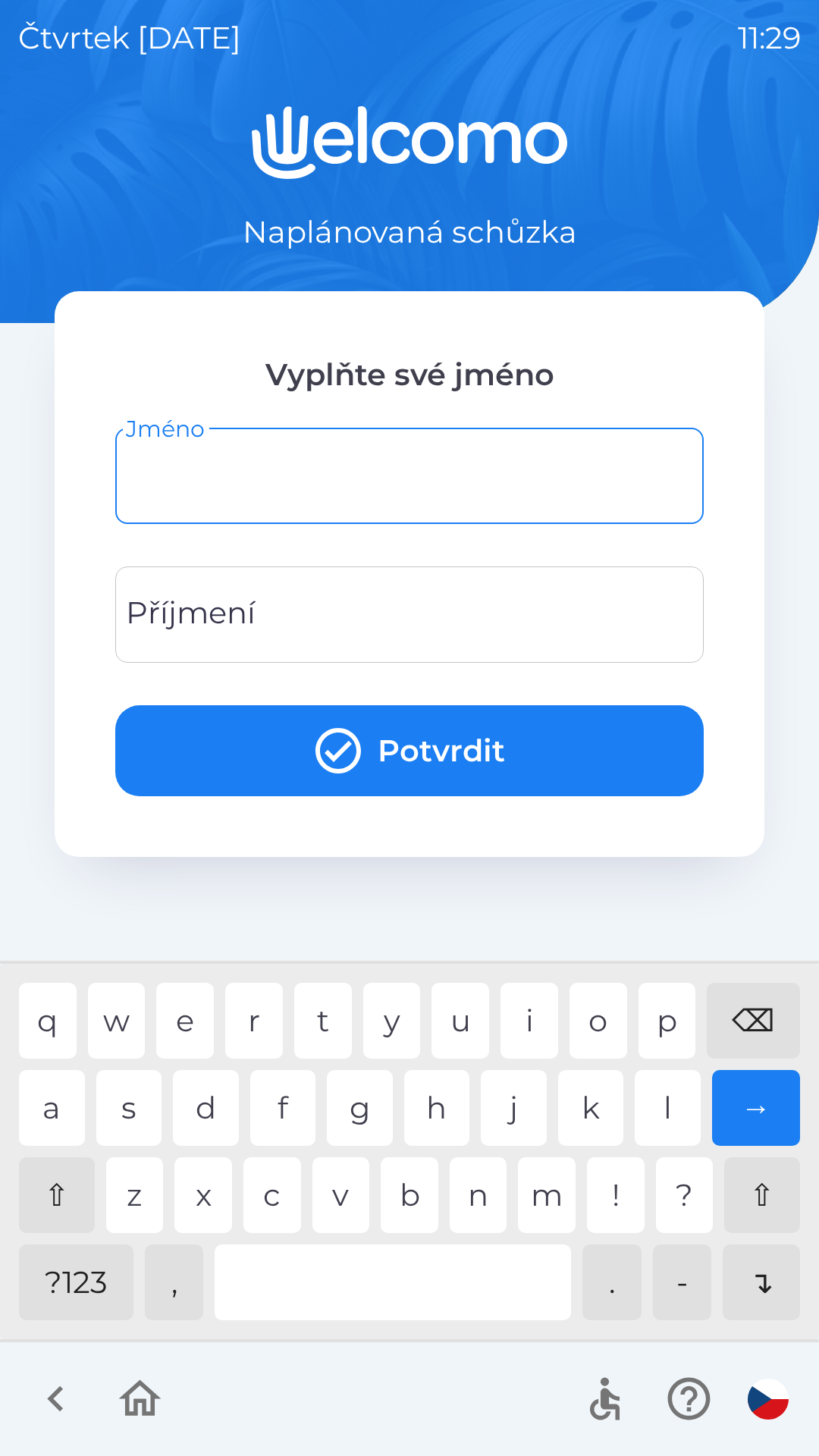
type input "*"
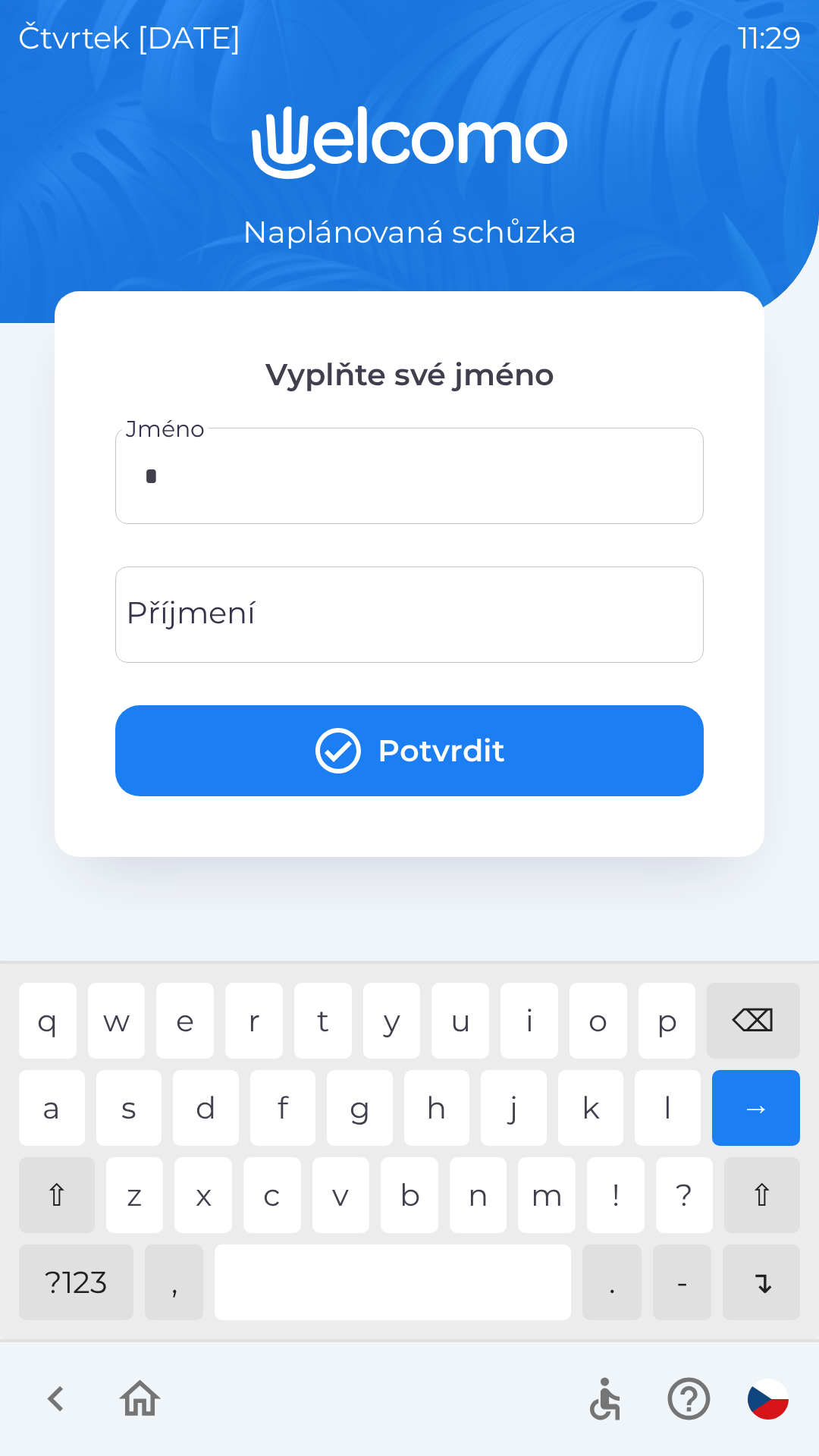
click at [242, 619] on div "Příjmení Příjmení" at bounding box center [410, 615] width 589 height 97
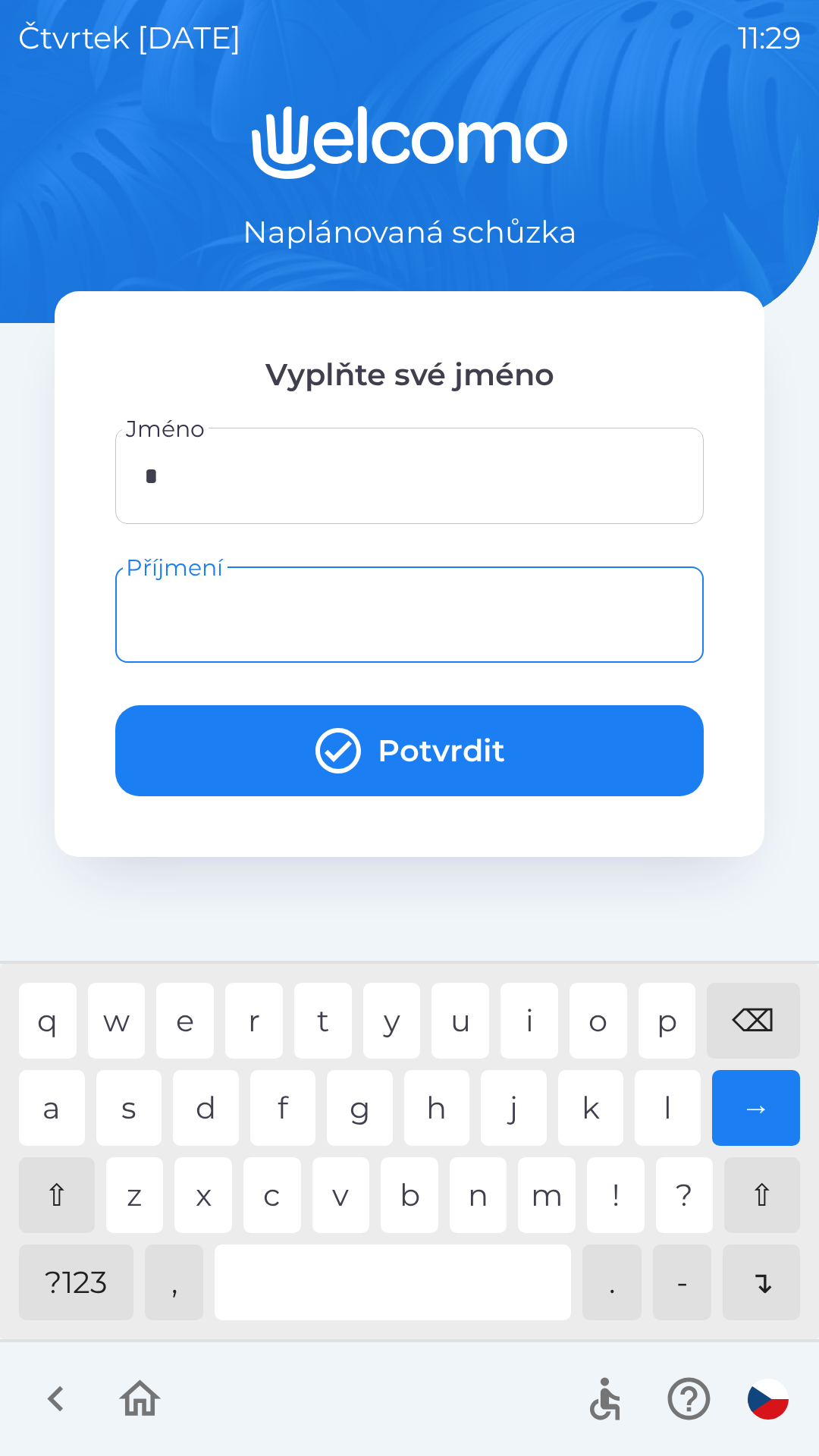
type input "*"
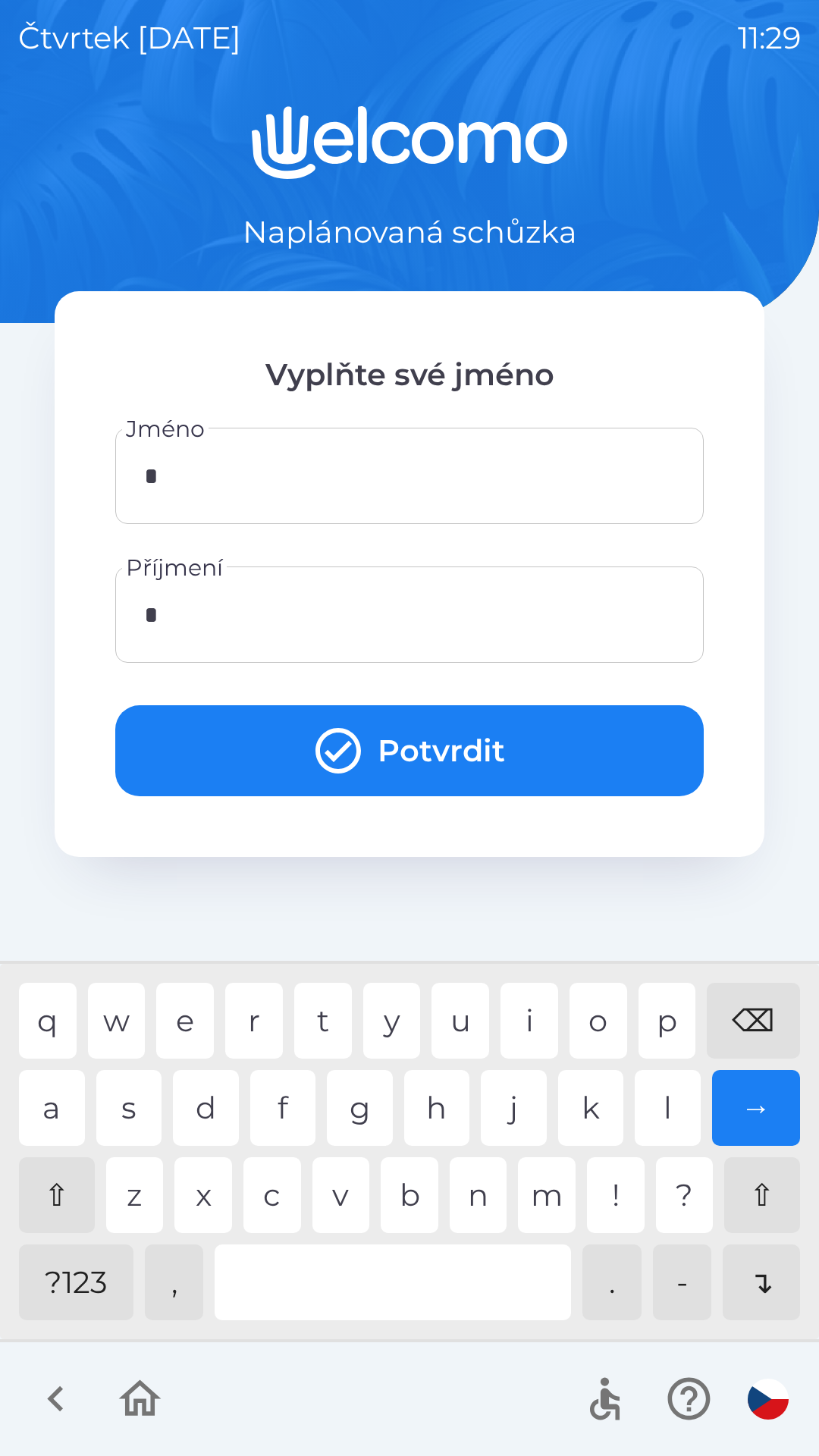
click at [325, 754] on icon "submit" at bounding box center [337, 750] width 54 height 54
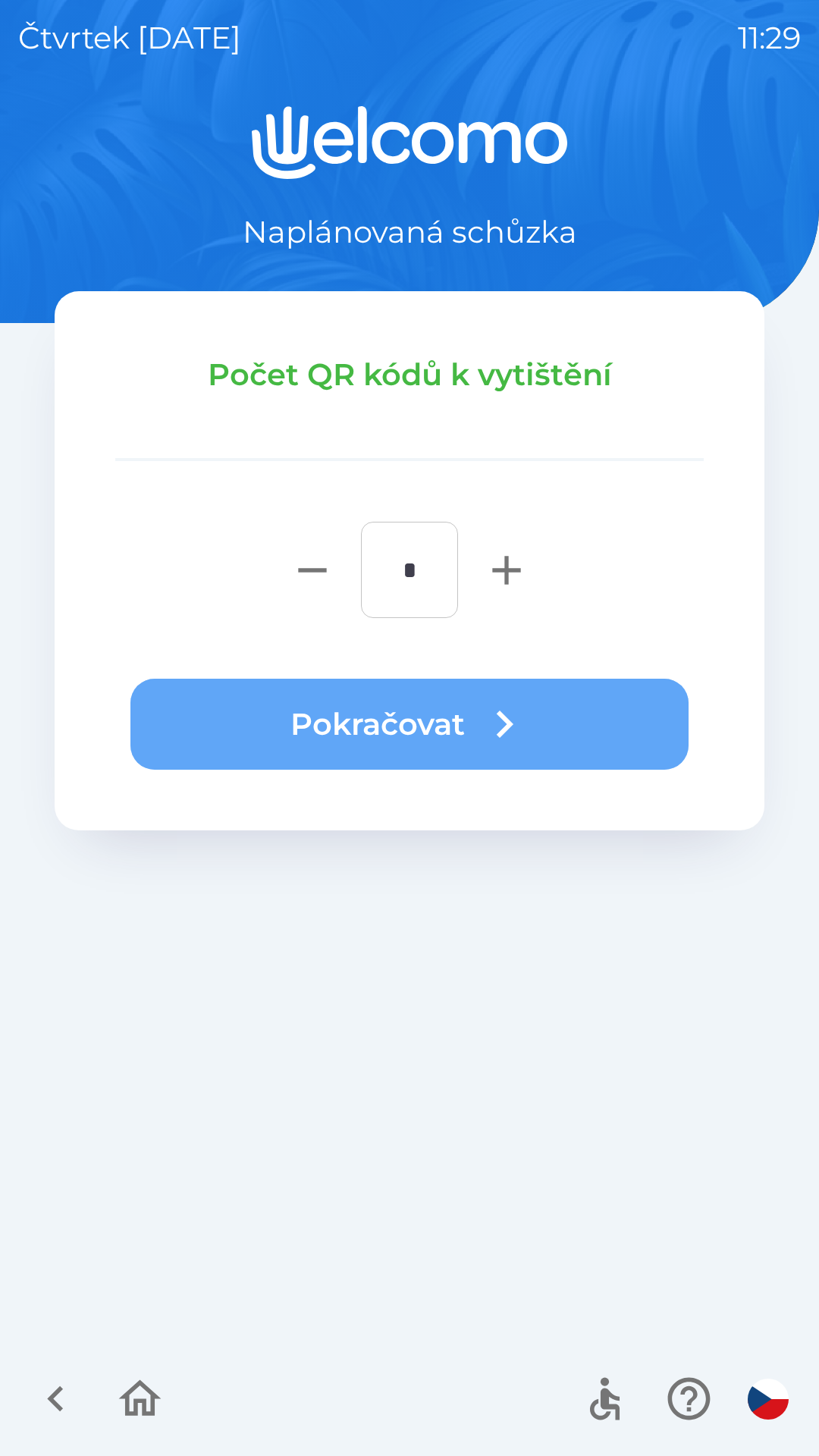
click at [397, 727] on button "Pokračovat" at bounding box center [409, 724] width 558 height 91
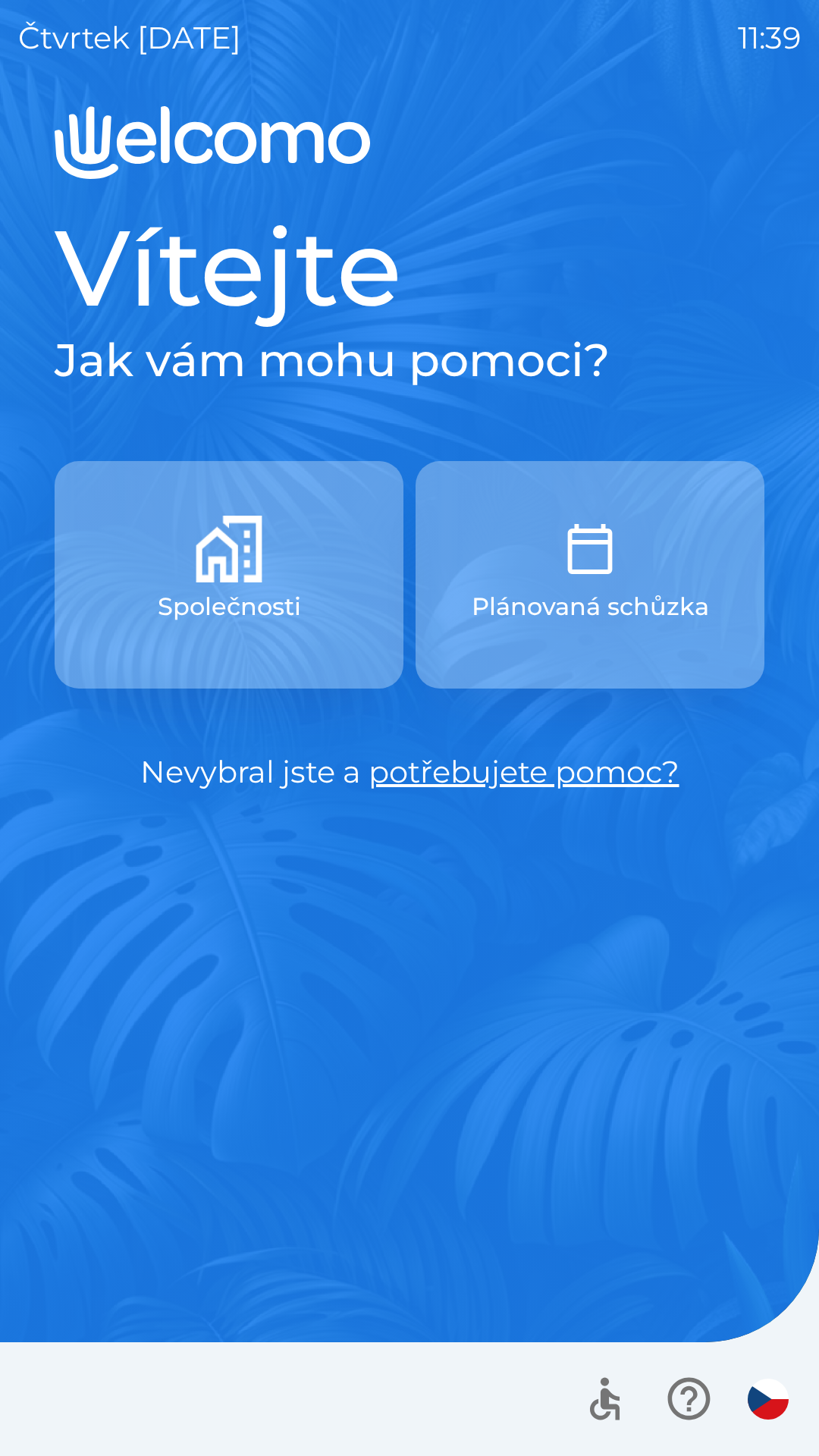
click at [586, 598] on p "Plánovaná schůzka" at bounding box center [590, 607] width 237 height 36
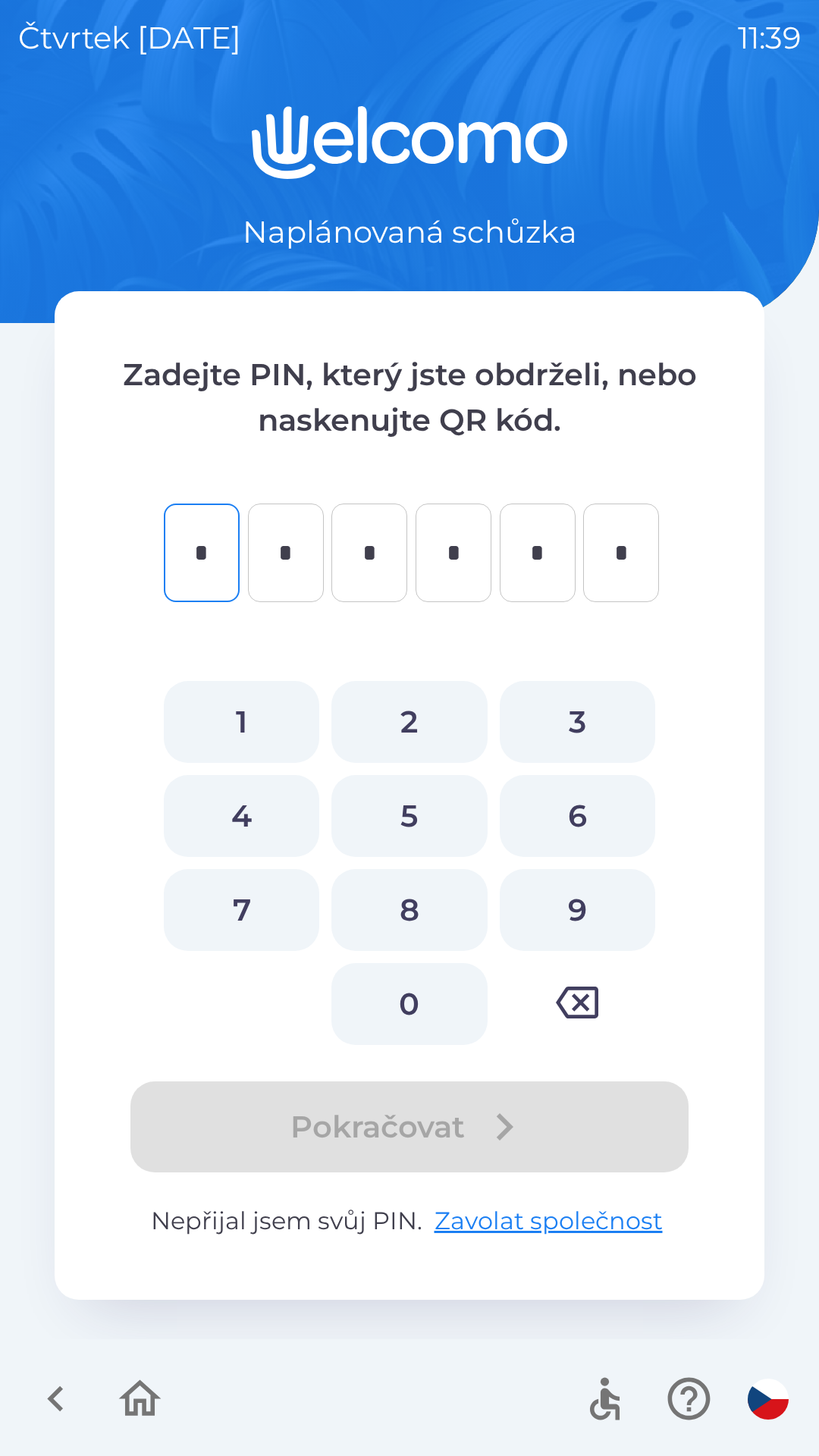
click at [112, 1420] on button "button" at bounding box center [140, 1399] width 63 height 63
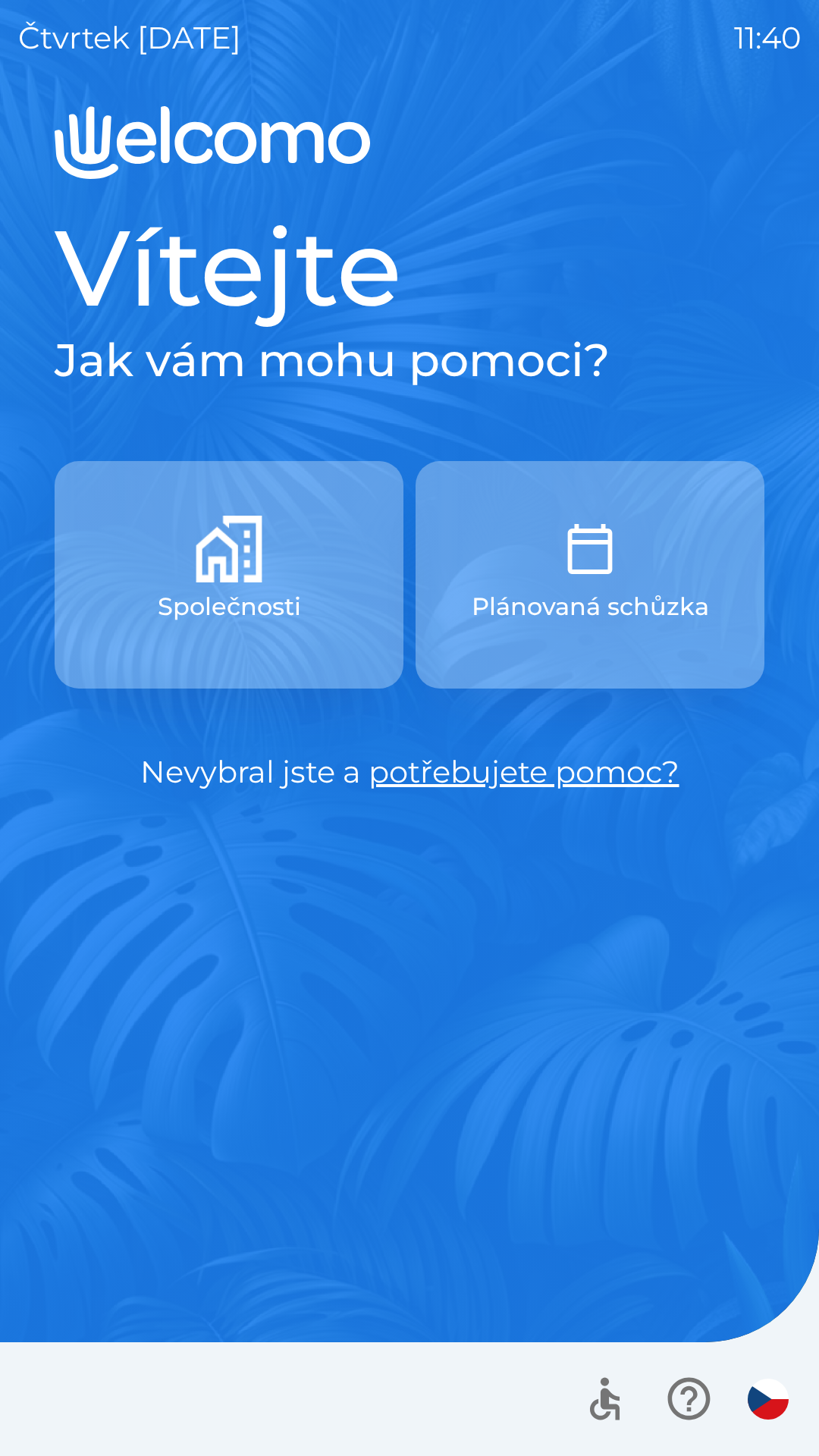
click at [242, 585] on button "Společnosti" at bounding box center [228, 575] width 349 height 228
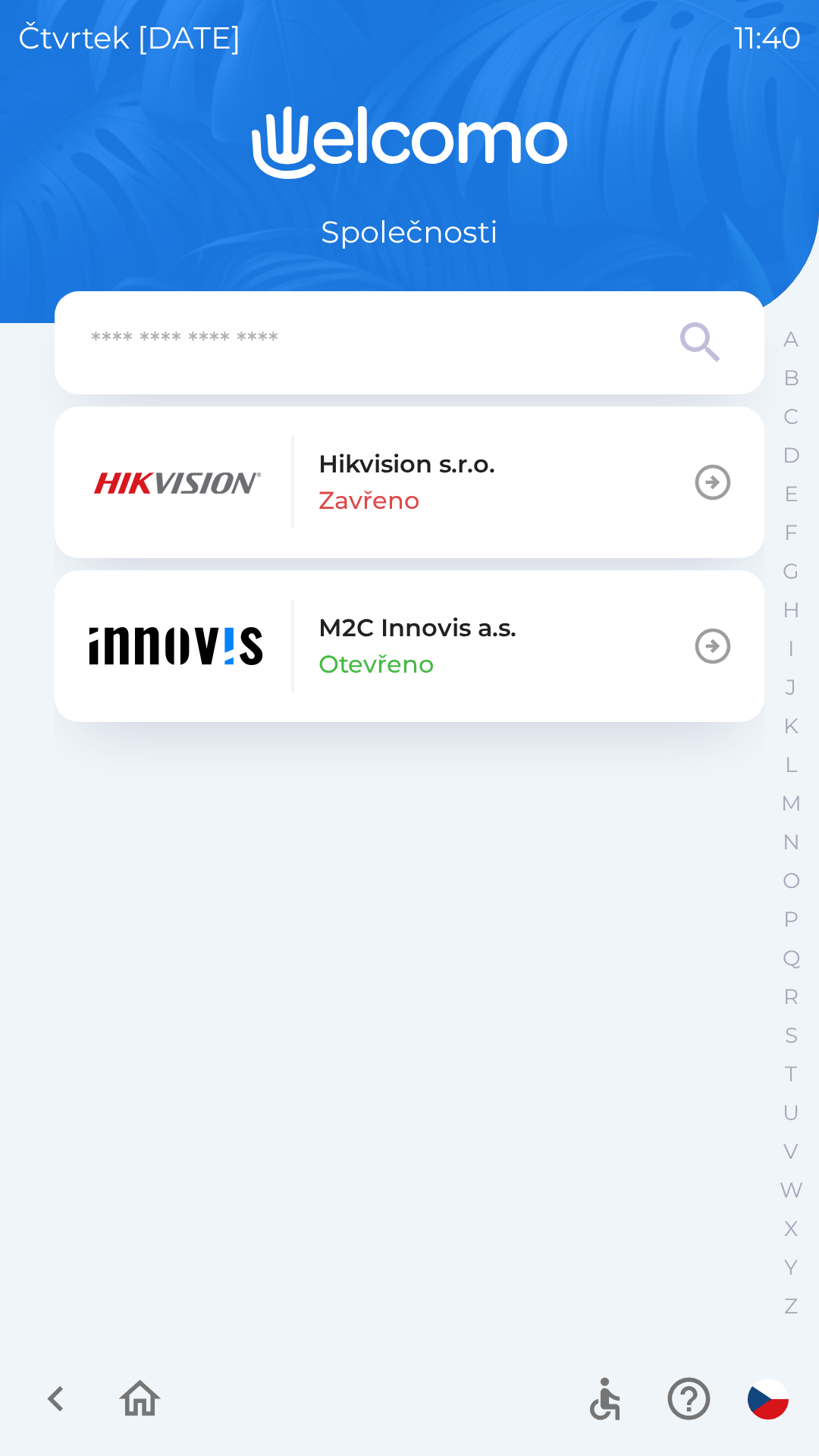
click at [416, 648] on p "Otevřeno" at bounding box center [376, 664] width 116 height 36
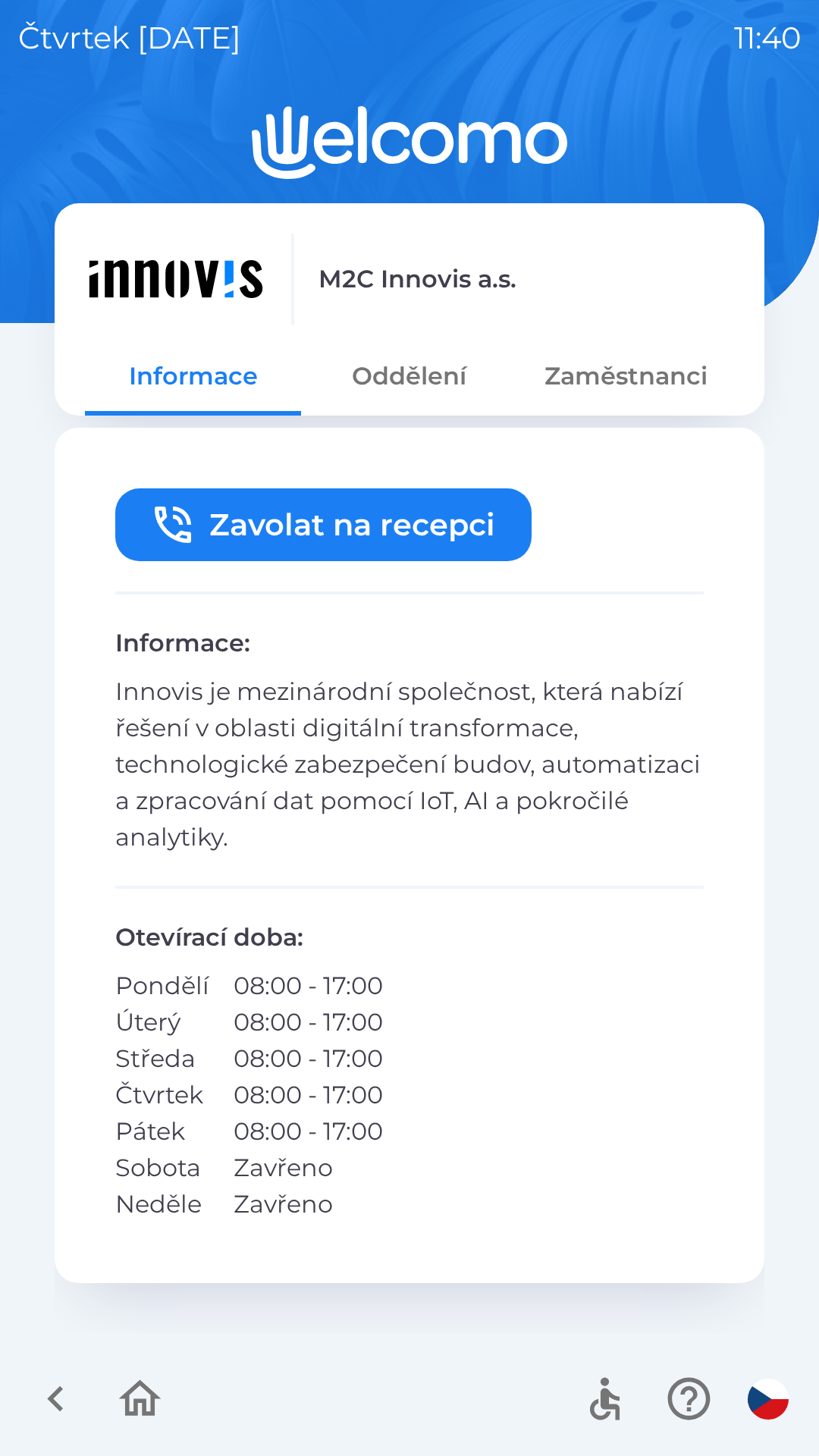
click at [410, 374] on button "Oddělení" at bounding box center [409, 376] width 216 height 54
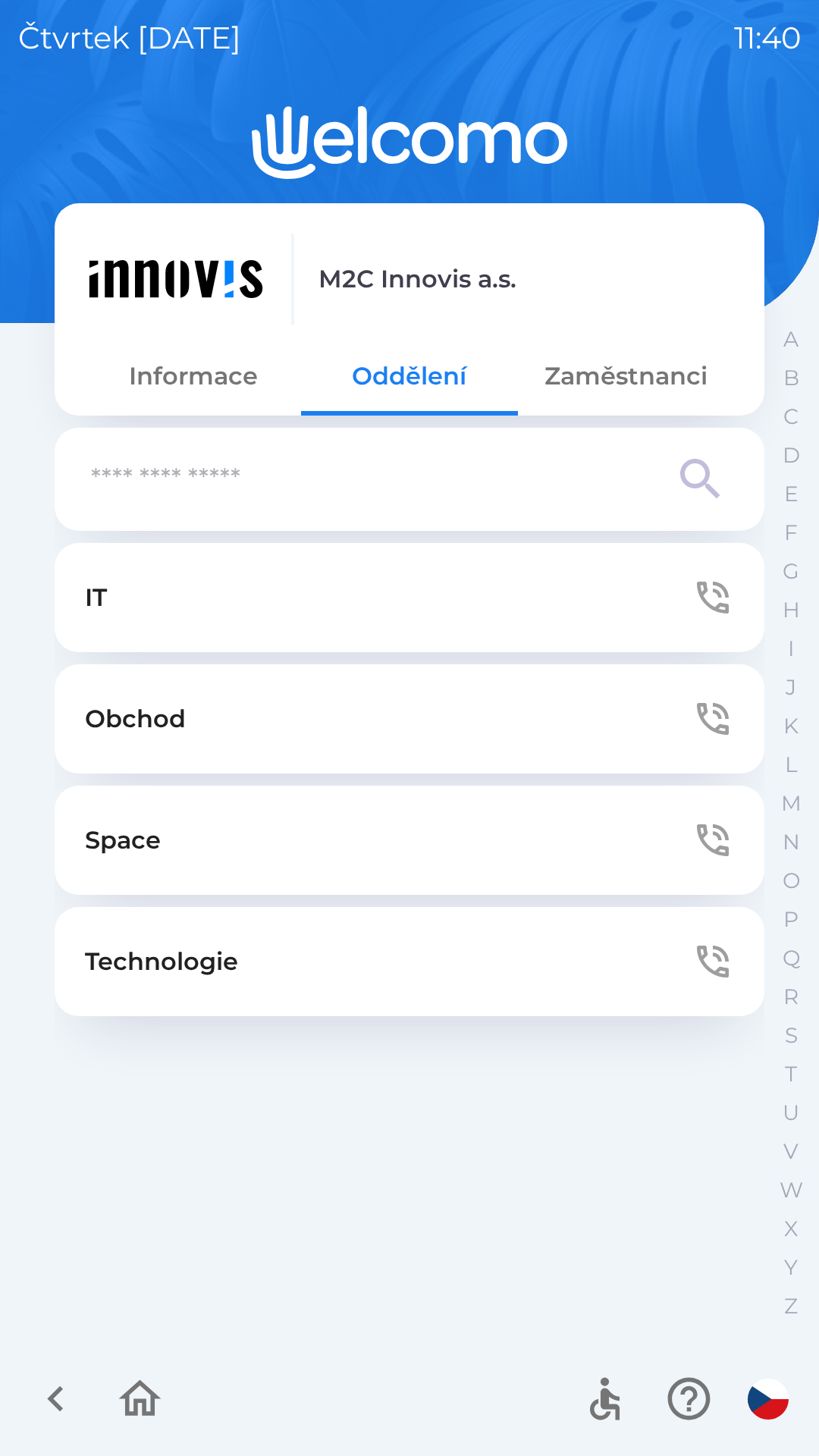
click at [640, 351] on button "Zaměstnanci" at bounding box center [626, 376] width 216 height 54
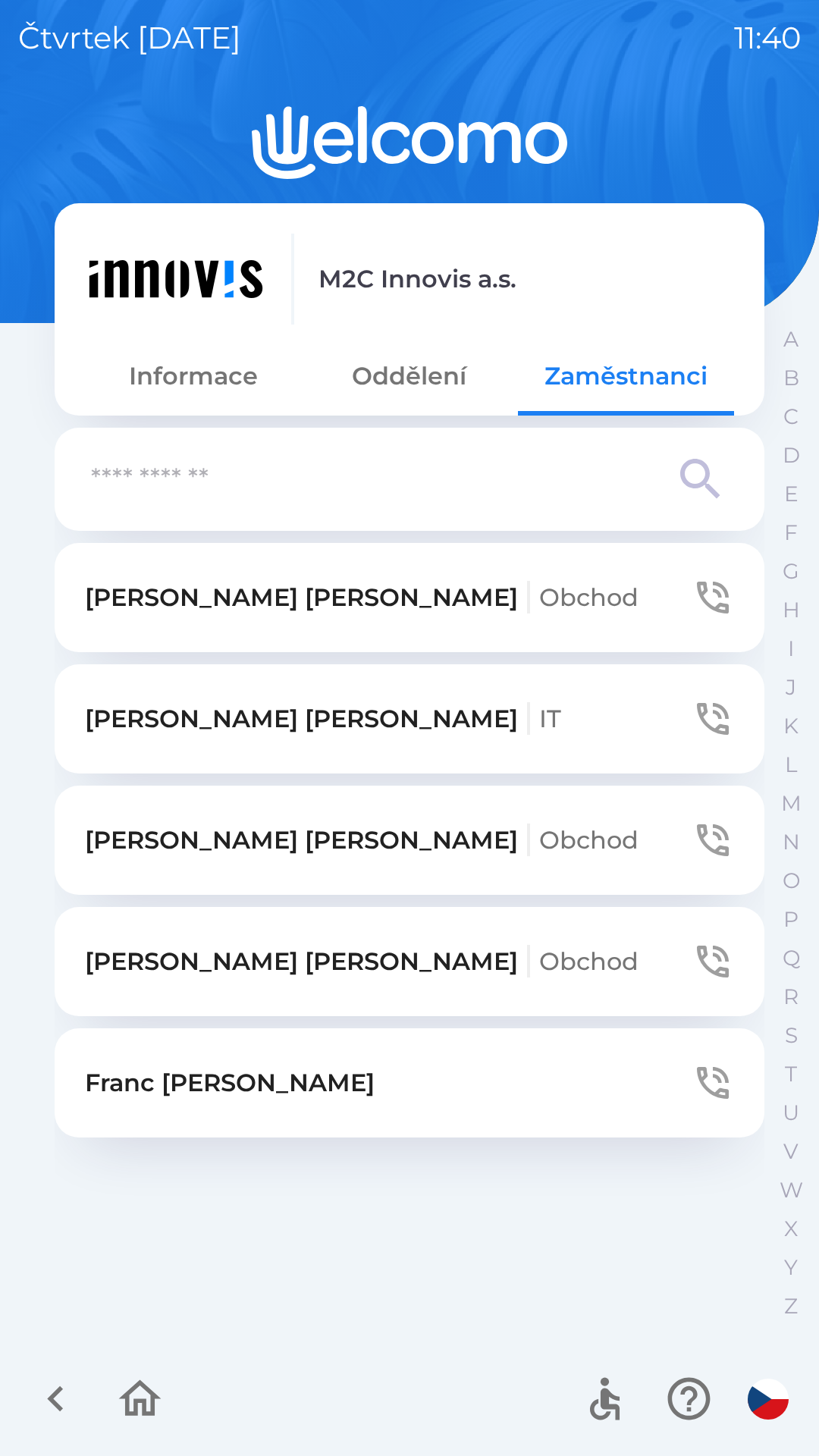
click at [275, 953] on p "[PERSON_NAME] Obchod" at bounding box center [361, 962] width 553 height 36
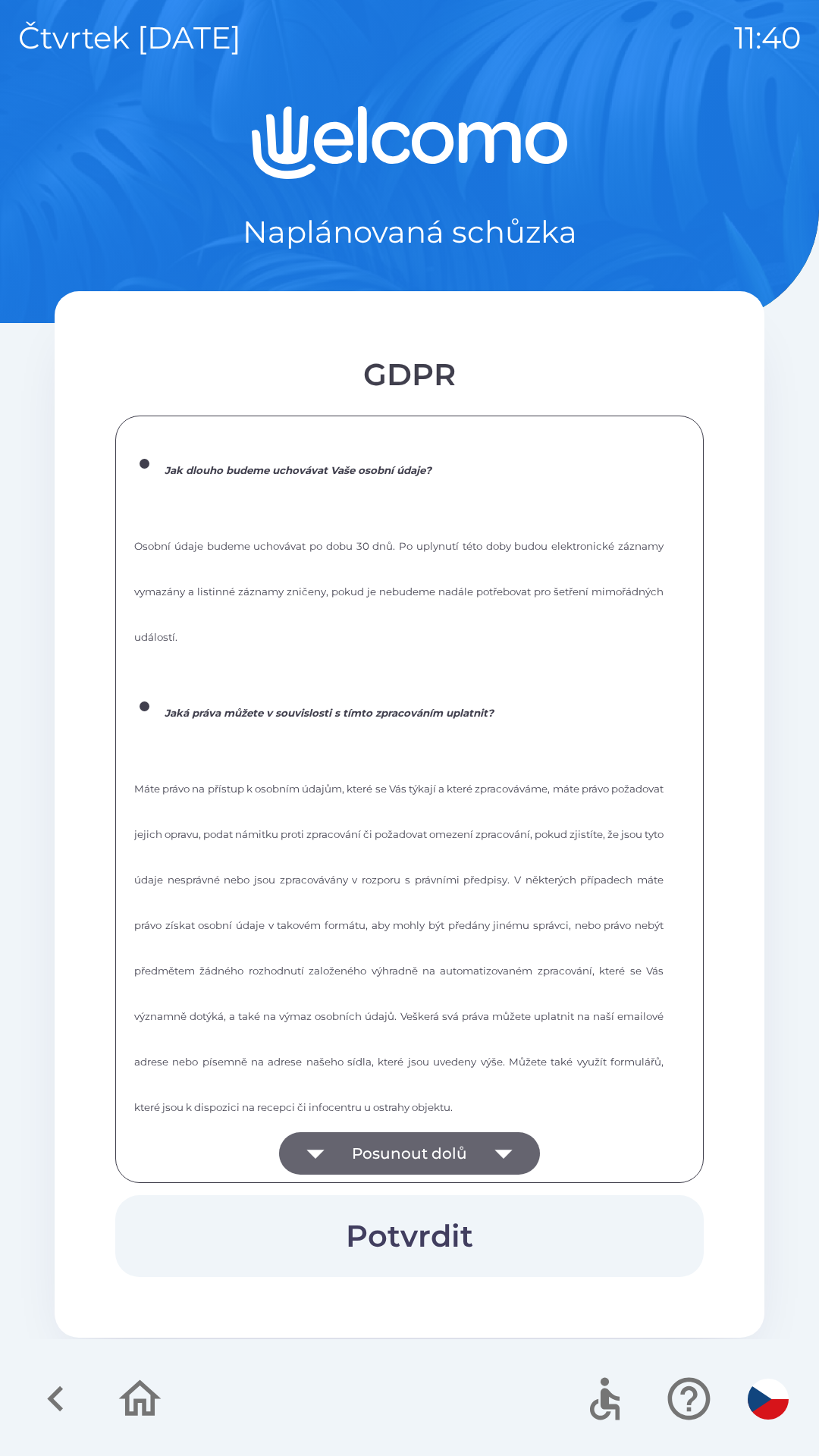
scroll to position [2046, 0]
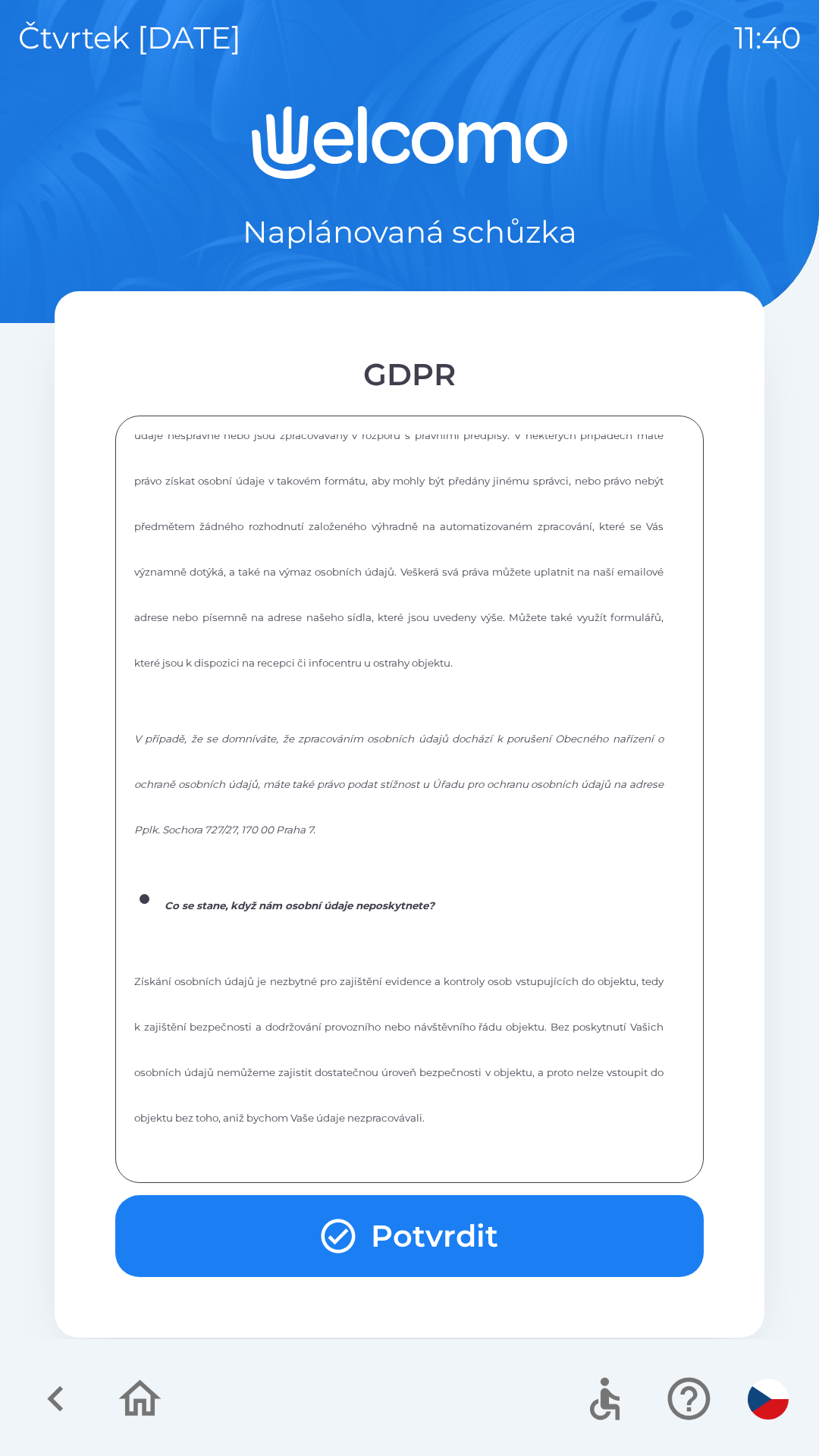
click at [442, 1265] on button "Potvrdit" at bounding box center [410, 1236] width 589 height 82
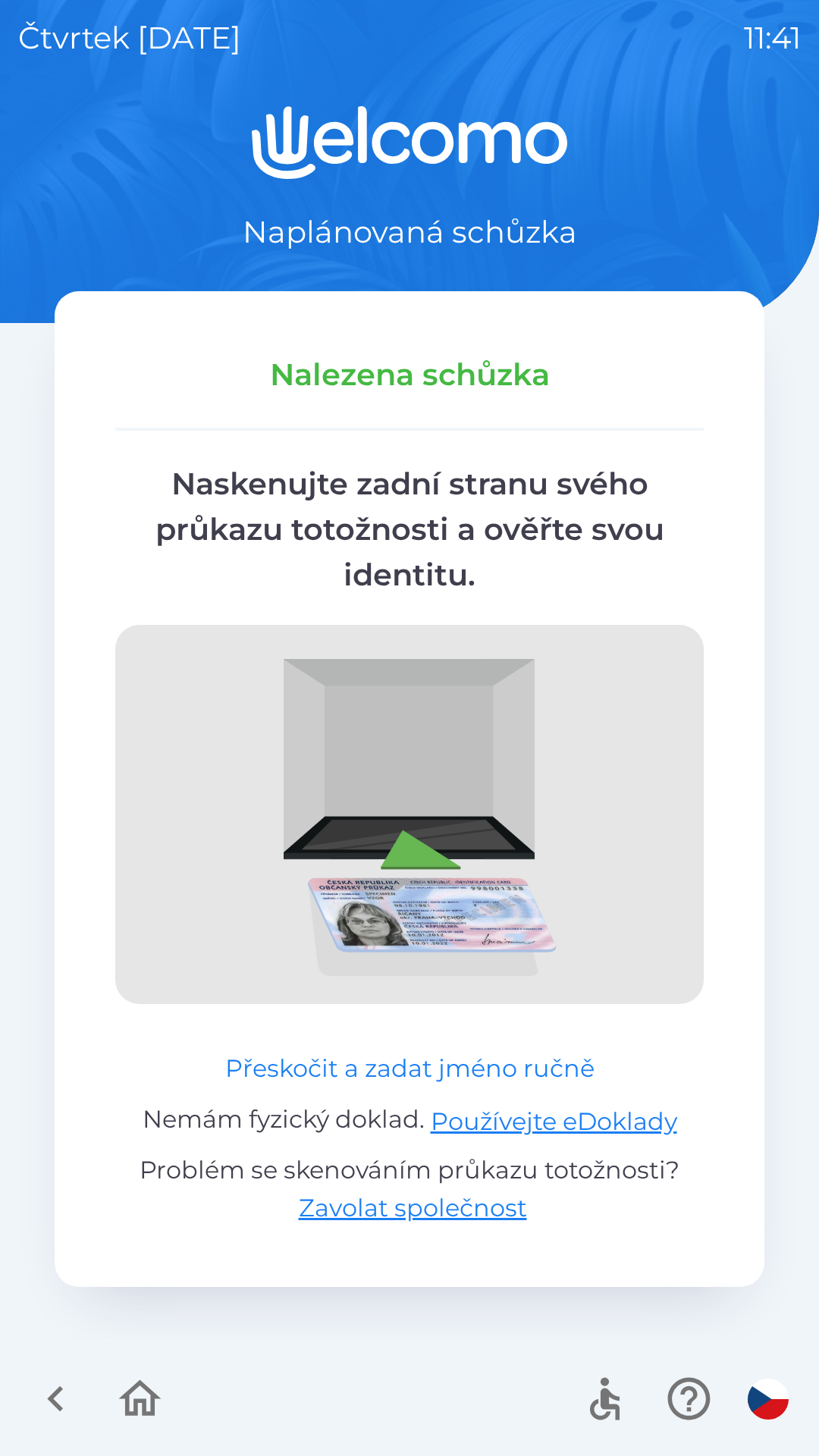
click at [339, 1070] on button "Přeskočit a zadat jméno ručně" at bounding box center [409, 1069] width 381 height 36
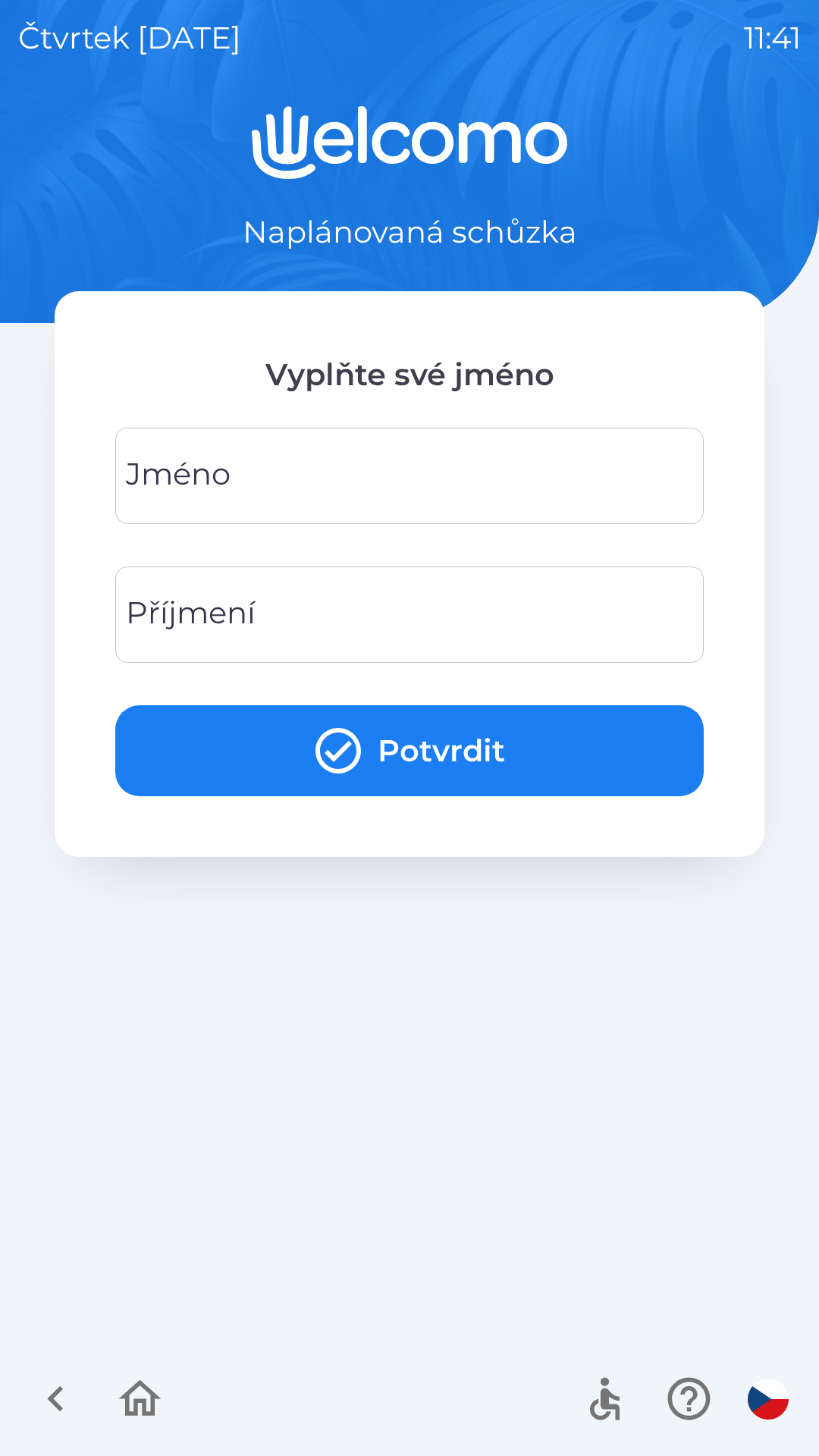
click at [417, 458] on input "Jméno" at bounding box center [410, 475] width 552 height 60
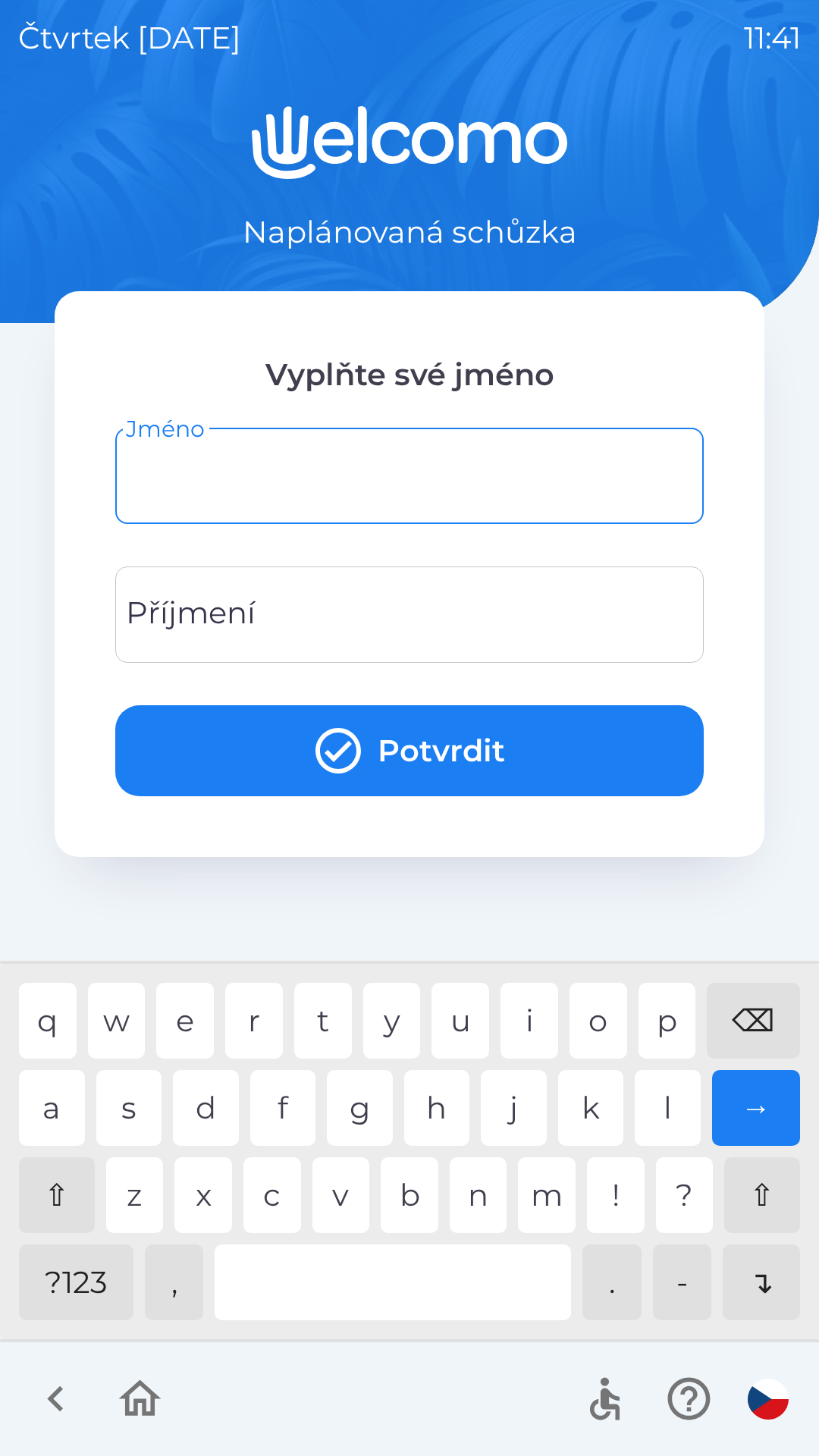
type input "*"
click at [522, 1204] on div "m" at bounding box center [547, 1195] width 57 height 76
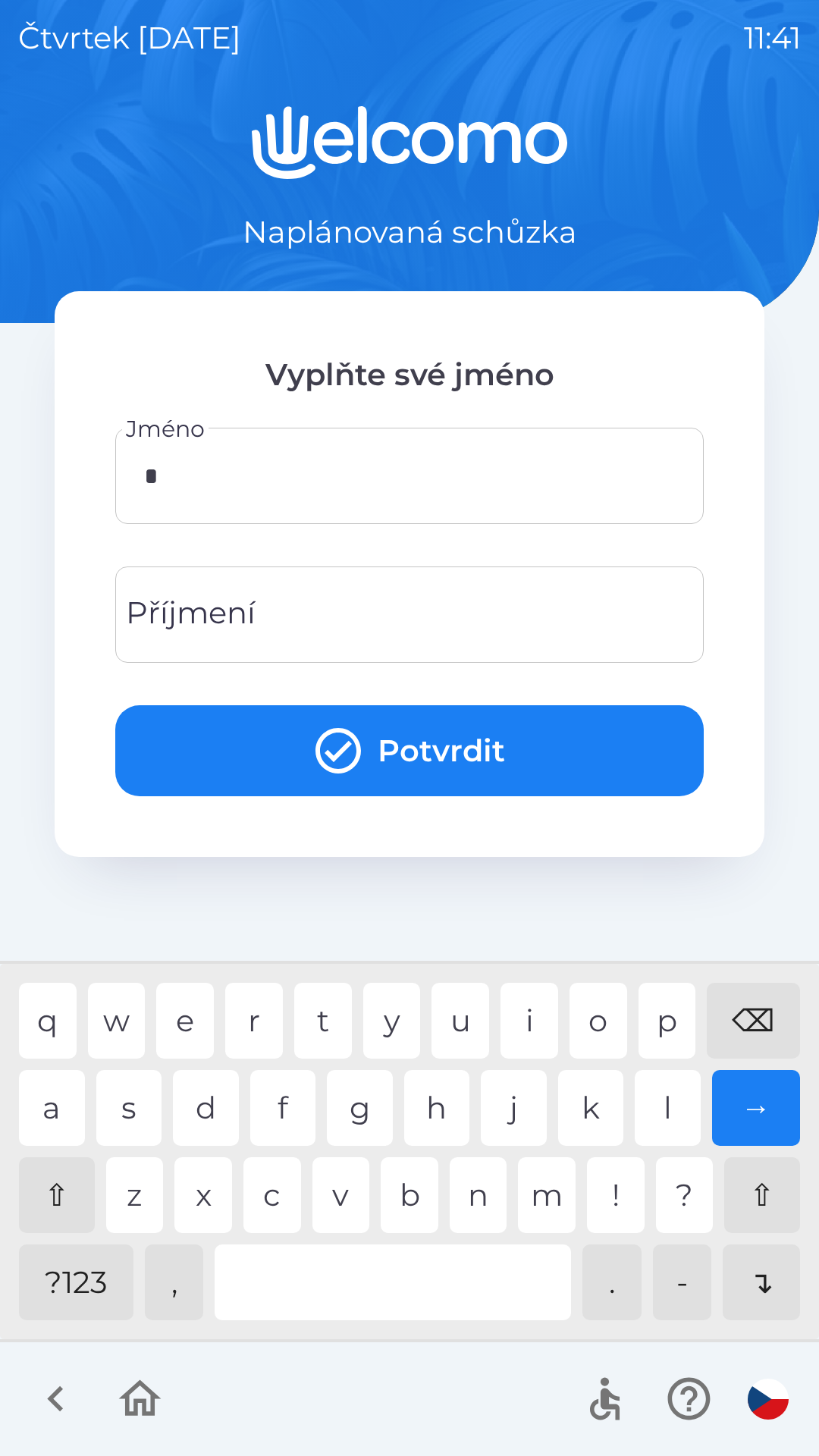
click at [417, 601] on input "Příjmení" at bounding box center [410, 615] width 552 height 60
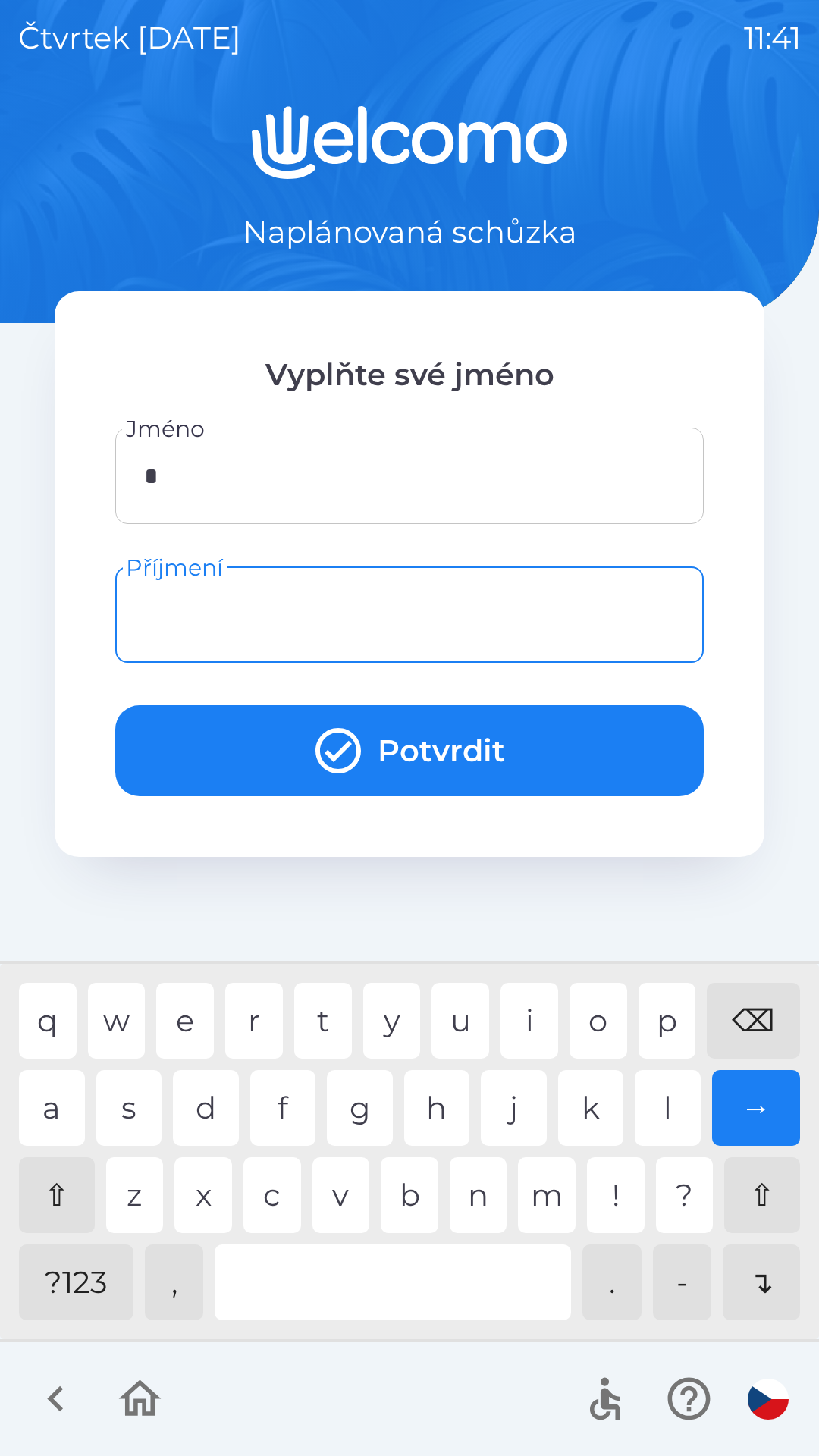
type input "*"
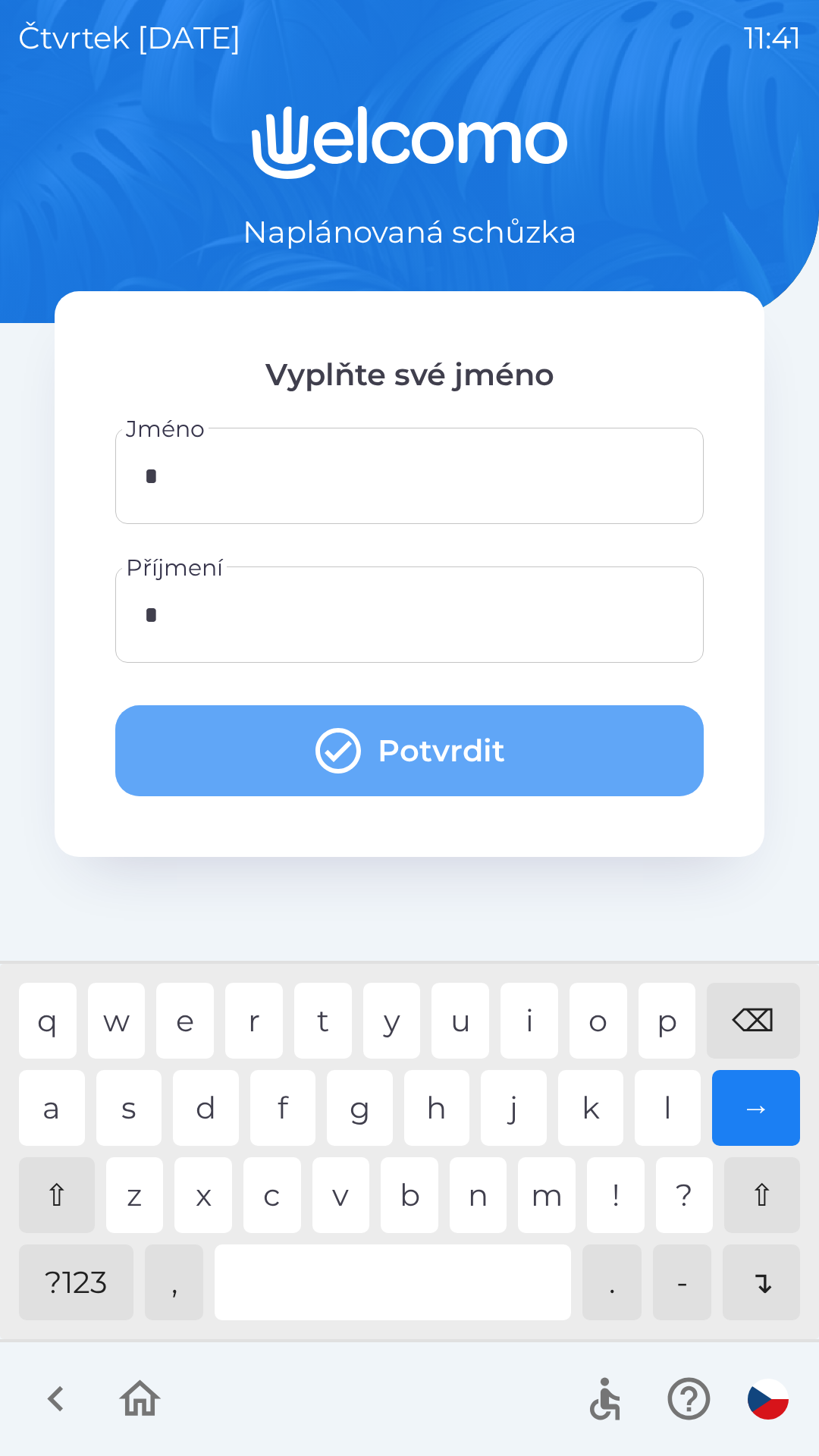
click at [378, 740] on button "Potvrdit" at bounding box center [410, 750] width 589 height 91
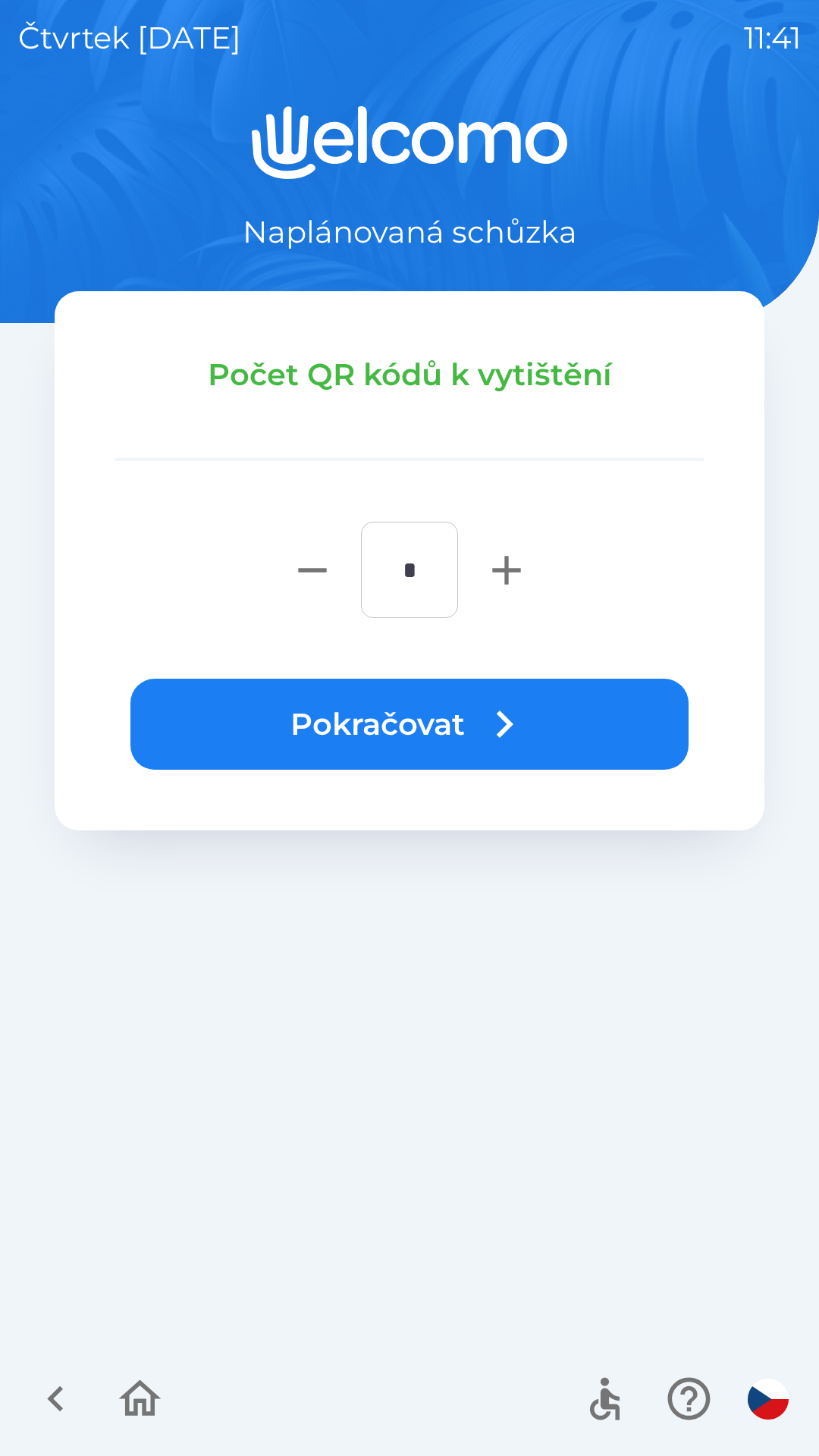
click at [549, 714] on button "Pokračovat" at bounding box center [409, 724] width 558 height 91
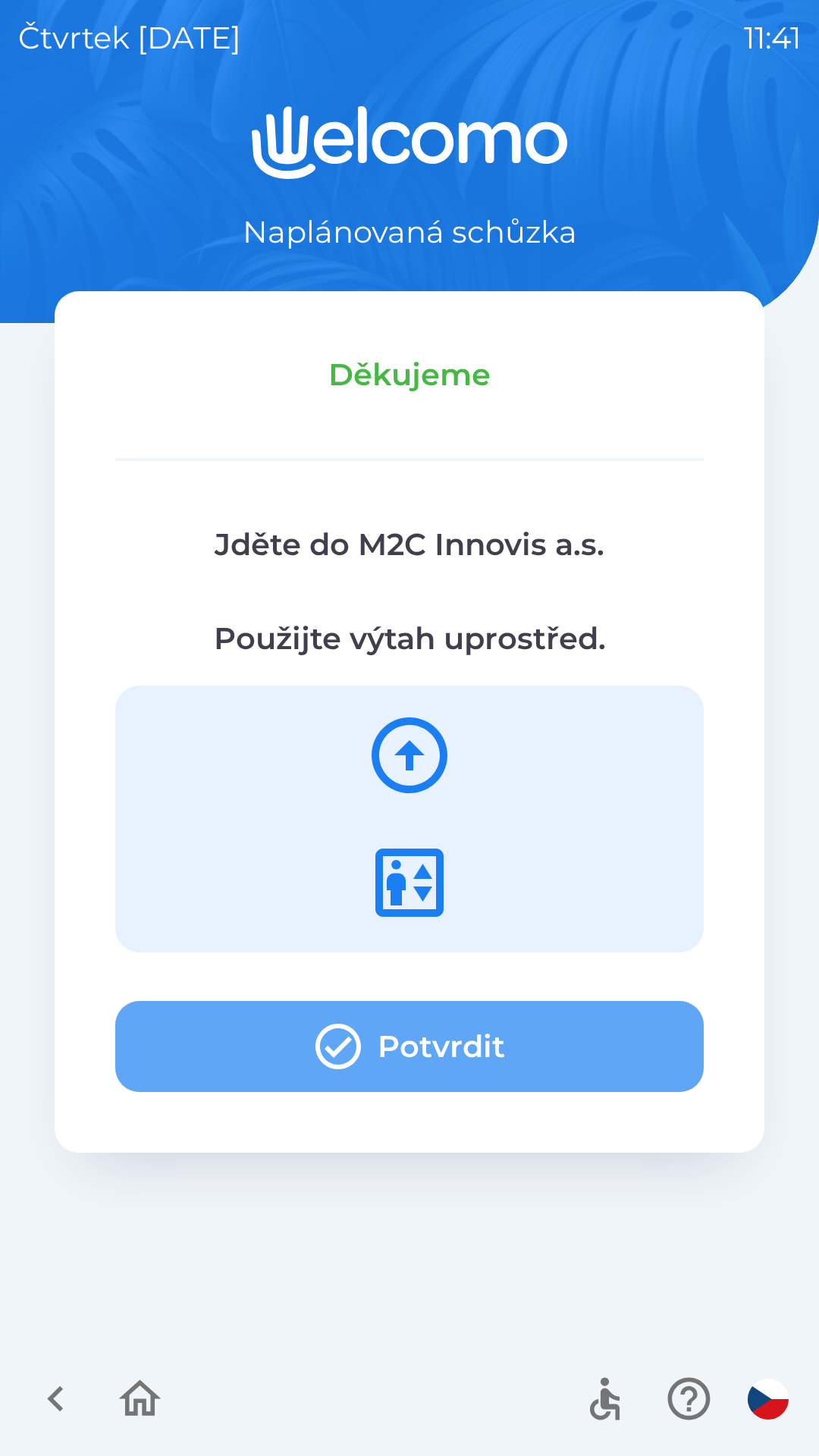
click at [445, 1035] on button "Potvrdit" at bounding box center [410, 1046] width 589 height 91
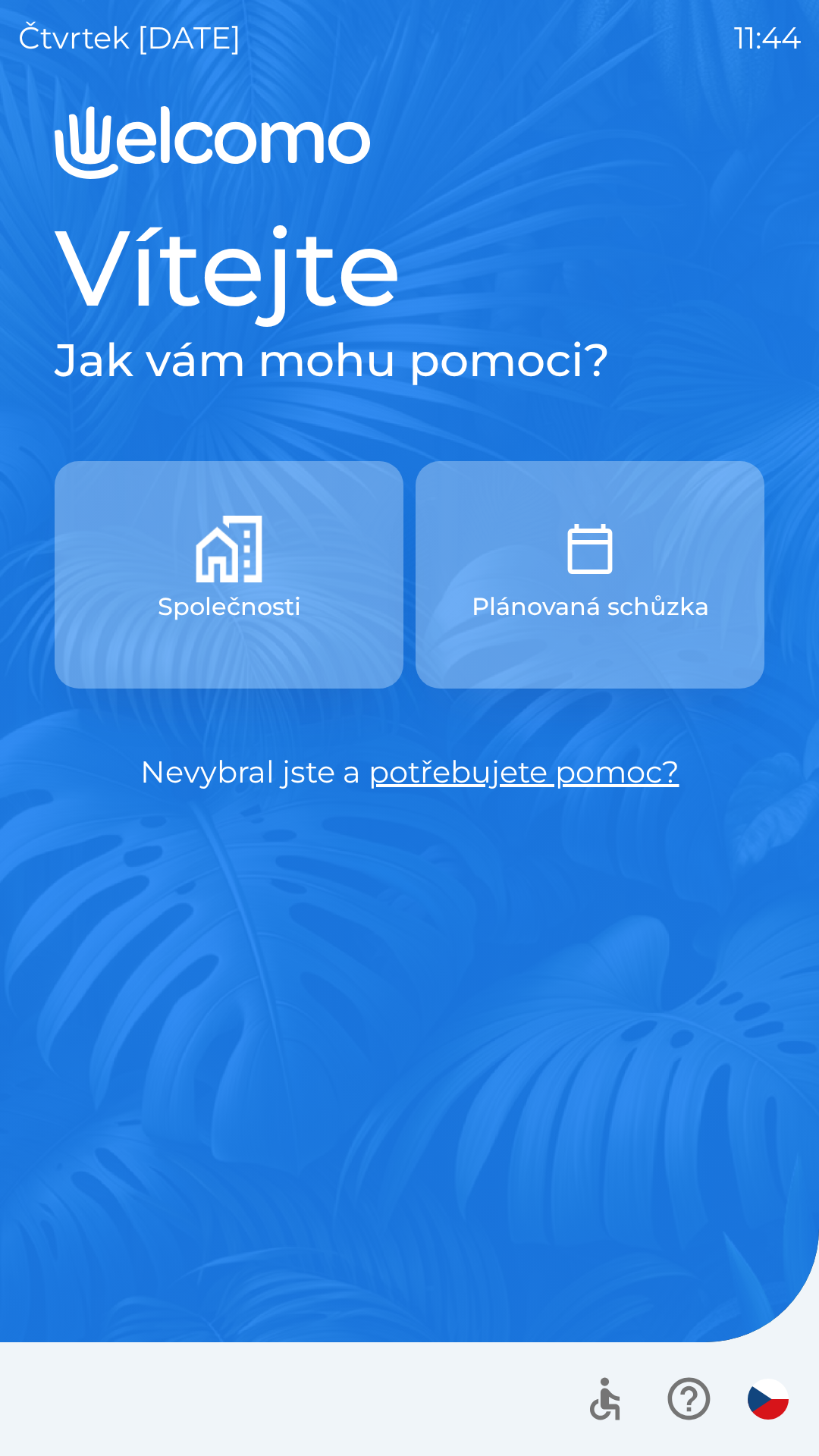
click at [676, 1402] on icon "button" at bounding box center [688, 1399] width 51 height 51
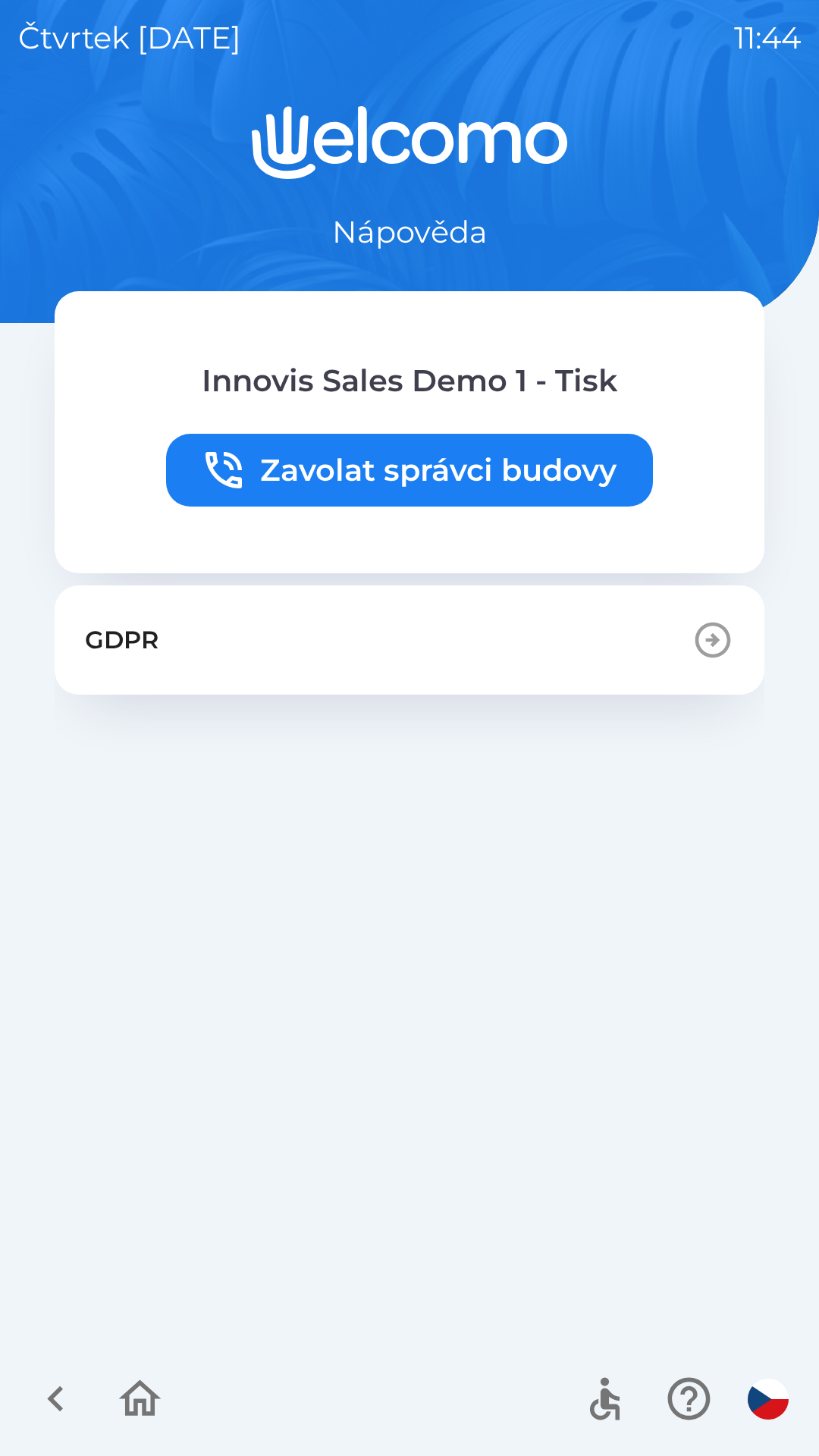
click at [582, 634] on button "GDPR" at bounding box center [409, 640] width 710 height 109
